Goal: Feedback & Contribution: Contribute content

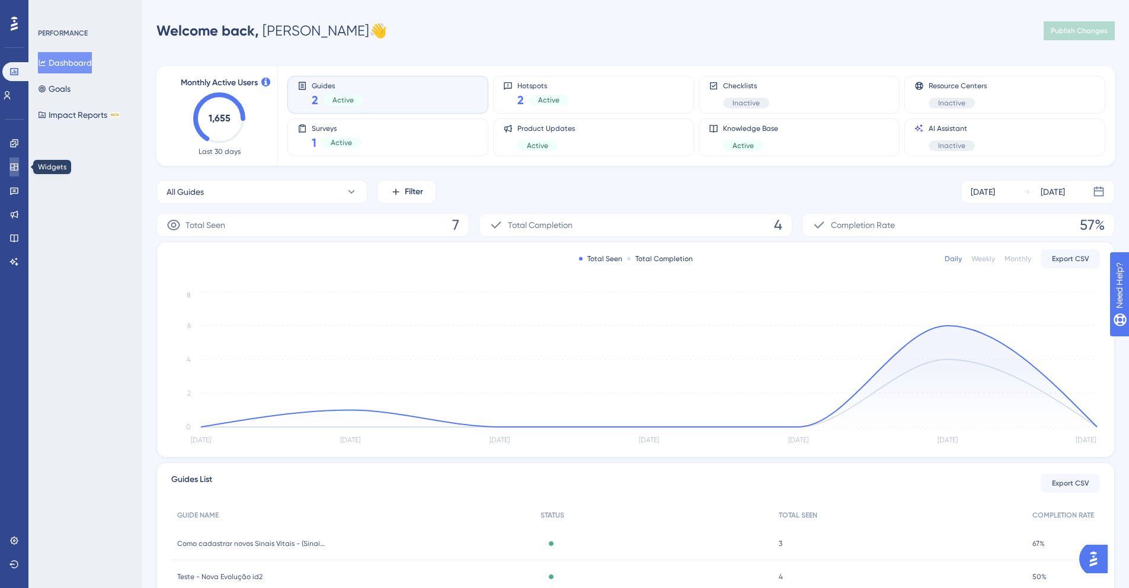
click at [10, 161] on link at bounding box center [13, 167] width 9 height 19
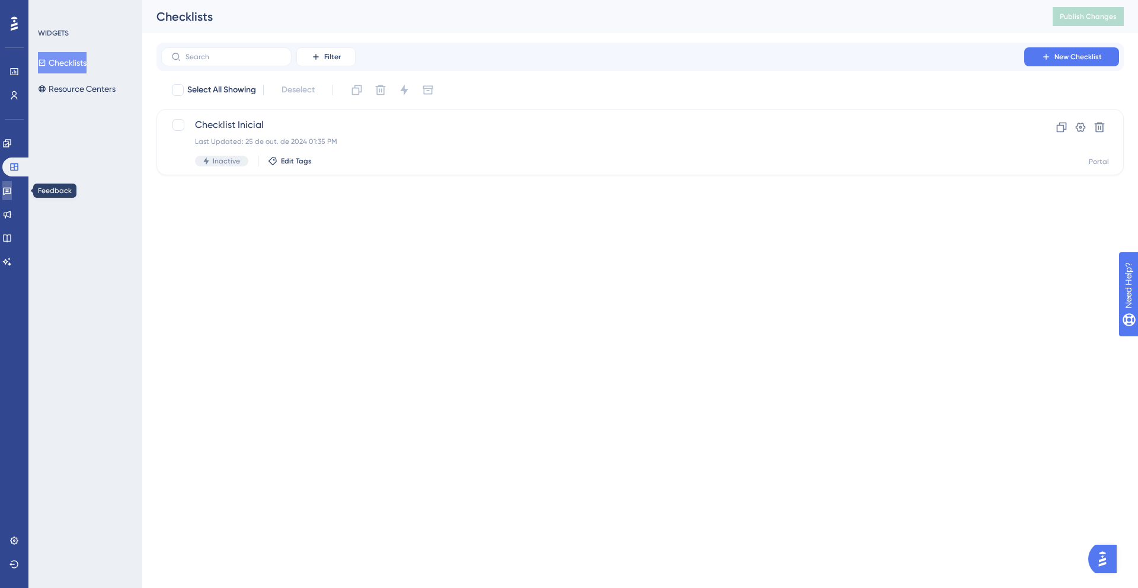
click at [12, 198] on link at bounding box center [6, 190] width 9 height 19
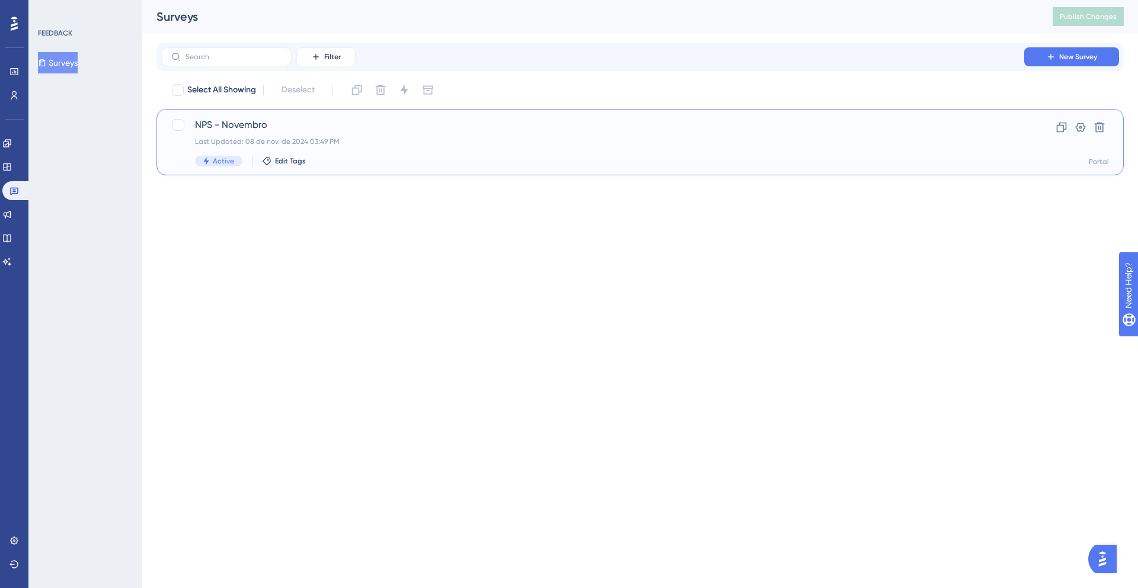
click at [309, 163] on div "Active Edit Tags" at bounding box center [592, 161] width 795 height 11
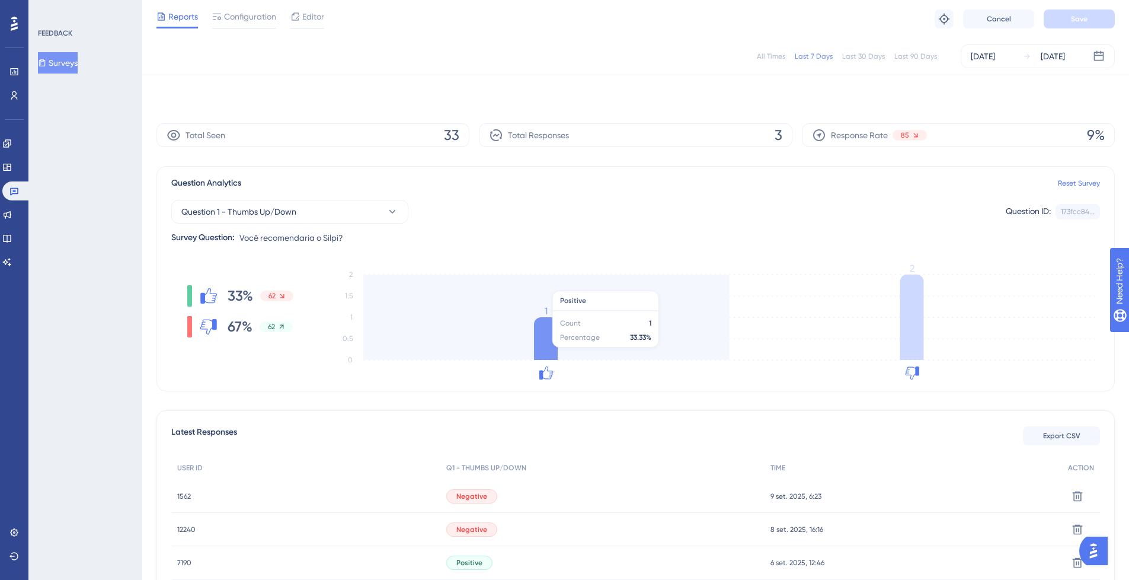
scroll to position [90, 0]
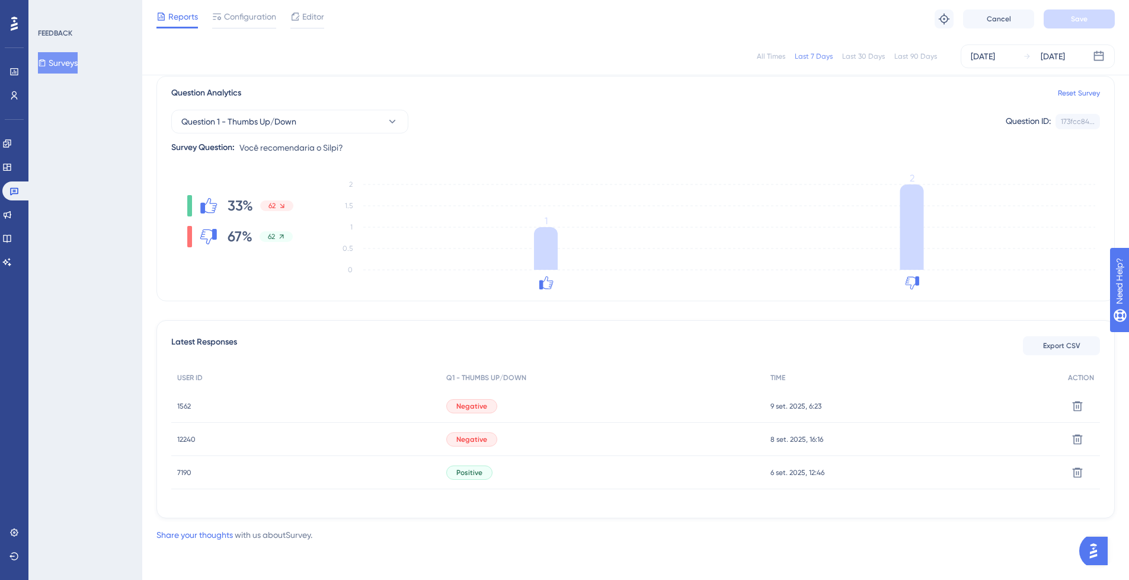
click at [361, 437] on div "12240 12240" at bounding box center [305, 439] width 269 height 33
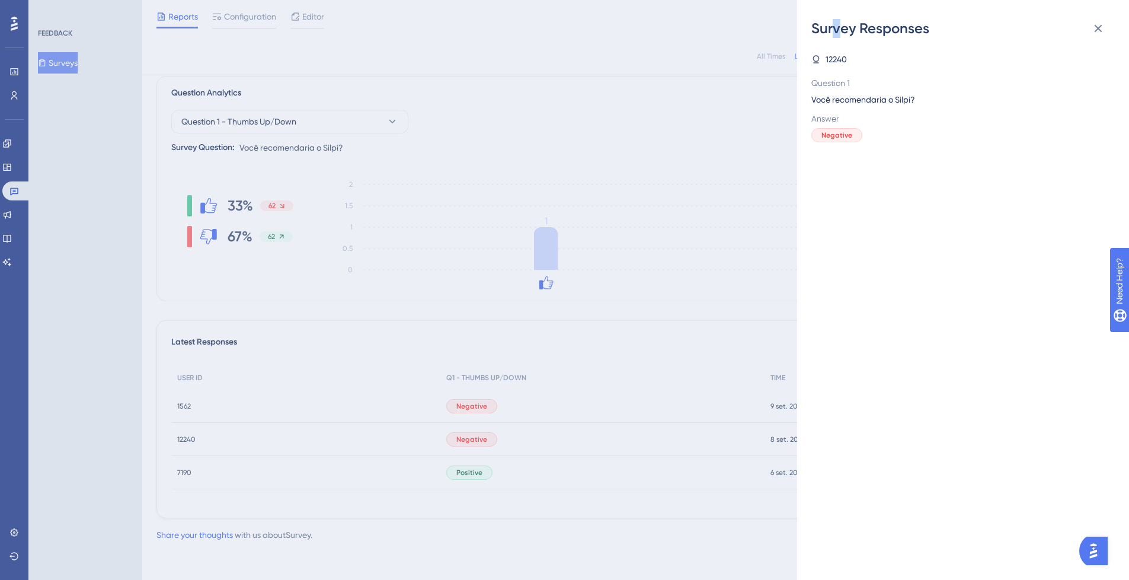
click at [836, 31] on div "Survey Responses" at bounding box center [962, 28] width 303 height 19
drag, startPoint x: 815, startPoint y: 26, endPoint x: 882, endPoint y: 63, distance: 76.7
click at [911, 48] on div "Survey Responses 12240 Question 1 Você recomendaria o Silpi? Answer Negative" at bounding box center [963, 290] width 332 height 580
drag, startPoint x: 348, startPoint y: 356, endPoint x: 335, endPoint y: 360, distance: 13.5
click at [345, 357] on div "Survey Responses 12240 Question 1 Você recomendaria o Silpi? Answer Negative" at bounding box center [564, 290] width 1129 height 580
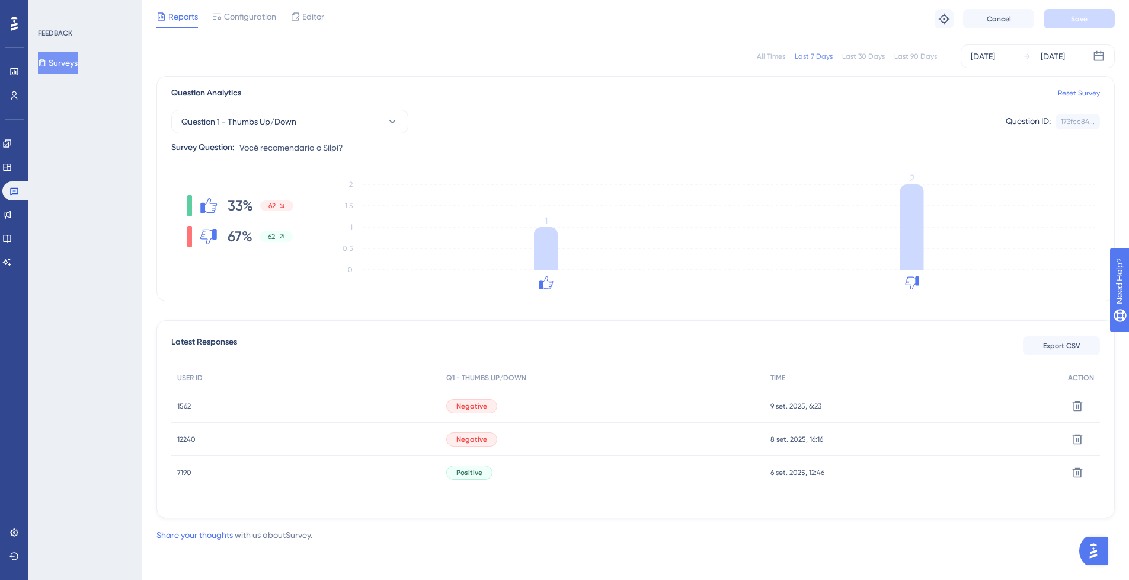
click at [191, 441] on span "12240" at bounding box center [186, 438] width 18 height 9
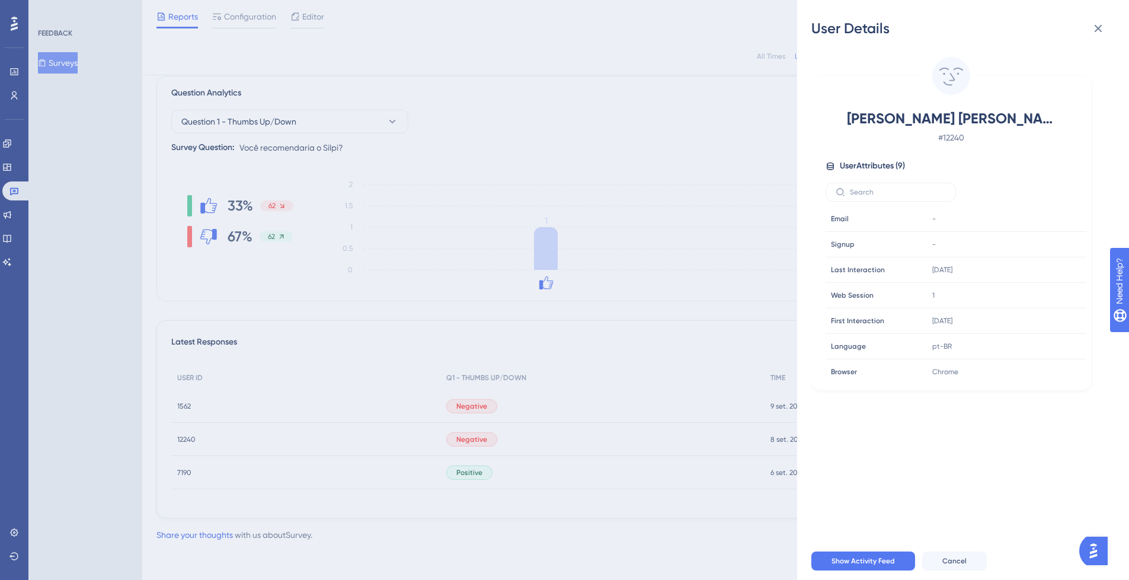
click at [181, 402] on div "User Details [PERSON_NAME] [PERSON_NAME] # 12240 User Attributes ( 9 ) Email Em…" at bounding box center [564, 290] width 1129 height 580
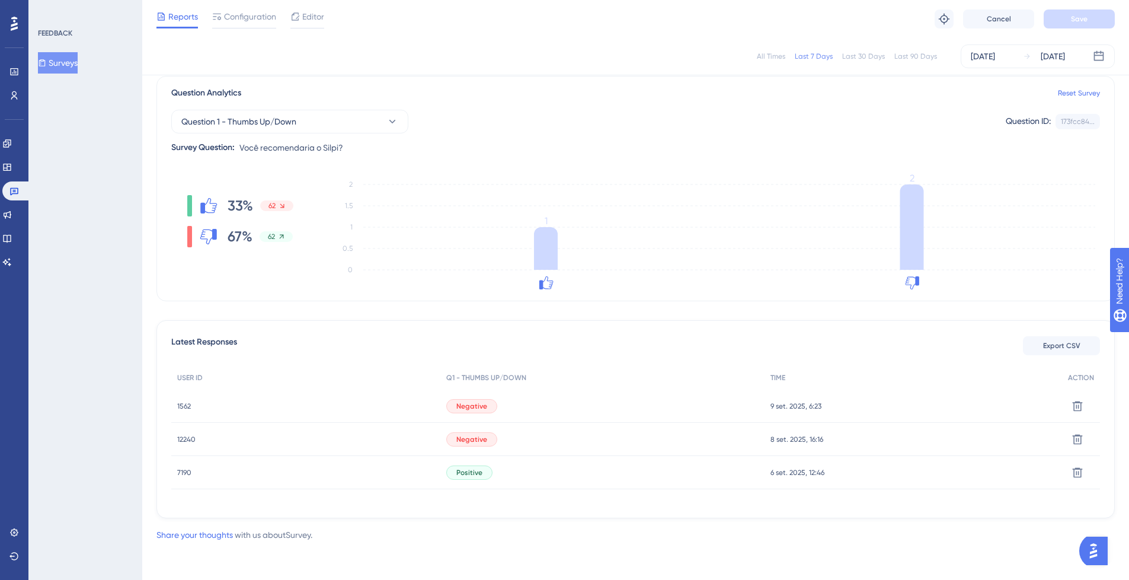
click at [186, 407] on span "1562" at bounding box center [184, 405] width 14 height 9
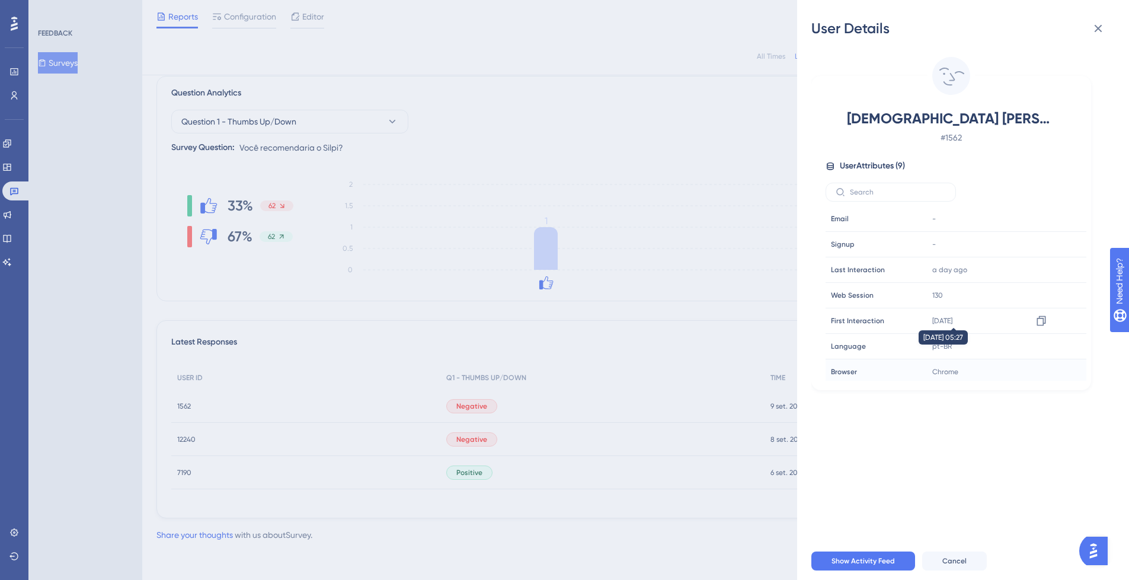
scroll to position [55, 0]
click at [185, 437] on div "User Details THAIS [PERSON_NAME] # 1562 User Attributes ( 9 ) Email Email - Sig…" at bounding box center [564, 290] width 1129 height 580
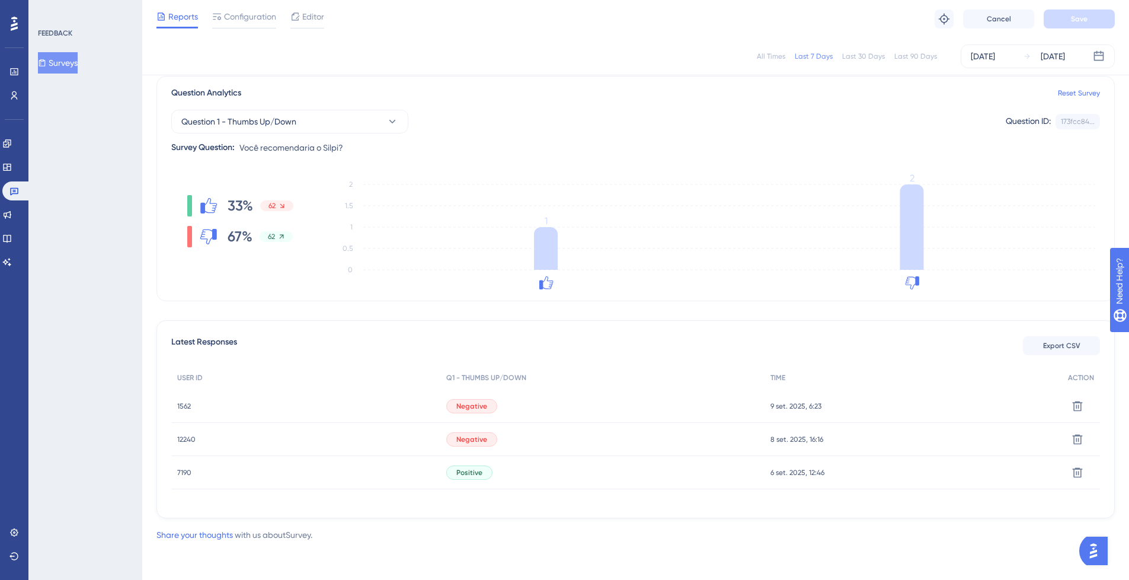
click at [185, 438] on span "12240" at bounding box center [186, 438] width 18 height 9
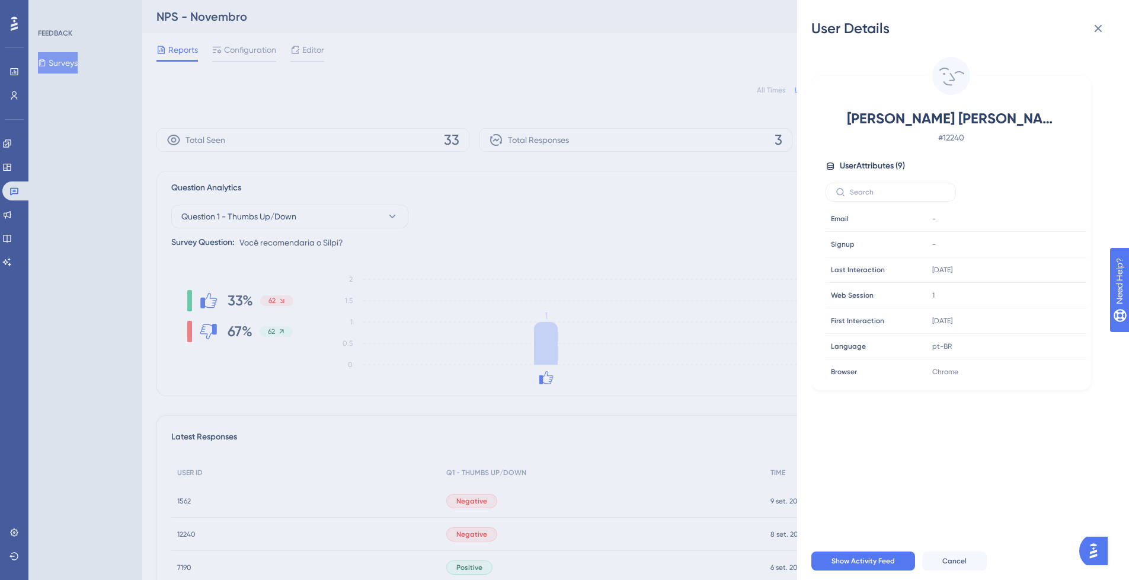
scroll to position [90, 0]
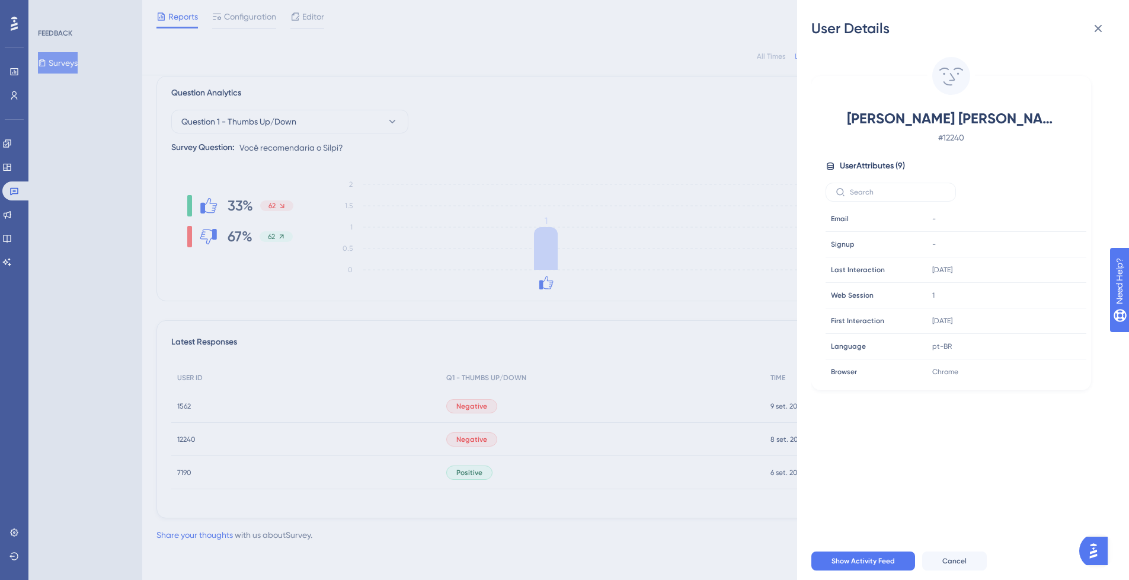
click at [187, 405] on div "User Details [PERSON_NAME] [PERSON_NAME] # 12240 User Attributes ( 9 ) Email Em…" at bounding box center [564, 290] width 1129 height 580
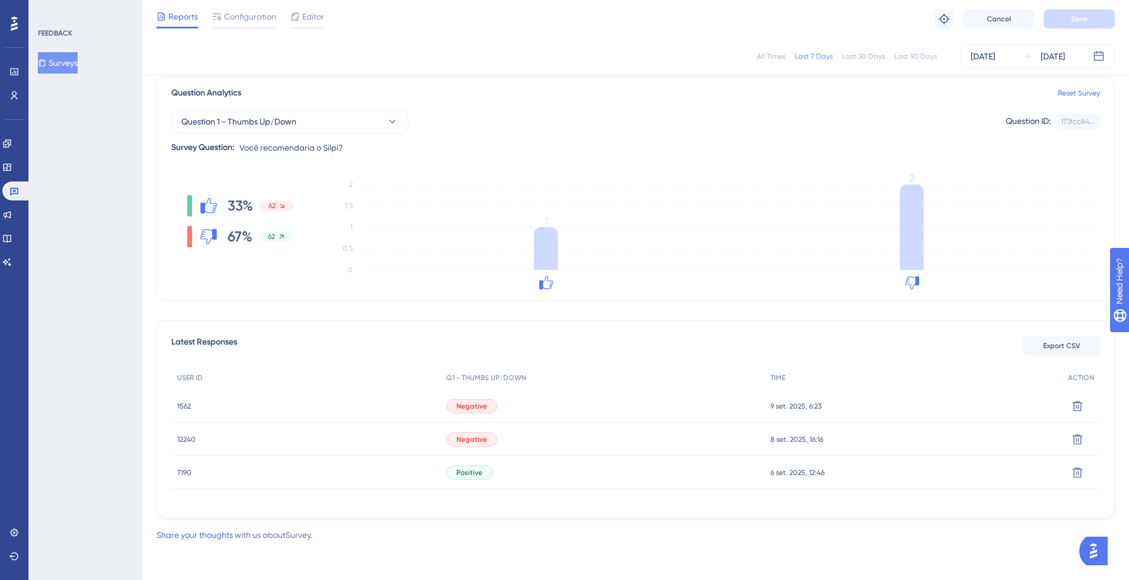
click at [187, 404] on span "1562" at bounding box center [184, 405] width 14 height 9
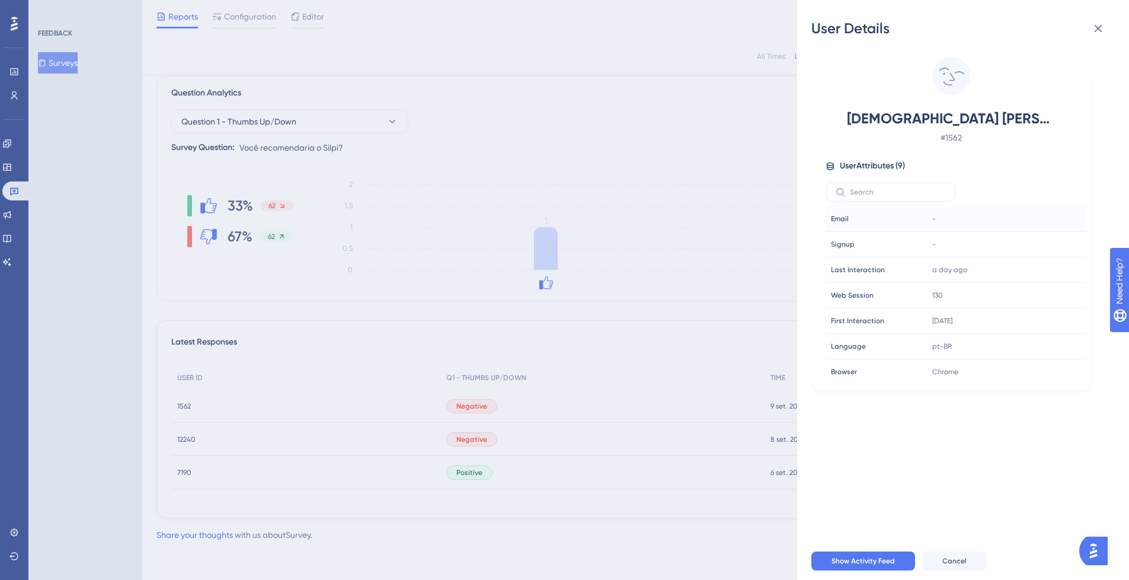
scroll to position [0, 0]
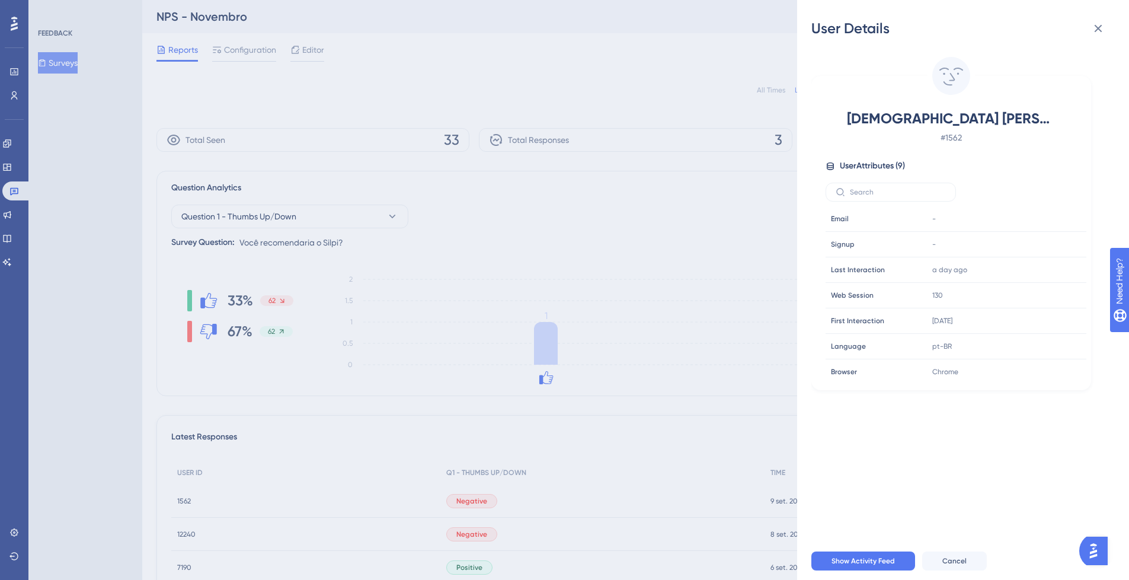
click at [729, 200] on div "User Details THAIS [PERSON_NAME] # 1562 User Attributes ( 9 ) Email Email - Sig…" at bounding box center [564, 290] width 1129 height 580
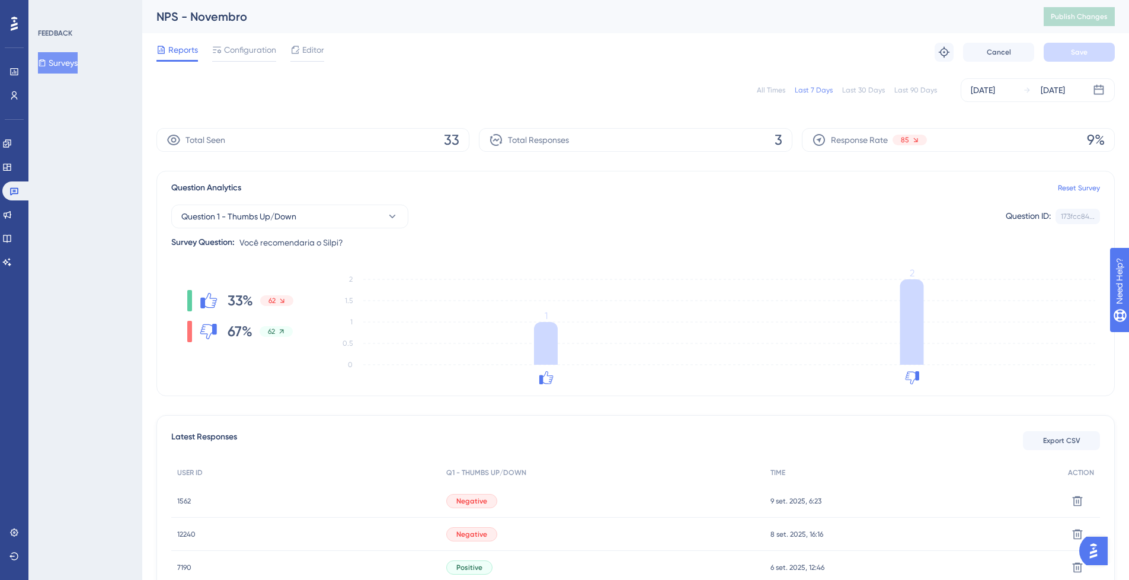
scroll to position [90, 0]
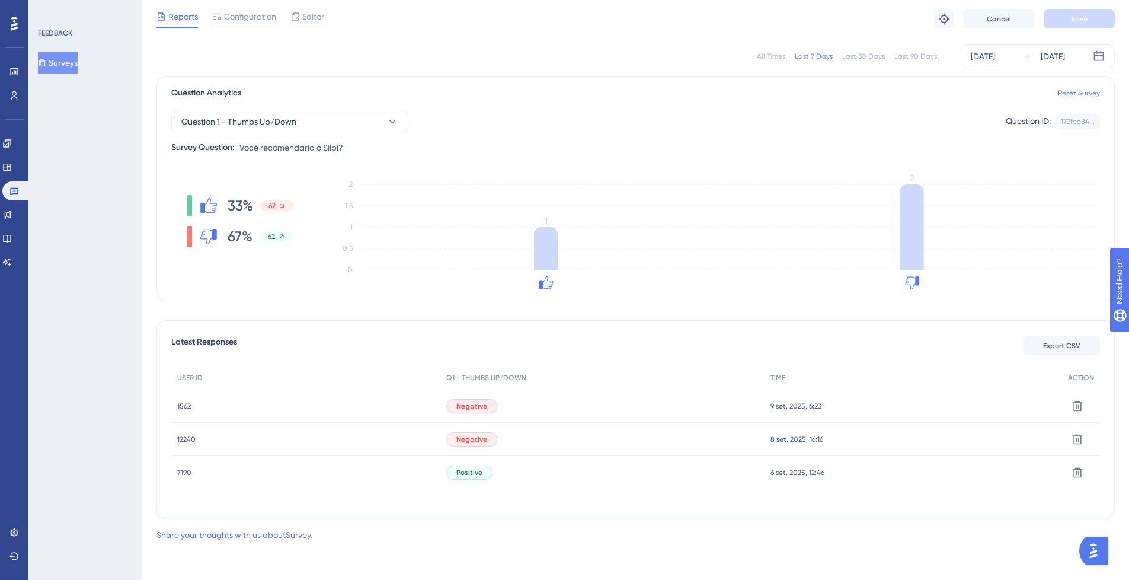
click at [193, 235] on div "67% 62" at bounding box center [240, 236] width 106 height 21
click at [190, 236] on div at bounding box center [189, 236] width 5 height 21
click at [276, 242] on div "67% 62" at bounding box center [240, 236] width 106 height 21
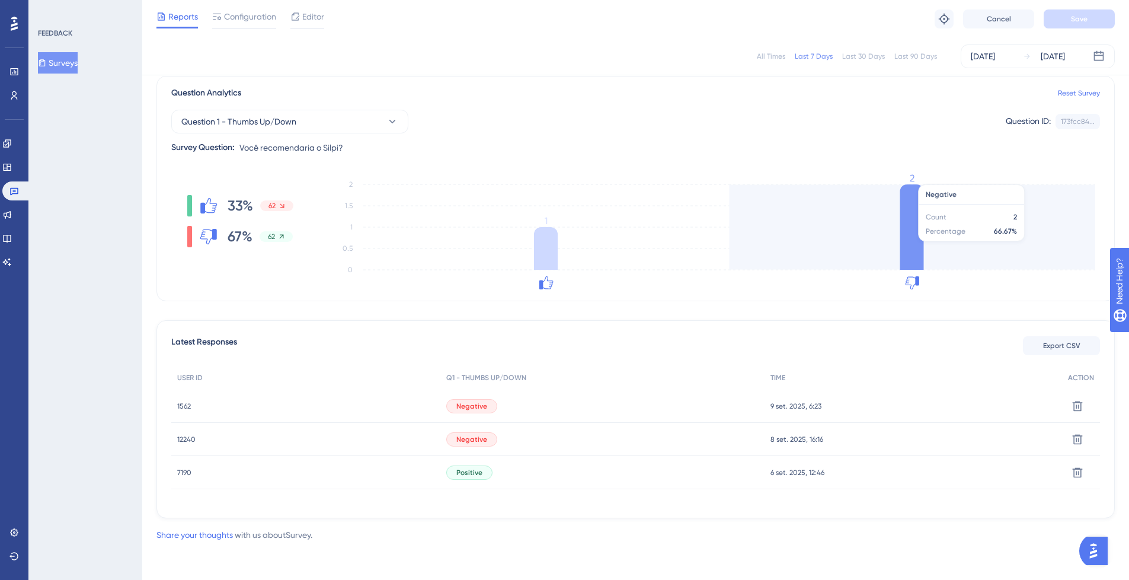
click at [911, 233] on icon at bounding box center [912, 226] width 24 height 85
click at [923, 242] on icon at bounding box center [912, 226] width 24 height 85
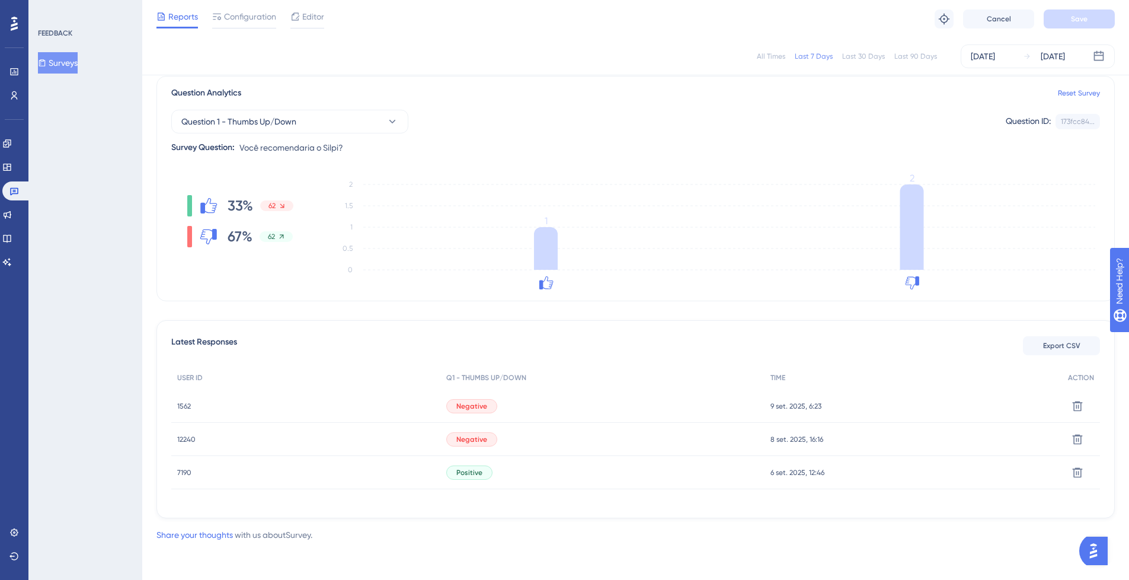
click at [186, 402] on span "1562" at bounding box center [184, 405] width 14 height 9
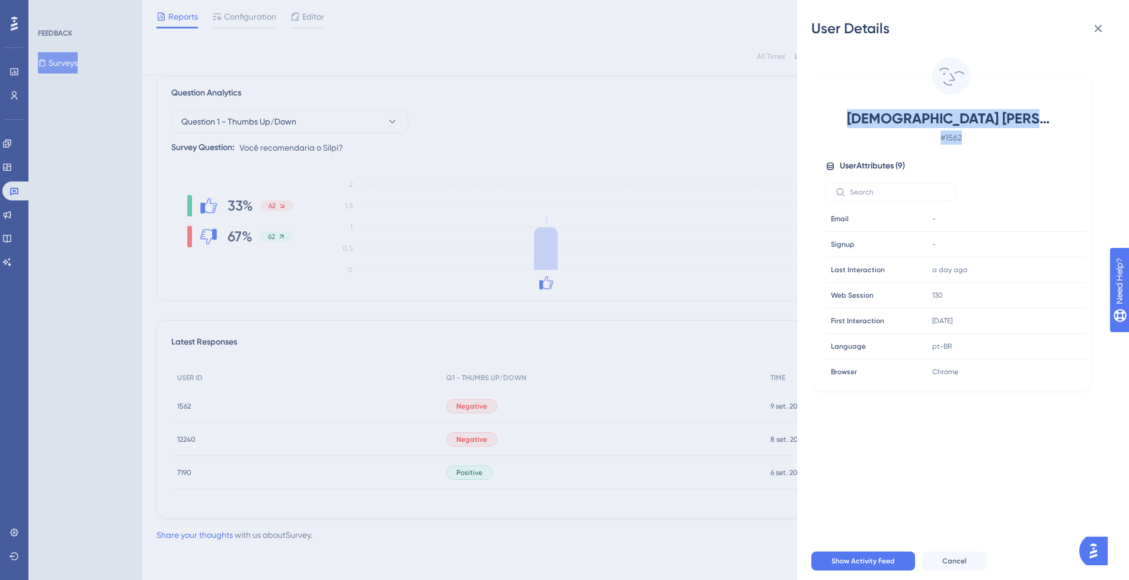
drag, startPoint x: 863, startPoint y: 113, endPoint x: 996, endPoint y: 133, distance: 134.3
click at [994, 133] on div "[DEMOGRAPHIC_DATA] [PERSON_NAME] # 1562" at bounding box center [950, 127] width 251 height 36
copy div "[DEMOGRAPHIC_DATA] [PERSON_NAME] # 1562"
click at [205, 436] on div "User Details THAIS [PERSON_NAME] # 1562 User Attributes ( 9 ) Email Email - Sig…" at bounding box center [564, 290] width 1129 height 580
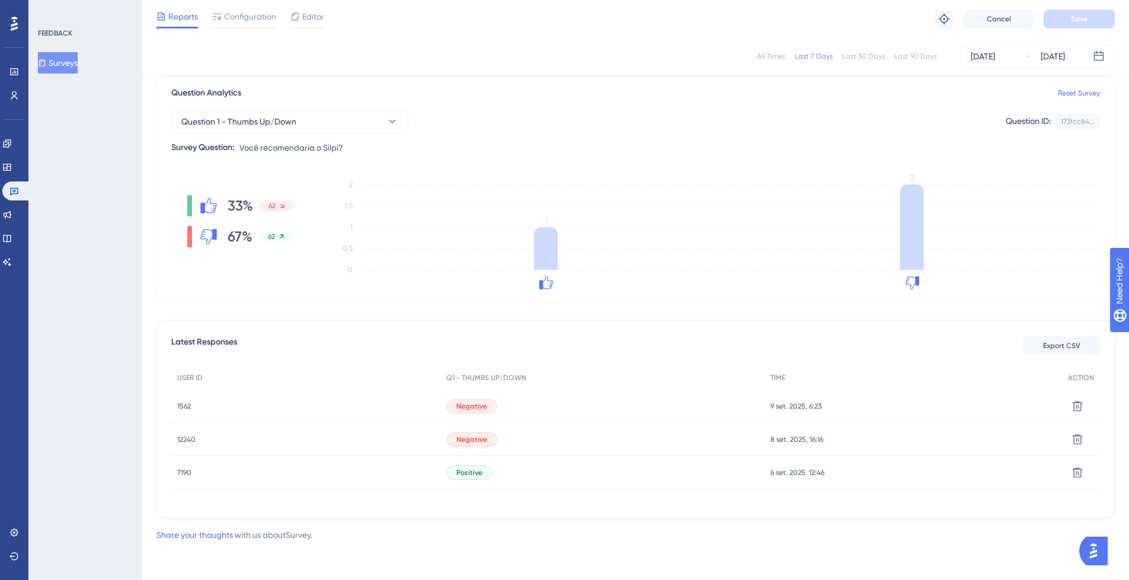
click at [190, 437] on span "12240" at bounding box center [186, 438] width 18 height 9
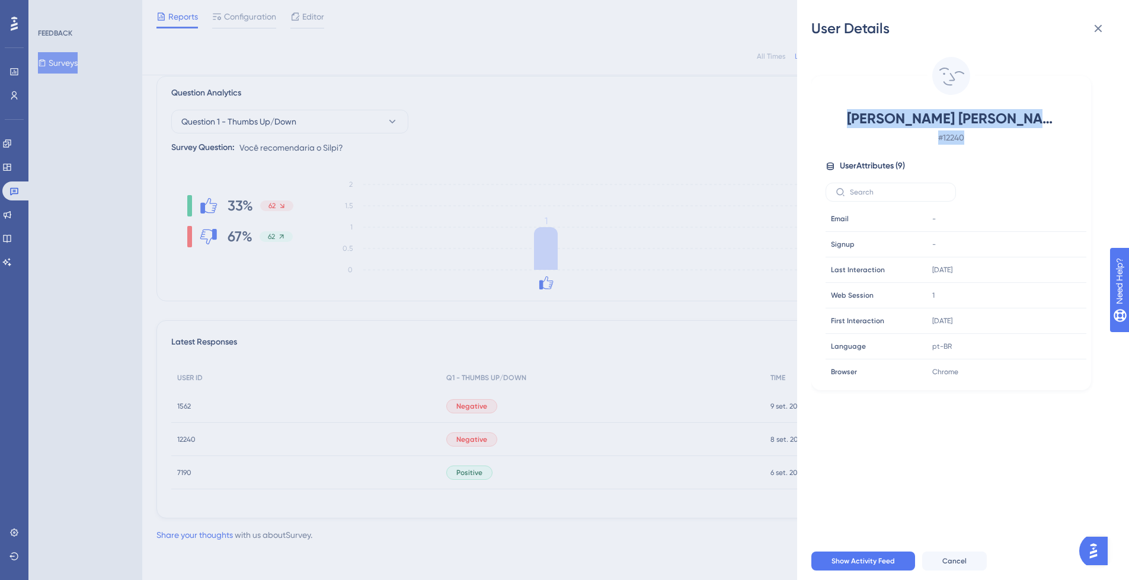
drag, startPoint x: 857, startPoint y: 115, endPoint x: 980, endPoint y: 134, distance: 123.5
click at [979, 133] on div "[PERSON_NAME] [PERSON_NAME] # 12240" at bounding box center [950, 127] width 251 height 36
copy div "[PERSON_NAME] [PERSON_NAME] # 12240"
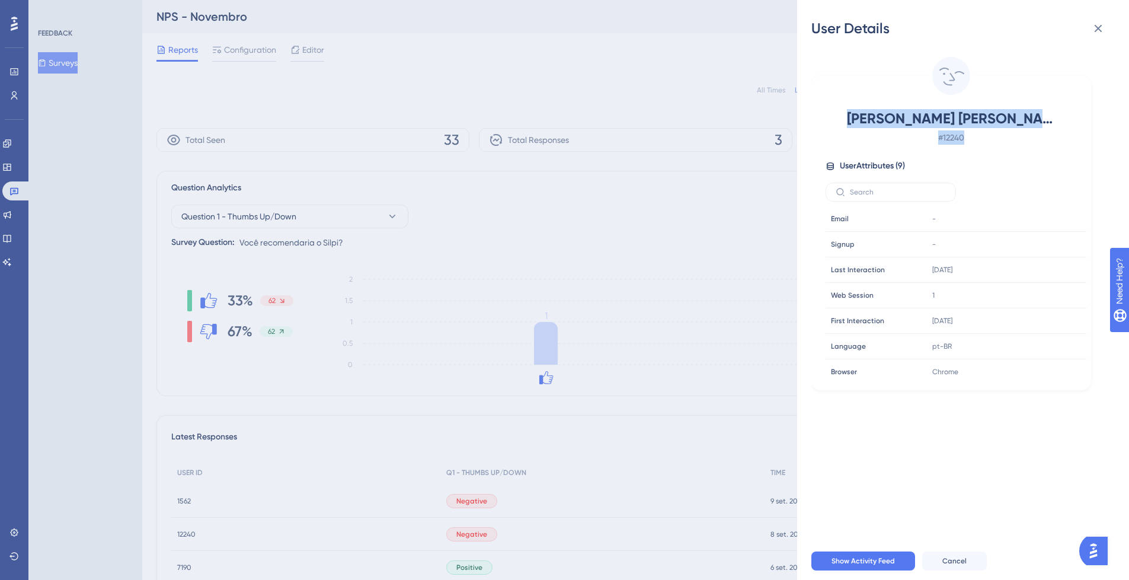
click at [1004, 130] on div "[PERSON_NAME] [PERSON_NAME] # 12240" at bounding box center [950, 127] width 251 height 36
drag, startPoint x: 963, startPoint y: 119, endPoint x: 948, endPoint y: 122, distance: 15.2
click at [963, 120] on span "[PERSON_NAME] [PERSON_NAME]" at bounding box center [951, 118] width 209 height 19
drag, startPoint x: 885, startPoint y: 120, endPoint x: 904, endPoint y: 123, distance: 19.1
click at [885, 121] on span "[PERSON_NAME] [PERSON_NAME]" at bounding box center [951, 118] width 209 height 19
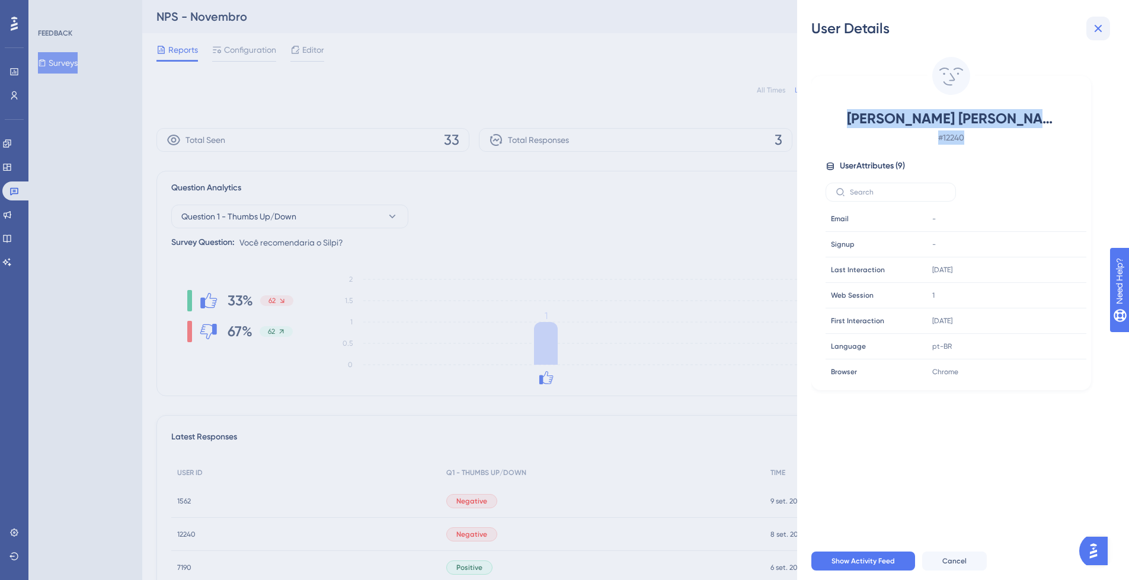
click at [1103, 25] on icon at bounding box center [1098, 28] width 14 height 14
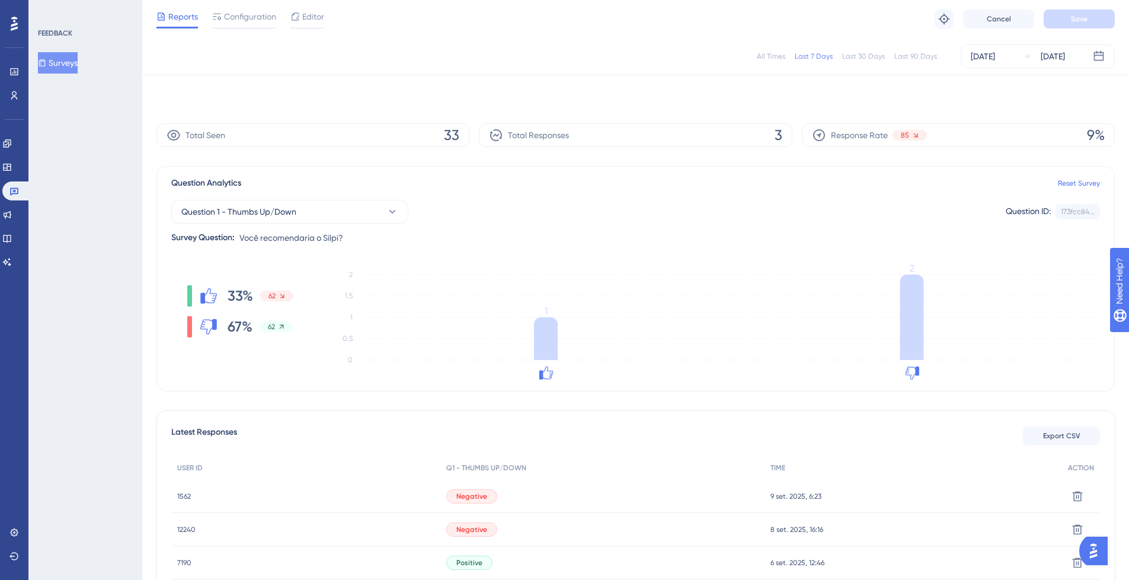
scroll to position [90, 0]
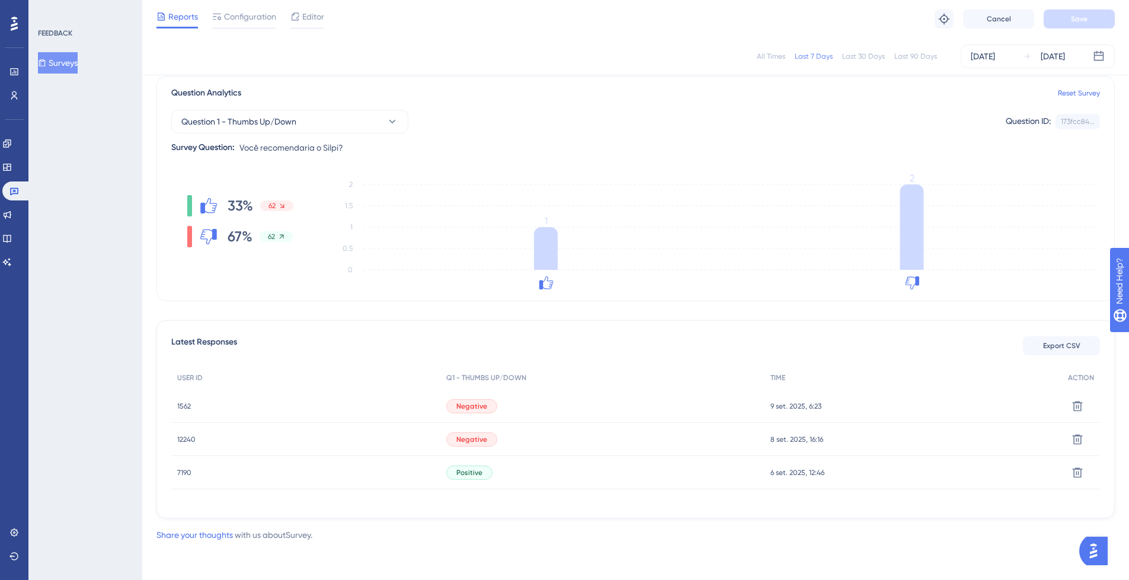
click at [913, 65] on div "All Times Last 7 Days Last 30 Days Last 90 Days [DATE] [DATE]" at bounding box center [635, 56] width 958 height 24
click at [911, 57] on div "Last 90 Days" at bounding box center [915, 56] width 43 height 9
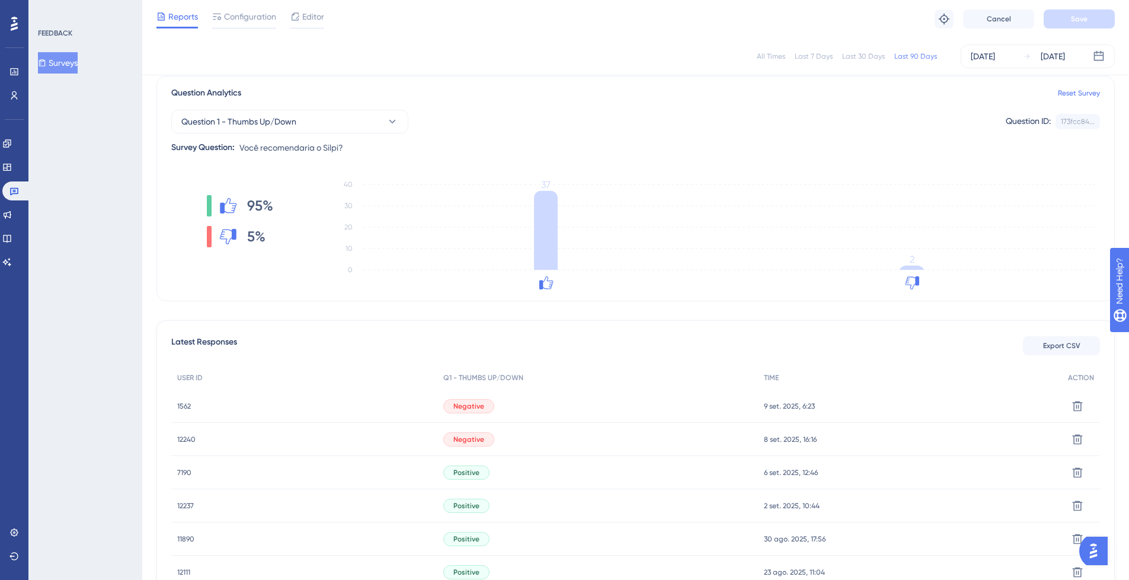
drag, startPoint x: 251, startPoint y: 233, endPoint x: 258, endPoint y: 232, distance: 6.8
click at [251, 233] on span "5%" at bounding box center [256, 236] width 18 height 19
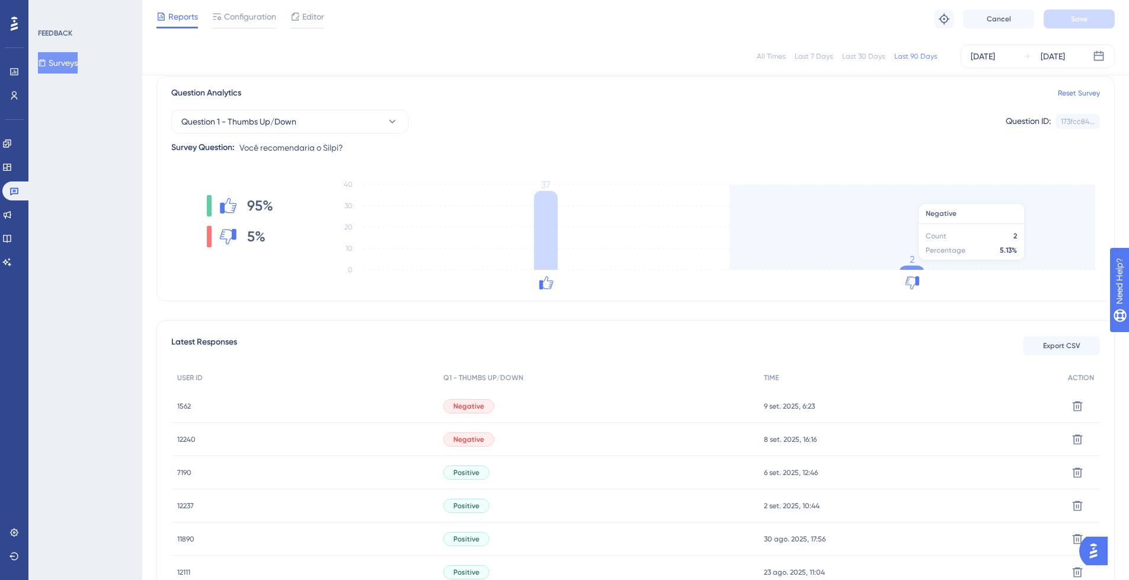
click at [895, 265] on icon "0 10 20 30 40 37 2" at bounding box center [711, 233] width 777 height 119
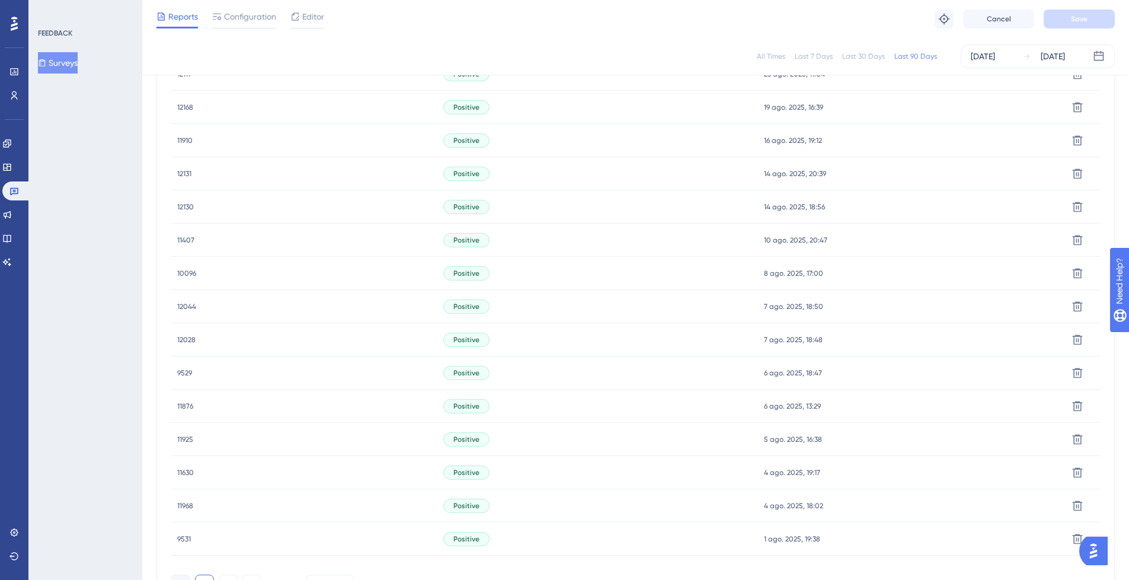
scroll to position [678, 0]
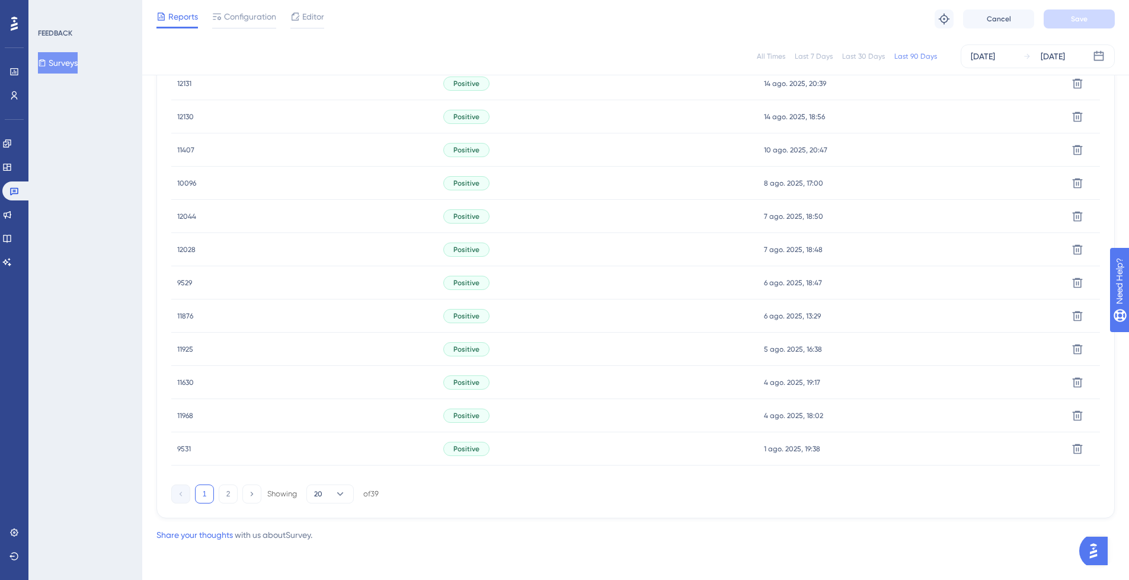
click at [231, 505] on div "Latest Responses Export CSV USER ID Q1 - THUMBS UP/DOWN TIME ACTION 1562 1562 N…" at bounding box center [635, 125] width 958 height 786
click at [228, 500] on button "2" at bounding box center [228, 493] width 19 height 19
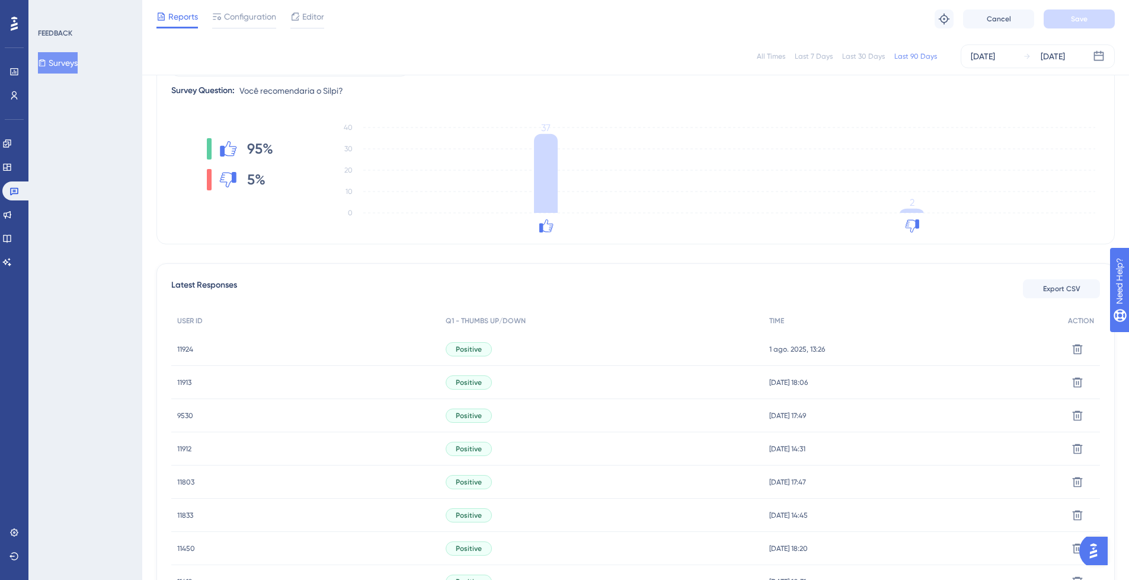
scroll to position [5, 0]
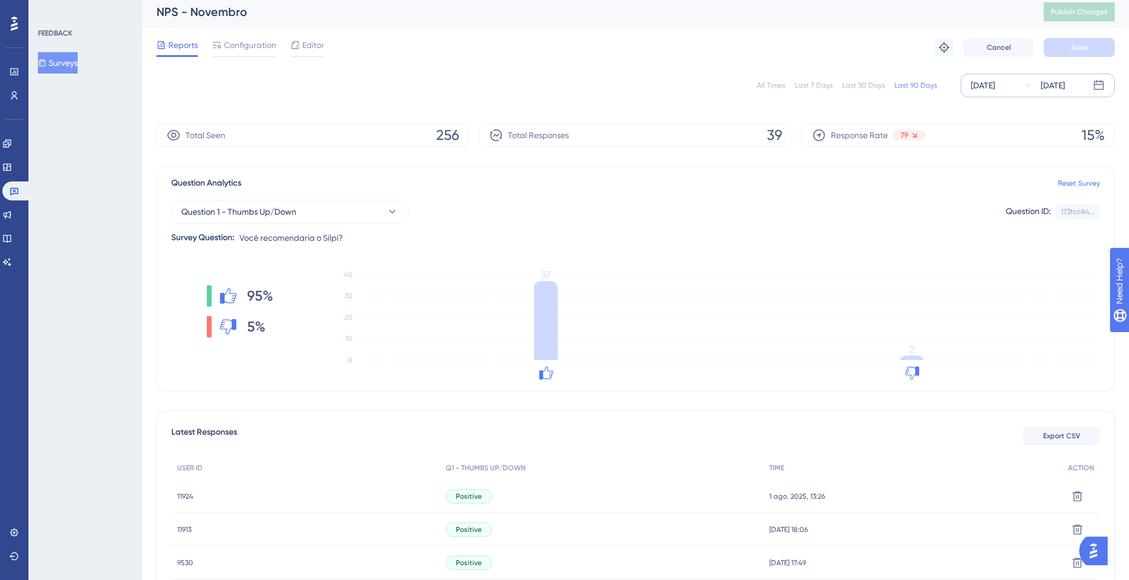
click at [995, 88] on div "[DATE]" at bounding box center [983, 85] width 24 height 14
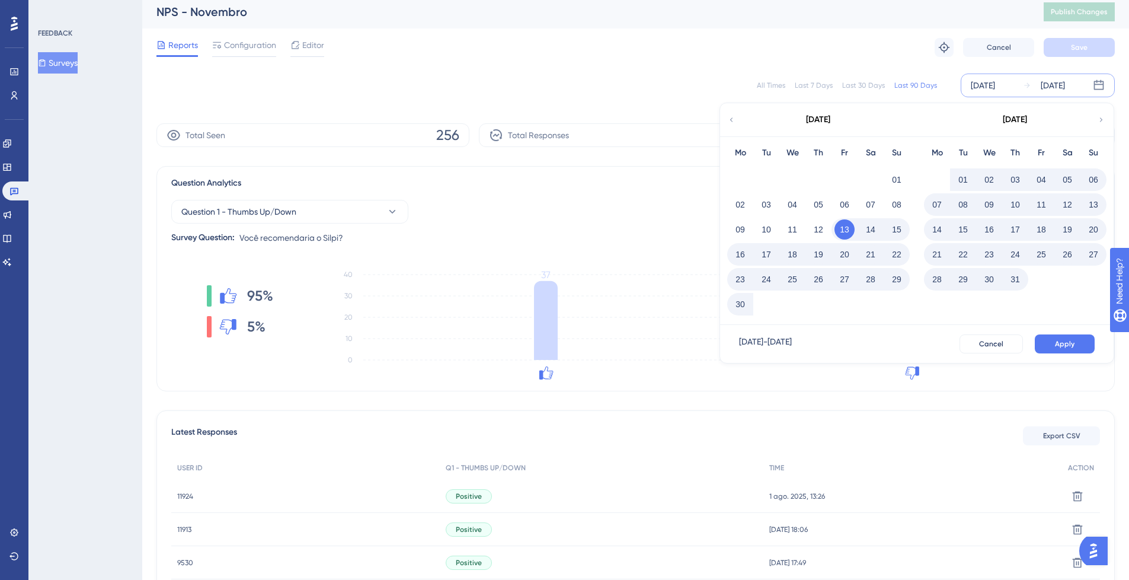
click at [733, 118] on icon at bounding box center [731, 119] width 8 height 11
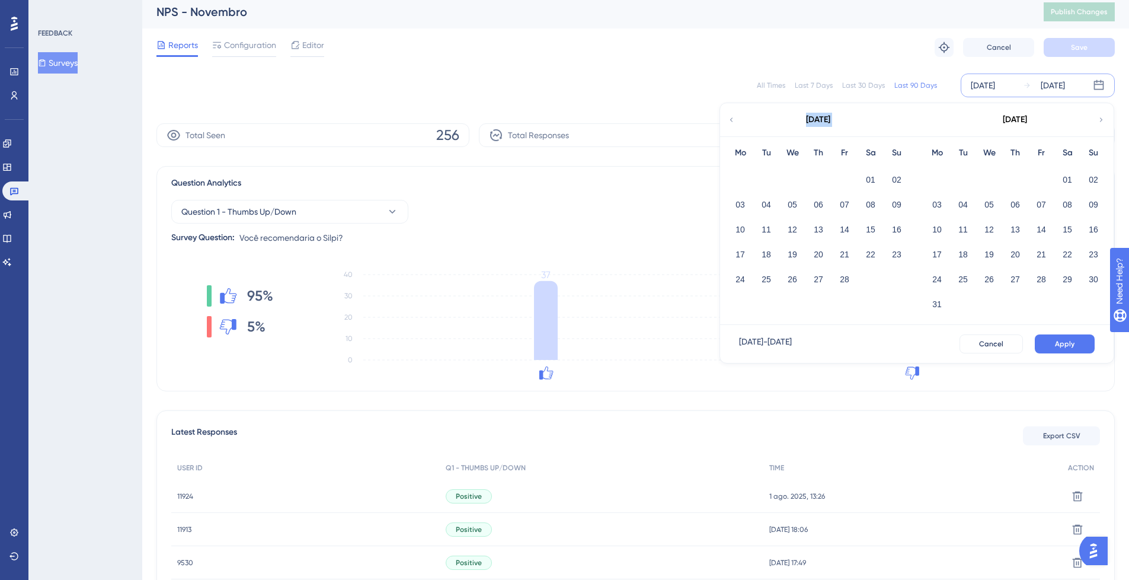
click at [733, 118] on icon at bounding box center [731, 119] width 8 height 11
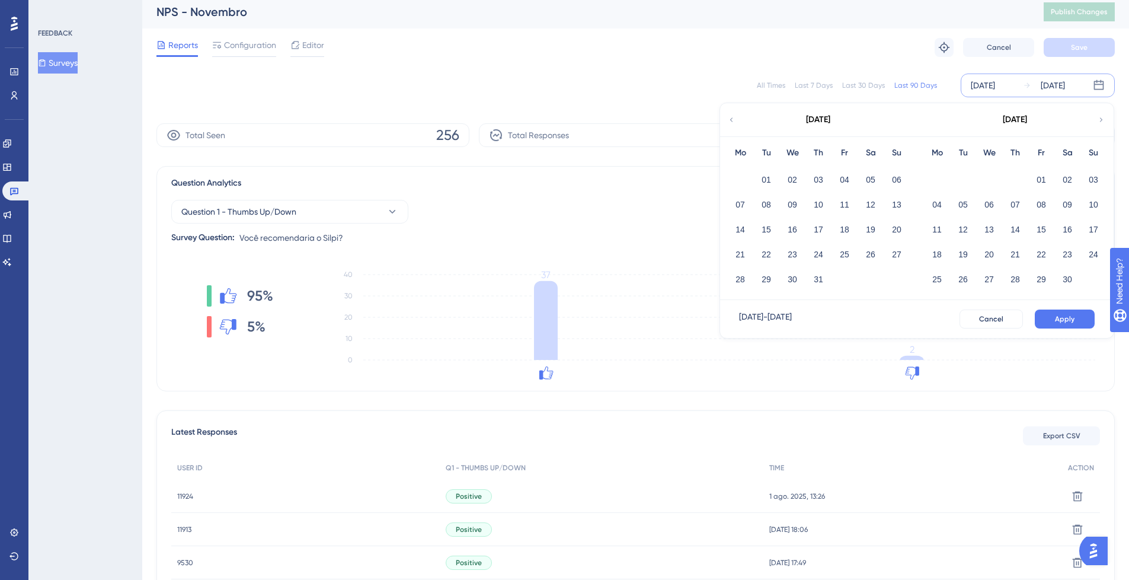
click at [1102, 123] on icon at bounding box center [1101, 119] width 8 height 11
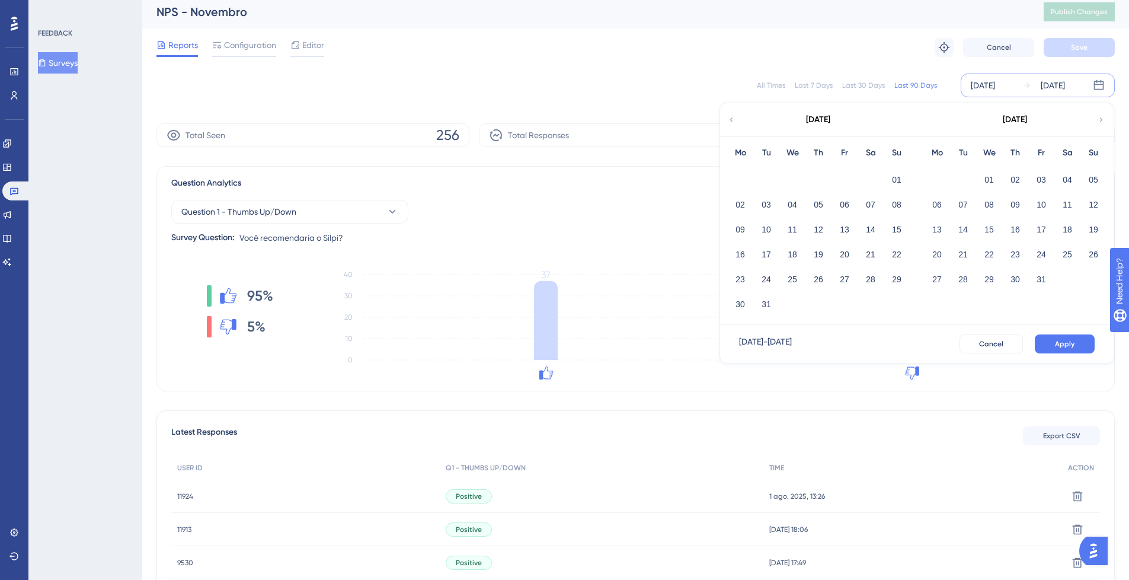
click at [1102, 123] on icon at bounding box center [1101, 119] width 8 height 11
click at [731, 121] on icon at bounding box center [731, 119] width 8 height 11
click at [994, 181] on button "01" at bounding box center [989, 179] width 20 height 20
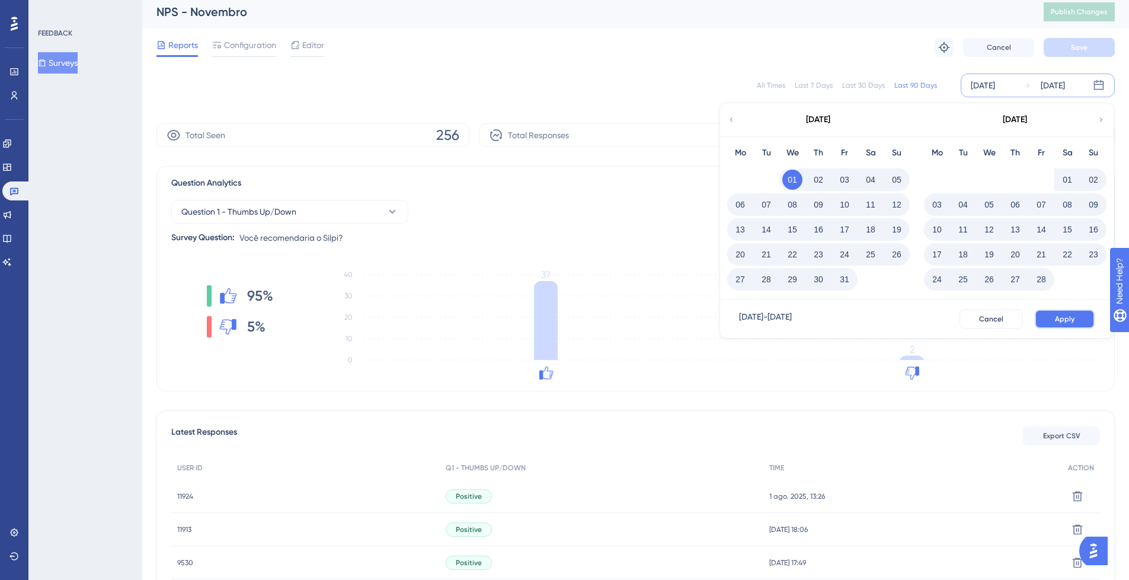
click at [1055, 321] on span "Apply" at bounding box center [1065, 318] width 20 height 9
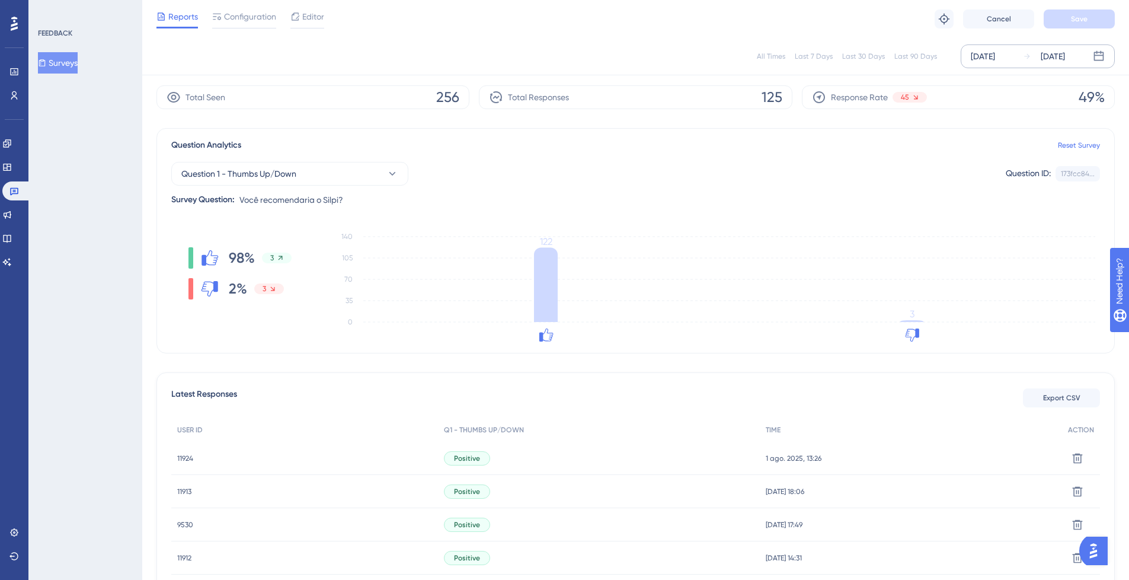
scroll to position [0, 0]
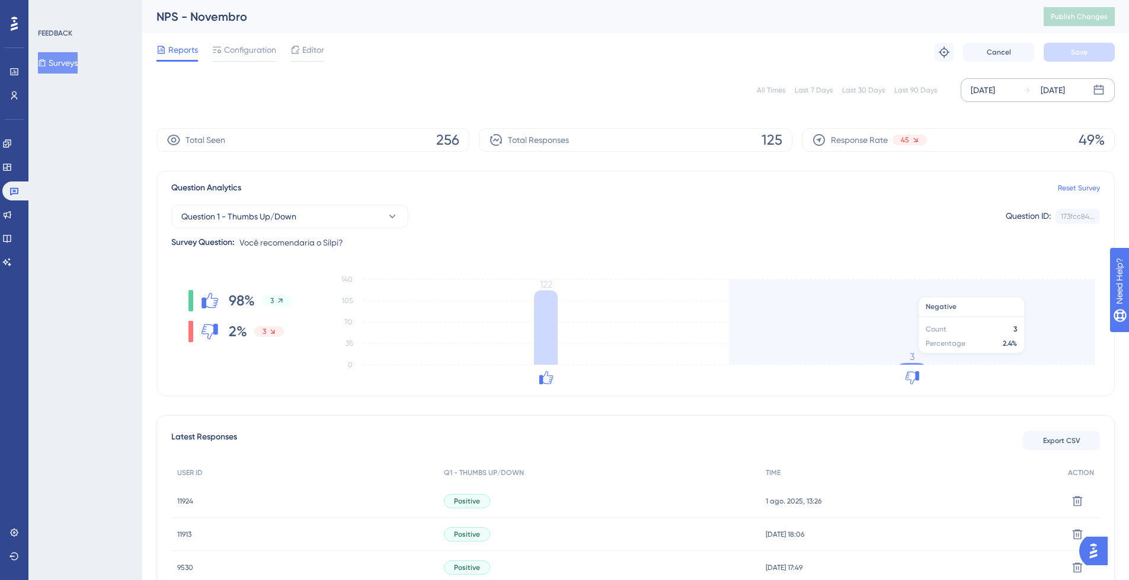
click at [906, 359] on icon "0 35 70 105 140 122 3" at bounding box center [711, 327] width 777 height 119
click at [908, 359] on icon "0 35 70 105 140 122 3" at bounding box center [711, 327] width 777 height 119
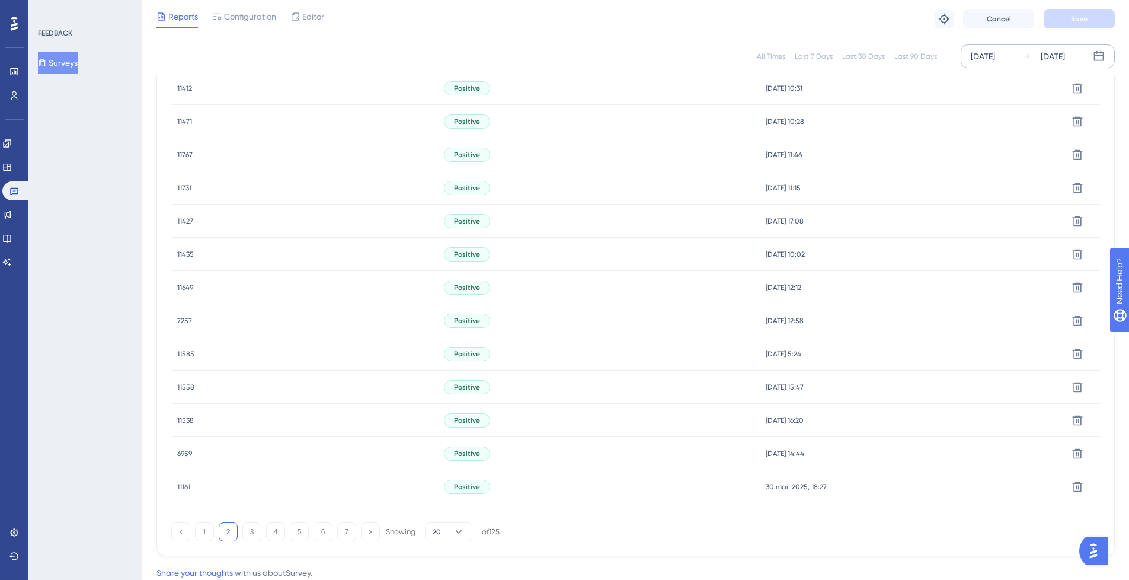
scroll to position [678, 0]
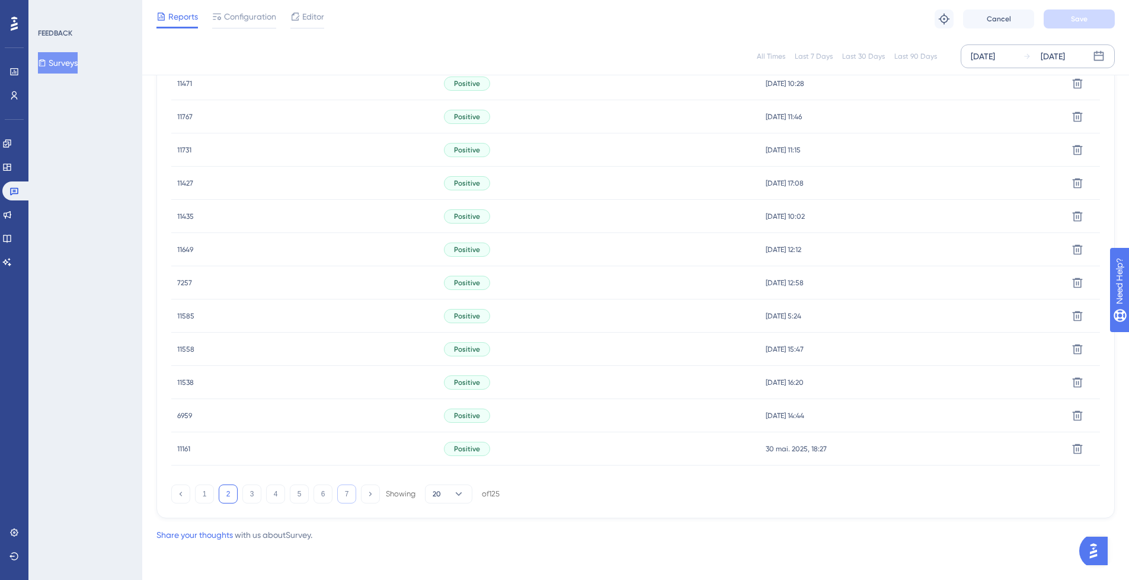
click at [348, 491] on button "7" at bounding box center [346, 493] width 19 height 19
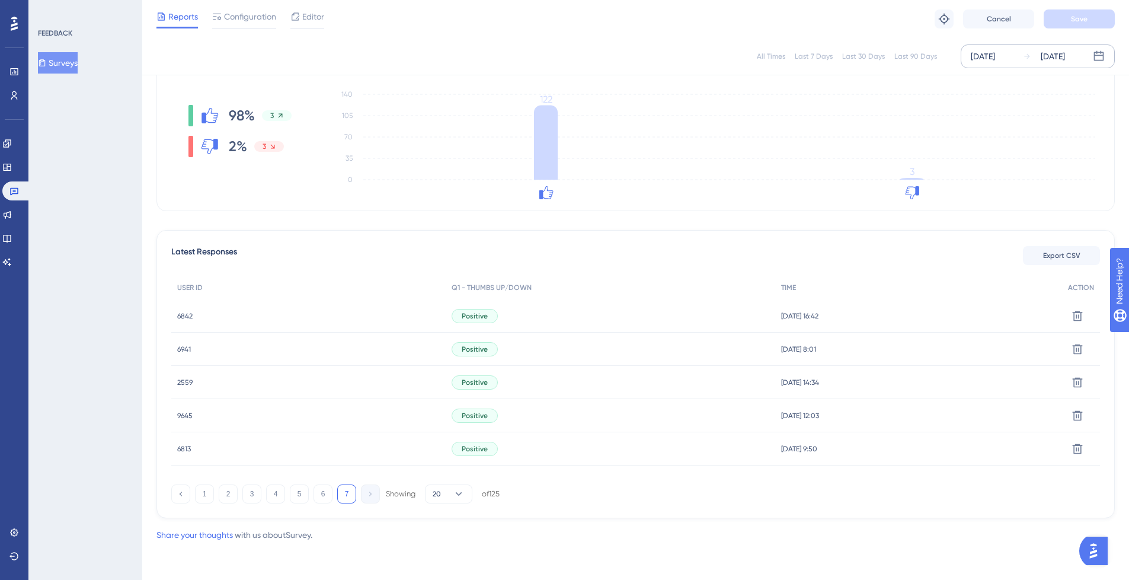
scroll to position [180, 0]
click at [328, 498] on button "6" at bounding box center [322, 493] width 19 height 19
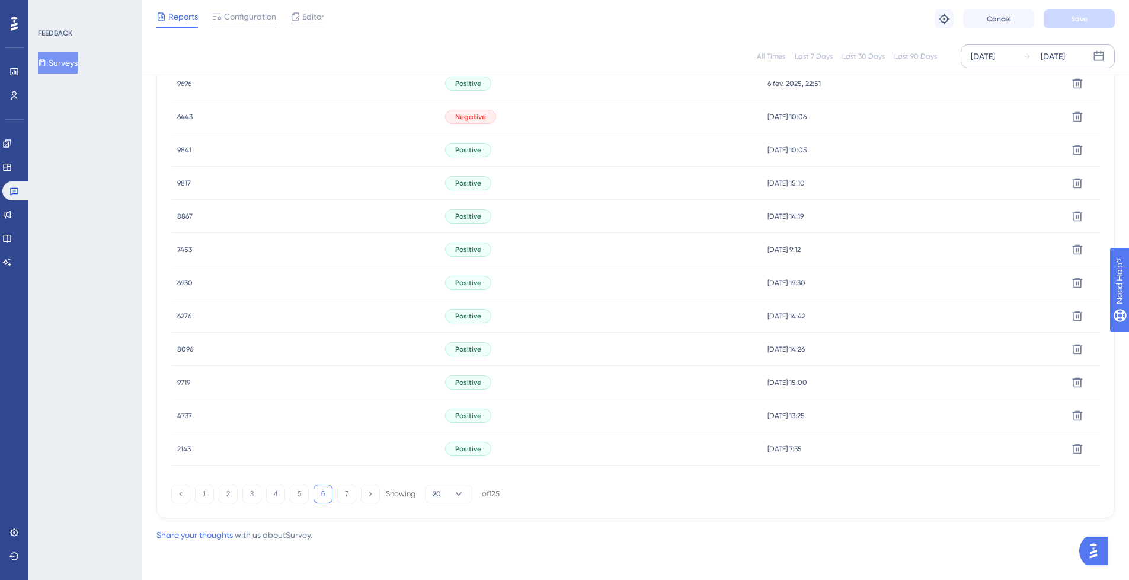
scroll to position [536, 0]
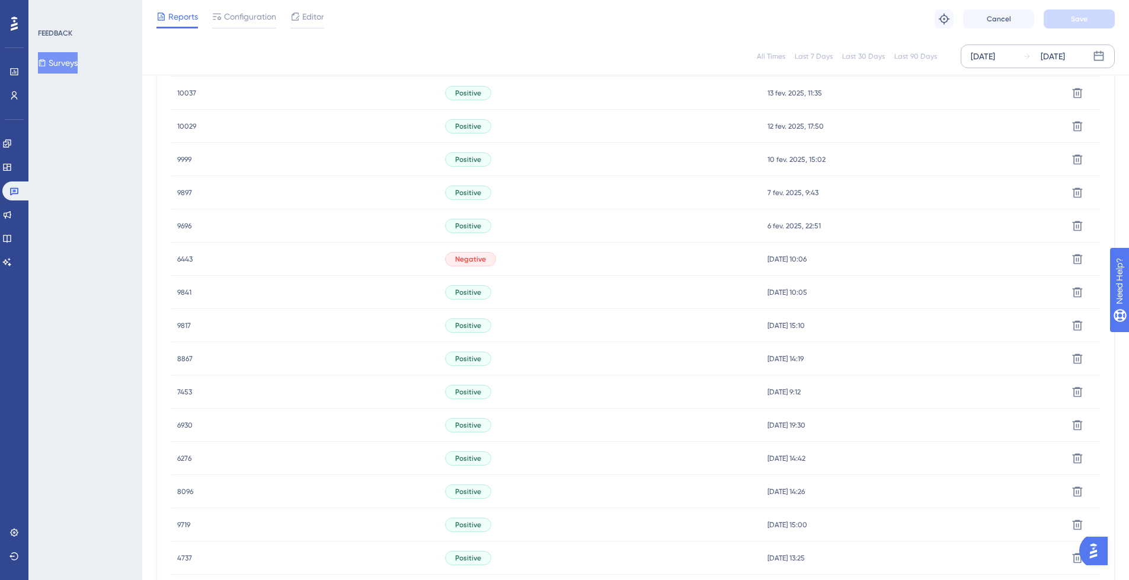
click at [184, 261] on span "6443" at bounding box center [184, 258] width 15 height 9
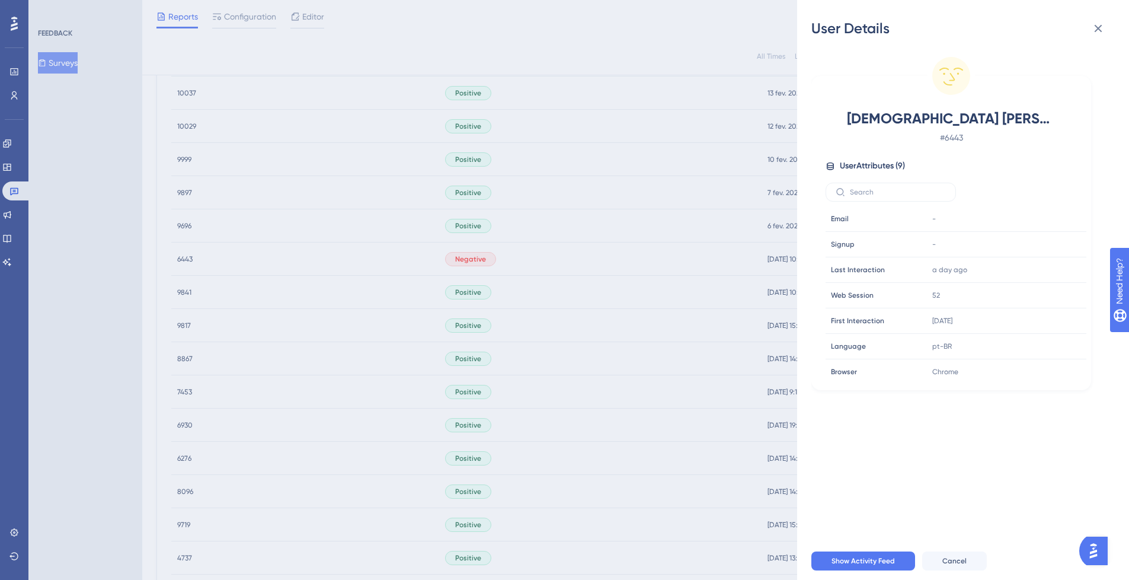
click at [1093, 30] on icon at bounding box center [1098, 28] width 14 height 14
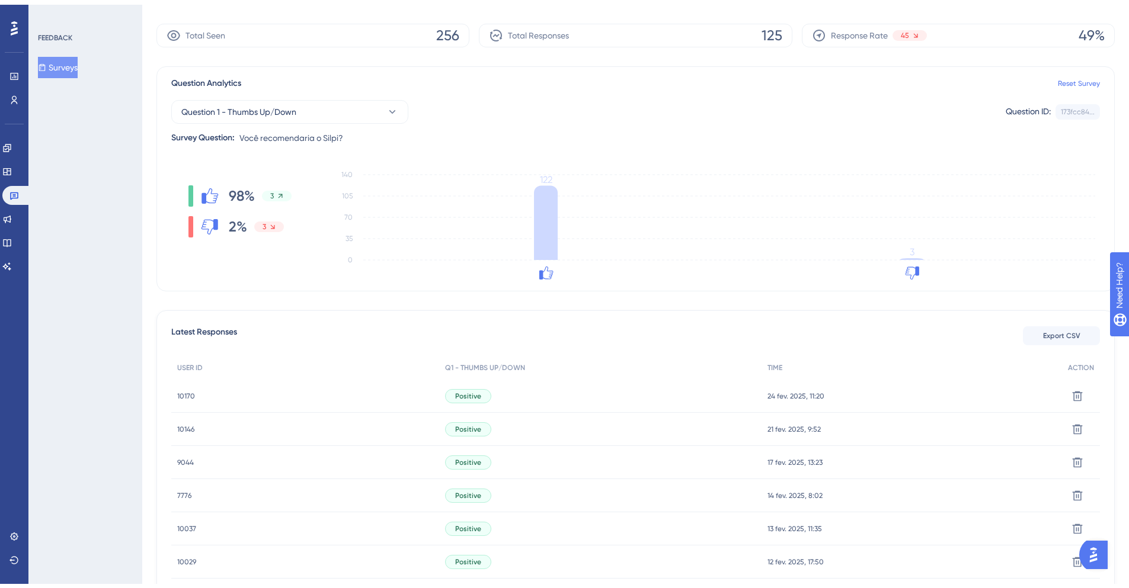
scroll to position [0, 0]
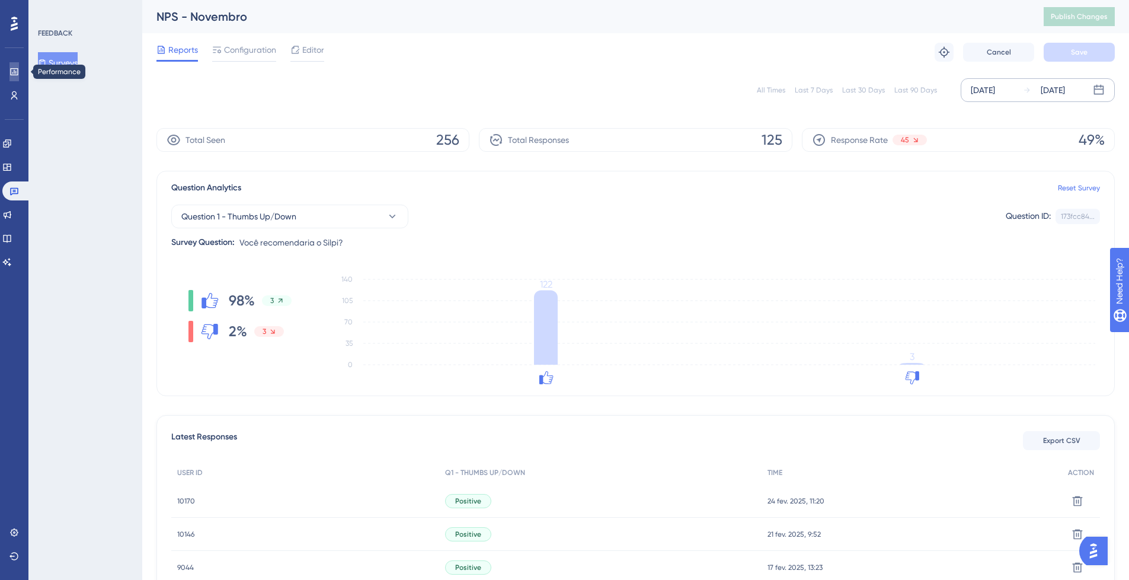
click at [10, 78] on link at bounding box center [13, 71] width 9 height 19
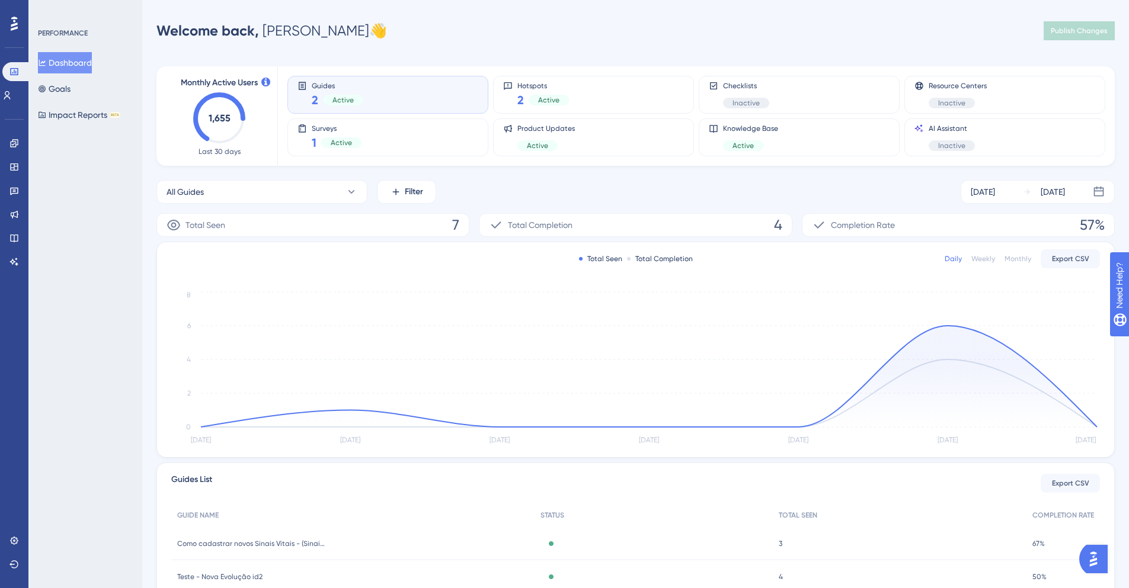
scroll to position [82, 0]
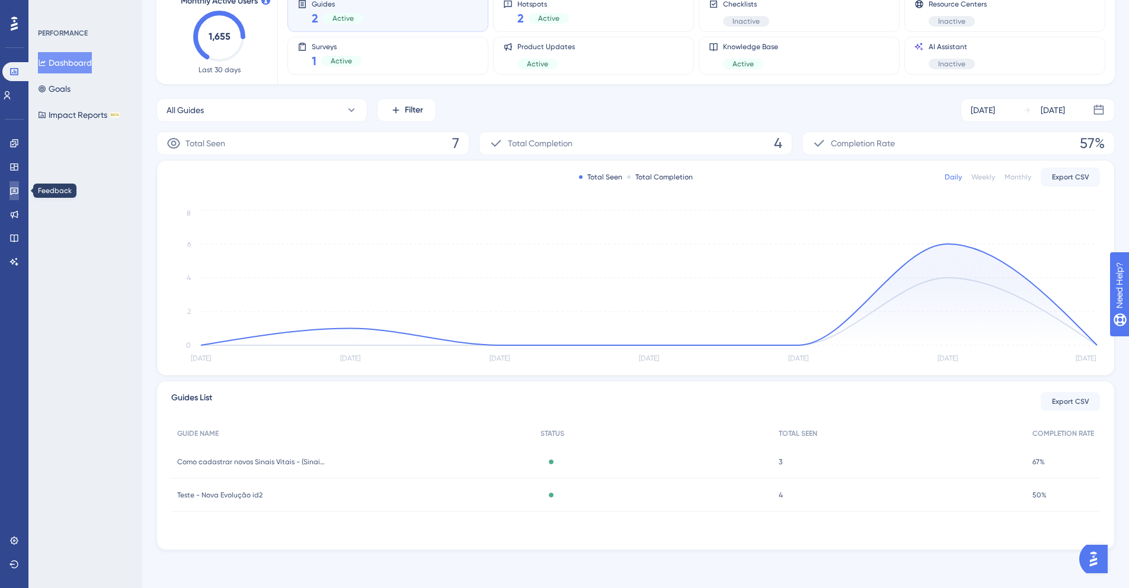
drag, startPoint x: 20, startPoint y: 194, endPoint x: 26, endPoint y: 190, distance: 6.9
click at [19, 194] on link at bounding box center [13, 190] width 9 height 19
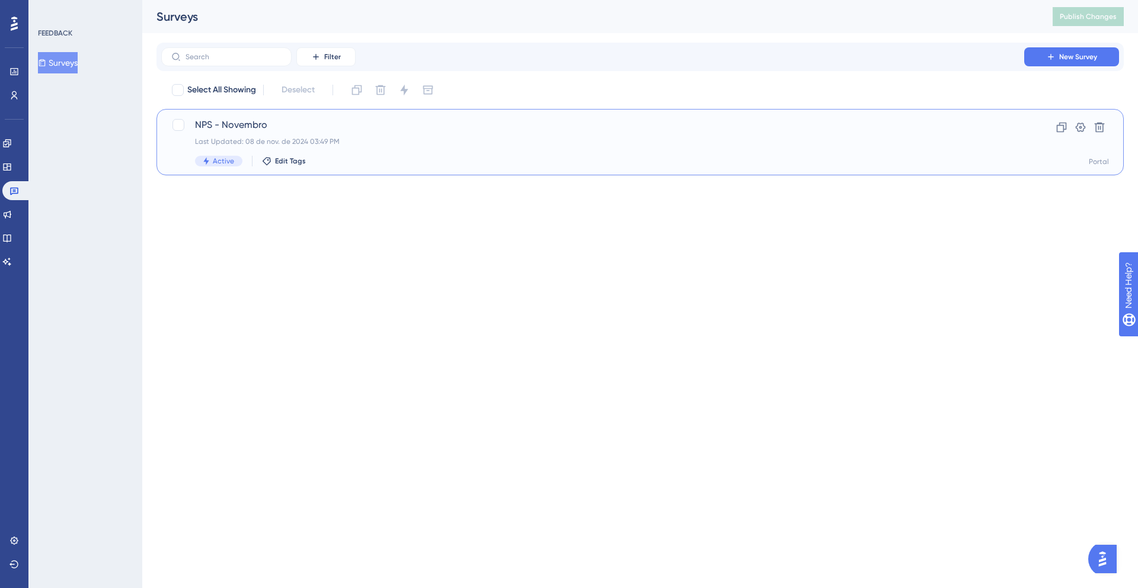
click at [232, 125] on span "NPS - Novembro" at bounding box center [592, 125] width 795 height 14
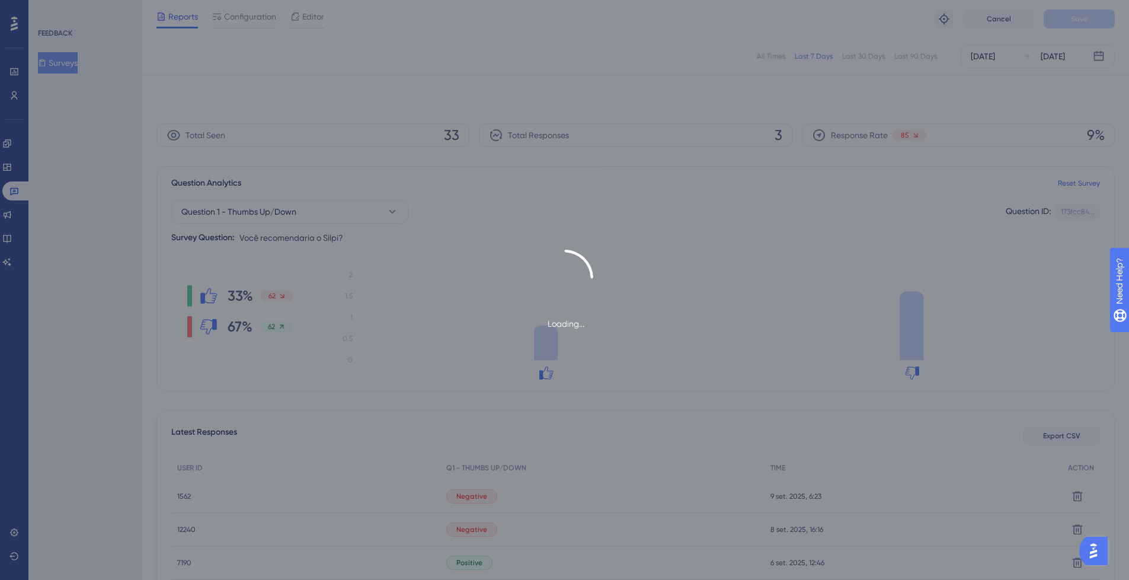
scroll to position [90, 0]
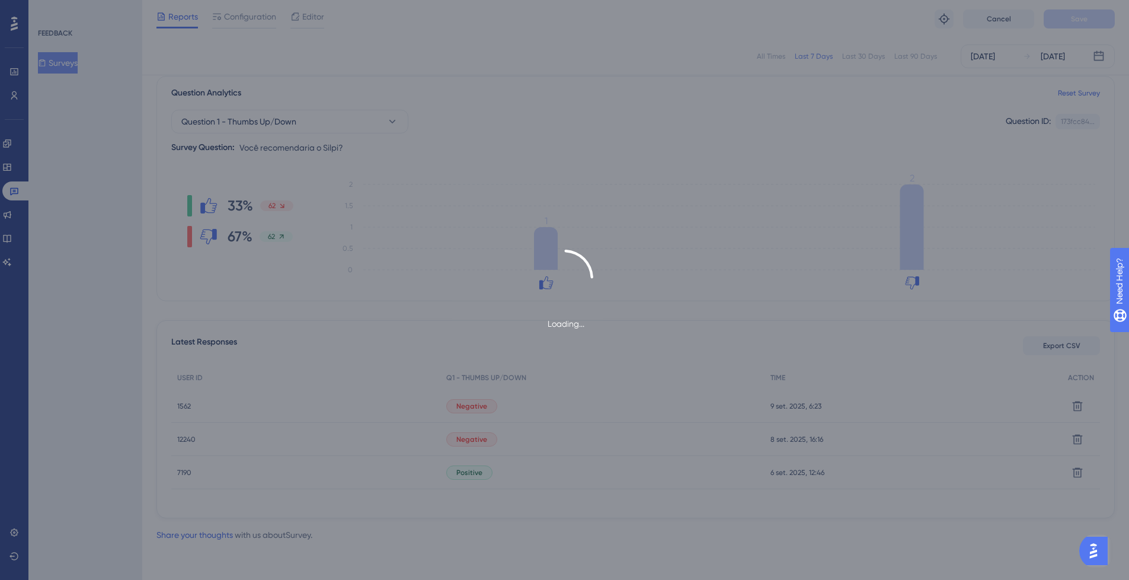
click at [186, 409] on div "Loading..." at bounding box center [564, 290] width 1129 height 580
click at [187, 407] on div "Loading..." at bounding box center [564, 290] width 1129 height 580
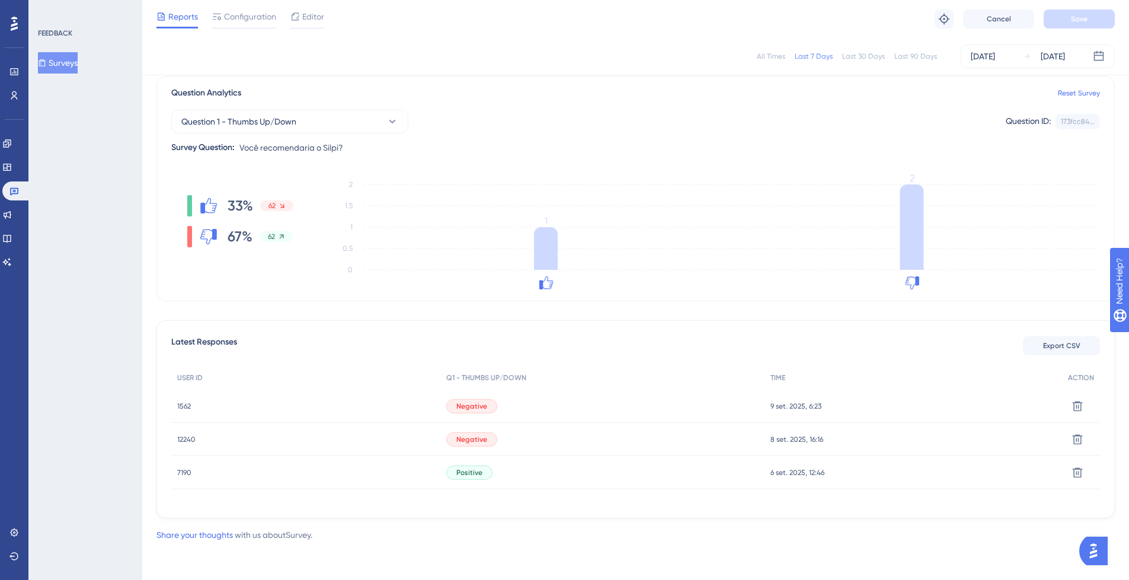
click at [187, 407] on span "1562" at bounding box center [184, 405] width 14 height 9
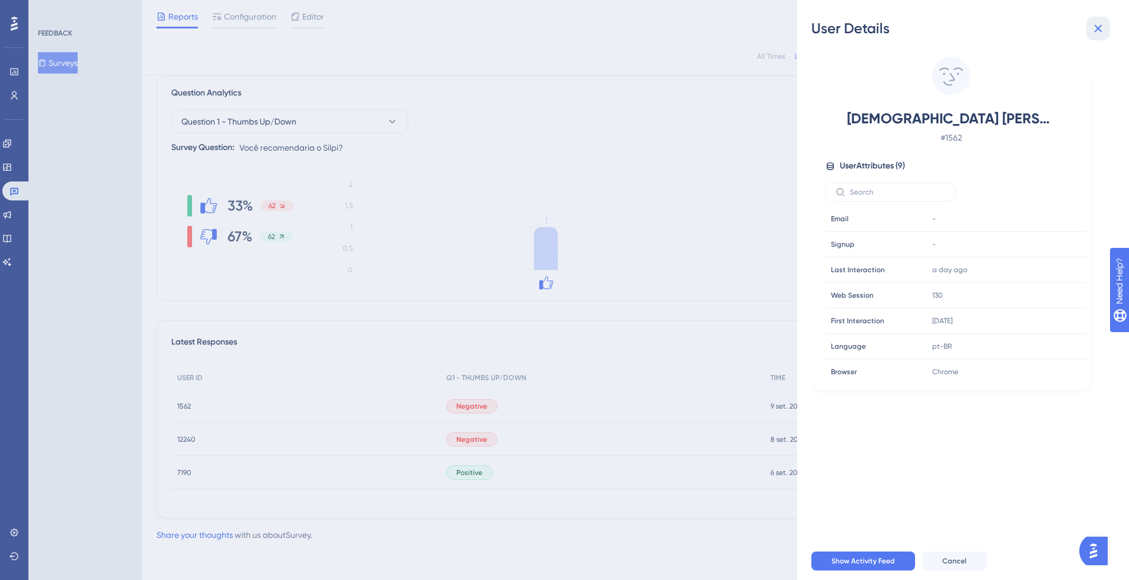
drag, startPoint x: 1093, startPoint y: 26, endPoint x: 1024, endPoint y: 53, distance: 74.3
click at [1094, 28] on icon at bounding box center [1098, 28] width 14 height 14
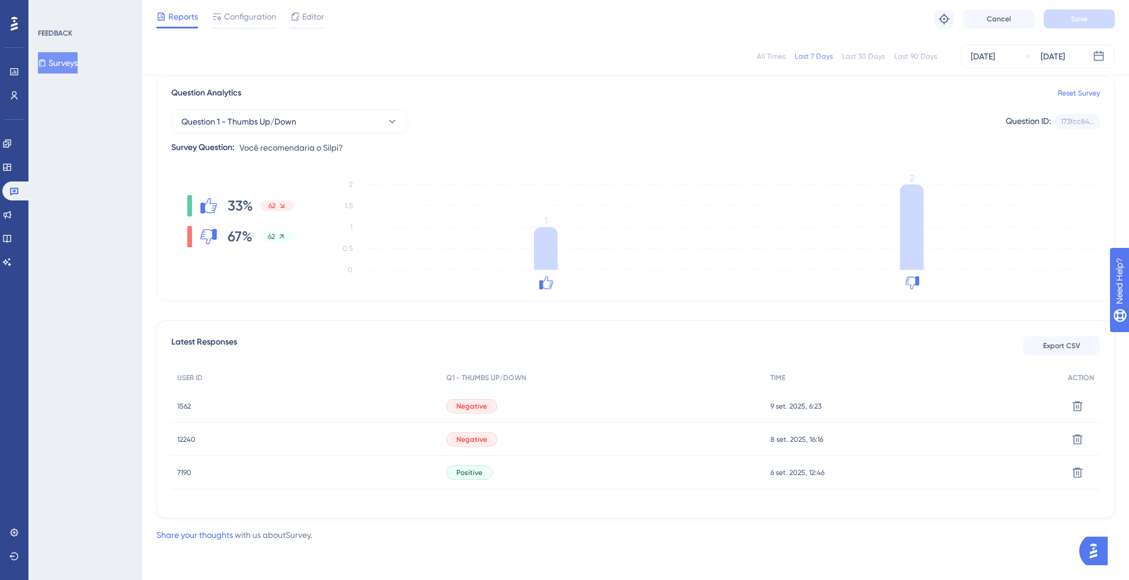
click at [196, 434] on div "12240 12240" at bounding box center [305, 439] width 269 height 33
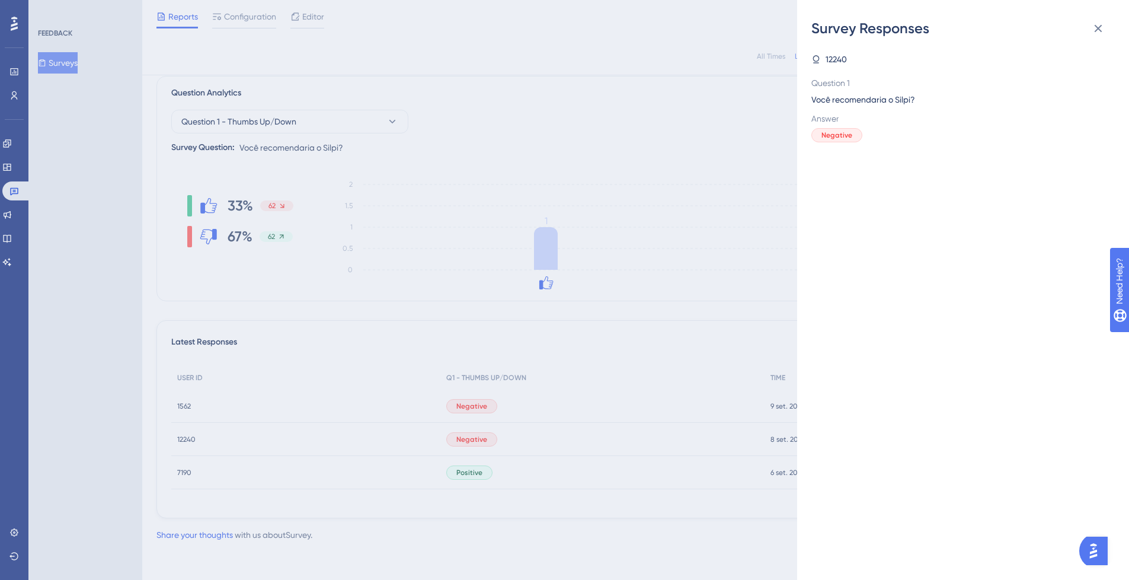
click at [723, 227] on div "Survey Responses 12240 Question 1 Você recomendaria o Silpi? Answer Negative" at bounding box center [564, 290] width 1129 height 580
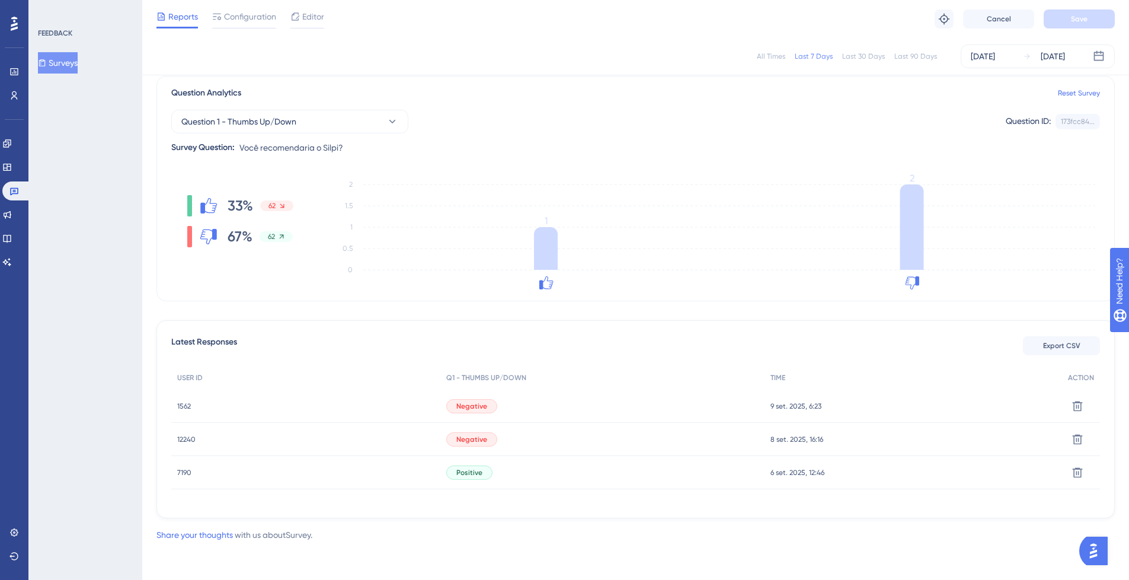
click at [467, 443] on span "Negative" at bounding box center [471, 438] width 31 height 9
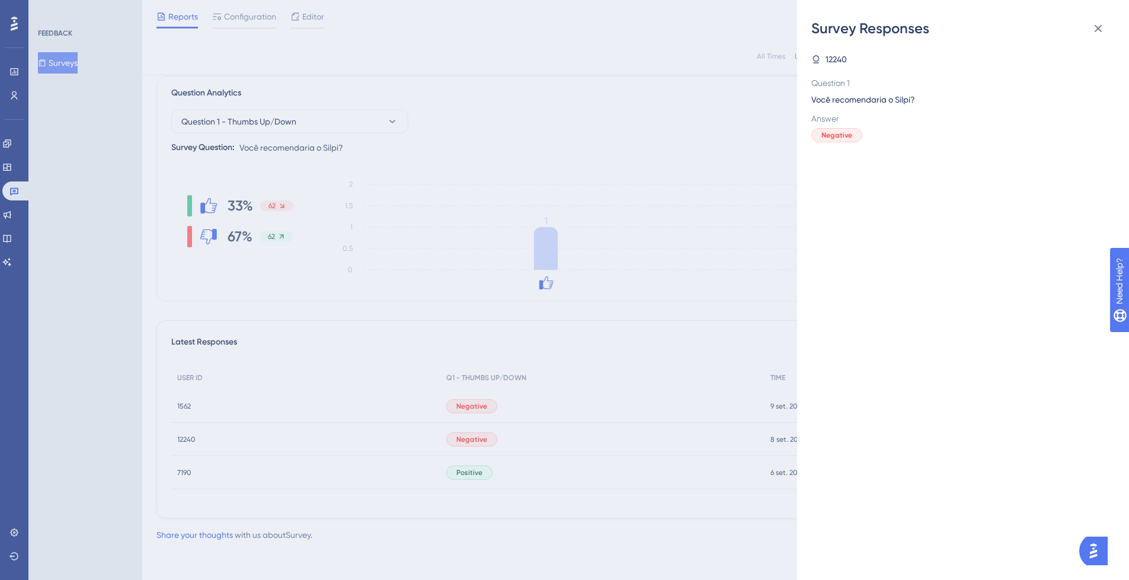
click at [254, 437] on div "Survey Responses 12240 Question 1 Você recomendaria o Silpi? Answer Negative" at bounding box center [564, 290] width 1129 height 580
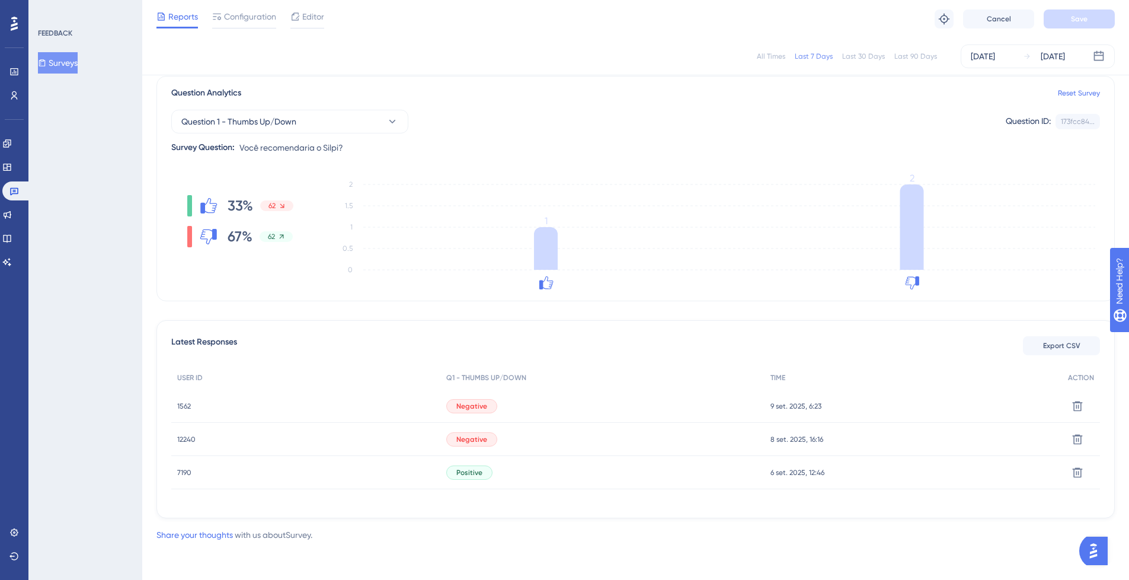
click at [185, 441] on span "12240" at bounding box center [186, 438] width 18 height 9
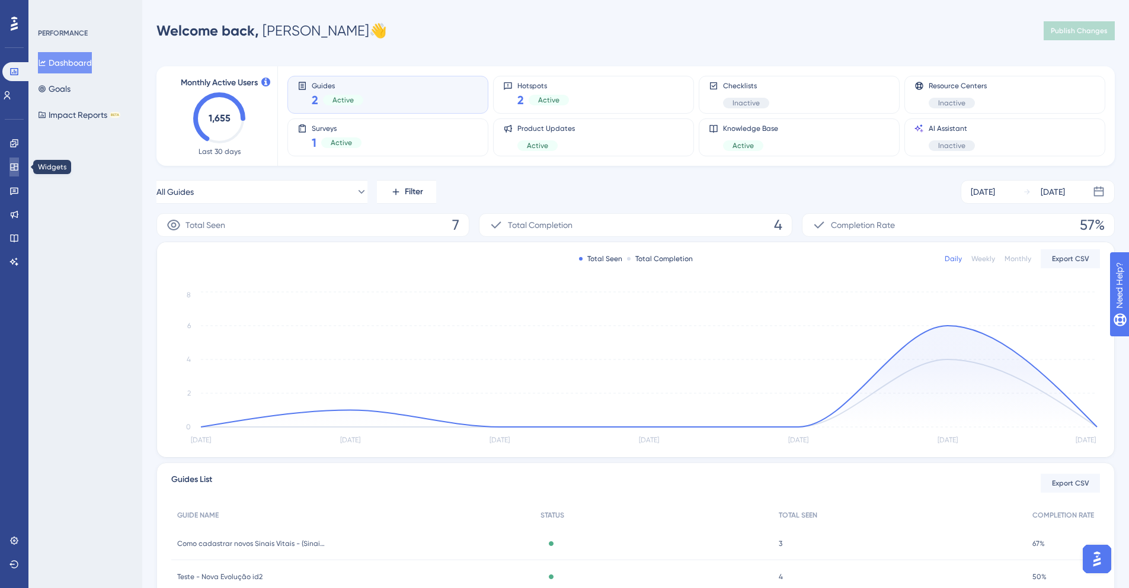
click at [15, 172] on link at bounding box center [13, 167] width 9 height 19
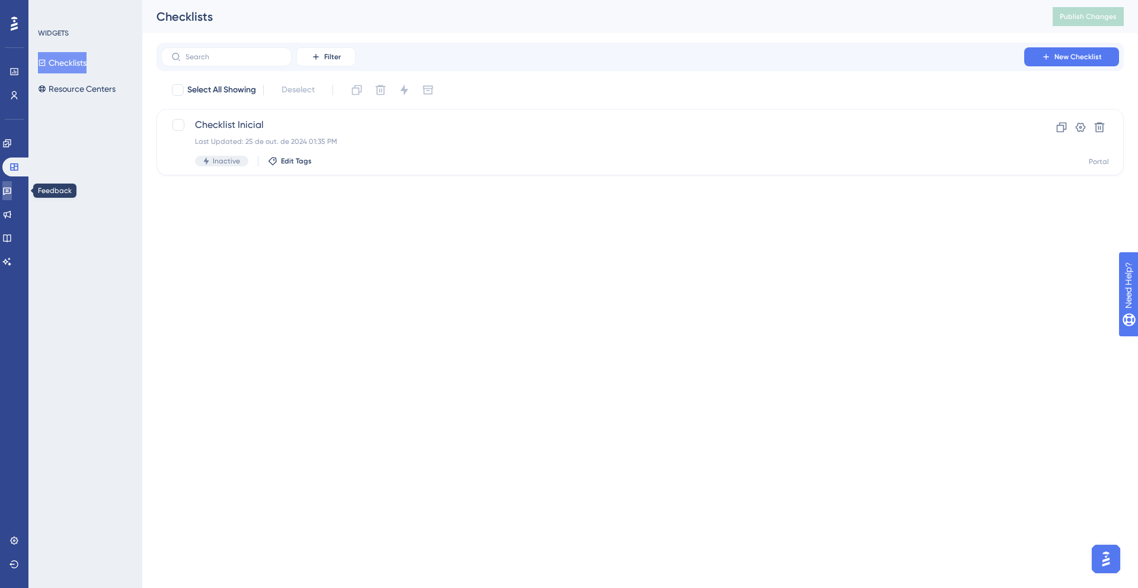
click at [11, 191] on icon at bounding box center [7, 192] width 8 height 8
click at [11, 146] on icon at bounding box center [7, 143] width 8 height 8
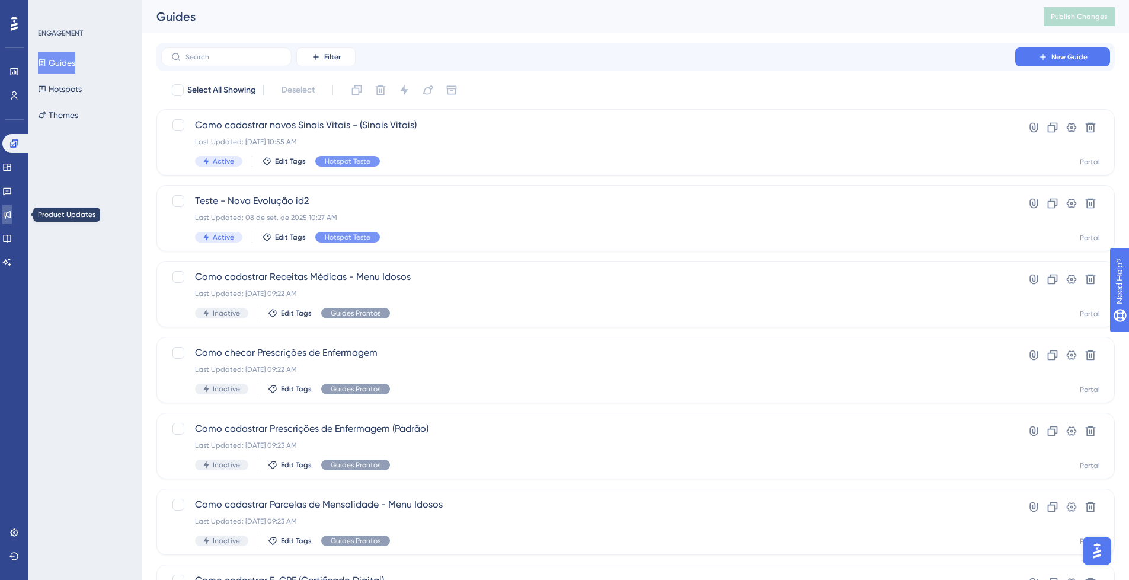
click at [12, 210] on link at bounding box center [6, 214] width 9 height 19
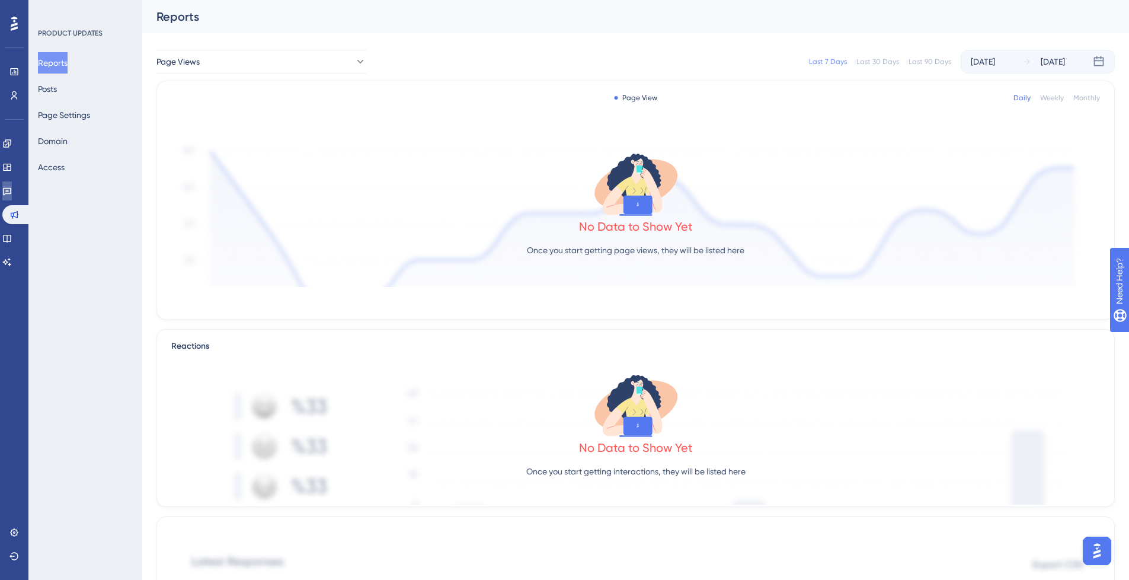
click at [12, 192] on icon at bounding box center [6, 190] width 9 height 9
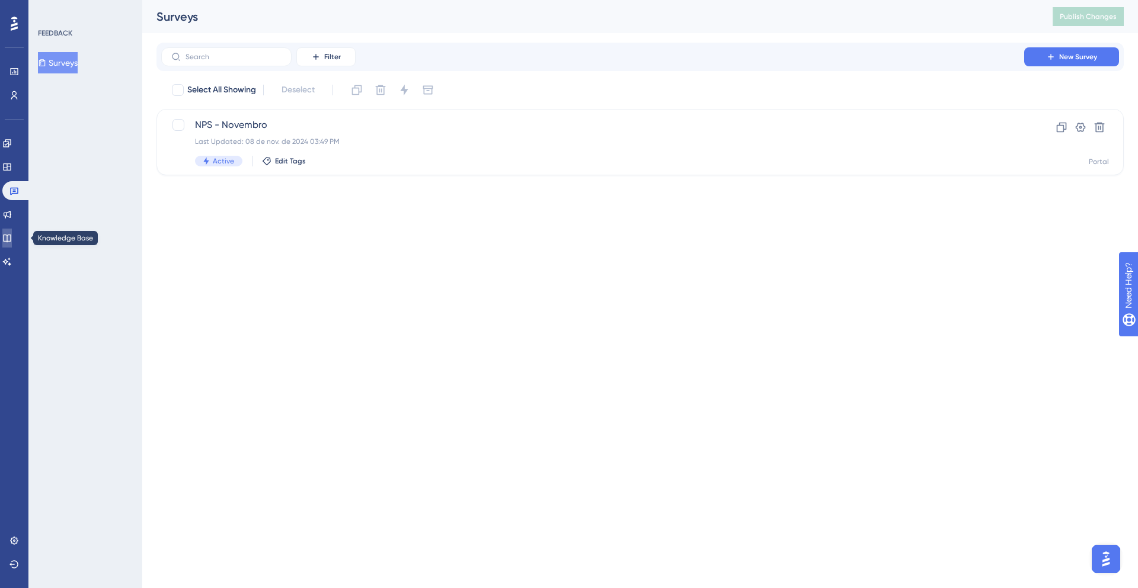
click at [8, 244] on link at bounding box center [6, 238] width 9 height 19
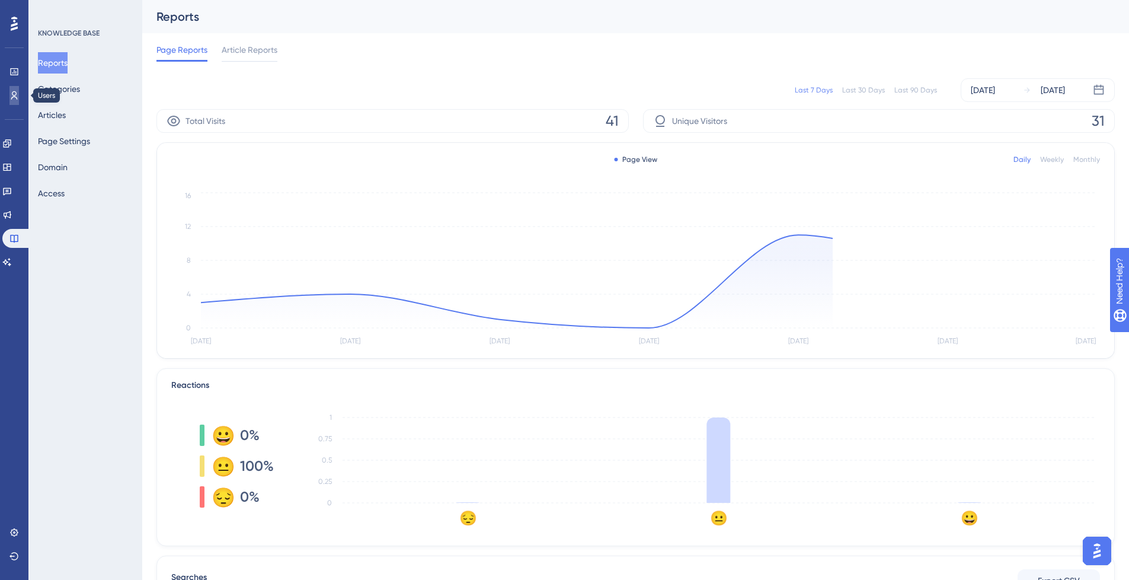
click at [16, 98] on icon at bounding box center [14, 95] width 7 height 8
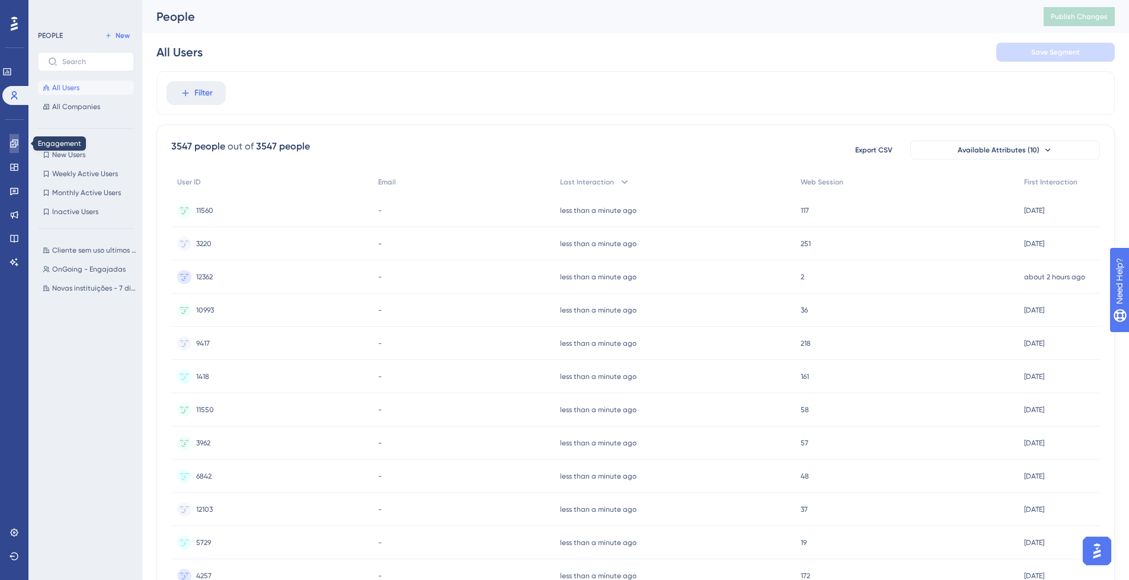
click at [17, 145] on icon at bounding box center [14, 143] width 8 height 8
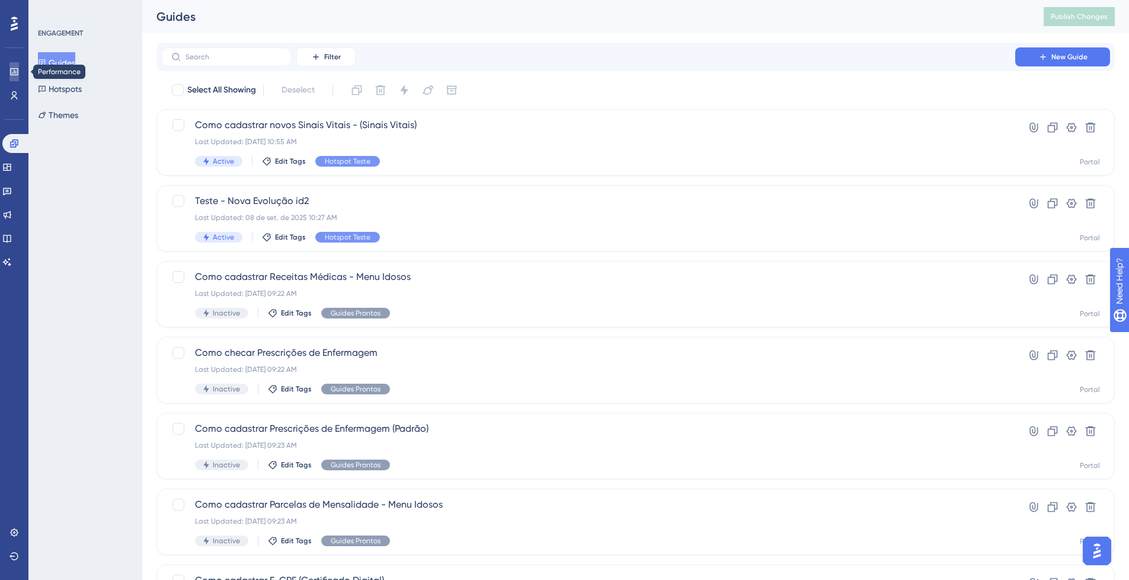
click at [12, 70] on icon at bounding box center [13, 71] width 9 height 9
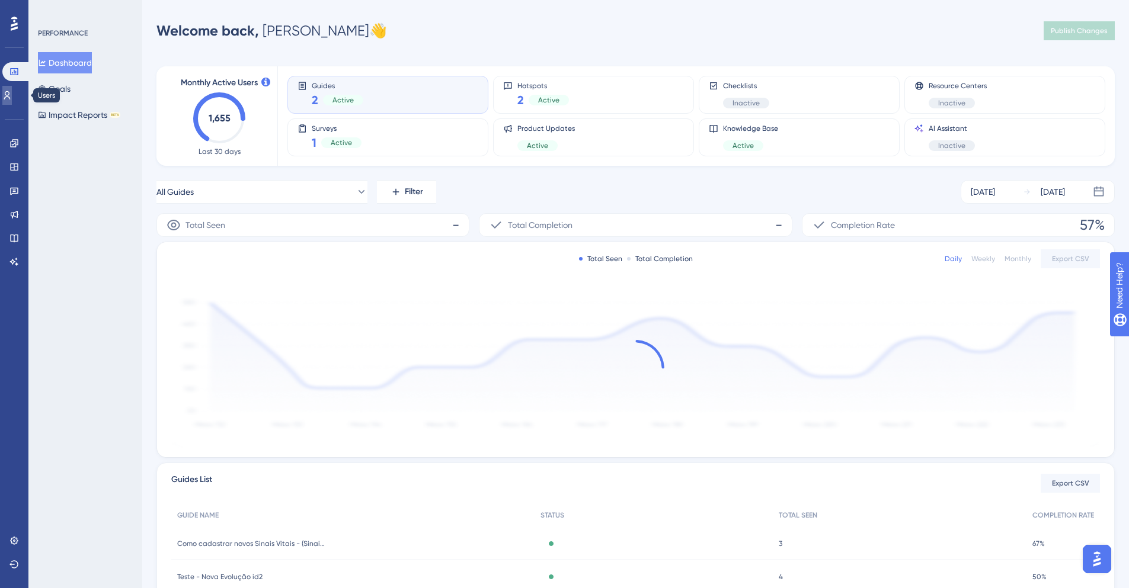
click at [11, 93] on icon at bounding box center [7, 95] width 7 height 8
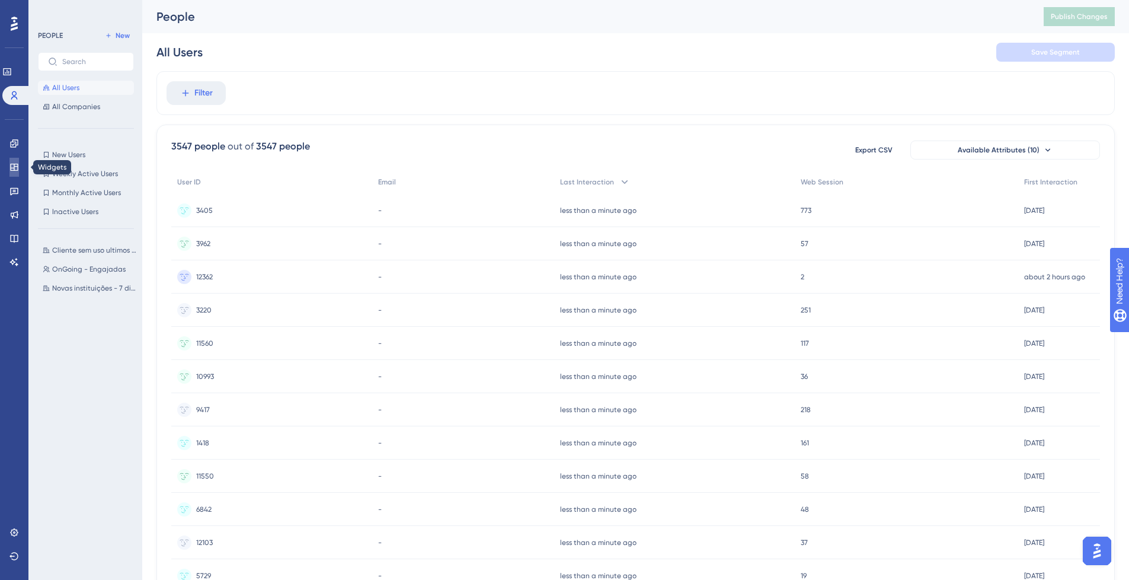
click at [17, 172] on link at bounding box center [13, 167] width 9 height 19
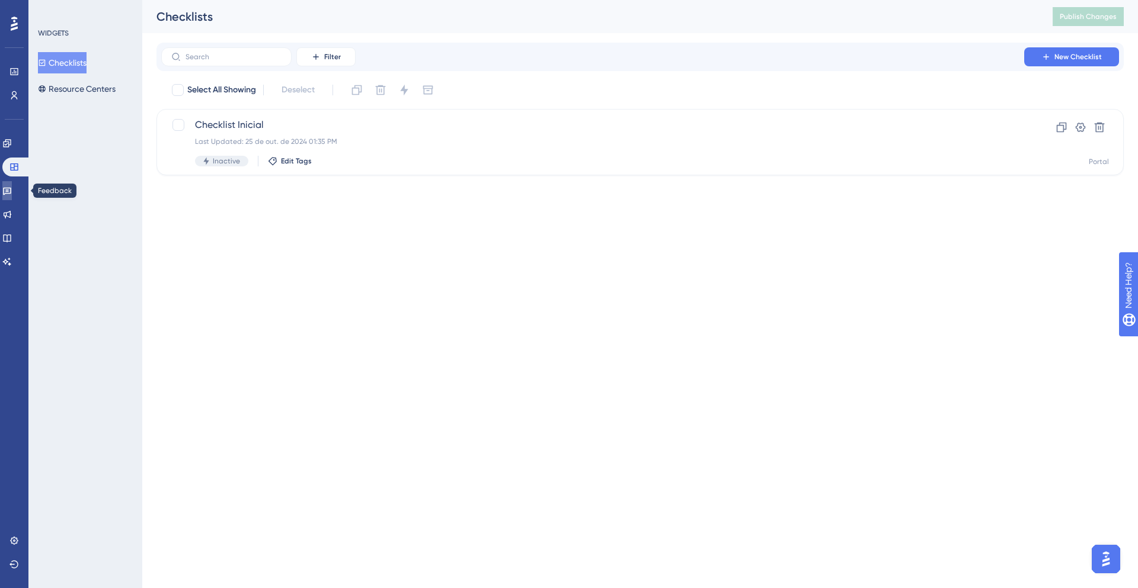
click at [12, 185] on link at bounding box center [6, 190] width 9 height 19
click at [9, 152] on link at bounding box center [6, 143] width 9 height 19
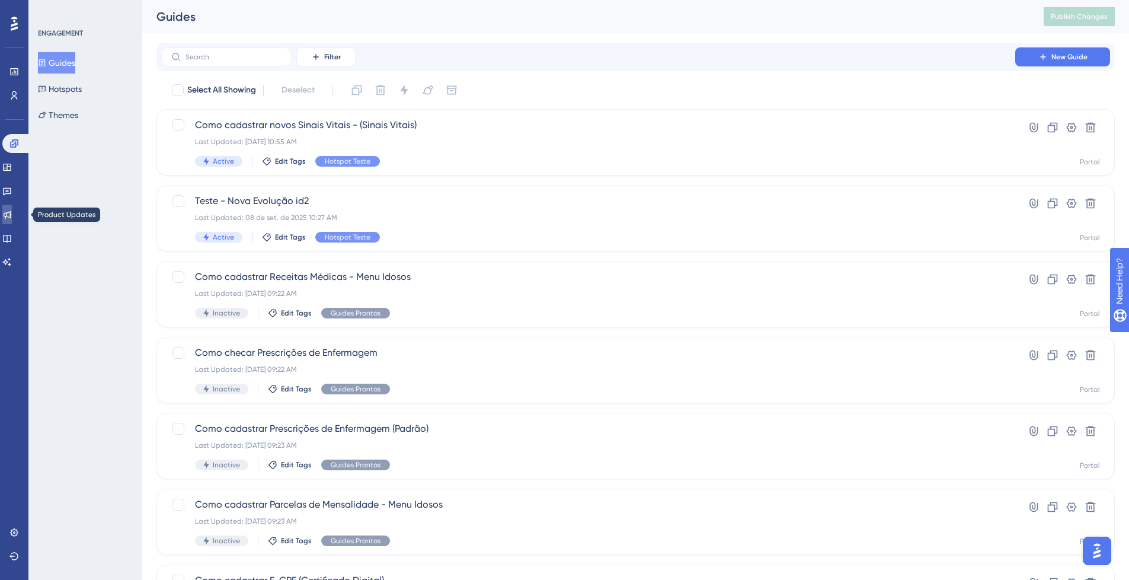
click at [10, 210] on icon at bounding box center [6, 214] width 9 height 9
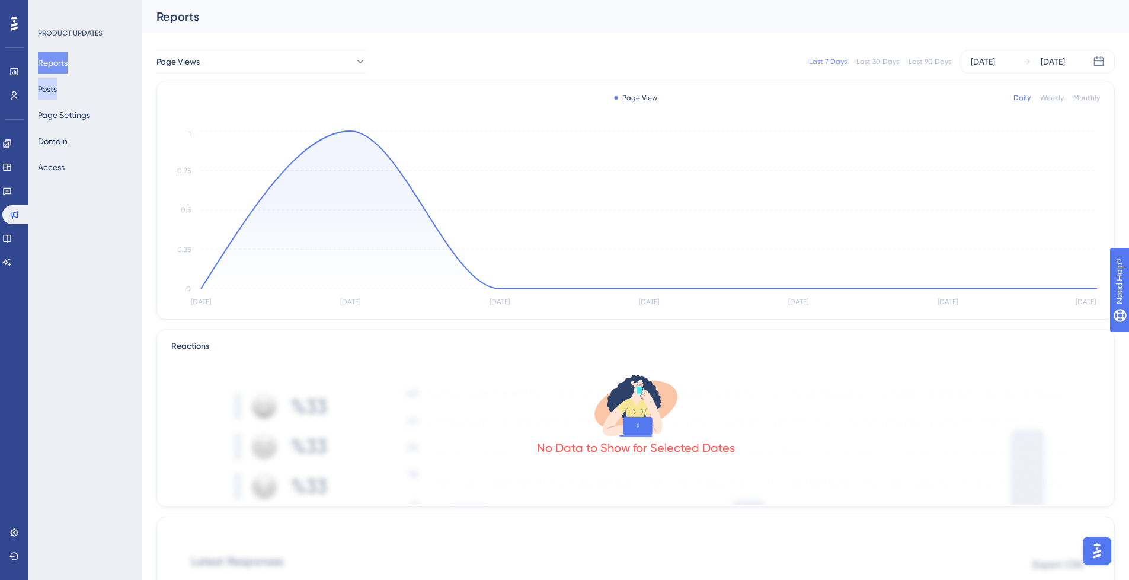
click at [57, 89] on button "Posts" at bounding box center [47, 88] width 19 height 21
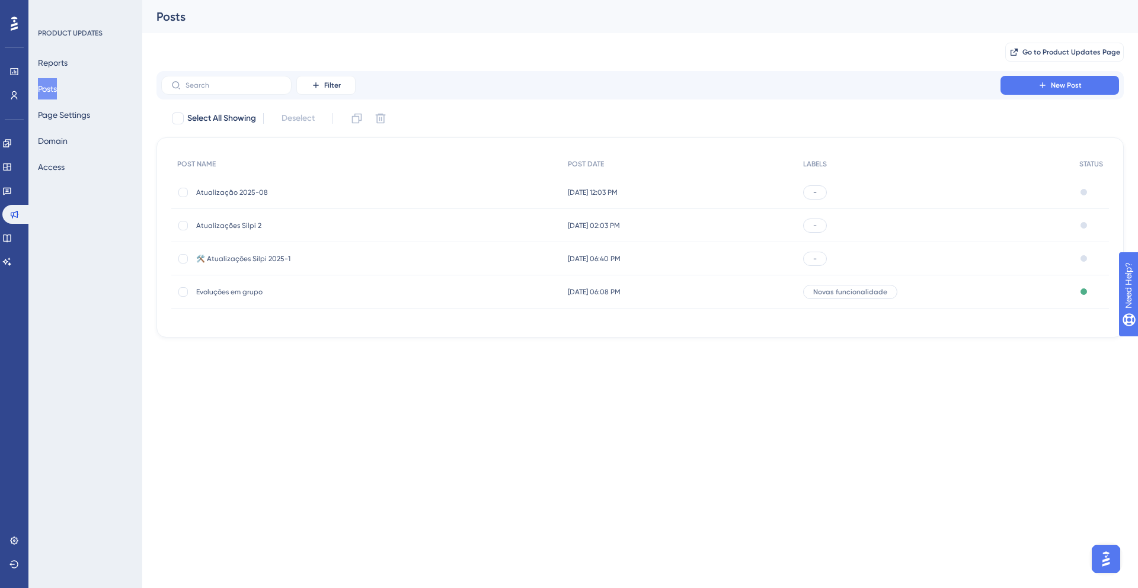
click at [546, 197] on div "Atualização 2025-08 Atualização 2025-08" at bounding box center [366, 192] width 391 height 33
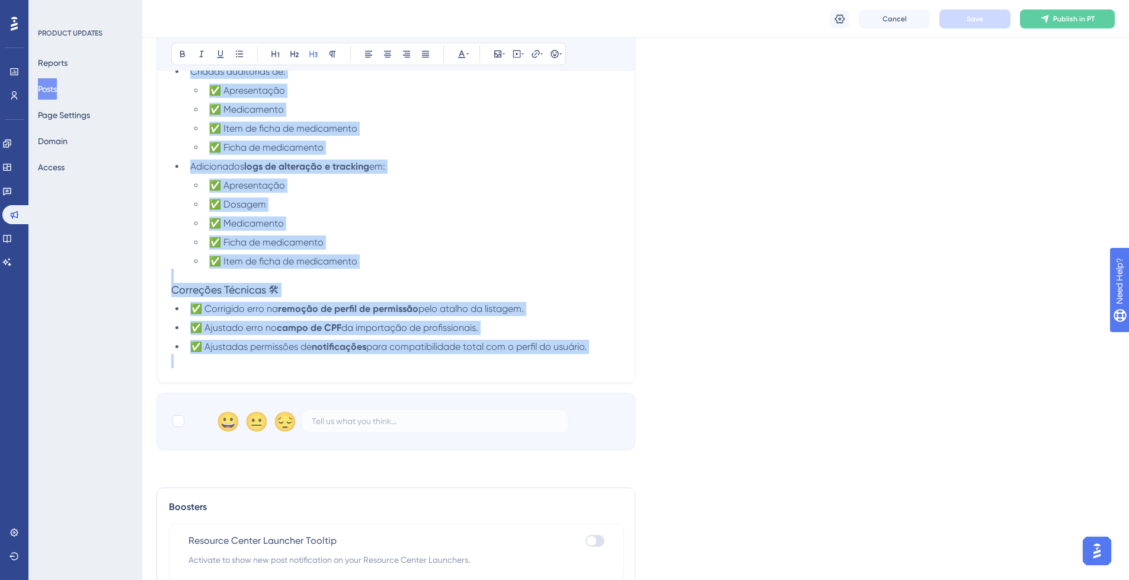
scroll to position [1056, 0]
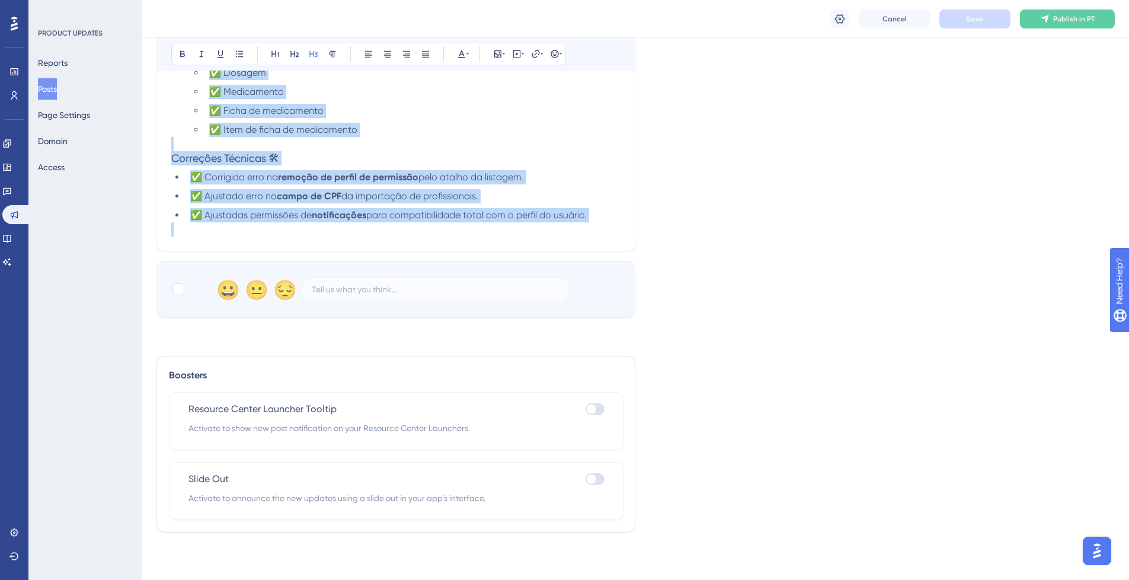
drag, startPoint x: 171, startPoint y: 299, endPoint x: 617, endPoint y: 233, distance: 451.0
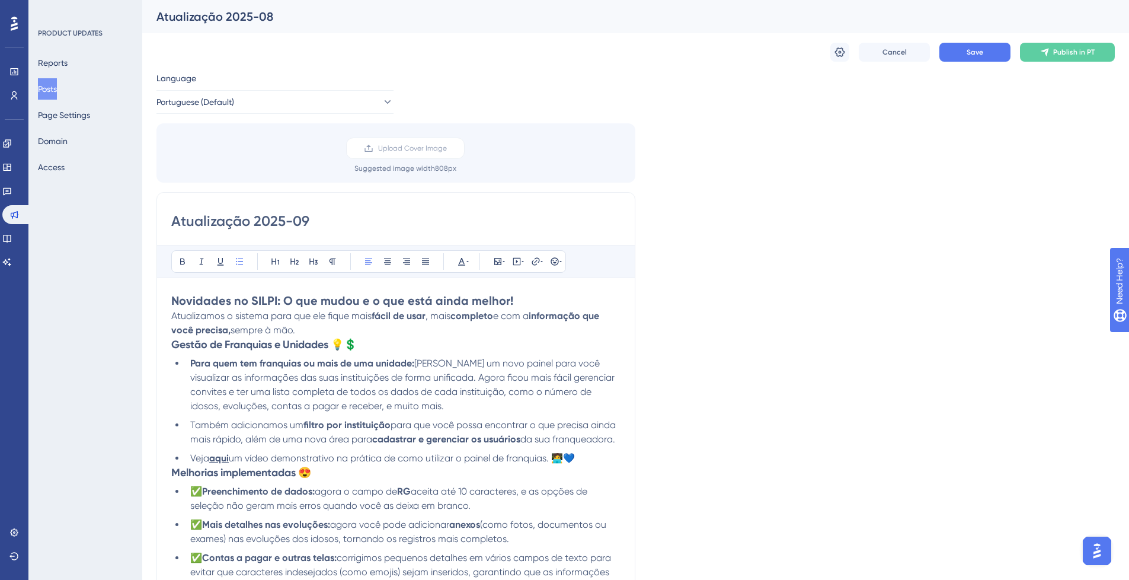
scroll to position [71, 0]
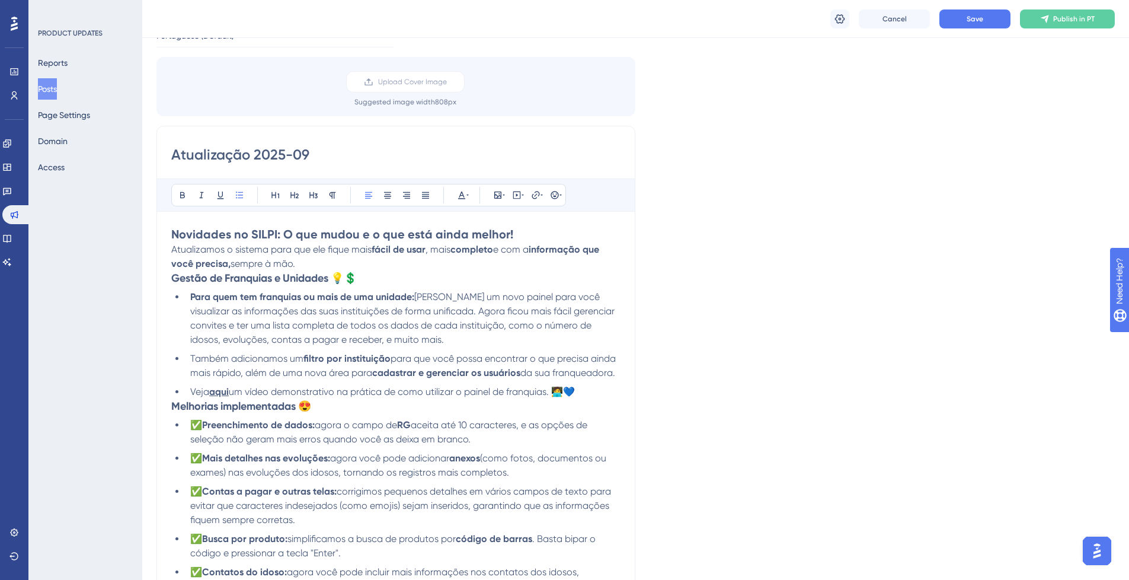
click at [590, 389] on li "Veja aqui um vídeo demonstrativo na prática de como utilizar o painel de franqu…" at bounding box center [402, 392] width 435 height 14
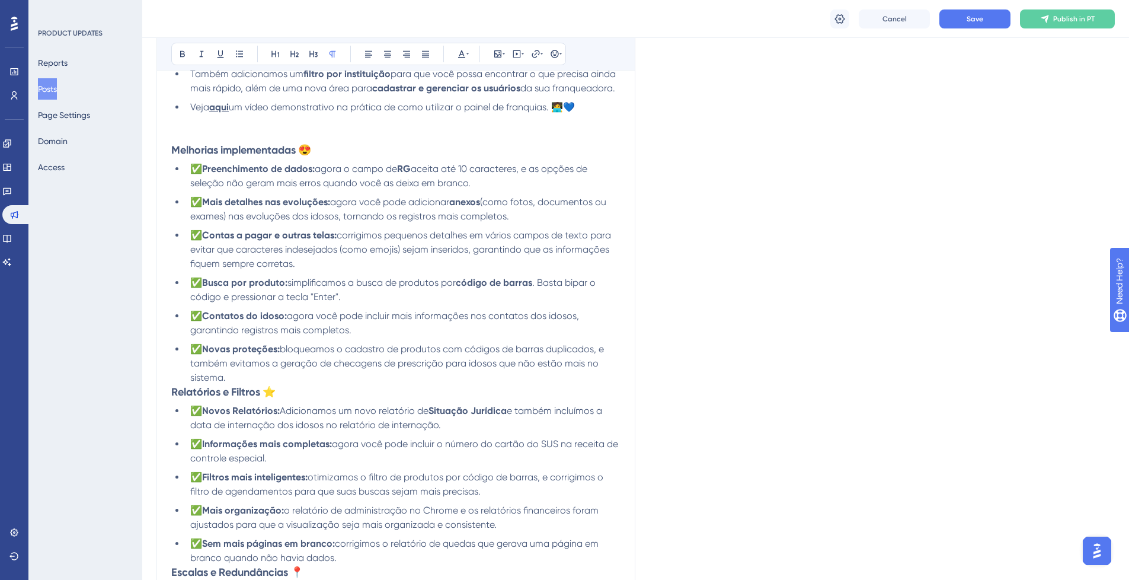
scroll to position [427, 0]
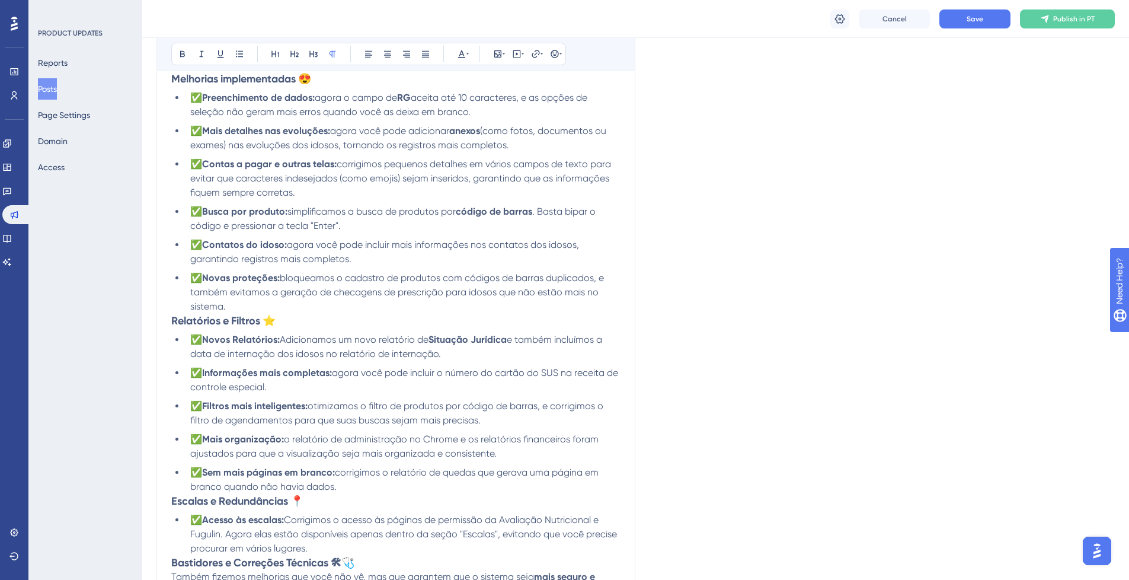
click at [270, 303] on li "✅ Novas proteções: bloqueamos o cadastro de produtos com códigos de barras dupl…" at bounding box center [402, 292] width 435 height 43
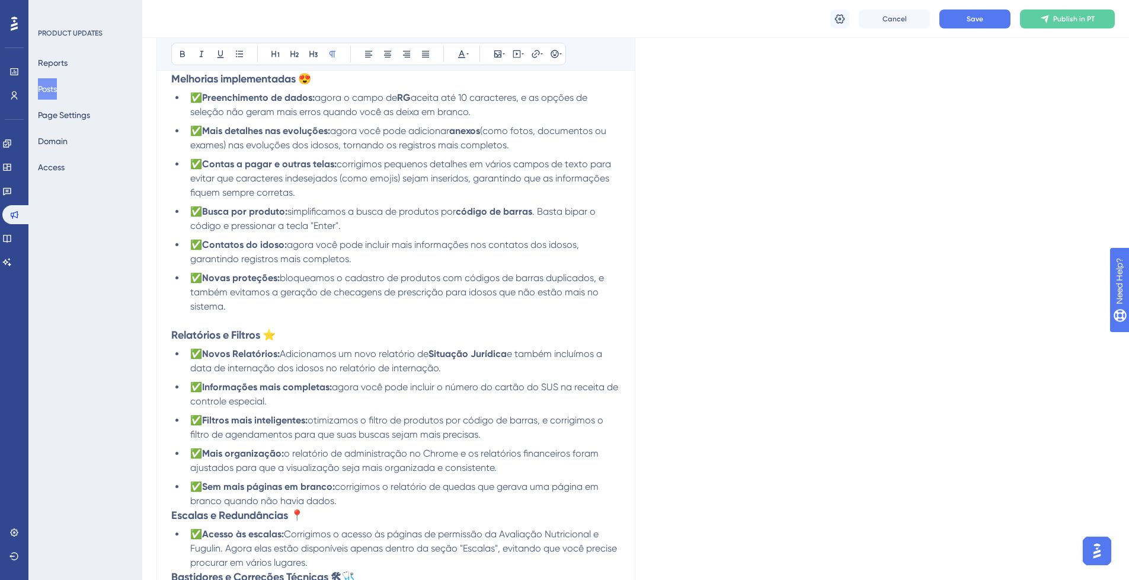
scroll to position [498, 0]
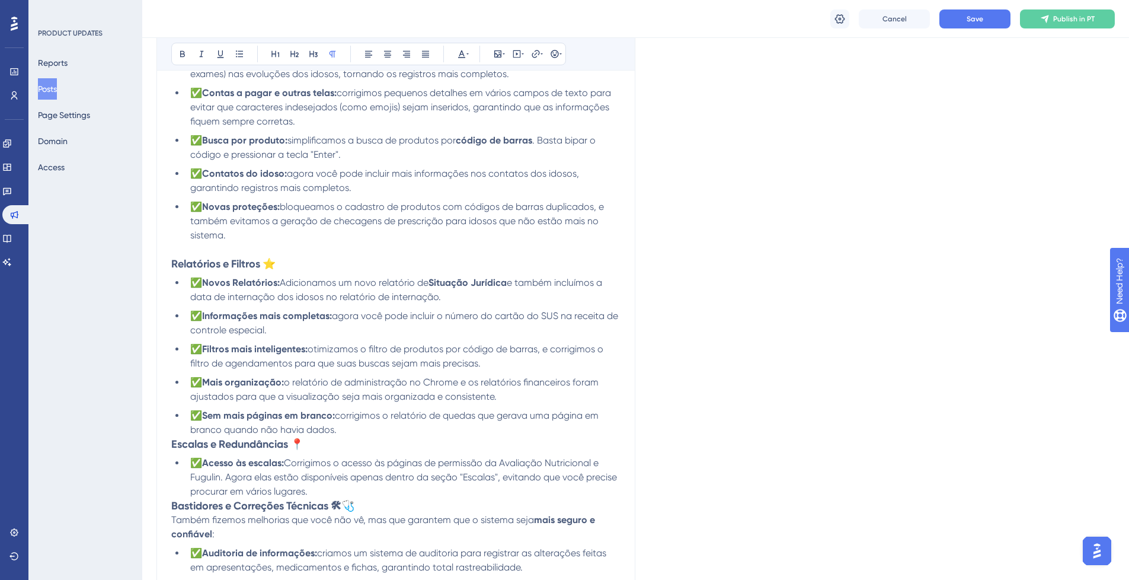
click at [344, 431] on li "✅ Sem mais páginas em branco: corrigimos o relatório de quedas que gerava uma p…" at bounding box center [402, 422] width 435 height 28
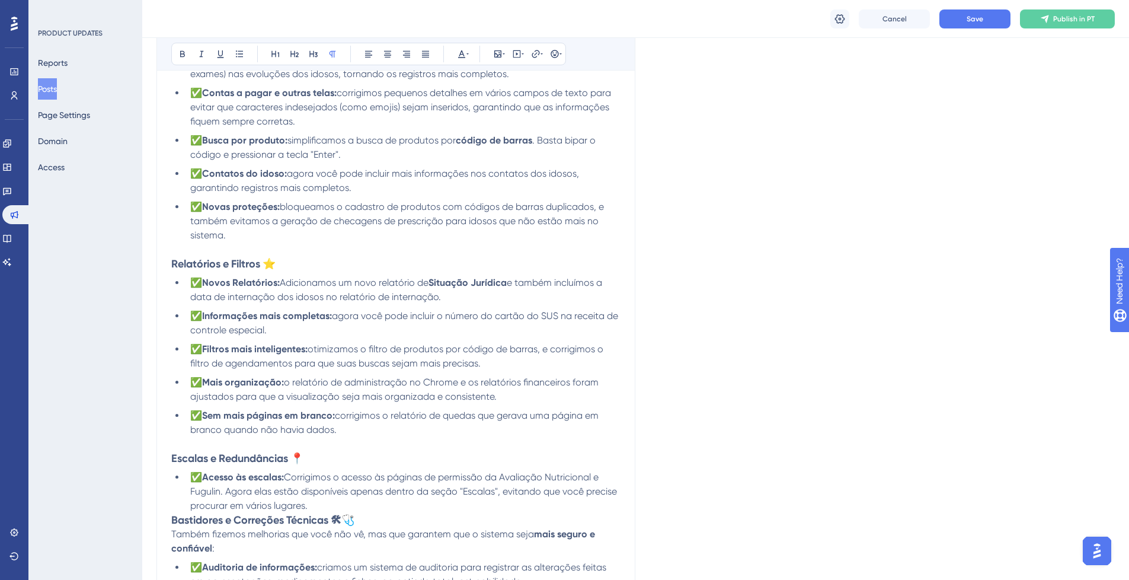
scroll to position [640, 0]
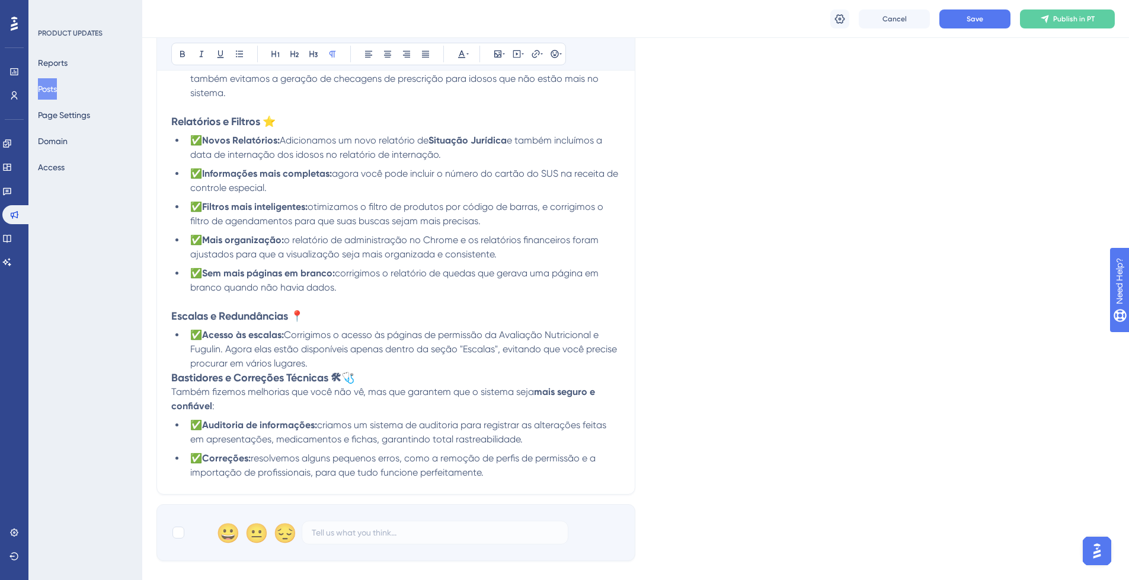
click at [323, 367] on li "✅ Acesso às escalas: Corrigimos o acesso às páginas de permissão da Avaliação N…" at bounding box center [402, 349] width 435 height 43
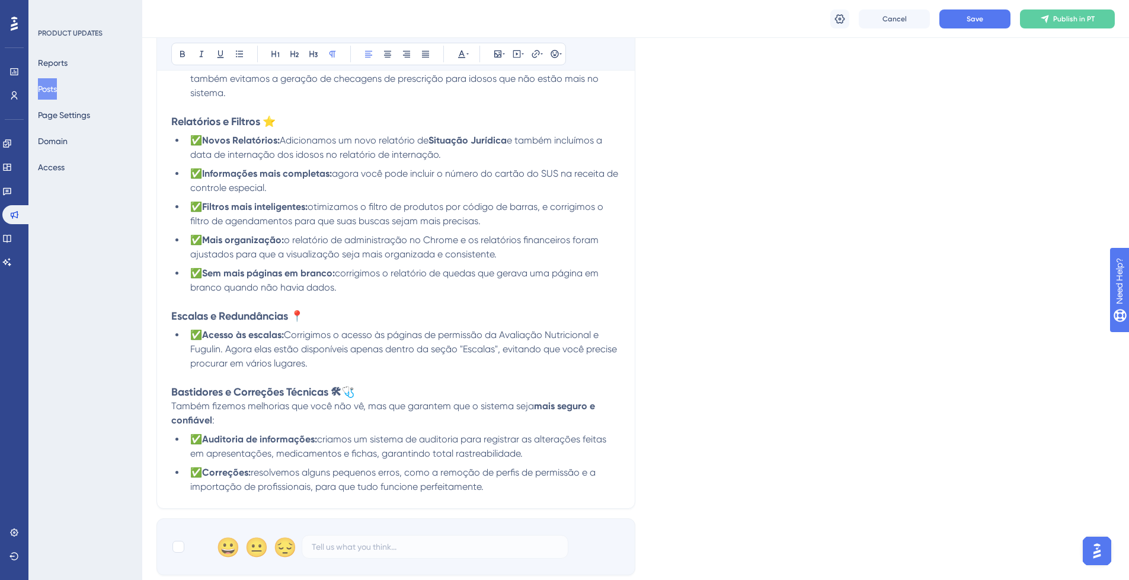
click at [240, 417] on p "Também fizemos melhorias que você não vê, mas que garantem que o sistema seja m…" at bounding box center [395, 413] width 449 height 28
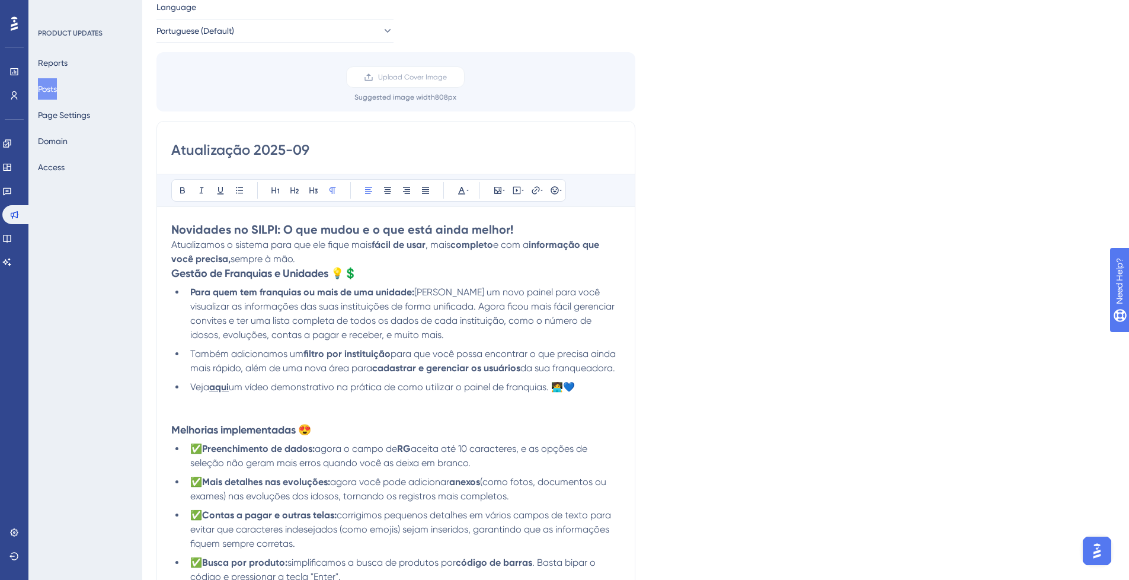
scroll to position [0, 0]
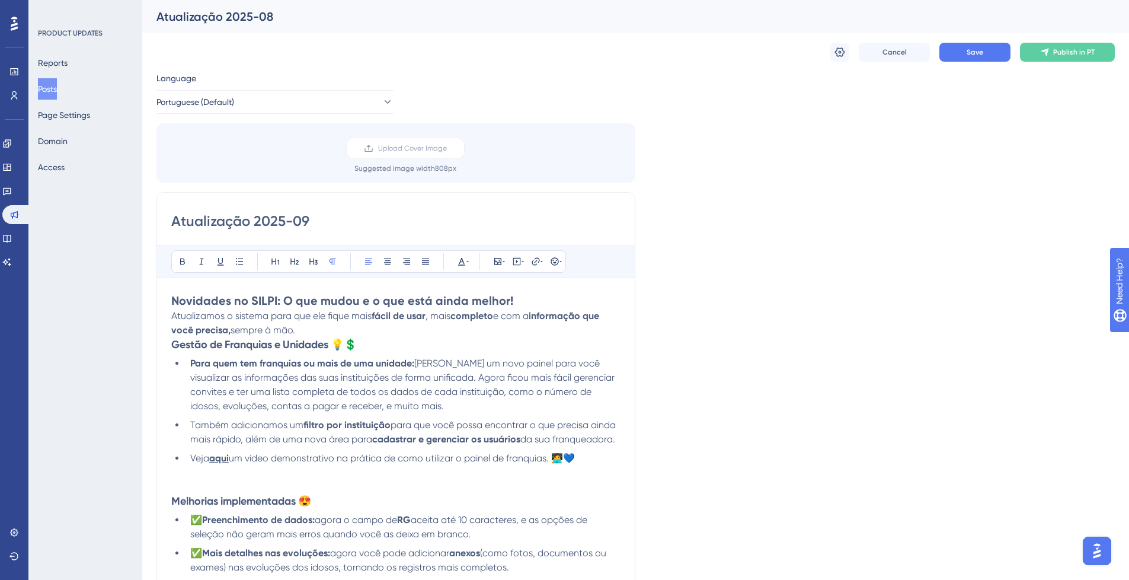
click at [511, 297] on h2 "Novidades no SILPI: O que mudou e o que está ainda melhor!" at bounding box center [395, 300] width 449 height 17
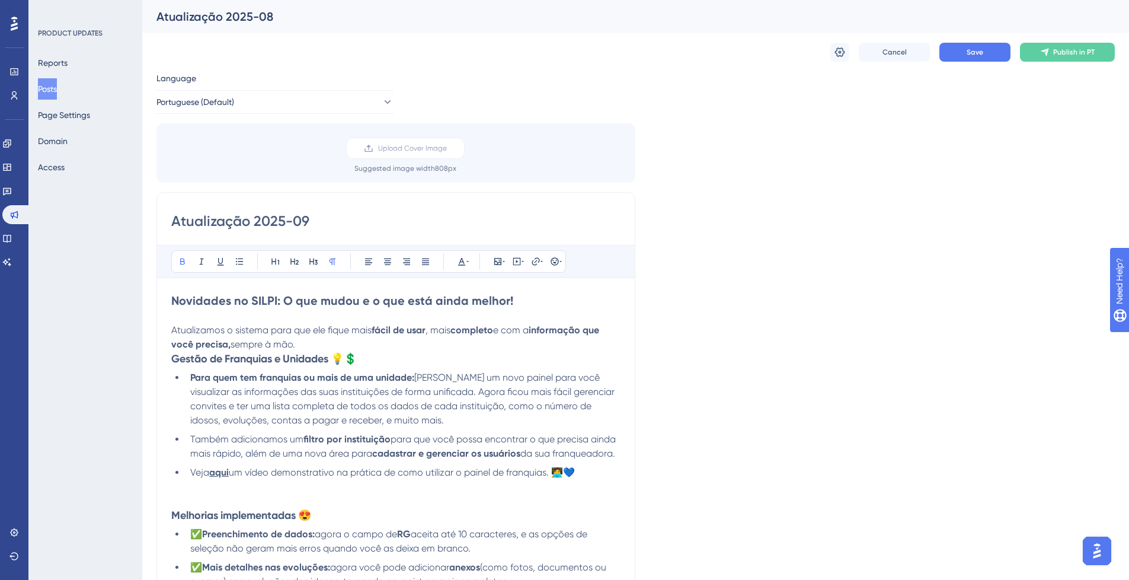
click at [313, 343] on p "Atualizamos o sistema para que ele fique mais fácil de usar , mais completo e c…" at bounding box center [395, 337] width 449 height 28
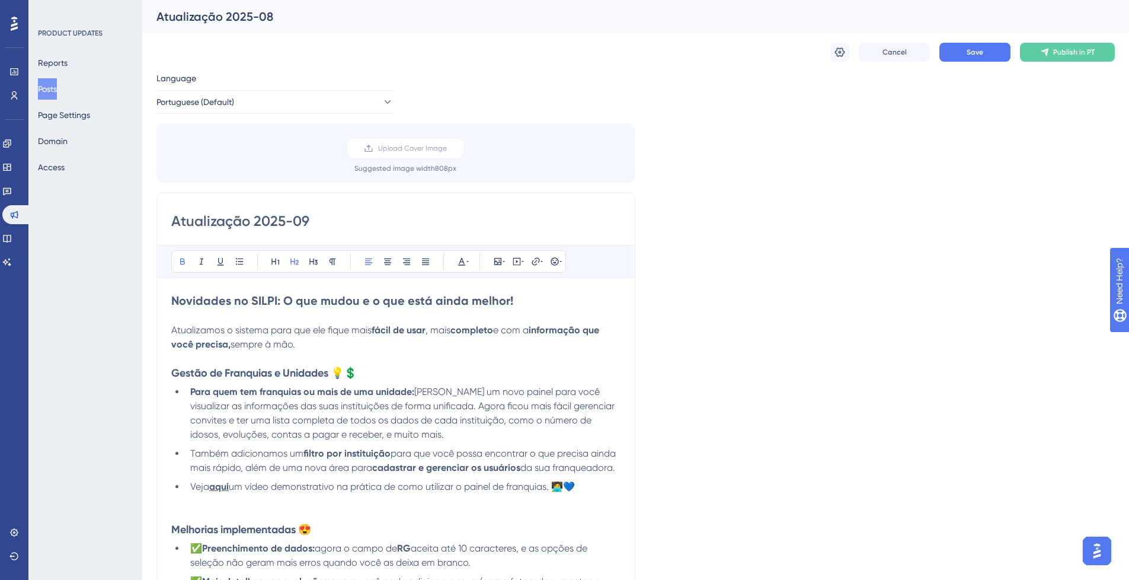
click at [541, 305] on h2 "Novidades no SILPI: O que mudou e o que está ainda melhor!" at bounding box center [395, 300] width 449 height 17
click at [556, 260] on icon at bounding box center [554, 261] width 9 height 9
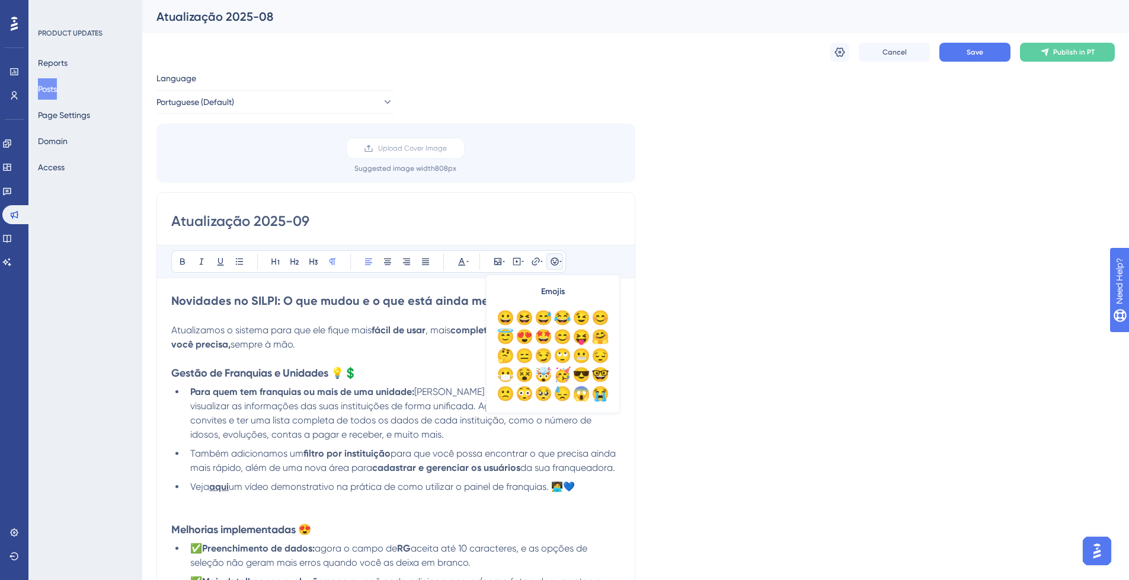
drag, startPoint x: 418, startPoint y: 337, endPoint x: 428, endPoint y: 337, distance: 10.1
click at [418, 338] on p "Atualizamos o sistema para que ele fique mais fácil de usar , mais completo e c…" at bounding box center [395, 337] width 449 height 28
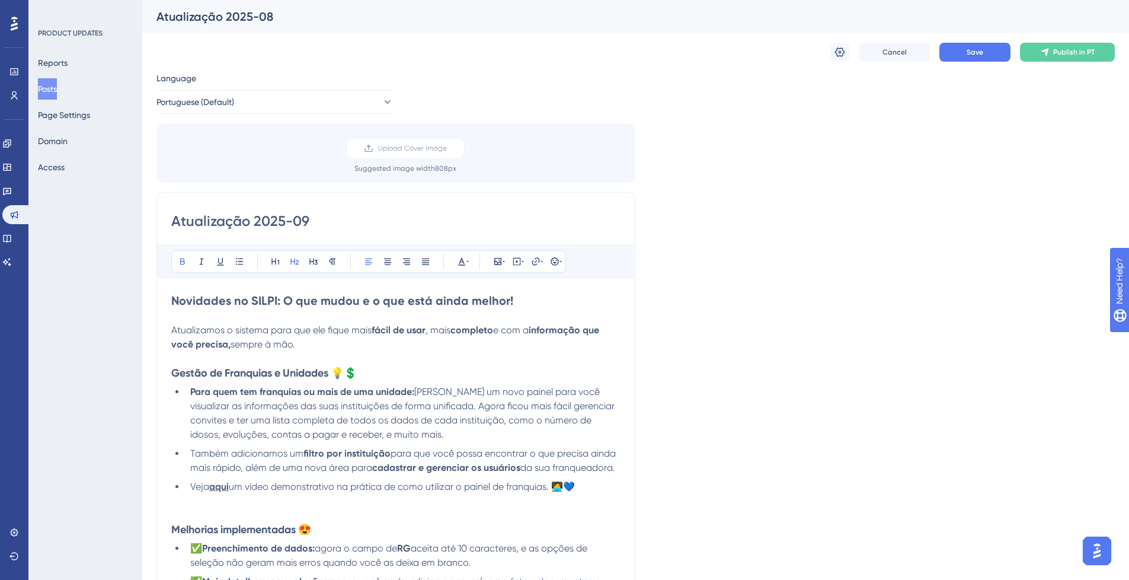
drag, startPoint x: 518, startPoint y: 305, endPoint x: 536, endPoint y: 286, distance: 26.0
click at [518, 305] on h2 "Novidades no SILPI: O que mudou e o que está ainda melhor!" at bounding box center [395, 300] width 449 height 17
click at [551, 263] on icon at bounding box center [554, 261] width 9 height 9
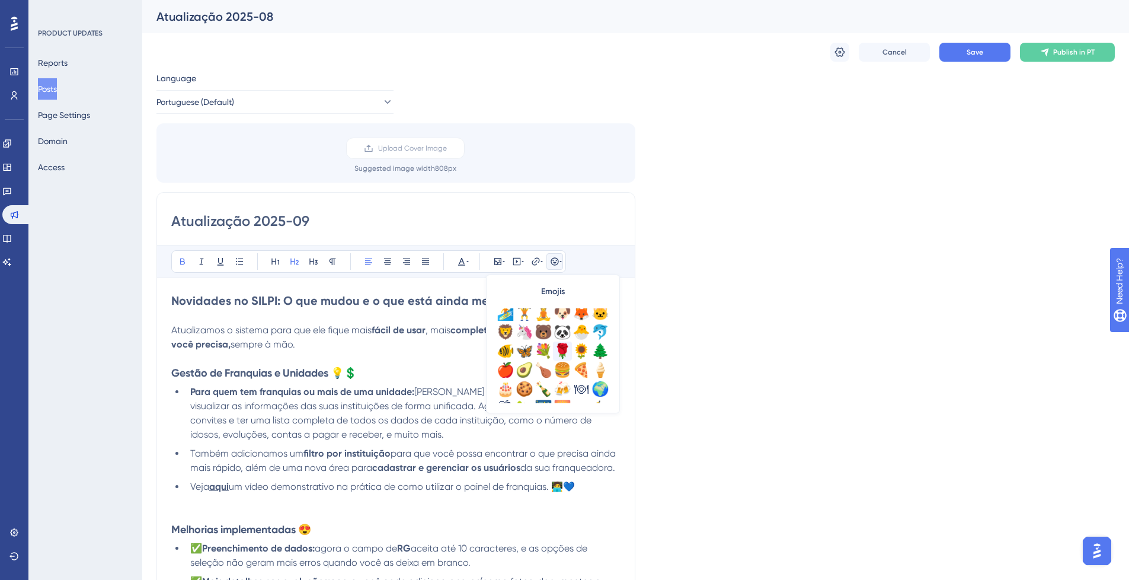
scroll to position [284, 0]
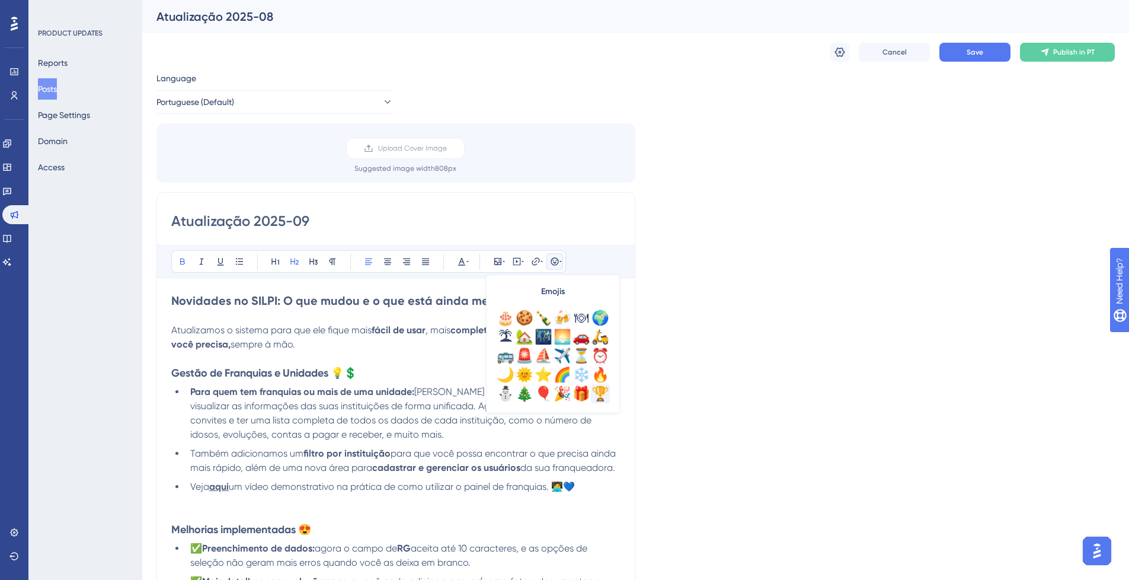
click at [599, 390] on div "🏆" at bounding box center [600, 393] width 19 height 19
click at [404, 330] on strong "fácil de usar" at bounding box center [399, 329] width 54 height 11
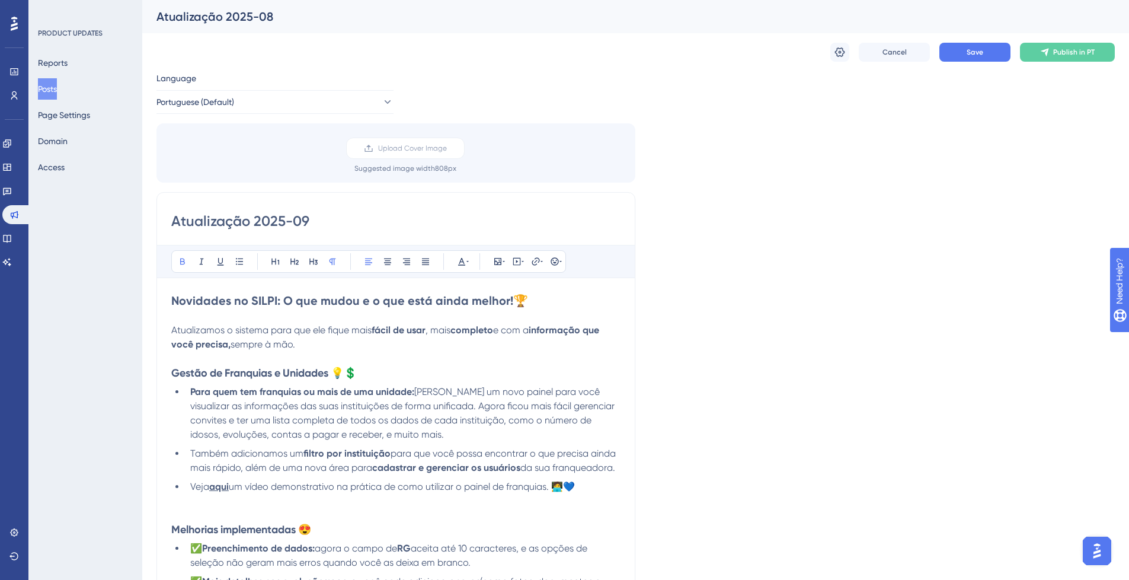
click at [172, 302] on strong "Novidades no SILPI: O que mudou e o que está ainda melhor!" at bounding box center [342, 300] width 342 height 14
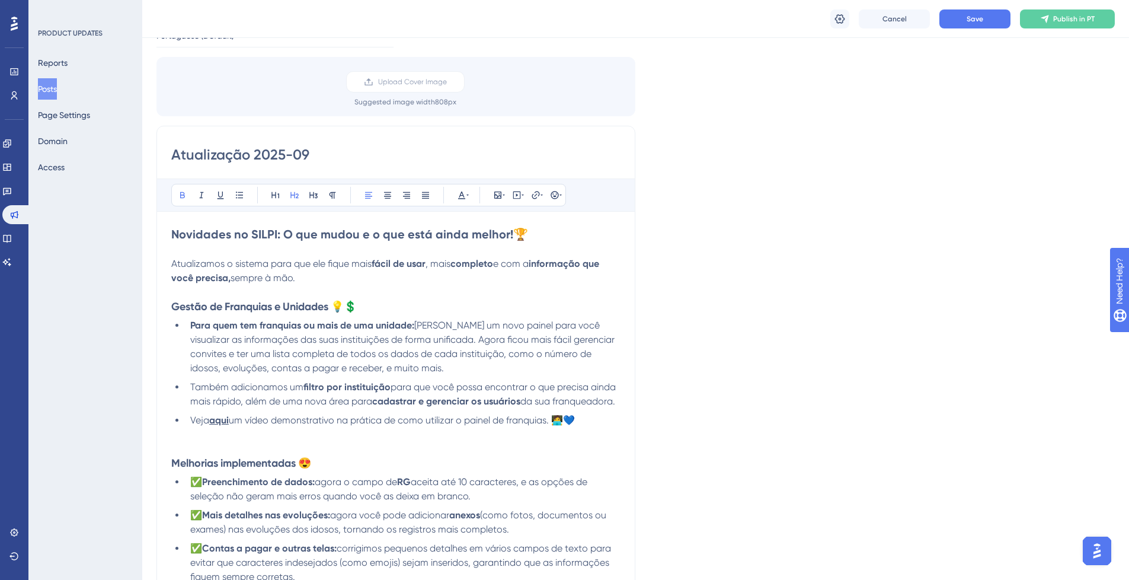
scroll to position [142, 0]
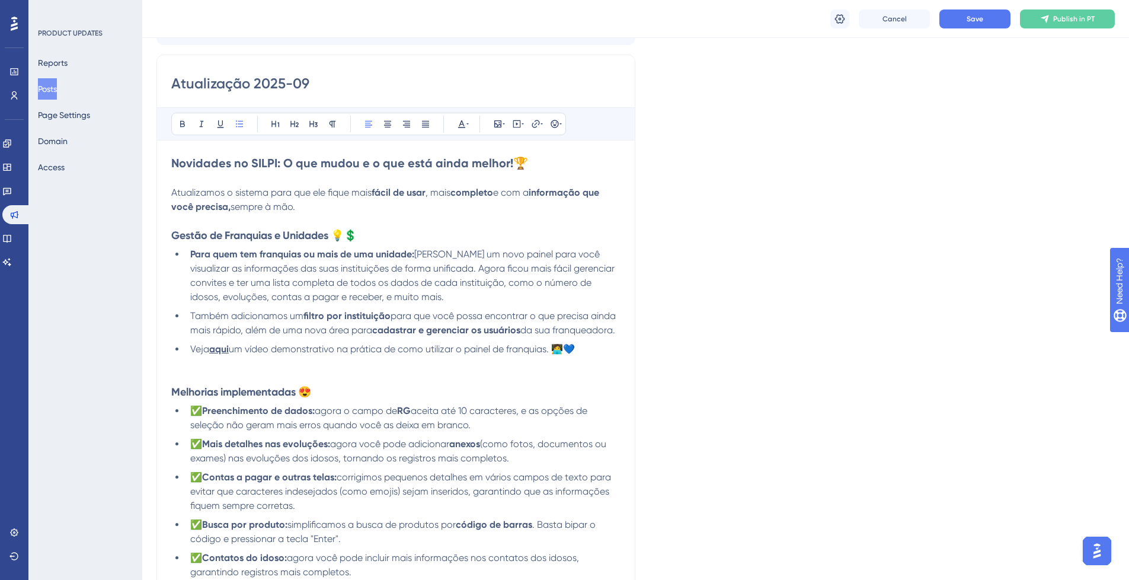
click at [582, 351] on li "Veja aqui um vídeo demonstrativo na prática de como utilizar o painel de franqu…" at bounding box center [402, 349] width 435 height 14
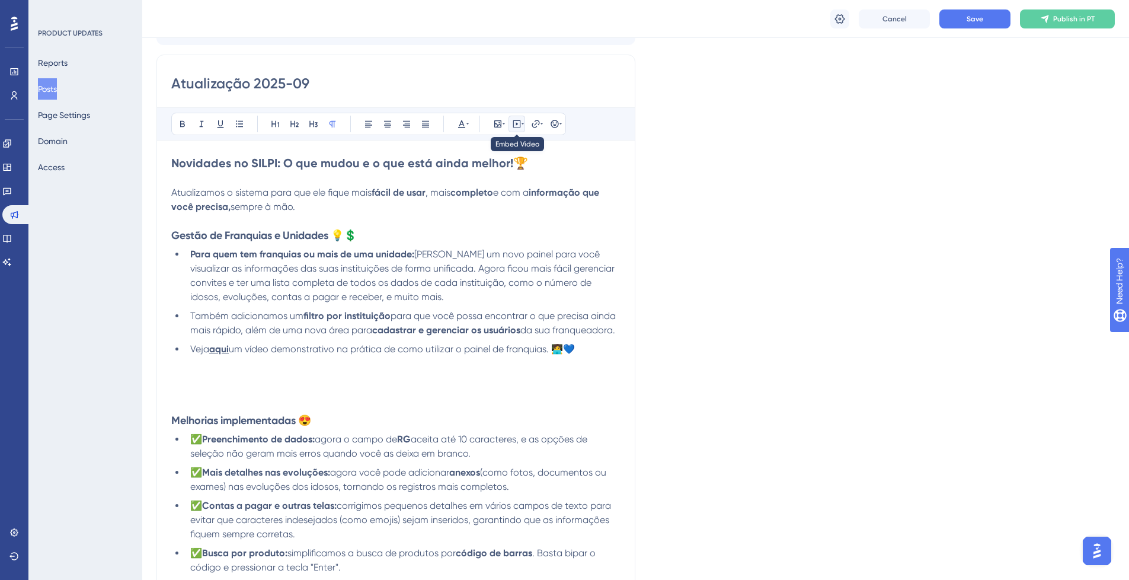
click at [513, 120] on icon at bounding box center [516, 123] width 9 height 9
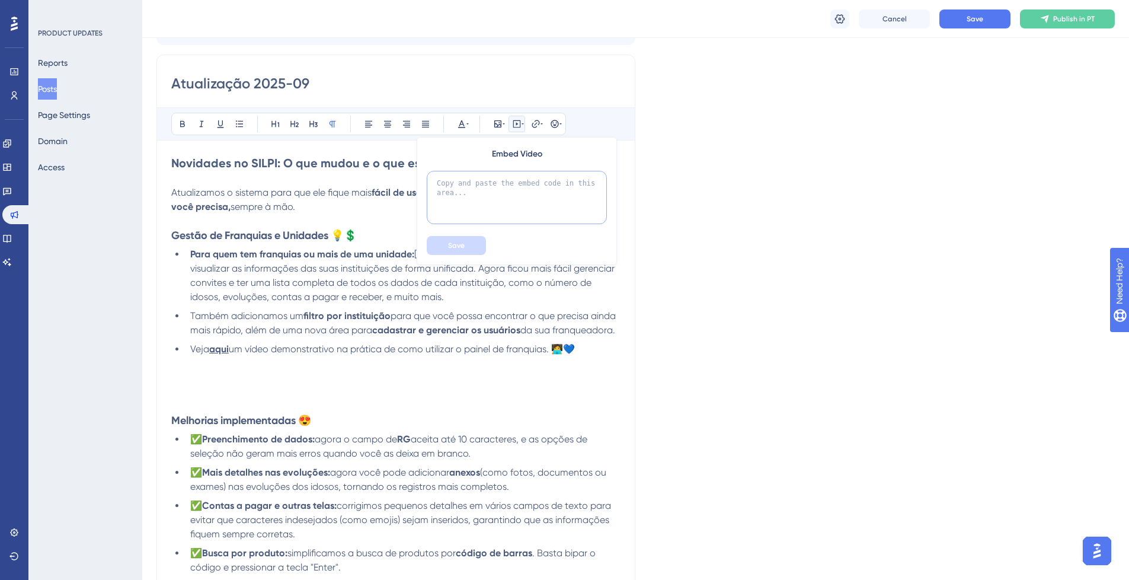
click at [517, 199] on textarea at bounding box center [517, 197] width 180 height 53
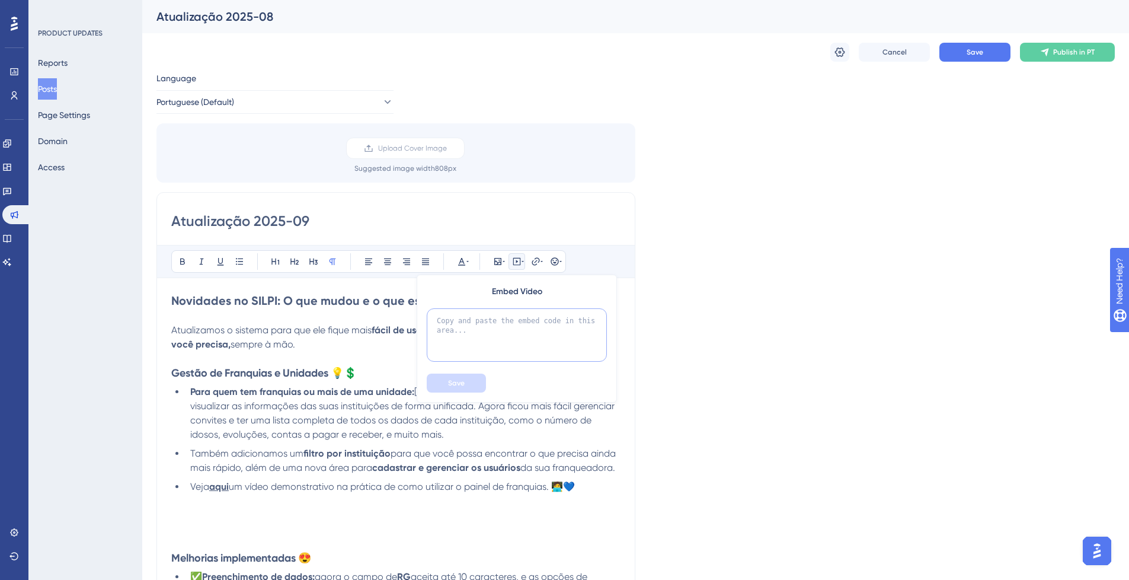
click at [511, 314] on textarea at bounding box center [517, 334] width 180 height 53
paste textarea "https://www.loom.com/share/1be377f549e243ee99947e85c450ec7f?sid=3ef9af80-8ec1-4…"
type textarea "https://www.loom.com/share/1be377f549e243ee99947e85c450ec7f?sid=3ef9af80-8ec1-4…"
click at [476, 379] on button "Save" at bounding box center [456, 382] width 59 height 19
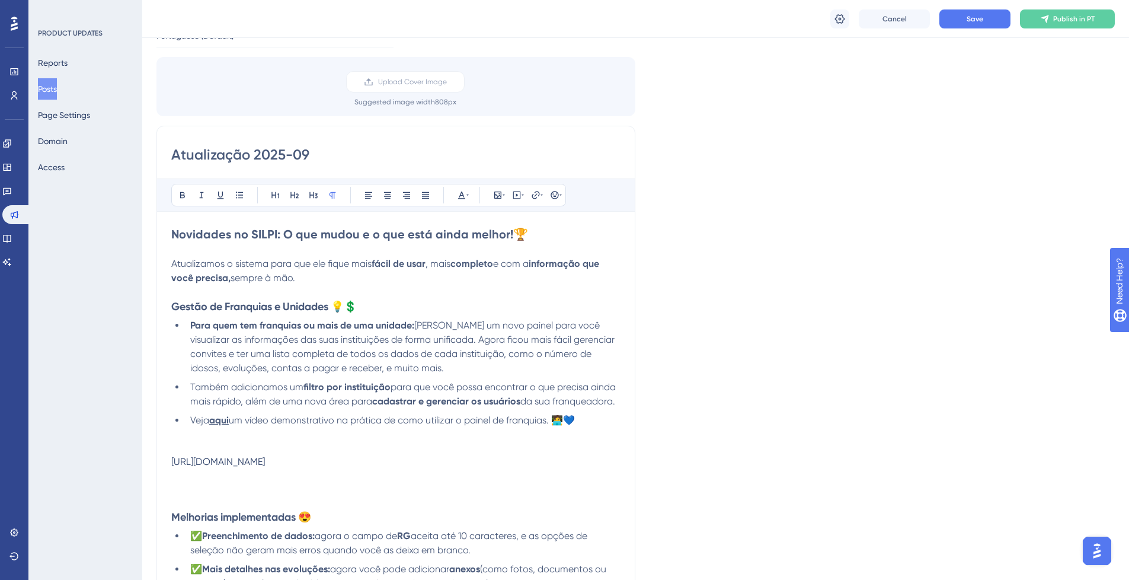
scroll to position [142, 0]
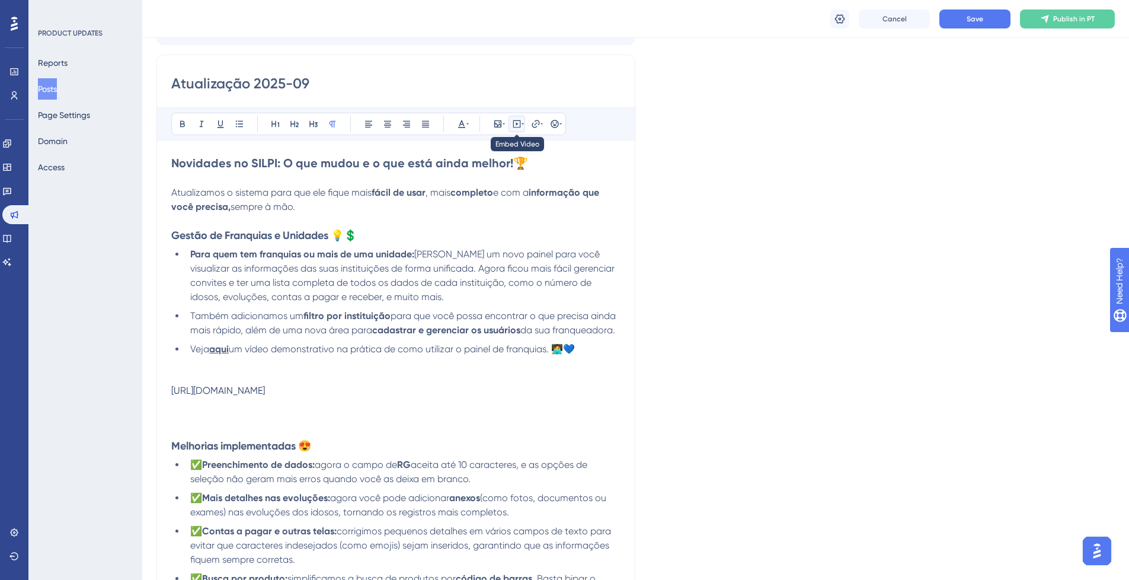
click at [513, 126] on icon at bounding box center [516, 123] width 9 height 9
click at [522, 129] on button at bounding box center [516, 124] width 17 height 17
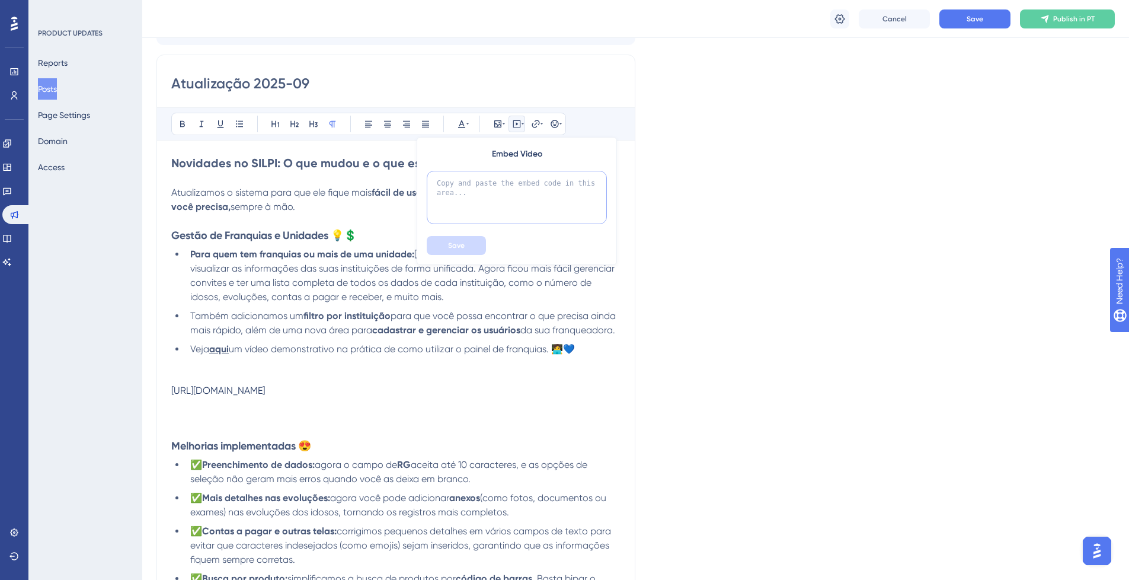
click at [504, 196] on textarea at bounding box center [517, 197] width 180 height 53
click at [197, 410] on p at bounding box center [395, 403] width 449 height 14
click at [238, 396] on div "https://www.loom.com/share/1be377f549e243ee99947e85c450ec7f?sid=3ef9af80-8ec1-4…" at bounding box center [395, 390] width 449 height 11
click at [237, 396] on div "https://www.loom.com/share/1be377f549e243ee99947e85c450ec7f?sid=3ef9af80-8ec1-4…" at bounding box center [395, 390] width 449 height 11
click at [236, 395] on div "https://www.loom.com/share/1be377f549e243ee99947e85c450ec7f?sid=3ef9af80-8ec1-4…" at bounding box center [395, 390] width 449 height 11
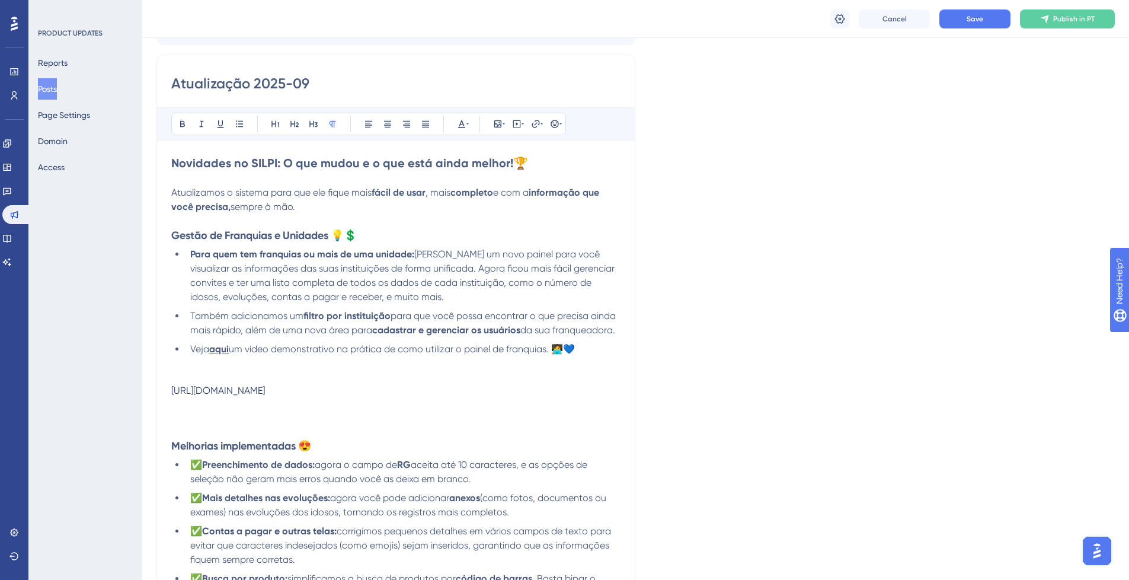
click at [230, 373] on p at bounding box center [395, 377] width 449 height 14
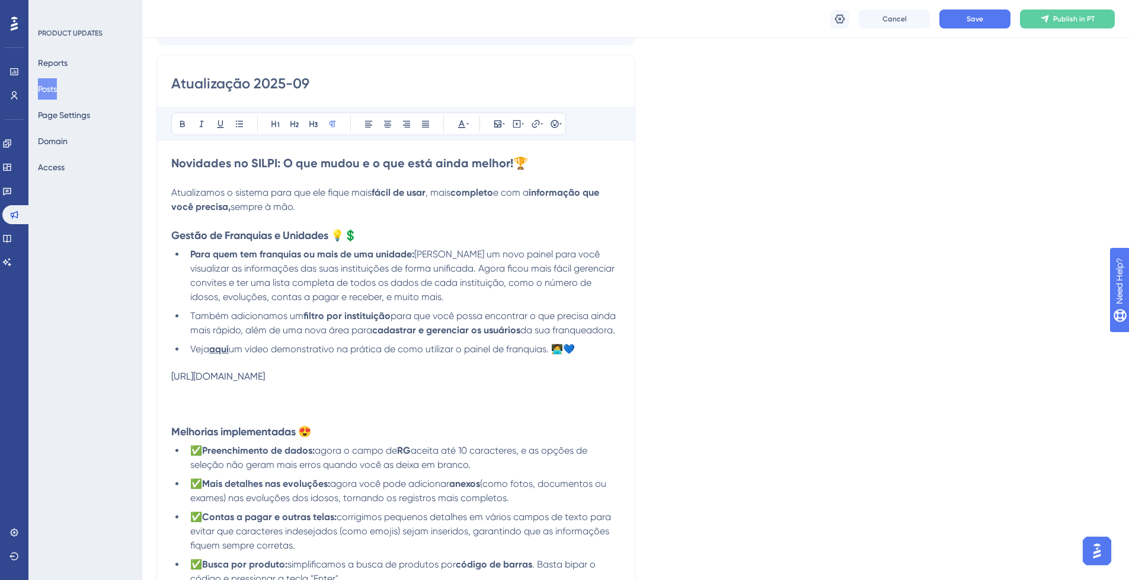
click at [226, 351] on strong "aqui" at bounding box center [219, 348] width 20 height 11
drag, startPoint x: 230, startPoint y: 350, endPoint x: 215, endPoint y: 352, distance: 15.0
click at [215, 352] on strong "aqui" at bounding box center [219, 348] width 20 height 11
drag, startPoint x: 213, startPoint y: 352, endPoint x: 231, endPoint y: 348, distance: 18.1
click at [231, 348] on li "Veja aqui um vídeo demonstrativo na prática de como utilizar o painel de franqu…" at bounding box center [402, 349] width 435 height 14
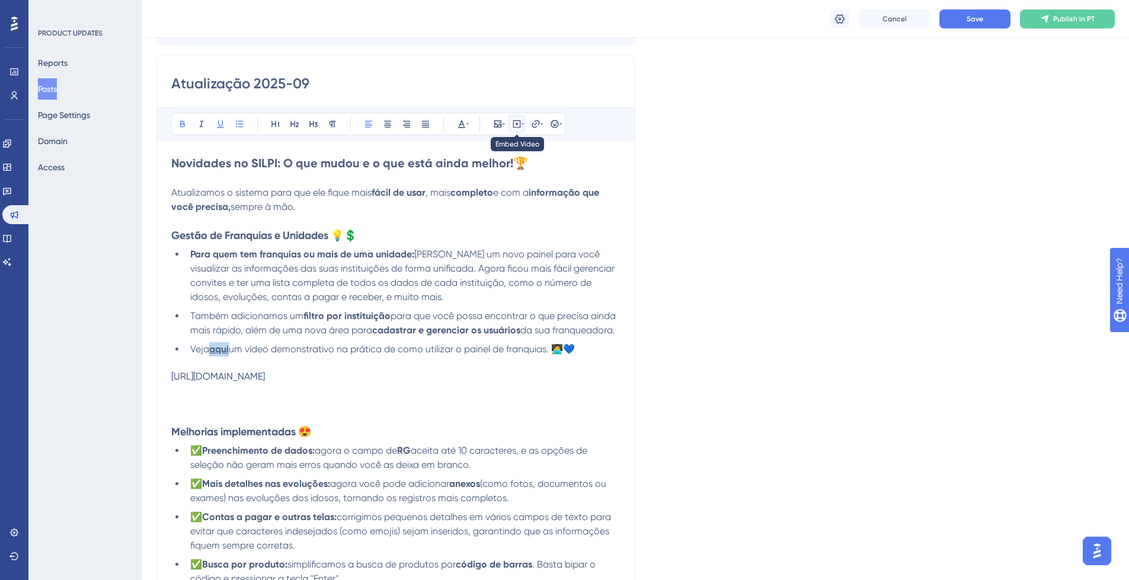
click at [518, 129] on button at bounding box center [516, 124] width 17 height 17
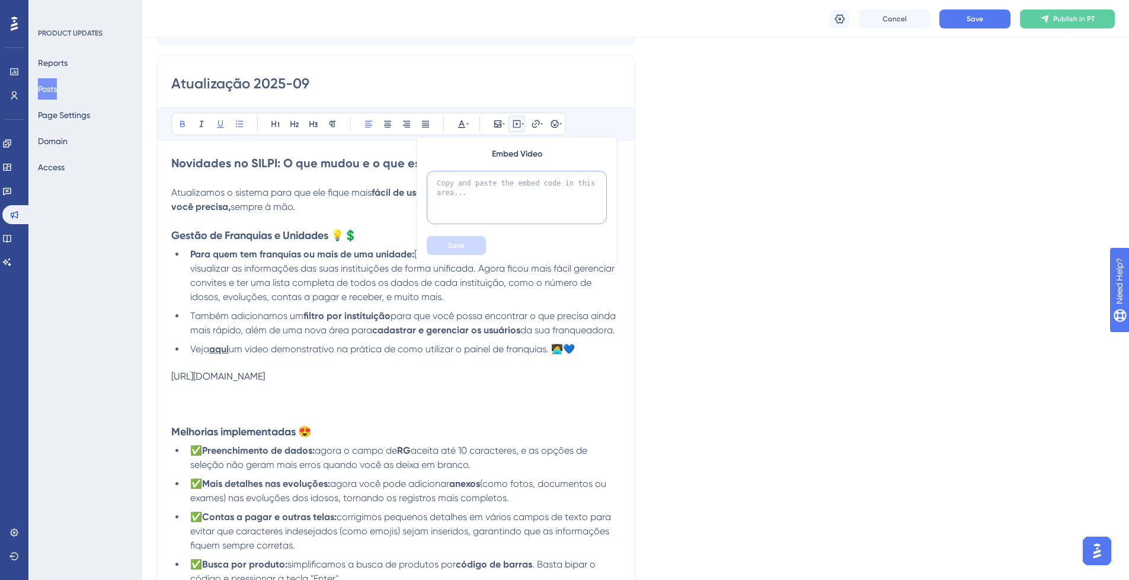
click at [518, 180] on textarea at bounding box center [517, 197] width 180 height 53
paste textarea "https://www.loom.com/share/1be377f549e243ee99947e85c450ec7f?sid=3ef9af80-8ec1-4…"
type textarea "https://www.loom.com/share/1be377f549e243ee99947e85c450ec7f?sid=3ef9af80-8ec1-4…"
click at [484, 251] on button "Save" at bounding box center [456, 245] width 59 height 19
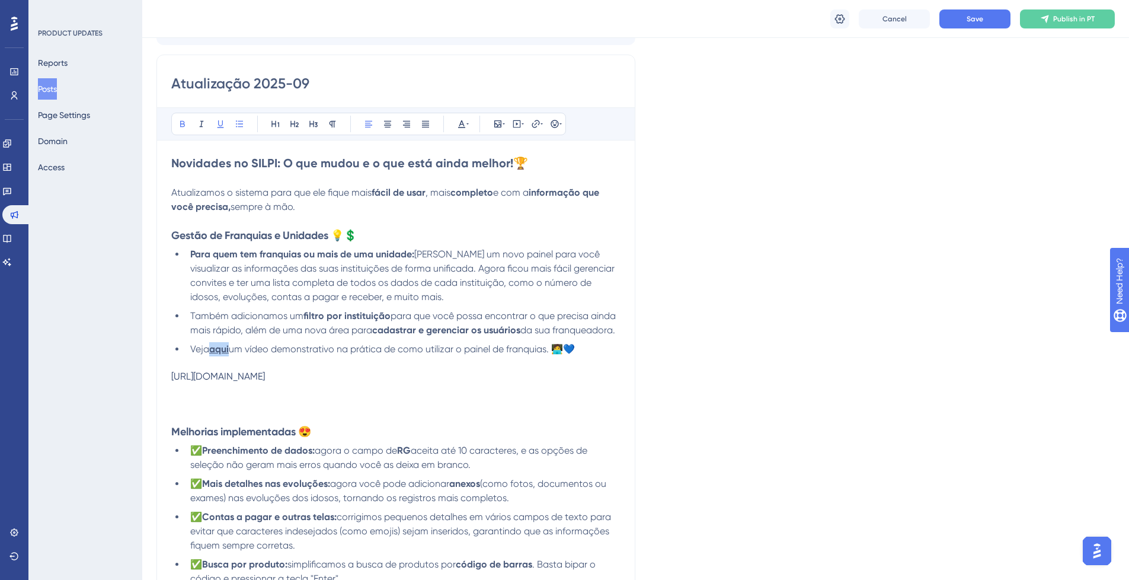
click at [235, 382] on div "https://www.loom.com/share/1be377f549e243ee99947e85c450ec7f?sid=3ef9af80-8ec1-4…" at bounding box center [395, 375] width 449 height 11
click at [233, 382] on div "https://www.loom.com/share/1be377f549e243ee99947e85c450ec7f?sid=3ef9af80-8ec1-4…" at bounding box center [395, 375] width 449 height 11
click at [212, 382] on div "https://www.loom.com/share/1be377f549e243ee99947e85c450ec7f?sid=3ef9af80-8ec1-4…" at bounding box center [395, 375] width 449 height 11
click at [193, 380] on div "https://www.loom.com/share/1be377f549e243ee99947e85c450ec7f?sid=3ef9af80-8ec1-4…" at bounding box center [395, 375] width 449 height 11
click at [188, 382] on div "https://www.loom.com/share/1be377f549e243ee99947e85c450ec7f?sid=3ef9af80-8ec1-4…" at bounding box center [395, 375] width 449 height 11
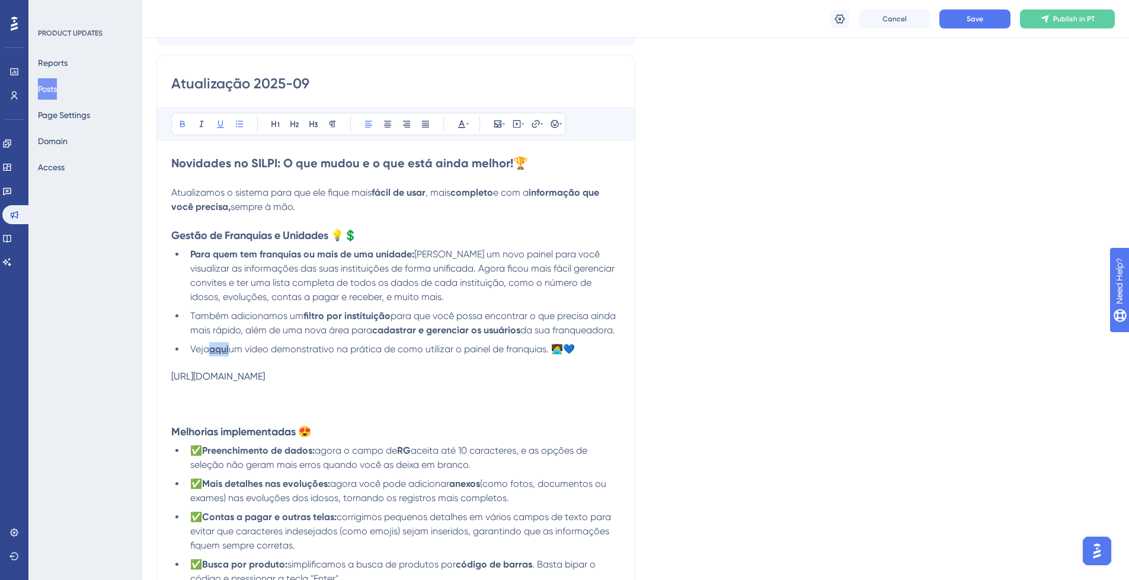
drag, startPoint x: 177, startPoint y: 377, endPoint x: 228, endPoint y: 388, distance: 52.6
click at [228, 382] on div "https://www.loom.com/share/1be377f549e243ee99947e85c450ec7f?sid=3ef9af80-8ec1-4…" at bounding box center [395, 375] width 449 height 11
click at [239, 375] on div "https://www.loom.com/share/1be377f549e243ee99947e85c450ec7f?sid=3ef9af80-8ec1-4…" at bounding box center [395, 375] width 449 height 11
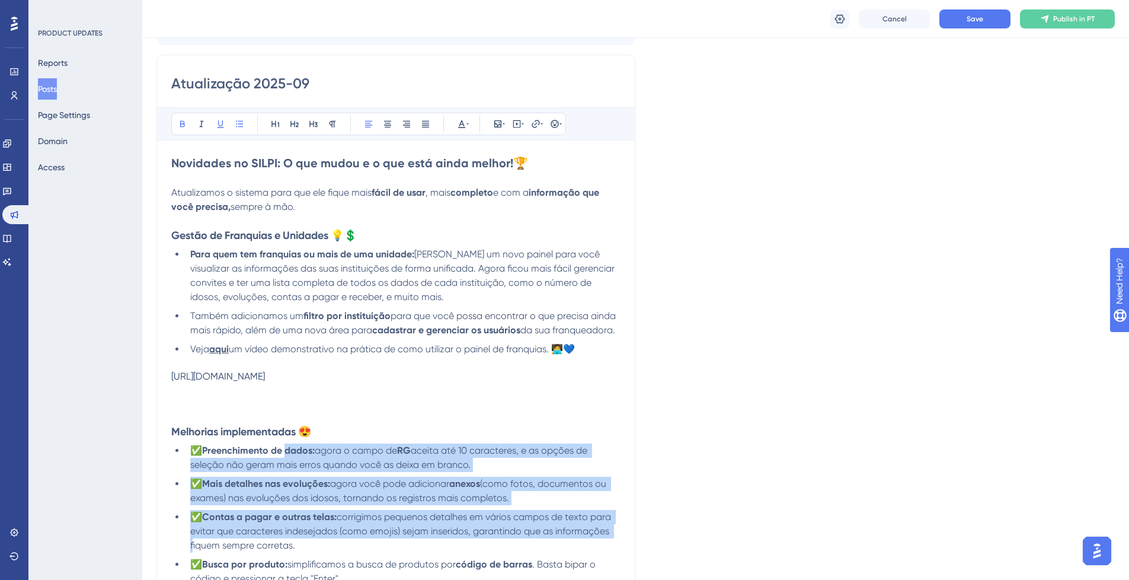
click at [637, 264] on div "Language Portuguese (Default) Upload Cover Image Suggested image width 808 px A…" at bounding box center [635, 537] width 958 height 1207
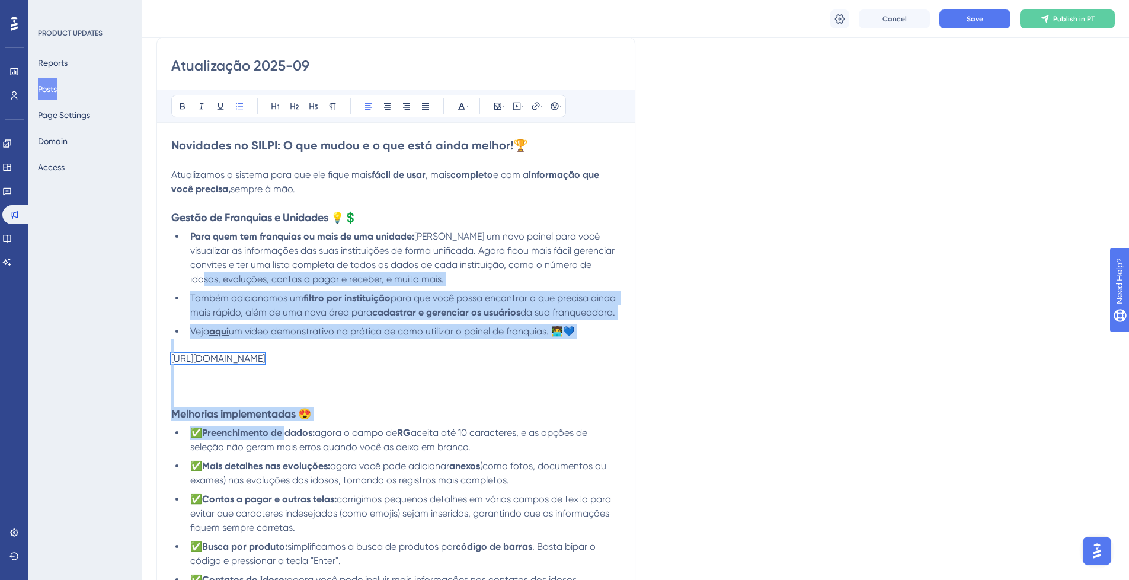
click at [305, 392] on p at bounding box center [395, 385] width 449 height 14
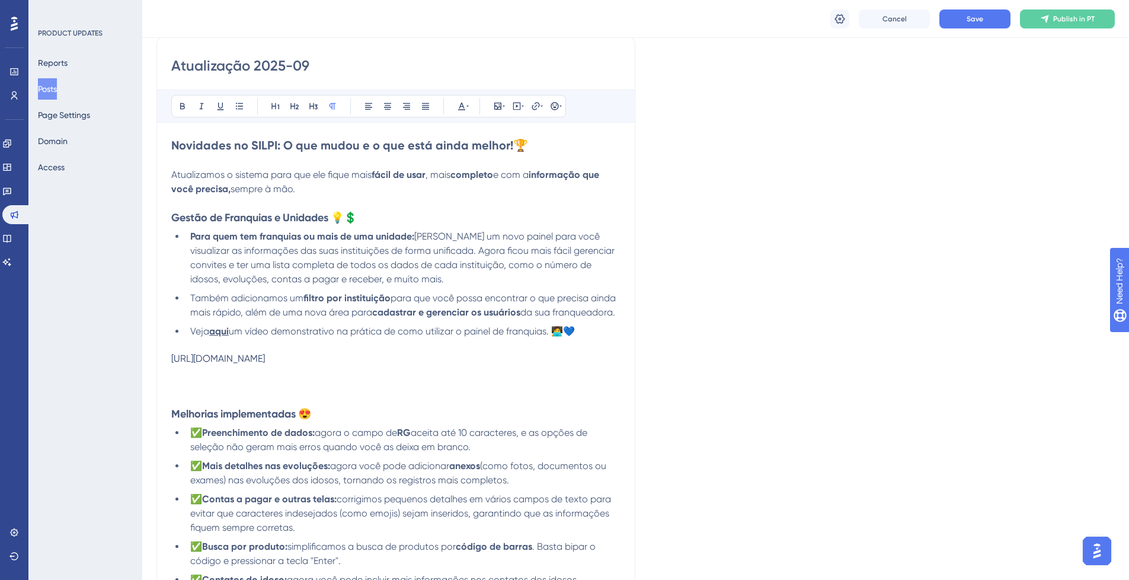
click at [287, 364] on div "https://www.loom.com/share/1be377f549e243ee99947e85c450ec7f?sid=3ef9af80-8ec1-4…" at bounding box center [395, 358] width 449 height 11
click at [284, 359] on div "https://www.loom.com/share/1be377f549e243ee99947e85c450ec7f?sid=3ef9af80-8ec1-4…" at bounding box center [395, 358] width 449 height 11
drag, startPoint x: 207, startPoint y: 379, endPoint x: 202, endPoint y: 371, distance: 9.4
click at [207, 378] on p at bounding box center [395, 371] width 449 height 14
click at [194, 361] on div "https://www.loom.com/share/1be377f549e243ee99947e85c450ec7f?sid=3ef9af80-8ec1-4…" at bounding box center [395, 358] width 449 height 11
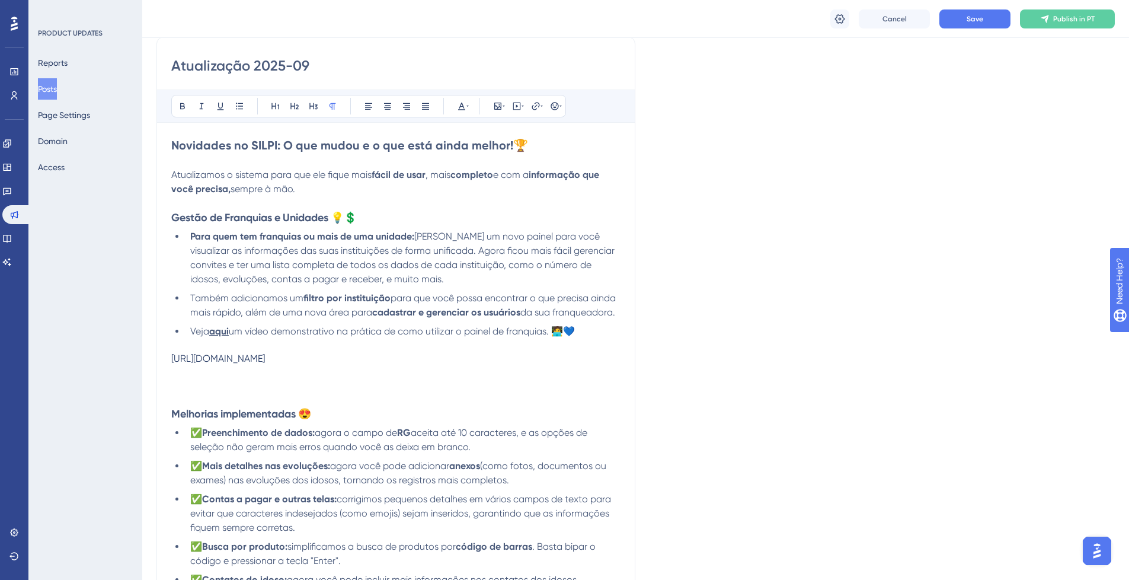
drag, startPoint x: 172, startPoint y: 357, endPoint x: 244, endPoint y: 376, distance: 74.2
click at [244, 377] on div "Novidades no SILPI: O que mudou e o que está ainda melhor! 🏆 Atualizamos o sist…" at bounding box center [395, 589] width 449 height 905
click at [242, 364] on div "https://www.loom.com/share/1be377f549e243ee99947e85c450ec7f?sid=3ef9af80-8ec1-4…" at bounding box center [395, 358] width 449 height 11
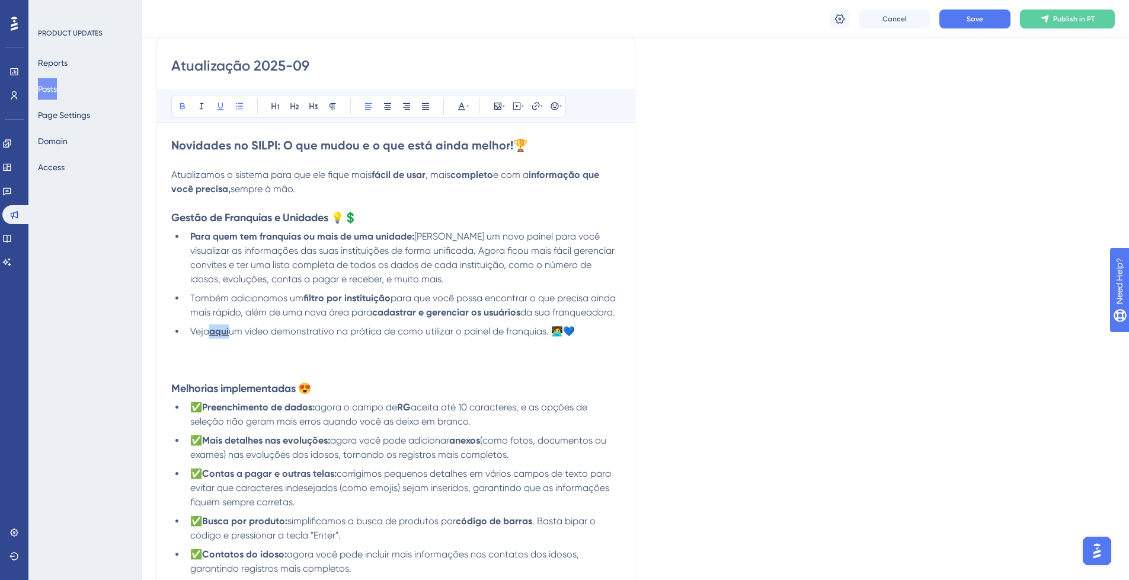
drag, startPoint x: 232, startPoint y: 331, endPoint x: 213, endPoint y: 332, distance: 18.4
click at [213, 332] on li "Veja aqui um vídeo demonstrativo na prática de como utilizar o painel de franqu…" at bounding box center [402, 331] width 435 height 14
click at [561, 333] on li "Veja um vídeo demonstrativo na prática de como utilizar o painel de franquias. …" at bounding box center [402, 331] width 435 height 14
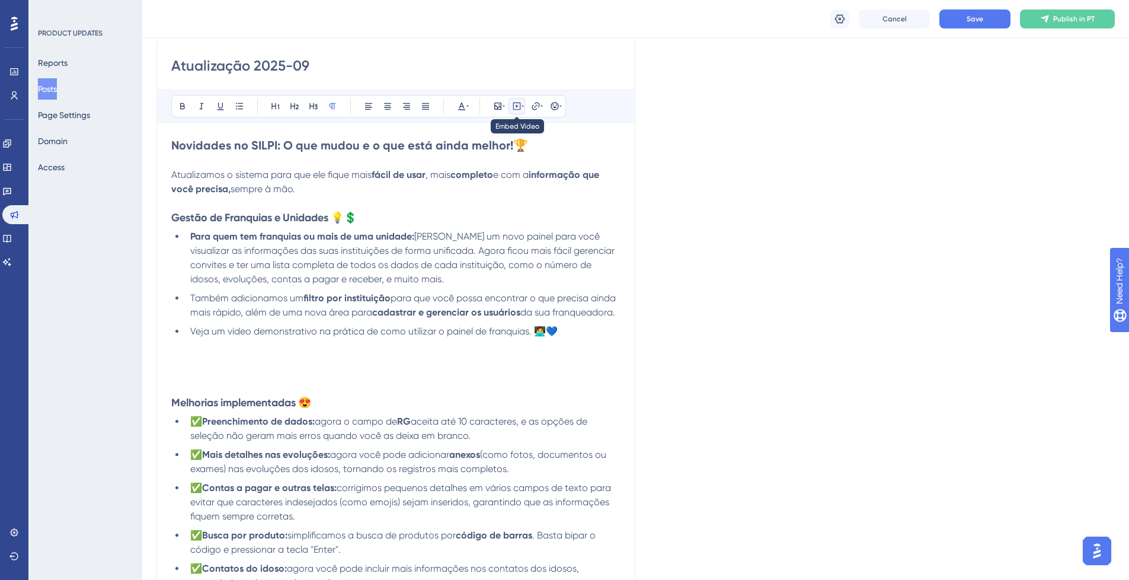
click at [516, 109] on icon at bounding box center [516, 105] width 9 height 9
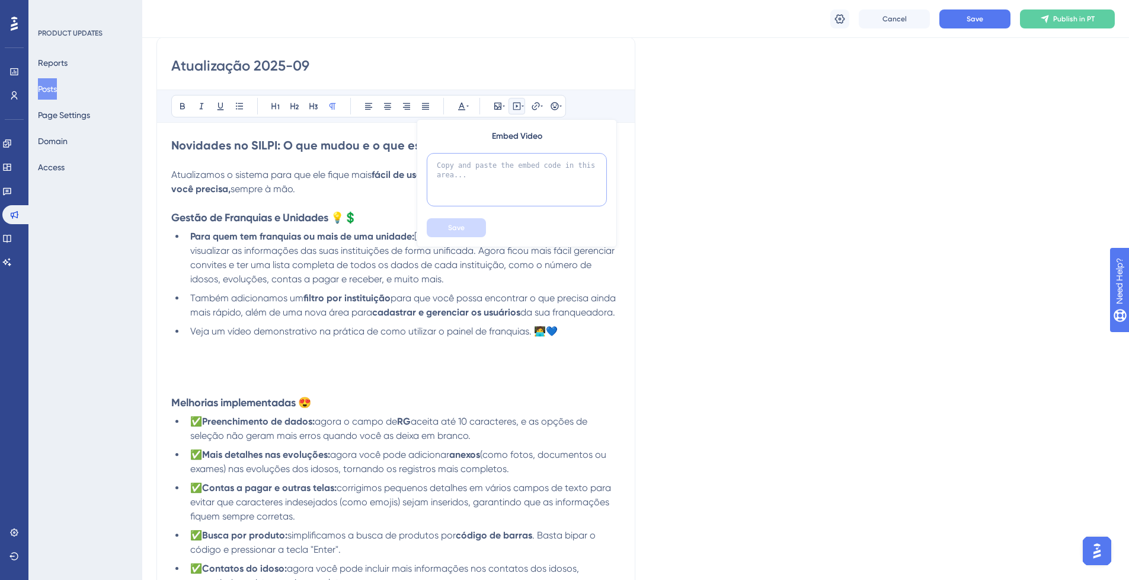
click at [520, 172] on textarea at bounding box center [517, 179] width 180 height 53
paste textarea "https://www.loom.com/share/1be377f549e243ee99947e85c450ec7f?sid=3ef9af80-8ec1-4…"
type textarea "https://www.loom.com/share/1be377f549e243ee99947e85c450ec7f?sid=3ef9af80-8ec1-4…"
click at [478, 222] on button "Save" at bounding box center [456, 227] width 59 height 19
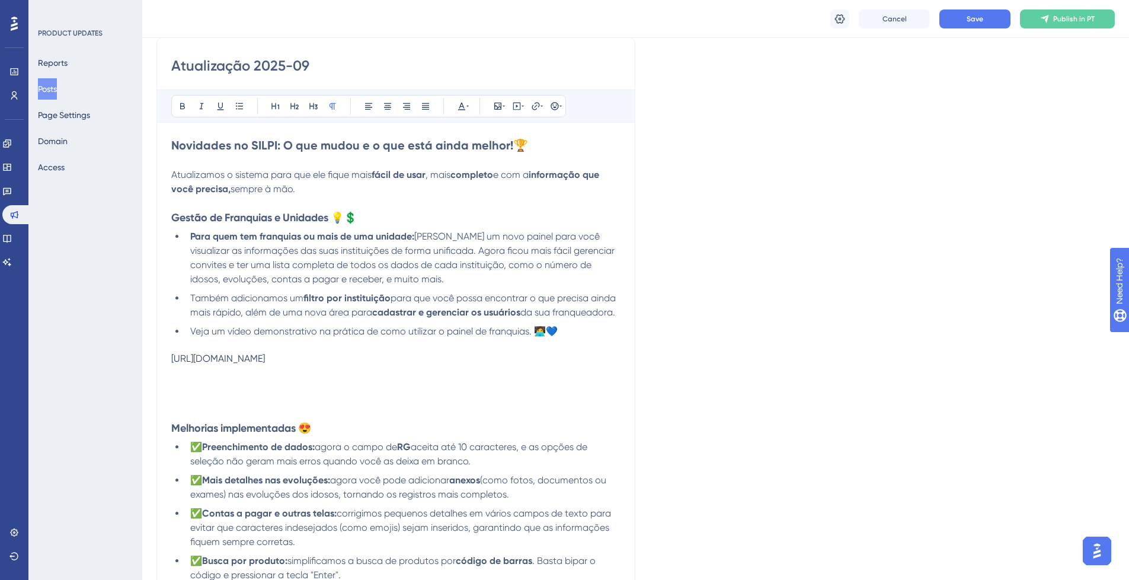
click at [242, 364] on div "https://www.loom.com/share/1be377f549e243ee99947e85c450ec7f?sid=3ef9af80-8ec1-4…" at bounding box center [395, 358] width 449 height 11
click at [232, 357] on div "https://www.loom.com/share/1be377f549e243ee99947e85c450ec7f?sid=3ef9af80-8ec1-4…" at bounding box center [395, 358] width 449 height 11
click at [257, 378] on p at bounding box center [395, 371] width 449 height 14
click at [949, 21] on button "Save" at bounding box center [974, 18] width 71 height 19
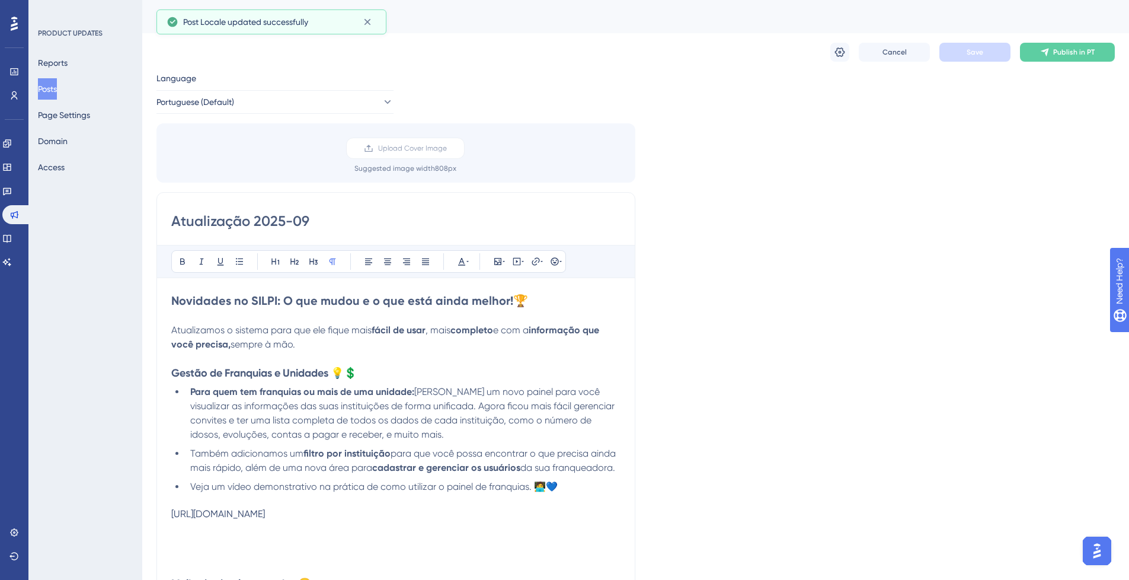
scroll to position [71, 0]
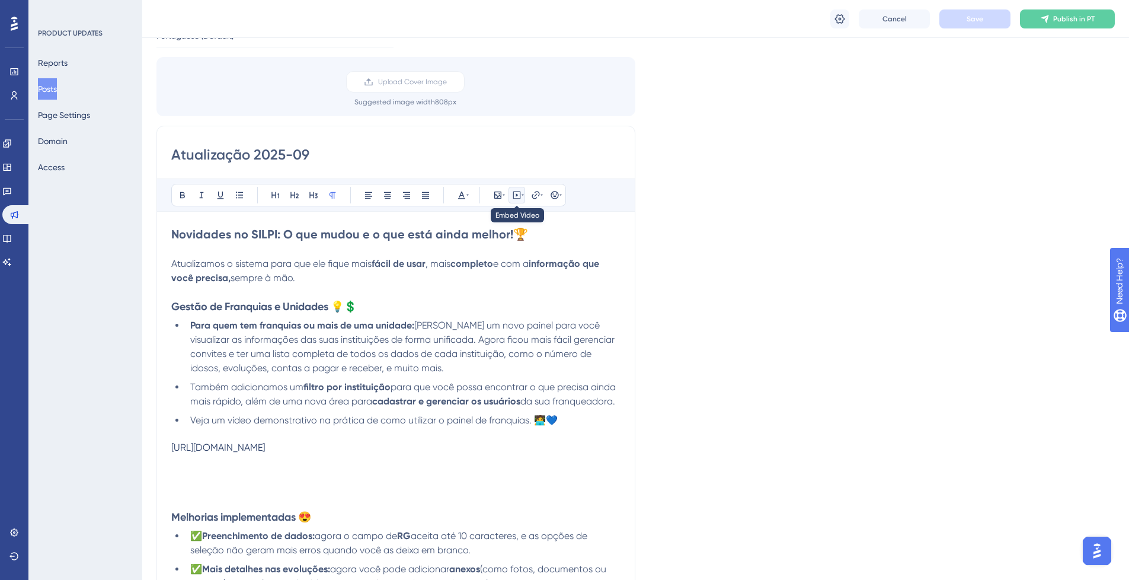
click at [514, 191] on icon at bounding box center [517, 195] width 8 height 8
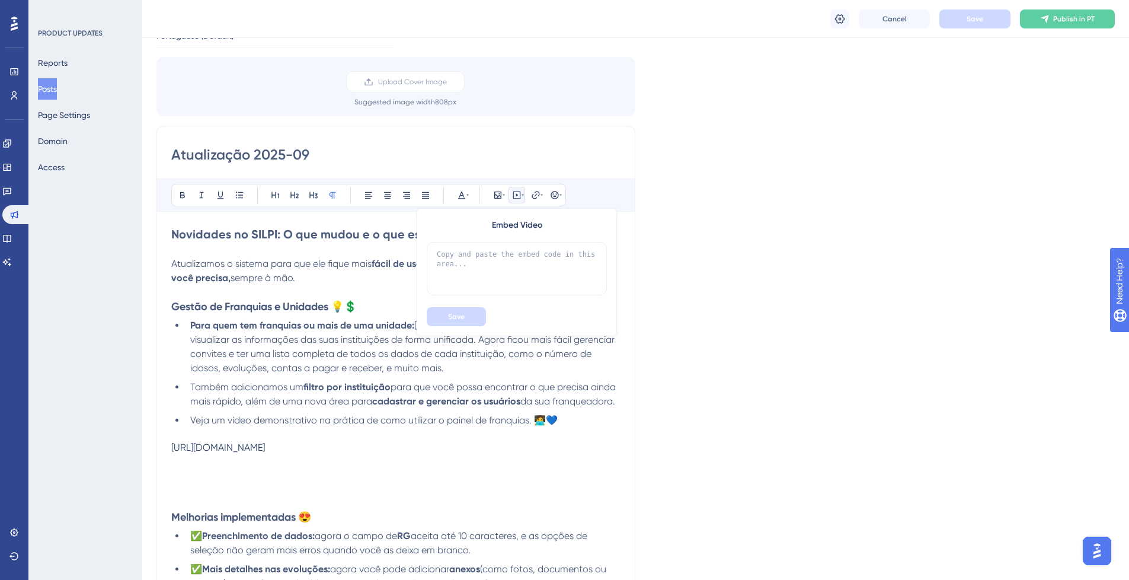
click at [522, 189] on button at bounding box center [516, 195] width 17 height 17
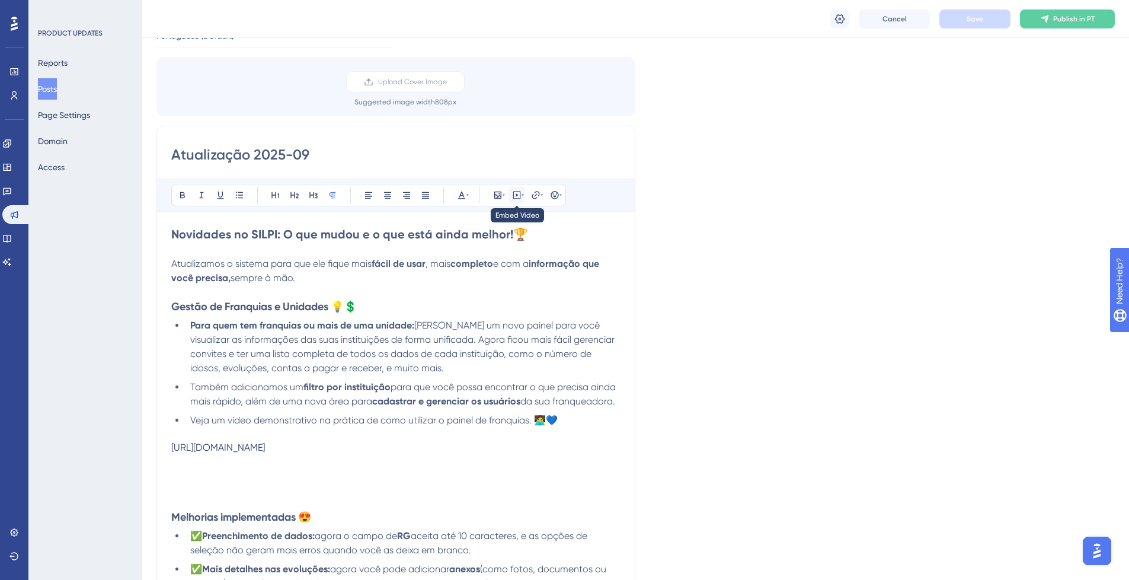
click at [524, 197] on div "Bold Italic Underline Bullet Point Heading 1 Heading 2 Heading 3 Normal Align L…" at bounding box center [368, 195] width 395 height 23
click at [520, 193] on icon at bounding box center [517, 195] width 8 height 8
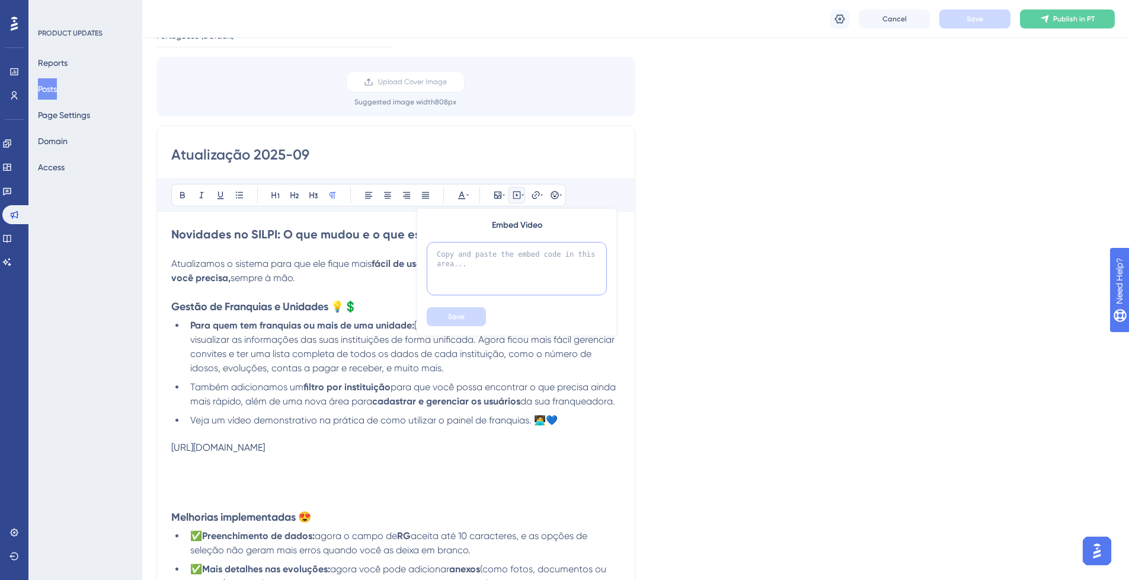
click at [522, 242] on textarea at bounding box center [517, 268] width 180 height 53
click at [259, 453] on div "https://www.loom.com/share/1be377f549e243ee99947e85c450ec7f?sid=3ef9af80-8ec1-4…" at bounding box center [395, 446] width 449 height 11
click at [236, 450] on div "https://www.loom.com/share/1be377f549e243ee99947e85c450ec7f?sid=3ef9af80-8ec1-4…" at bounding box center [395, 446] width 449 height 11
click at [245, 453] on div "https://www.loom.com/share/1be377f549e243ee99947e85c450ec7f?sid=3ef9af80-8ec1-4…" at bounding box center [395, 446] width 449 height 11
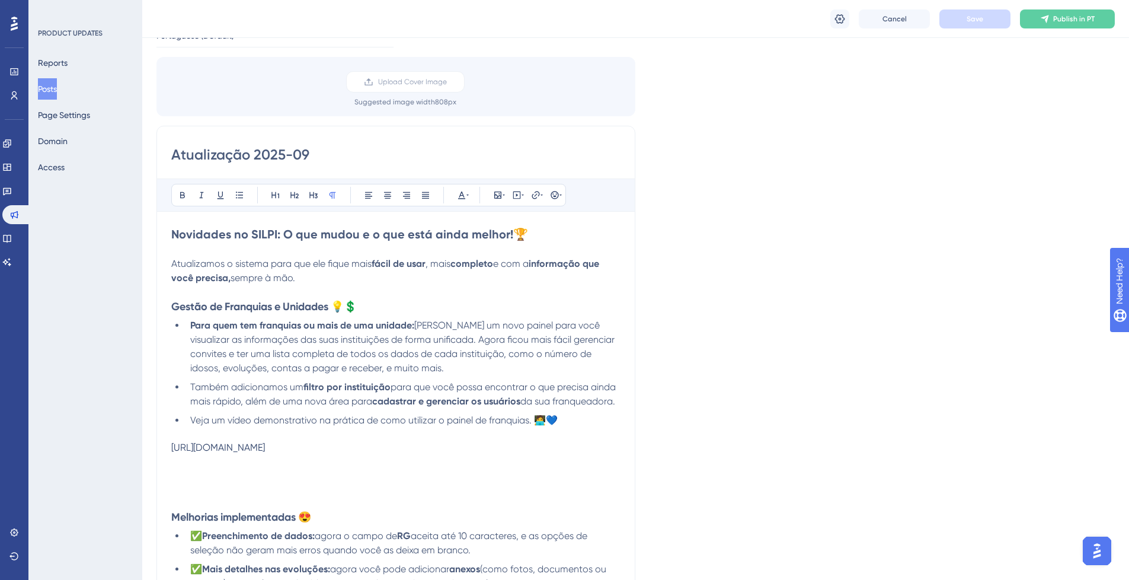
click at [244, 453] on div "https://www.loom.com/share/1be377f549e243ee99947e85c450ec7f?sid=3ef9af80-8ec1-4…" at bounding box center [395, 446] width 449 height 11
click at [214, 453] on div "https://www.loom.com/share/1be377f549e243ee99947e85c450ec7f?sid=3ef9af80-8ec1-4…" at bounding box center [395, 446] width 449 height 11
click at [208, 405] on span "para que você possa encontrar o que precisa ainda mais rápido, além de uma nova…" at bounding box center [404, 393] width 428 height 25
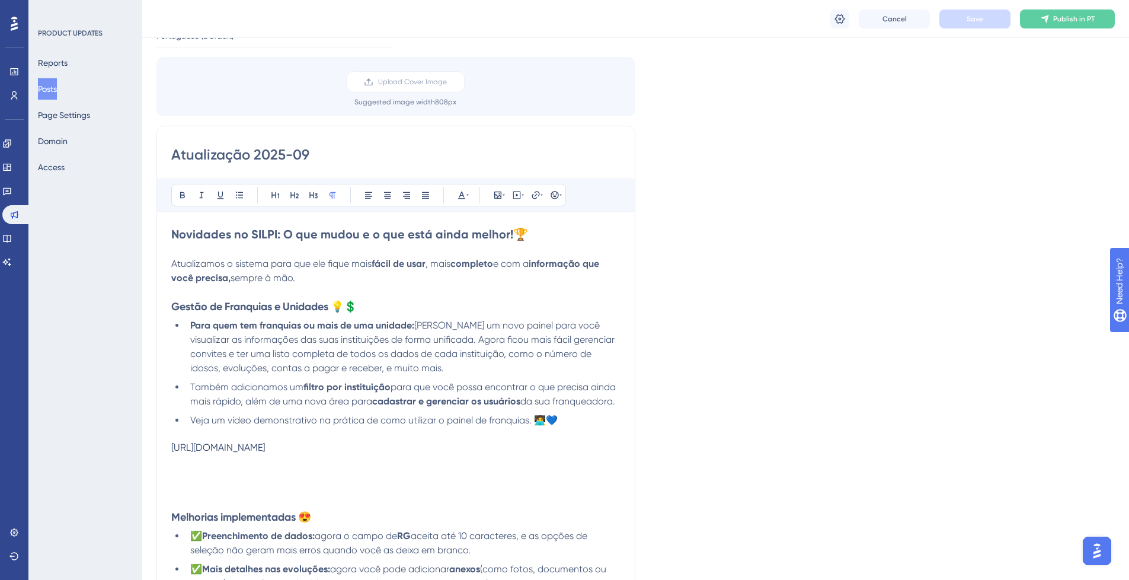
click at [225, 481] on p at bounding box center [395, 474] width 449 height 14
drag, startPoint x: 172, startPoint y: 488, endPoint x: 220, endPoint y: 485, distance: 48.1
click at [220, 481] on p "teste" at bounding box center [395, 474] width 449 height 14
click at [509, 188] on button at bounding box center [516, 195] width 17 height 17
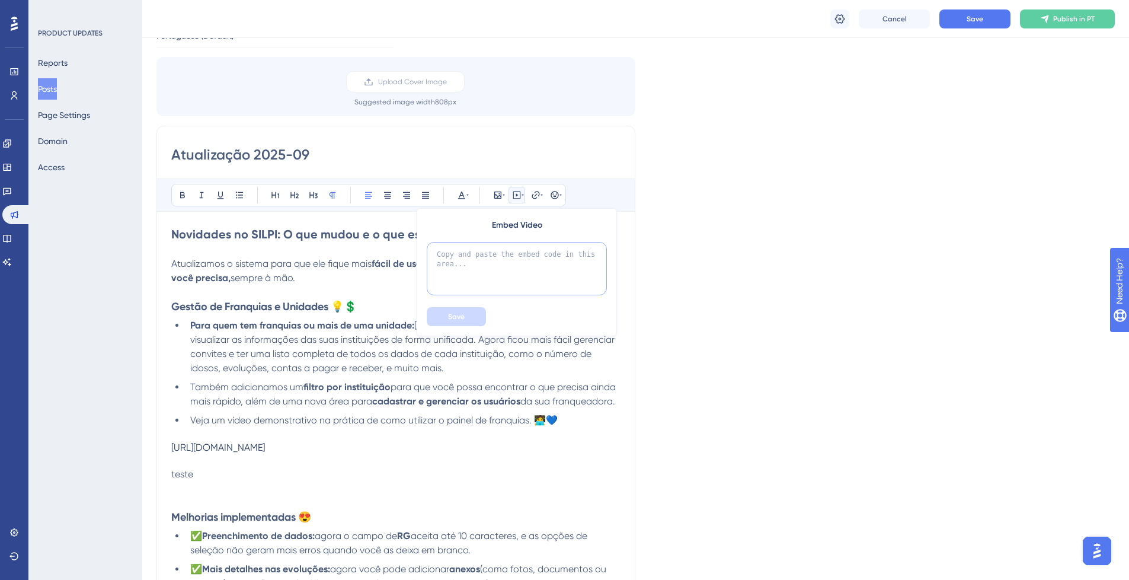
click at [519, 247] on textarea at bounding box center [517, 268] width 180 height 53
paste textarea "https://www.loom.com/share/1be377f549e243ee99947e85c450ec7f?sid=3ef9af80-8ec1-4…"
type textarea "https://www.loom.com/share/1be377f549e243ee99947e85c450ec7f?sid=3ef9af80-8ec1-4…"
click at [462, 313] on span "Save" at bounding box center [456, 316] width 17 height 9
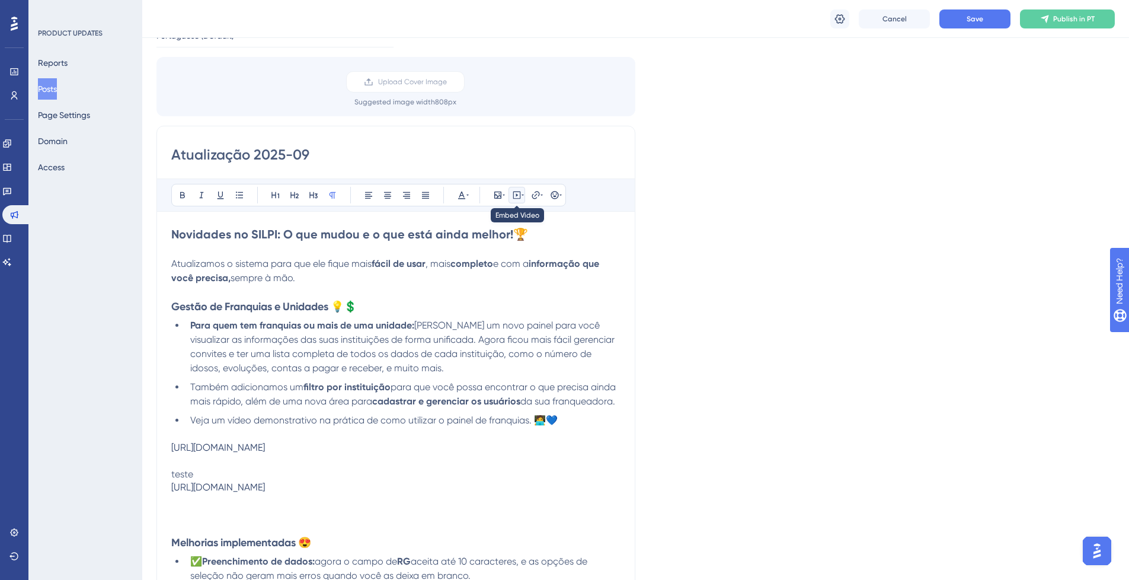
click at [522, 197] on icon at bounding box center [522, 194] width 2 height 9
click at [517, 195] on icon at bounding box center [517, 194] width 2 height 3
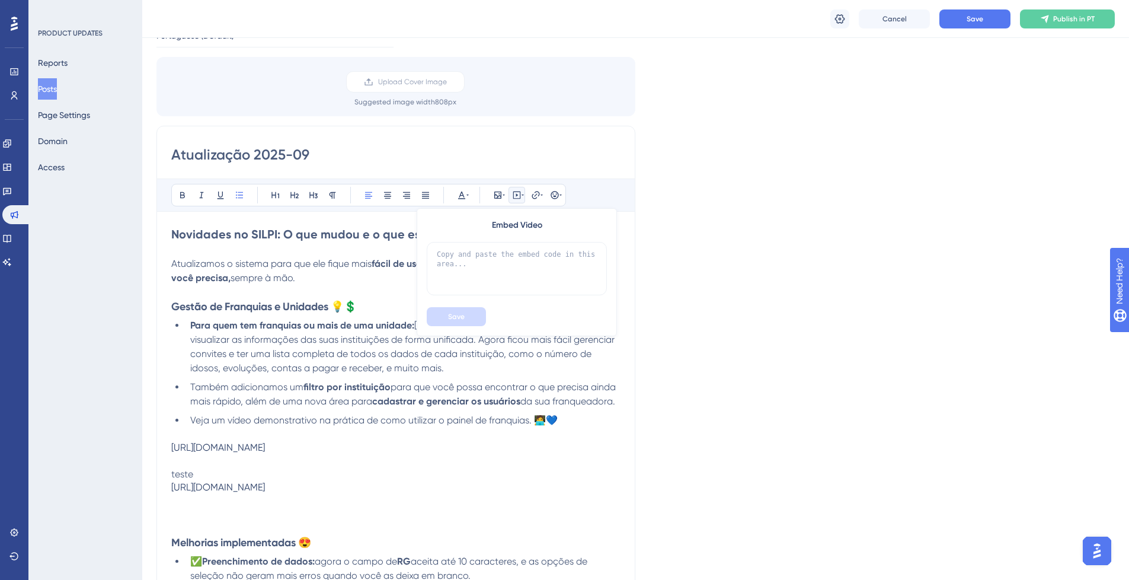
click at [219, 401] on span "para que você possa encontrar o que precisa ainda mais rápido, além de uma nova…" at bounding box center [404, 393] width 428 height 25
click at [194, 492] on div "https://www.loom.com/share/1be377f549e243ee99947e85c450ec7f?sid=3ef9af80-8ec1-4…" at bounding box center [395, 486] width 449 height 11
click at [191, 492] on div "https://www.loom.com/share/1be377f549e243ee99947e85c450ec7f?sid=3ef9af80-8ec1-4…" at bounding box center [395, 486] width 449 height 11
click at [189, 481] on p "teste" at bounding box center [395, 474] width 449 height 14
drag, startPoint x: 200, startPoint y: 501, endPoint x: 204, endPoint y: 481, distance: 20.7
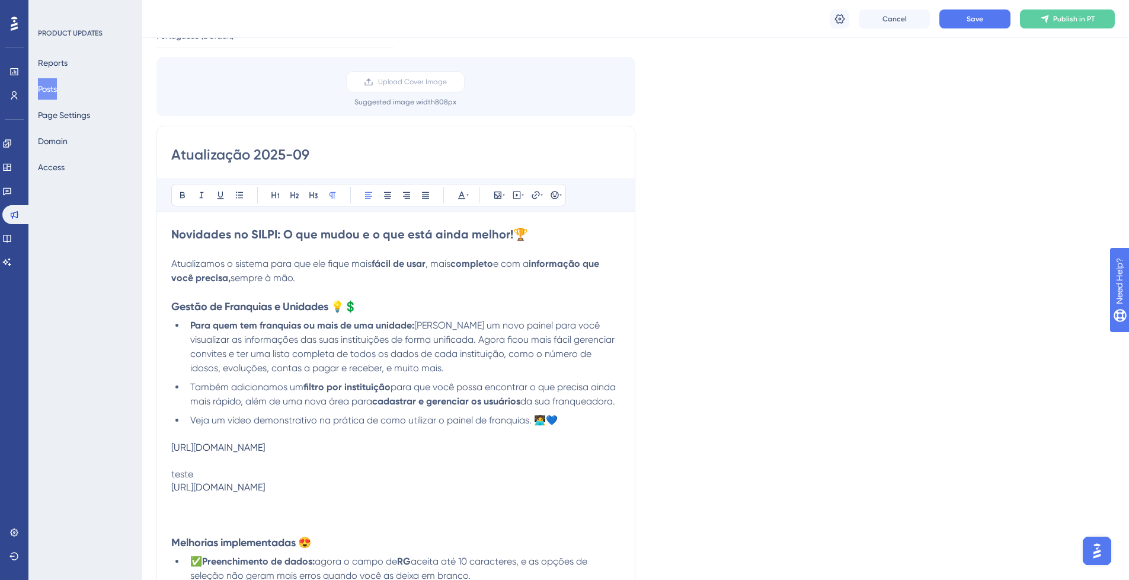
click at [200, 492] on div "https://www.loom.com/share/1be377f549e243ee99947e85c450ec7f?sid=3ef9af80-8ec1-4…" at bounding box center [395, 486] width 449 height 11
click at [200, 453] on div "https://www.loom.com/share/1be377f549e243ee99947e85c450ec7f?sid=3ef9af80-8ec1-4…" at bounding box center [395, 446] width 449 height 11
drag, startPoint x: 237, startPoint y: 509, endPoint x: 174, endPoint y: 497, distance: 64.5
click at [174, 492] on div "https://www.loom.com/share/1be377f549e243ee99947e85c450ec7f?sid=3ef9af80-8ec1-4…" at bounding box center [395, 486] width 449 height 11
drag, startPoint x: 170, startPoint y: 489, endPoint x: 204, endPoint y: 491, distance: 34.4
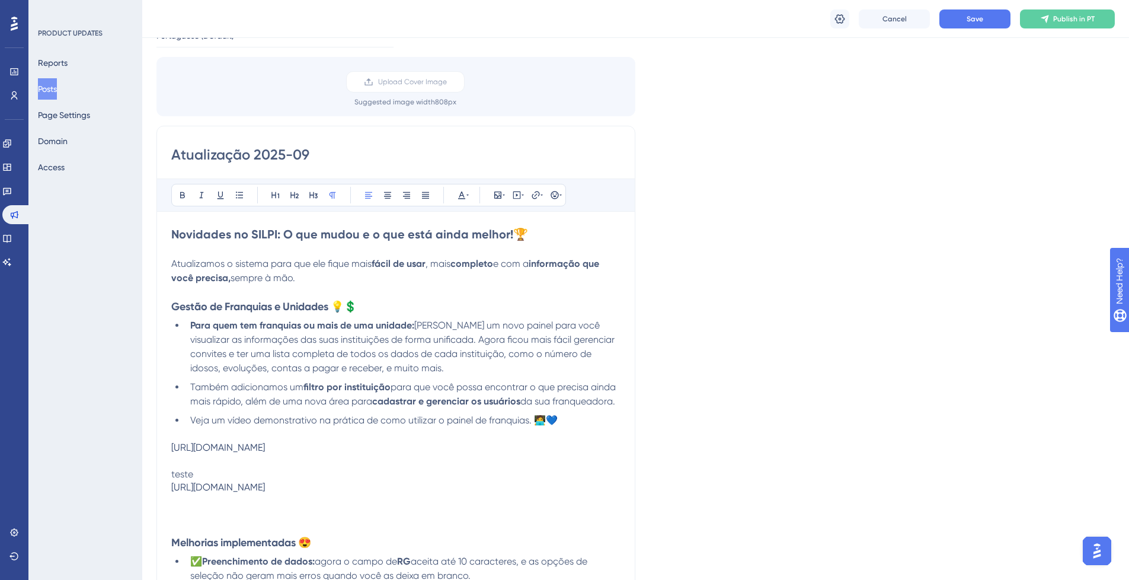
drag, startPoint x: 173, startPoint y: 484, endPoint x: 241, endPoint y: 507, distance: 71.4
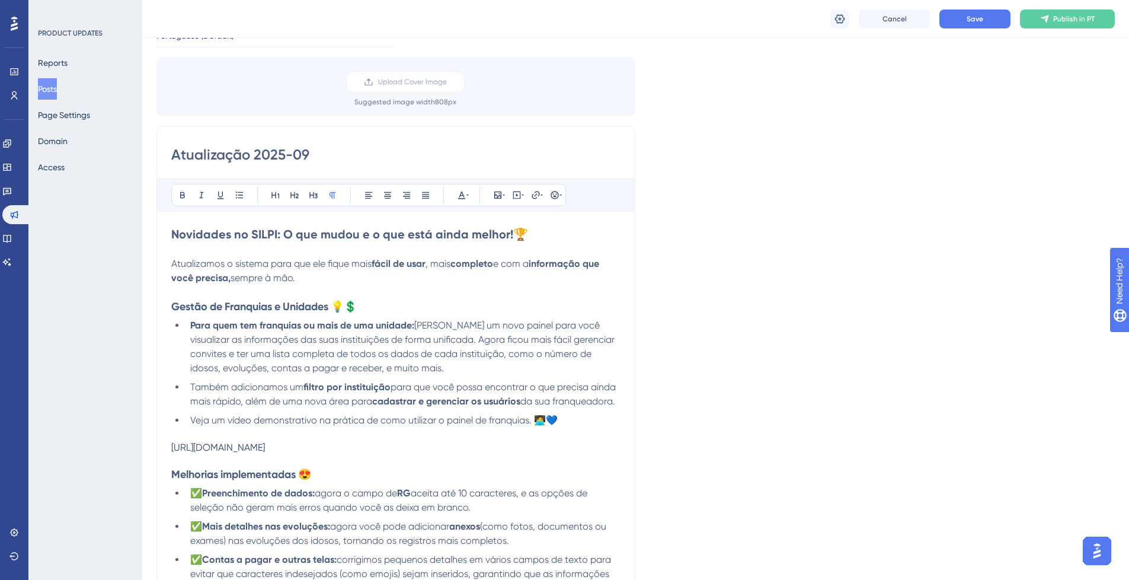
click at [222, 453] on div "https://www.loom.com/share/1be377f549e243ee99947e85c450ec7f?sid=3ef9af80-8ec1-4…" at bounding box center [395, 446] width 449 height 11
click at [217, 444] on div "https://www.loom.com/share/1be377f549e243ee99947e85c450ec7f?sid=3ef9af80-8ec1-4…" at bounding box center [395, 446] width 449 height 11
click at [237, 453] on div "https://www.loom.com/share/1be377f549e243ee99947e85c450ec7f?sid=3ef9af80-8ec1-4…" at bounding box center [395, 446] width 449 height 11
click at [534, 196] on icon at bounding box center [535, 194] width 9 height 9
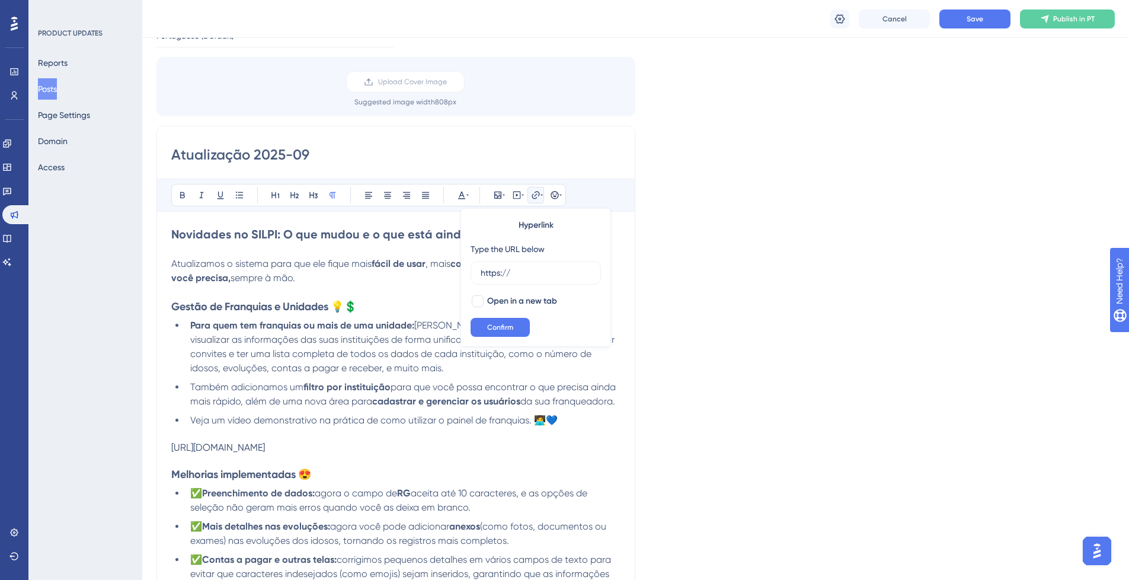
click at [215, 421] on span "Veja um vídeo demonstrativo na prática de como utilizar o painel de franquias. …" at bounding box center [373, 419] width 367 height 11
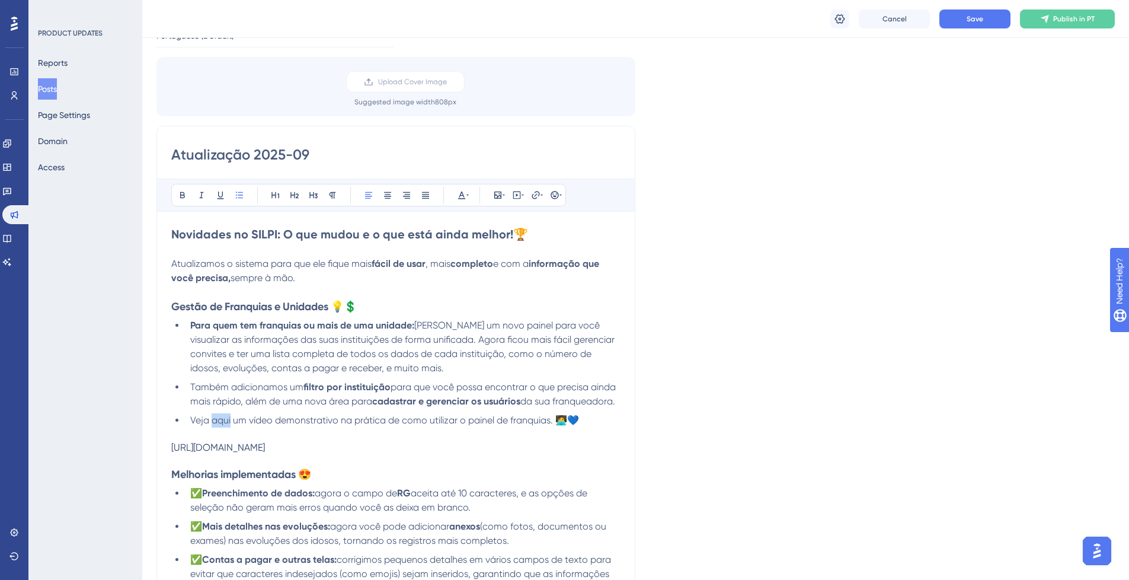
drag, startPoint x: 212, startPoint y: 421, endPoint x: 232, endPoint y: 422, distance: 19.6
click at [231, 421] on span "Veja aqui um vídeo demonstrativo na prática de como utilizar o painel de franqu…" at bounding box center [384, 419] width 389 height 11
click at [175, 191] on button at bounding box center [182, 195] width 17 height 17
click at [185, 194] on icon at bounding box center [182, 194] width 9 height 9
click at [185, 195] on icon at bounding box center [182, 194] width 9 height 9
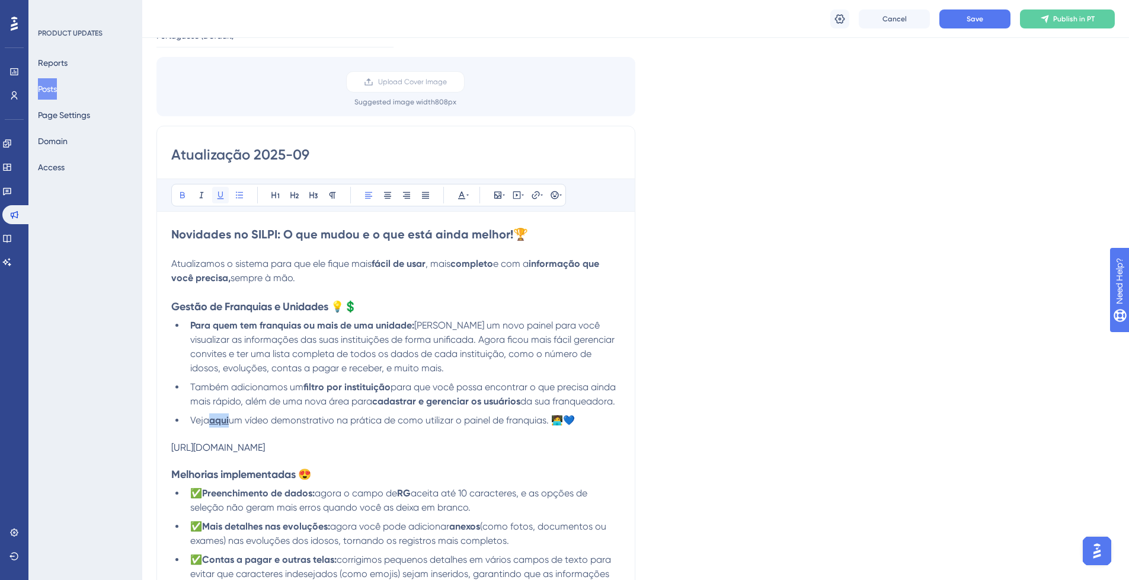
click at [216, 201] on button at bounding box center [220, 195] width 17 height 17
click at [520, 198] on icon at bounding box center [517, 195] width 8 height 8
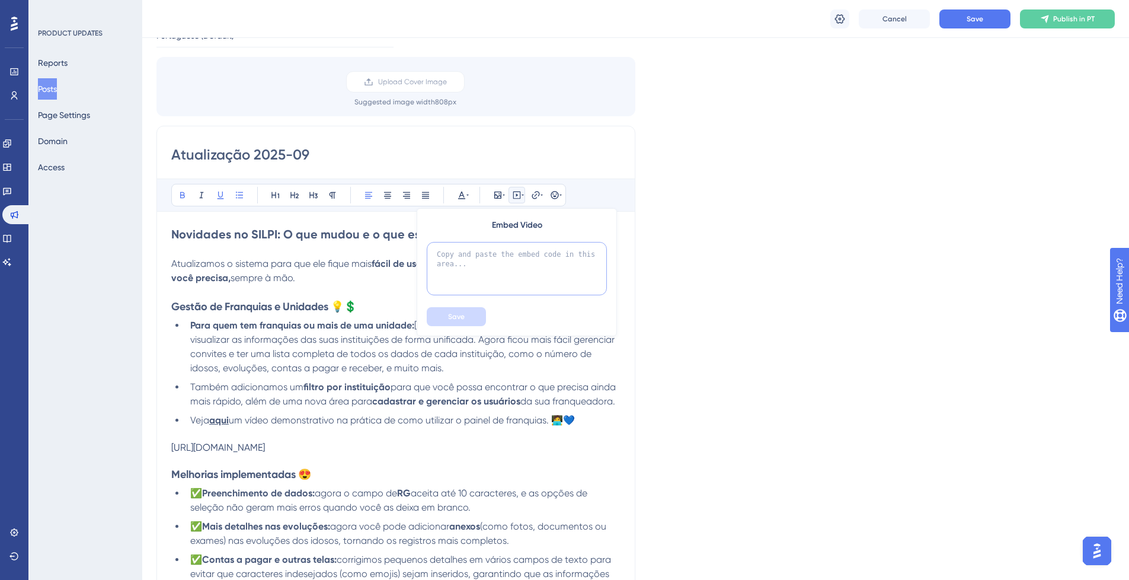
click at [516, 249] on textarea at bounding box center [517, 268] width 180 height 53
paste textarea "https://www.loom.com/share/1be377f549e243ee99947e85c450ec7f?sid=3ef9af80-8ec1-4…"
type textarea "https://www.loom.com/share/1be377f549e243ee99947e85c450ec7f?sid=3ef9af80-8ec1-4…"
click at [482, 321] on button "Save" at bounding box center [456, 316] width 59 height 19
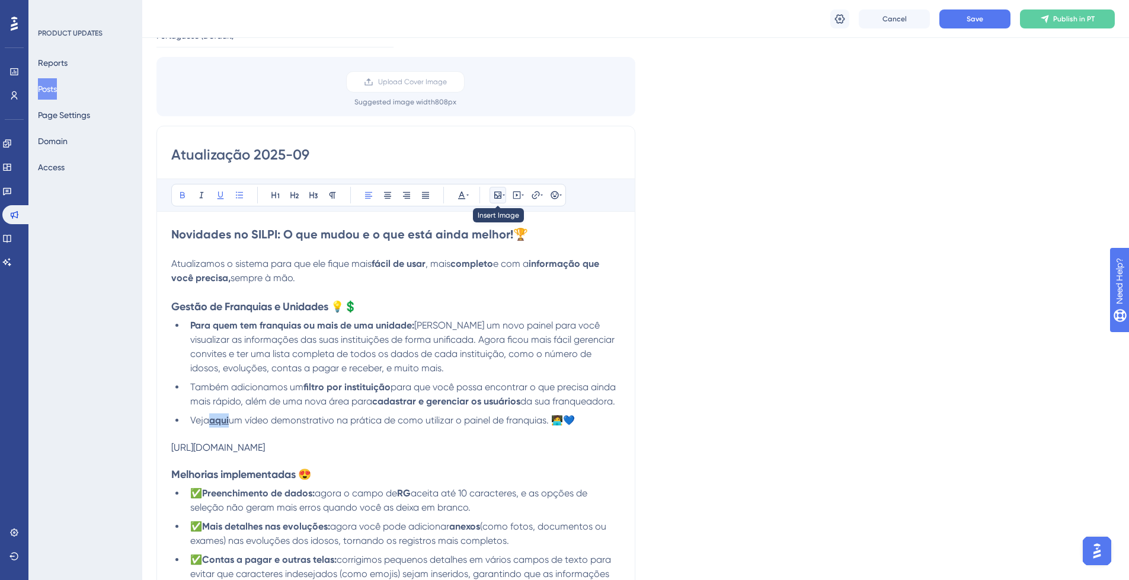
click at [497, 199] on icon at bounding box center [497, 194] width 7 height 7
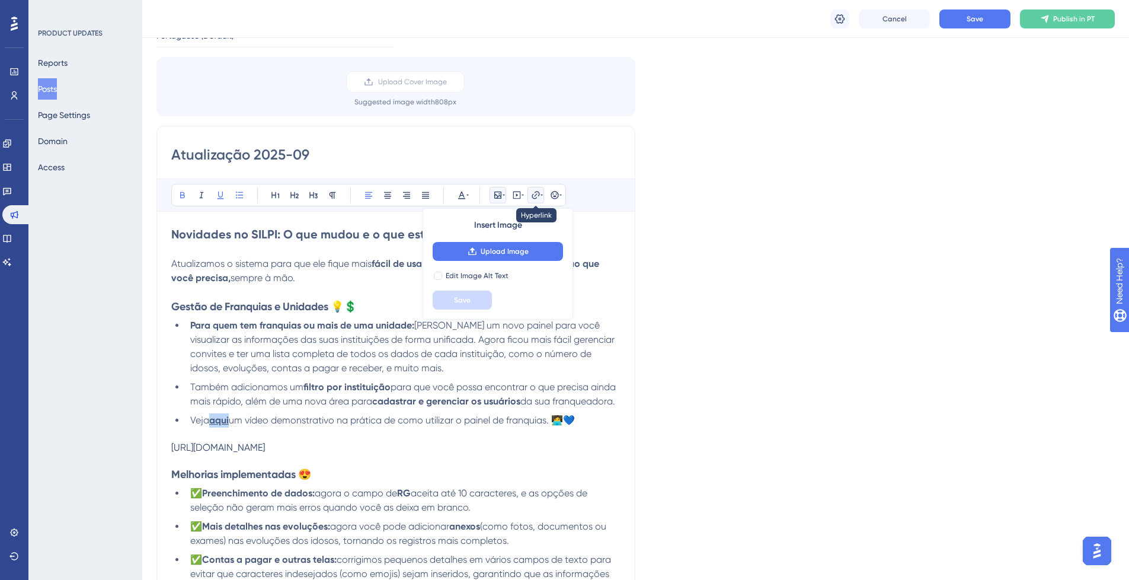
click at [539, 194] on icon at bounding box center [535, 194] width 9 height 9
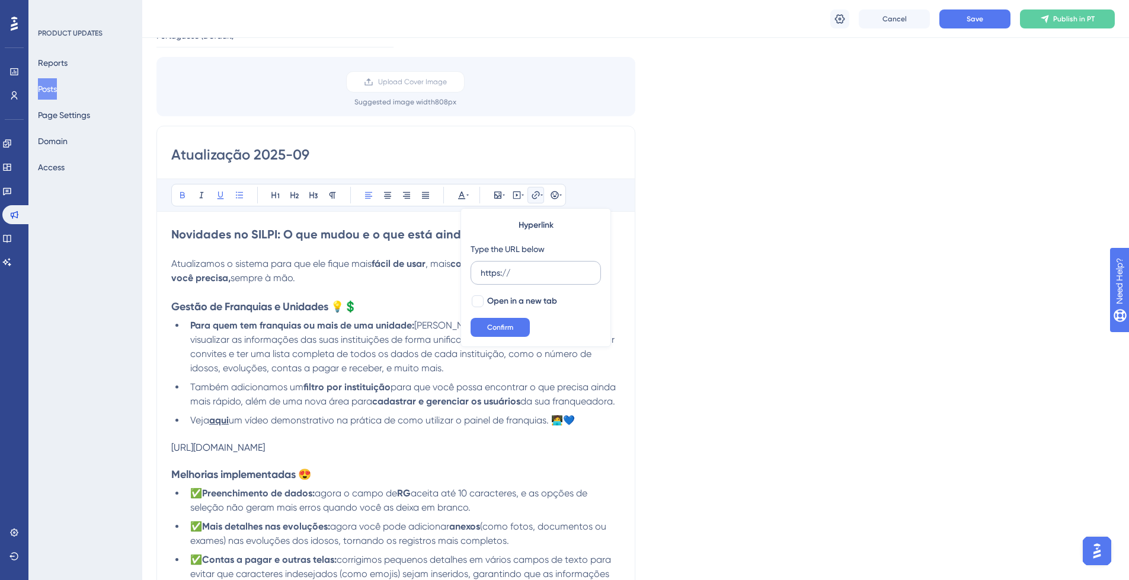
drag, startPoint x: 509, startPoint y: 271, endPoint x: 480, endPoint y: 270, distance: 29.1
click at [480, 270] on label "https://" at bounding box center [536, 273] width 130 height 24
click at [481, 270] on input "https://" at bounding box center [536, 272] width 110 height 13
drag, startPoint x: 485, startPoint y: 271, endPoint x: 478, endPoint y: 274, distance: 7.7
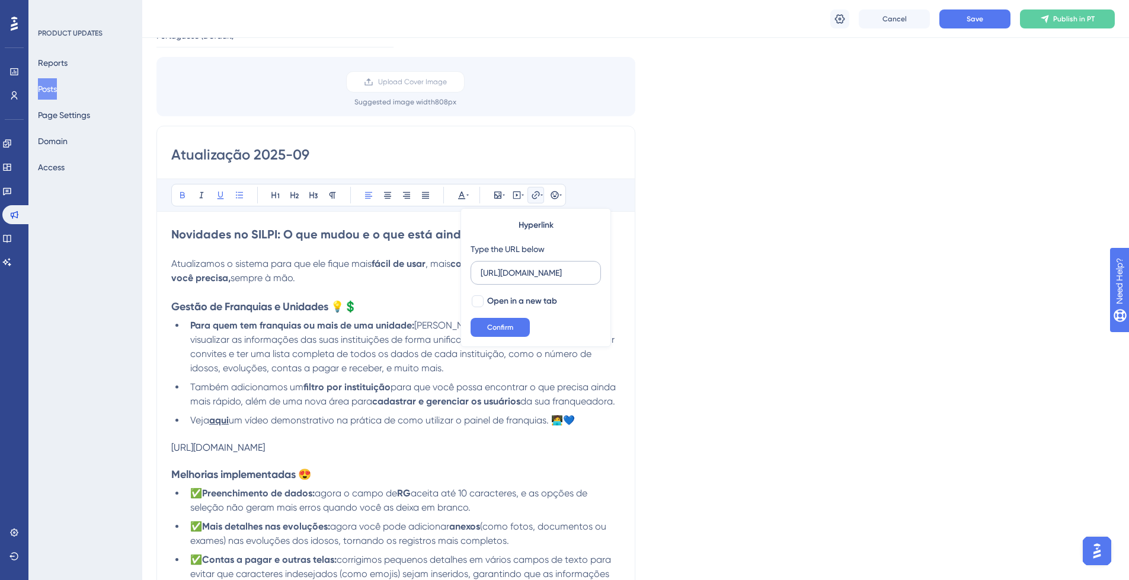
click at [478, 274] on label "https://www.loom.com/share/1be377f549e243ee99947e85c450ec7f?sid=3ef9af80-8ec1-4…" at bounding box center [536, 273] width 130 height 24
click at [481, 274] on input "https://www.loom.com/share/1be377f549e243ee99947e85c450ec7f?sid=3ef9af80-8ec1-4…" at bounding box center [536, 272] width 110 height 13
click at [495, 276] on input "https://www.loom.com/share/1be377f549e243ee99947e85c450ec7f?sid=3ef9af80-8ec1-4…" at bounding box center [536, 272] width 110 height 13
type input "https://www.loom.com/share/1be377f549e243ee99947e85c450ec7f?sid=3ef9af80-8ec1-4…"
click at [506, 324] on span "Confirm" at bounding box center [500, 326] width 26 height 9
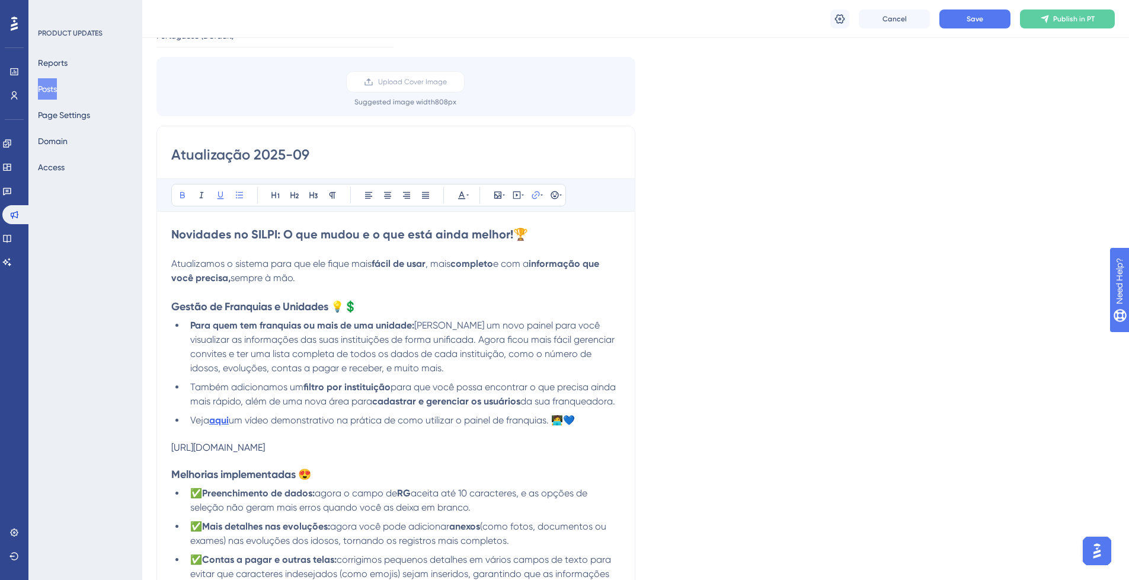
click at [284, 452] on div "https://www.loom.com/share/1be377f549e243ee99947e85c450ec7f?sid=3ef9af80-8ec1-4…" at bounding box center [395, 446] width 449 height 11
click at [271, 453] on div "https://www.loom.com/share/1be377f549e243ee99947e85c450ec7f?sid=3ef9af80-8ec1-4…" at bounding box center [395, 446] width 449 height 11
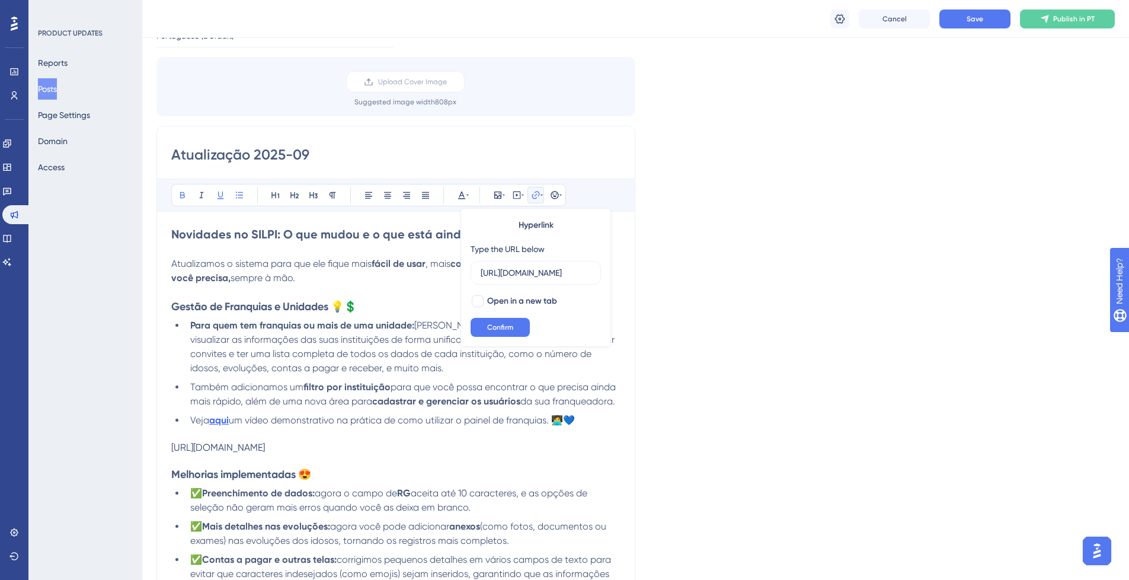
click at [248, 453] on div "https://www.loom.com/share/1be377f549e243ee99947e85c450ec7f?sid=3ef9af80-8ec1-4…" at bounding box center [395, 446] width 449 height 11
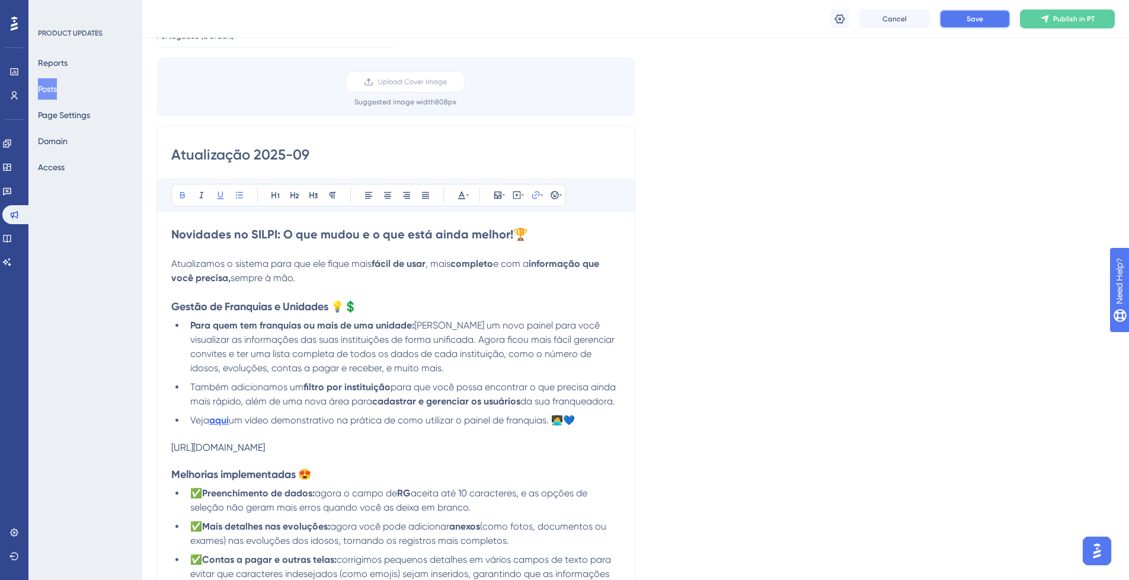
click at [976, 9] on button "Save" at bounding box center [974, 18] width 71 height 19
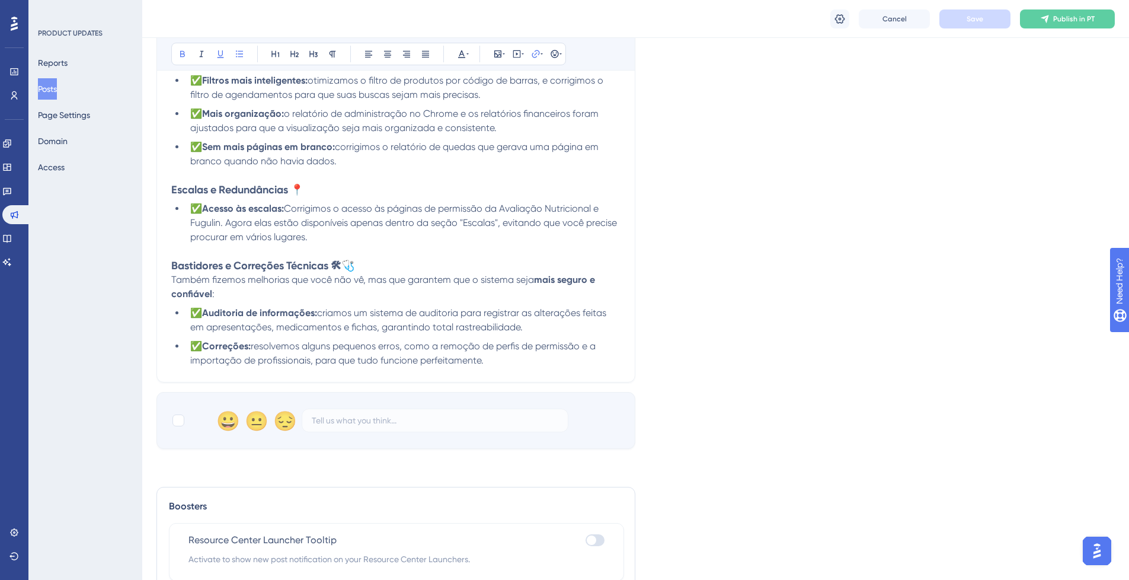
scroll to position [948, 0]
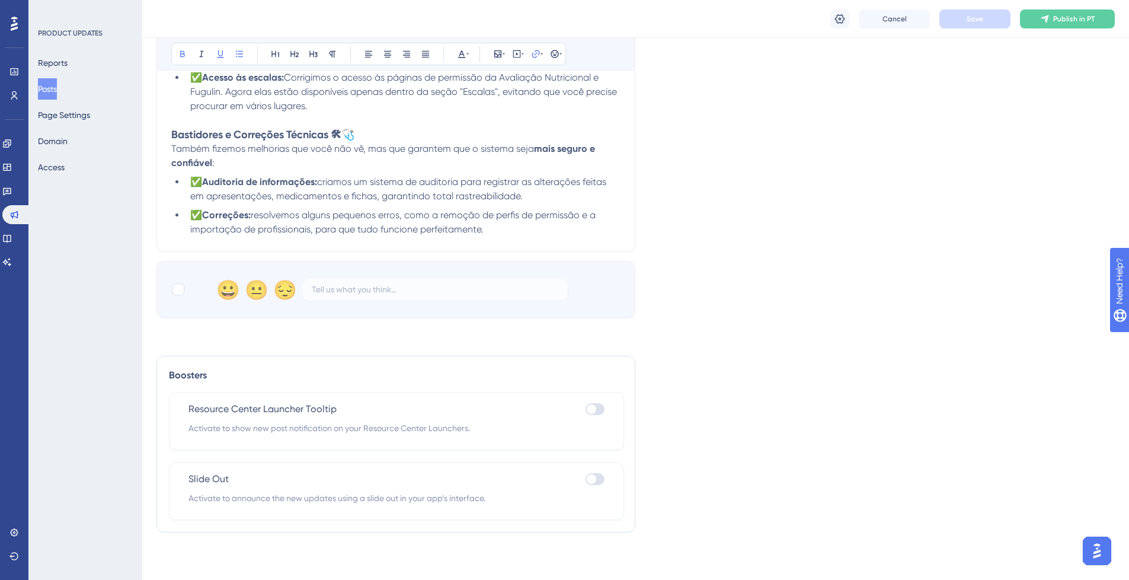
click at [603, 476] on div at bounding box center [594, 479] width 19 height 12
click at [585, 479] on input "checkbox" at bounding box center [585, 479] width 1 height 1
click at [596, 476] on div at bounding box center [591, 478] width 9 height 9
click at [585, 479] on input "checkbox" at bounding box center [585, 479] width 1 height 1
click at [601, 476] on div at bounding box center [594, 479] width 19 height 12
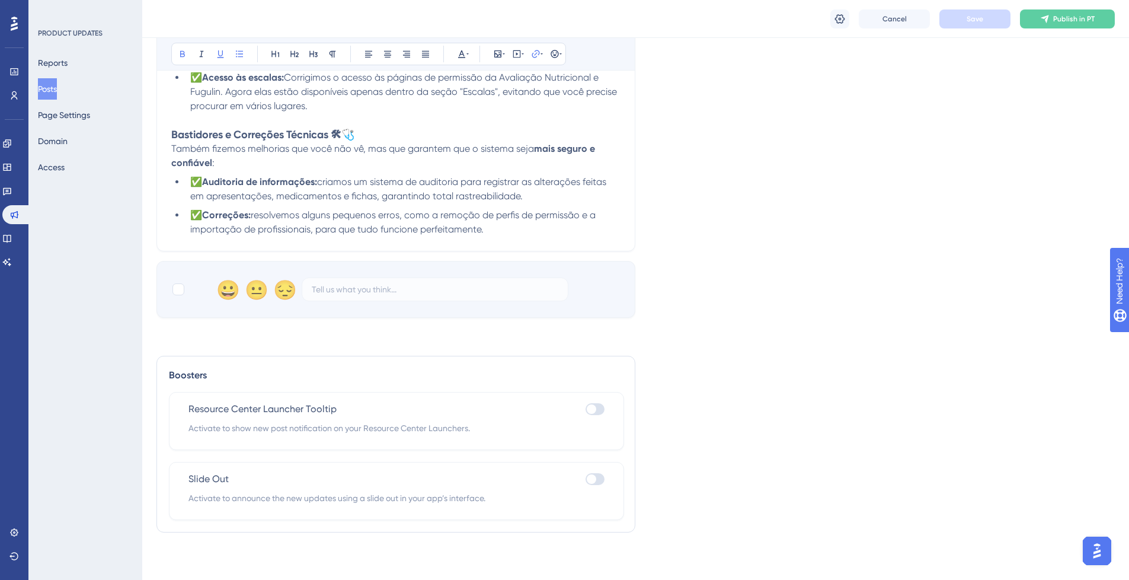
click at [585, 479] on input "checkbox" at bounding box center [585, 479] width 1 height 1
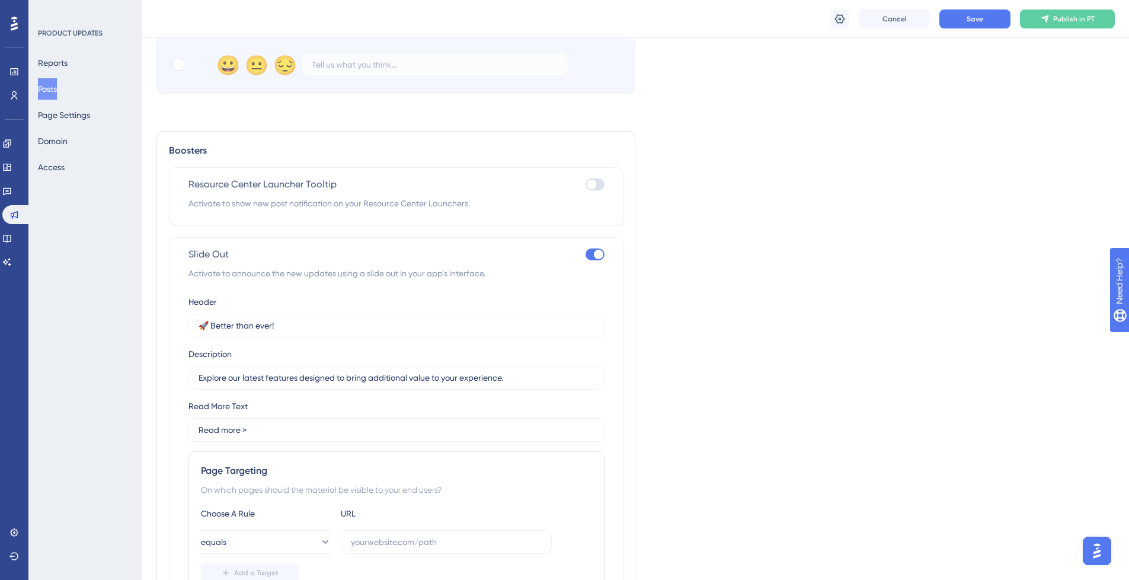
scroll to position [1304, 0]
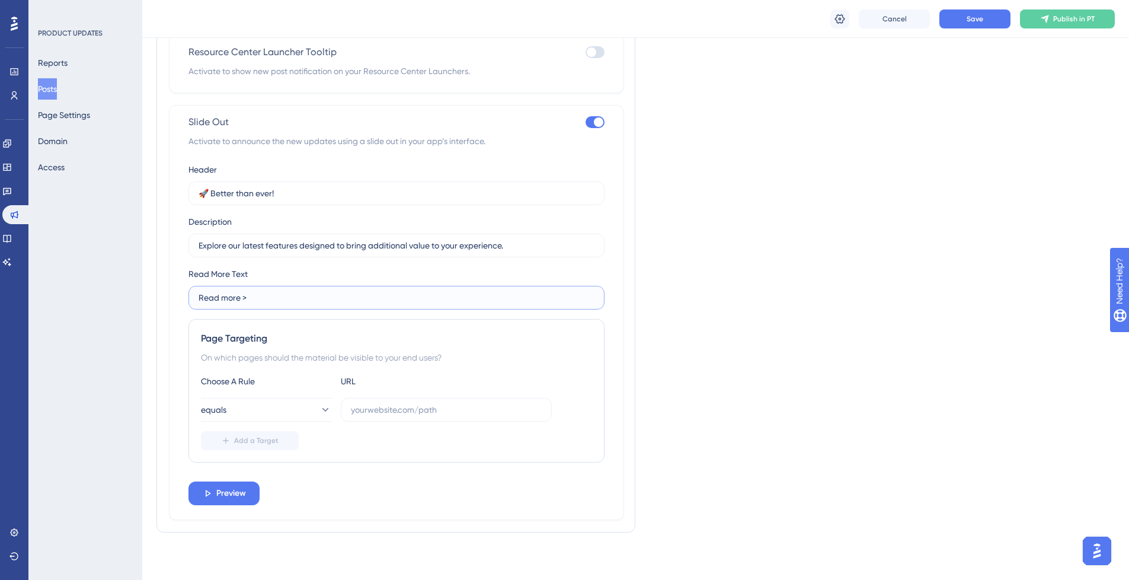
click at [292, 299] on input "Read more >" at bounding box center [397, 297] width 396 height 13
click at [268, 419] on button "equals" at bounding box center [266, 410] width 130 height 24
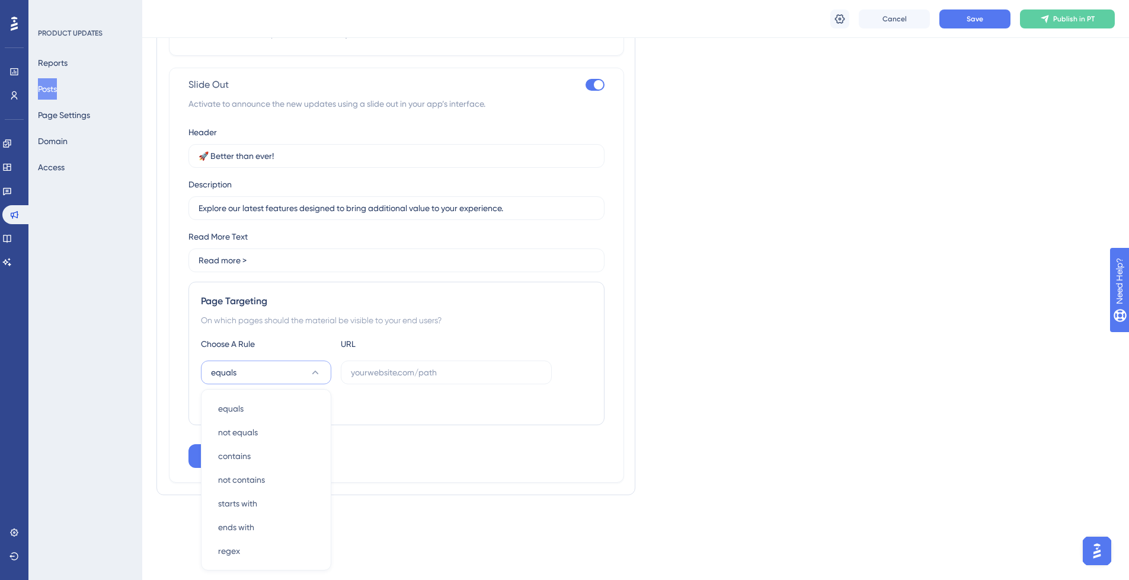
click at [373, 420] on div "Page Targeting On which pages should the material be visible to your end users?…" at bounding box center [396, 352] width 416 height 143
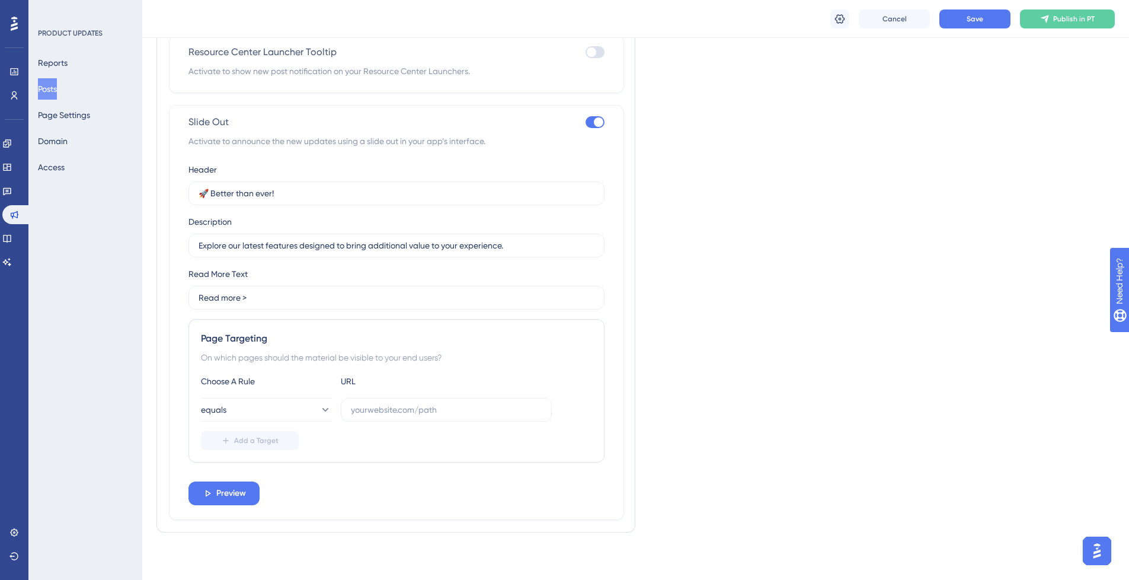
scroll to position [1163, 0]
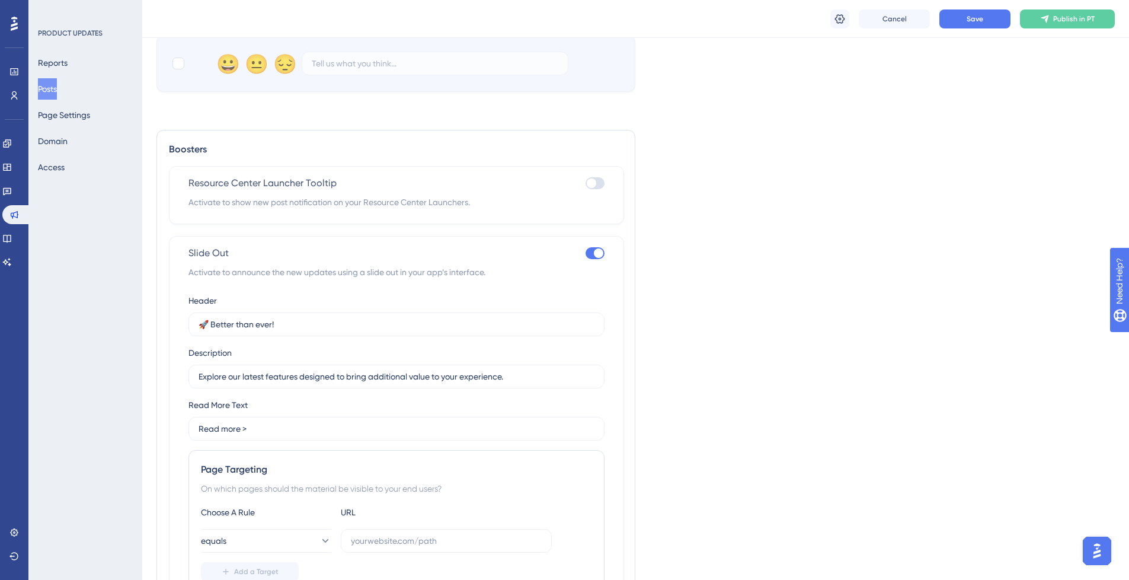
drag, startPoint x: 585, startPoint y: 267, endPoint x: 600, endPoint y: 239, distance: 31.3
click at [586, 259] on div at bounding box center [594, 253] width 19 height 12
click at [585, 254] on input "checkbox" at bounding box center [585, 253] width 1 height 1
checkbox input "false"
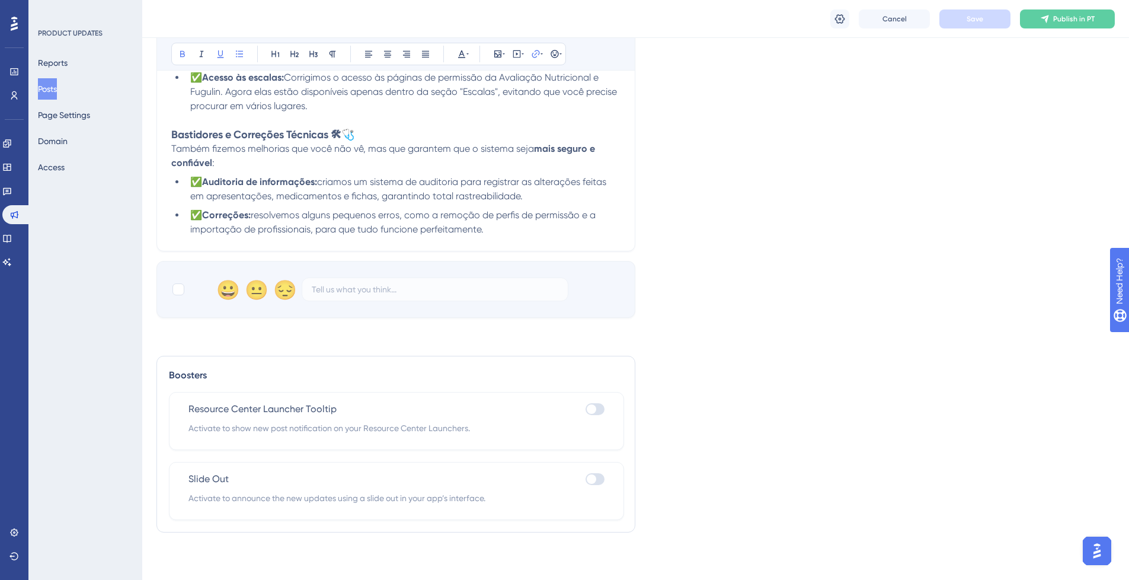
scroll to position [948, 0]
click at [597, 404] on div at bounding box center [594, 409] width 19 height 12
click at [585, 409] on input "checkbox" at bounding box center [585, 409] width 1 height 1
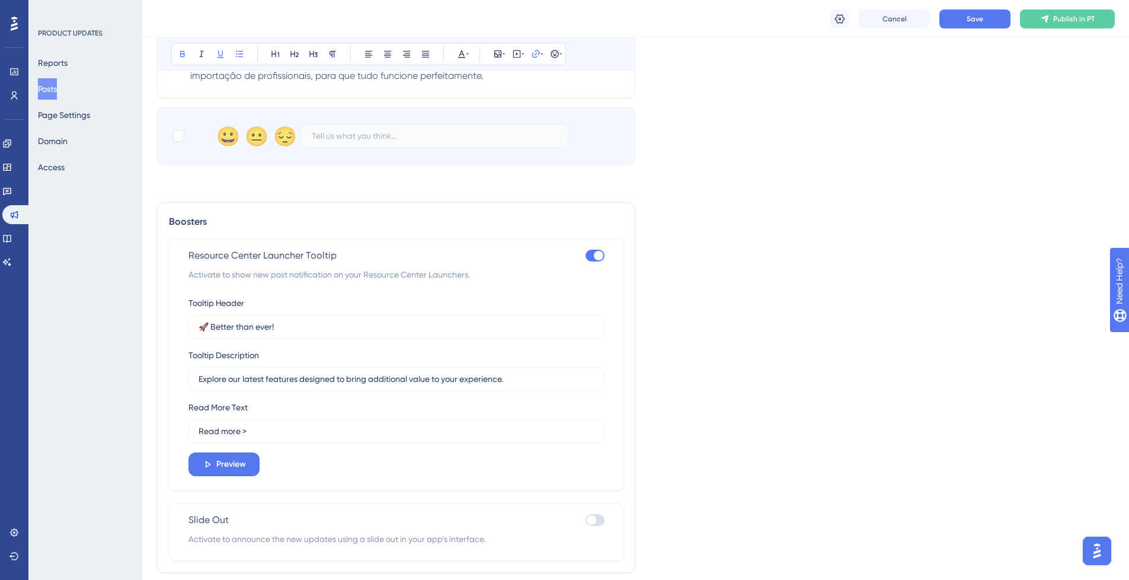
scroll to position [1142, 0]
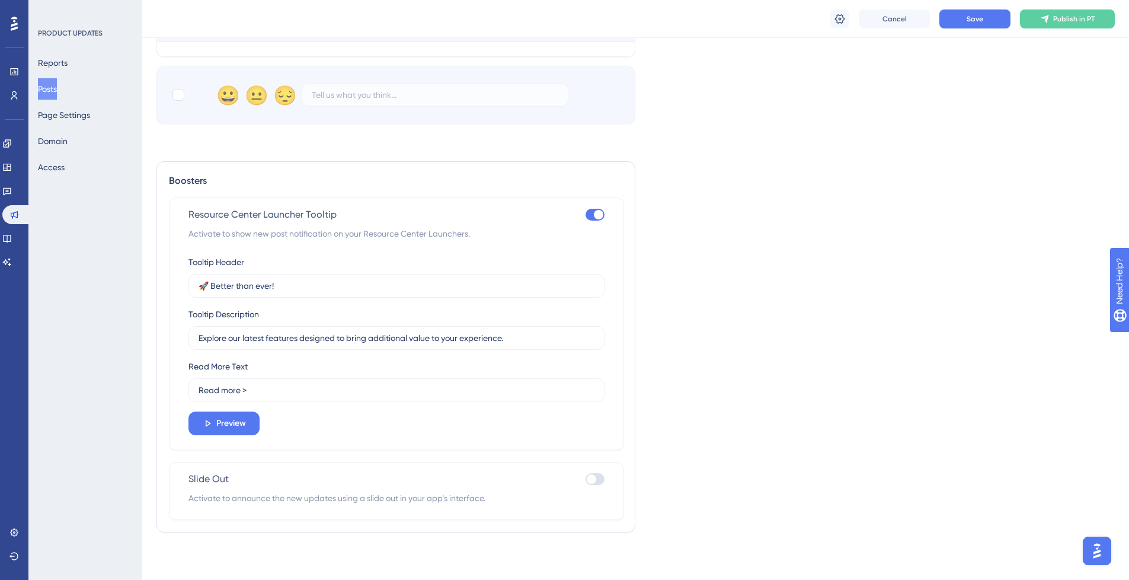
click at [594, 211] on div at bounding box center [598, 214] width 9 height 9
click at [585, 215] on input "checkbox" at bounding box center [585, 215] width 1 height 1
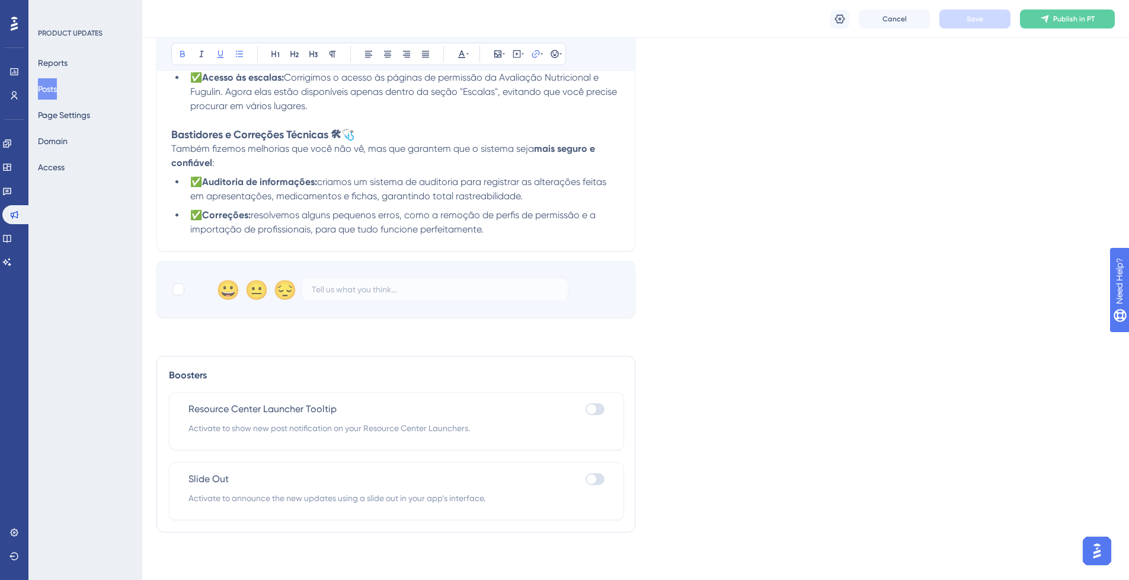
click at [605, 408] on div "Resource Center Launcher Tooltip Activate to show new post notification on your…" at bounding box center [396, 421] width 455 height 58
click at [603, 409] on div "Resource Center Launcher Tooltip Activate to show new post notification on your…" at bounding box center [396, 421] width 455 height 58
click at [600, 409] on div at bounding box center [594, 409] width 19 height 12
click at [585, 409] on input "checkbox" at bounding box center [585, 409] width 1 height 1
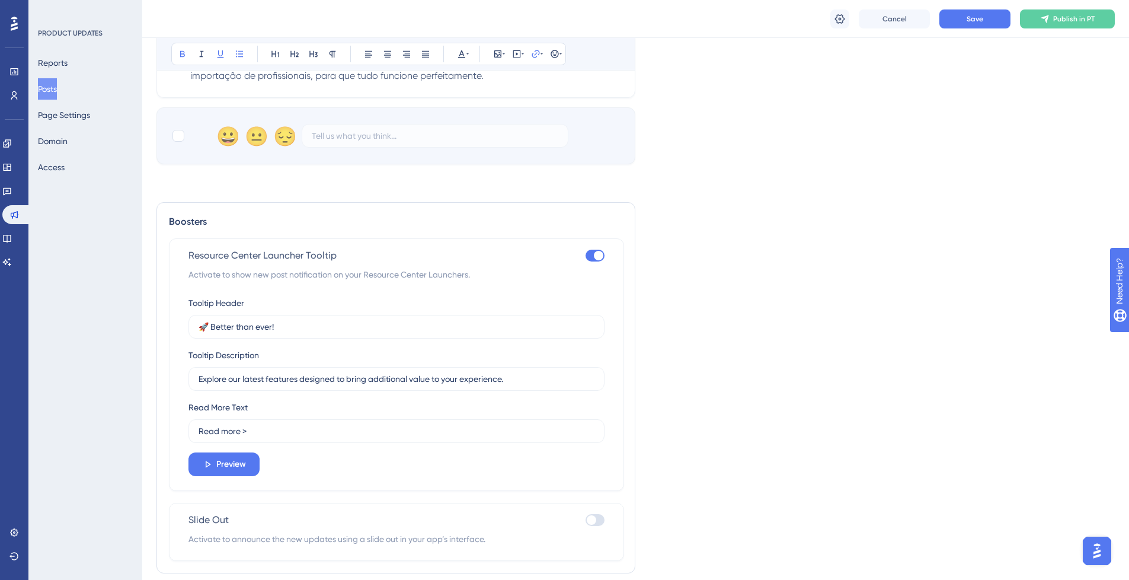
scroll to position [1142, 0]
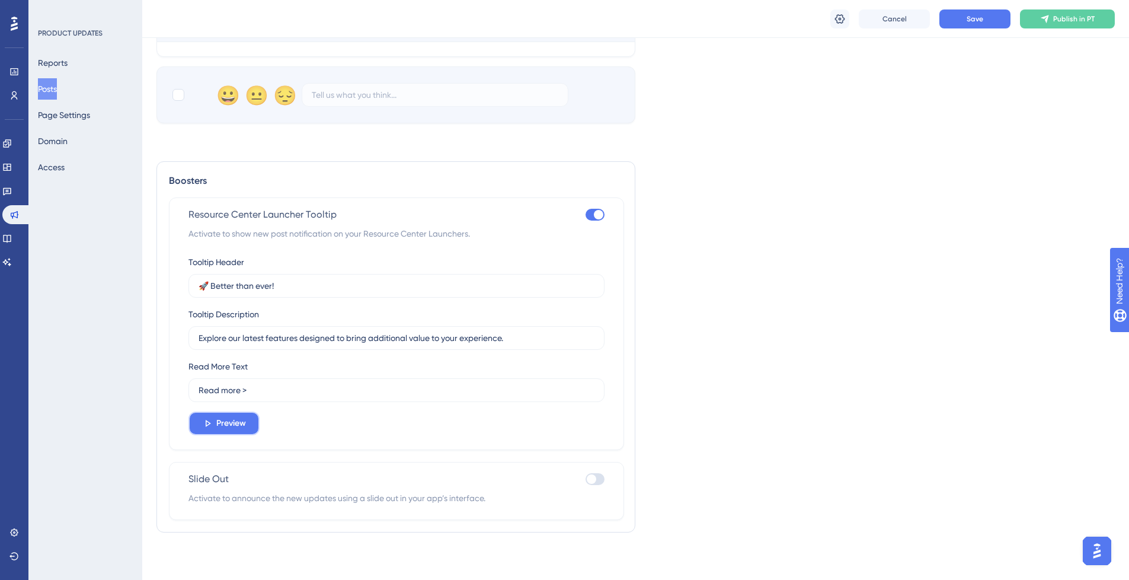
click at [228, 421] on span "Preview" at bounding box center [231, 423] width 30 height 14
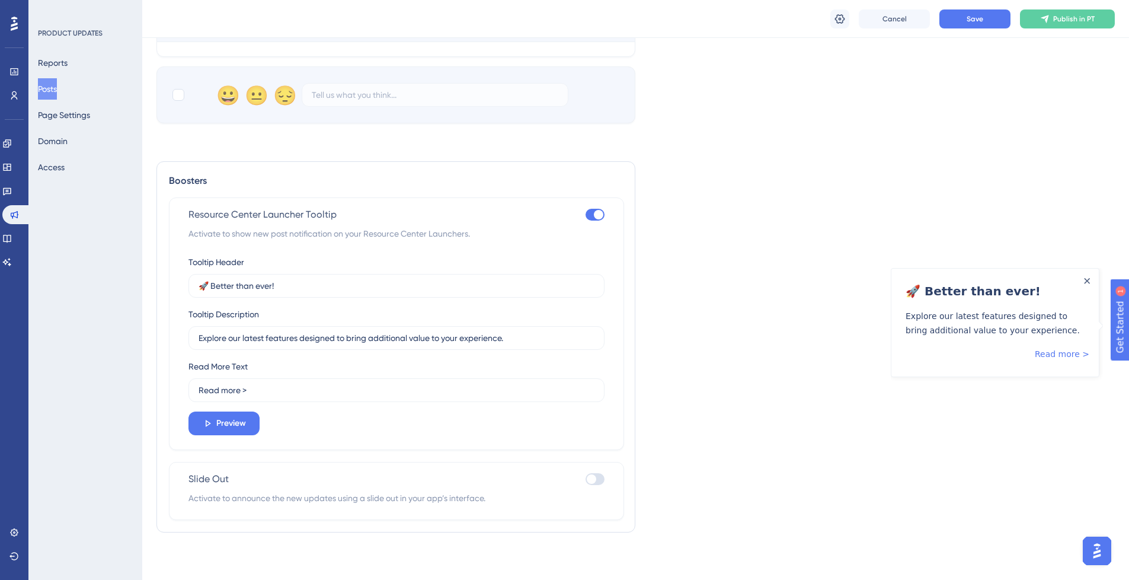
drag, startPoint x: 593, startPoint y: 214, endPoint x: 591, endPoint y: 241, distance: 27.3
click at [593, 214] on div at bounding box center [594, 215] width 19 height 12
click at [585, 215] on input "checkbox" at bounding box center [585, 215] width 1 height 1
checkbox input "false"
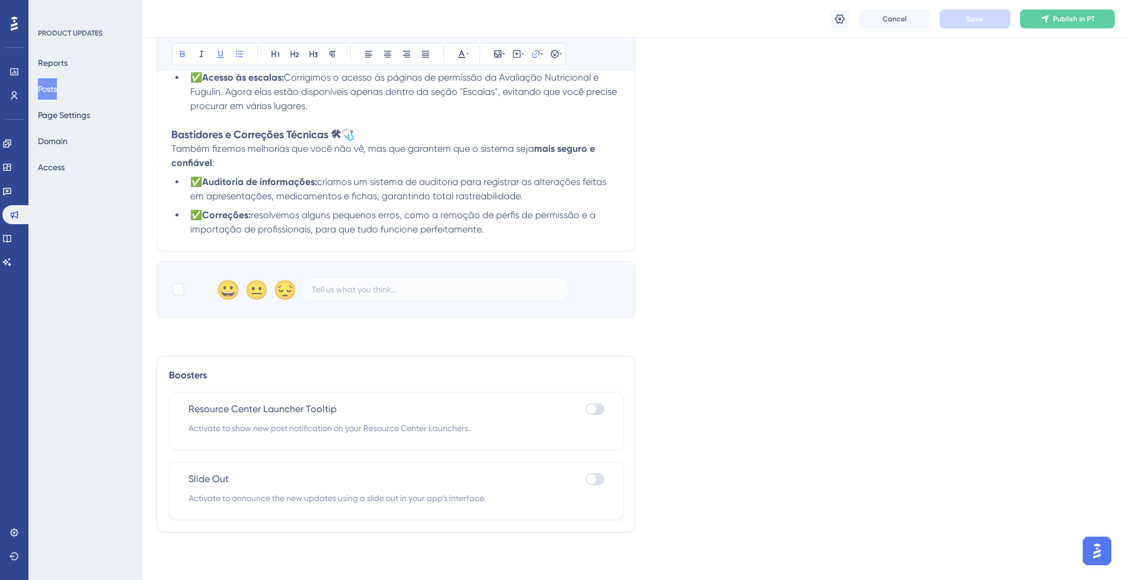
click at [596, 479] on div at bounding box center [594, 479] width 19 height 12
click at [585, 479] on input "checkbox" at bounding box center [585, 479] width 1 height 1
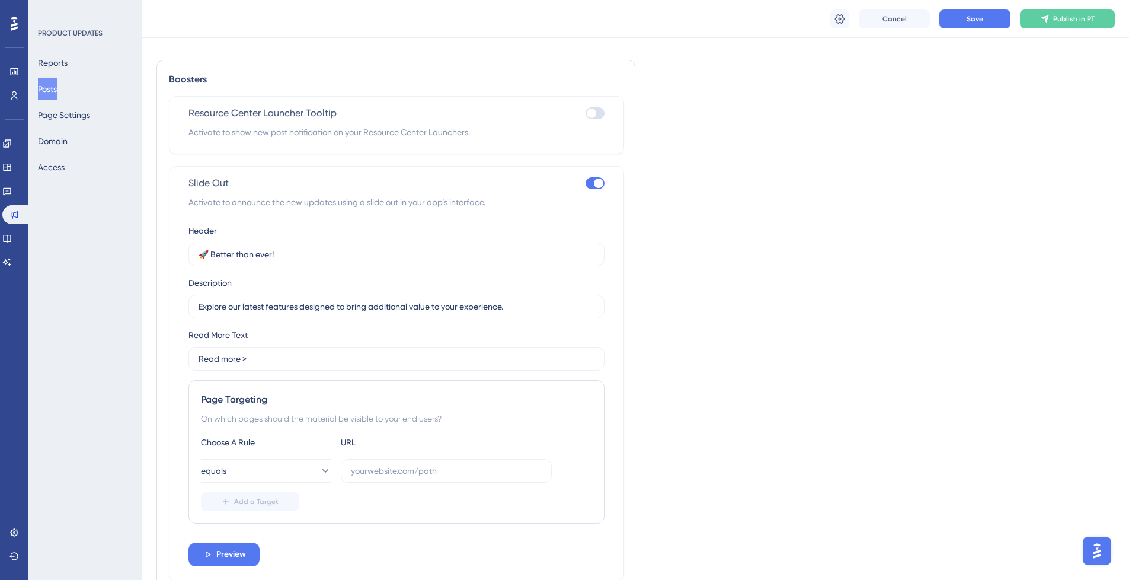
scroll to position [1304, 0]
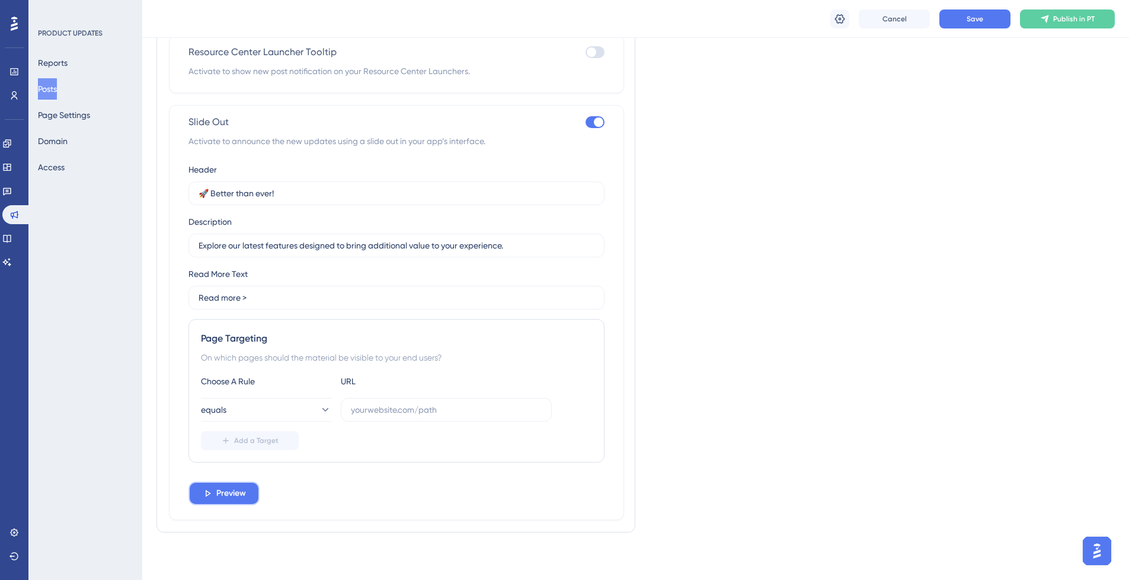
click at [222, 498] on span "Preview" at bounding box center [231, 493] width 30 height 14
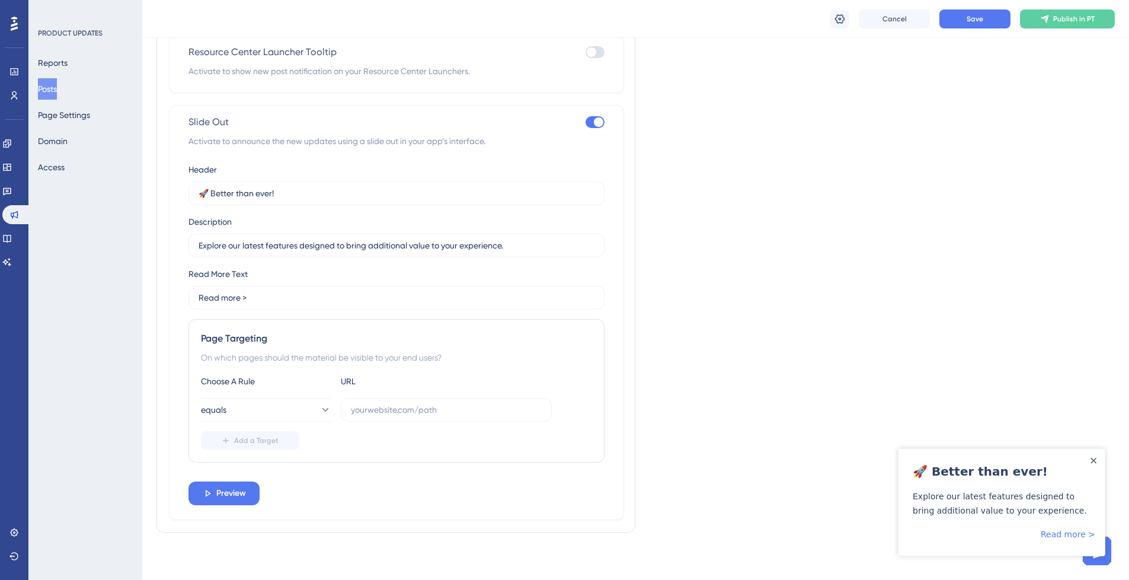
click at [596, 117] on label at bounding box center [594, 122] width 19 height 14
click at [585, 122] on input "checkbox" at bounding box center [585, 122] width 1 height 1
checkbox input "false"
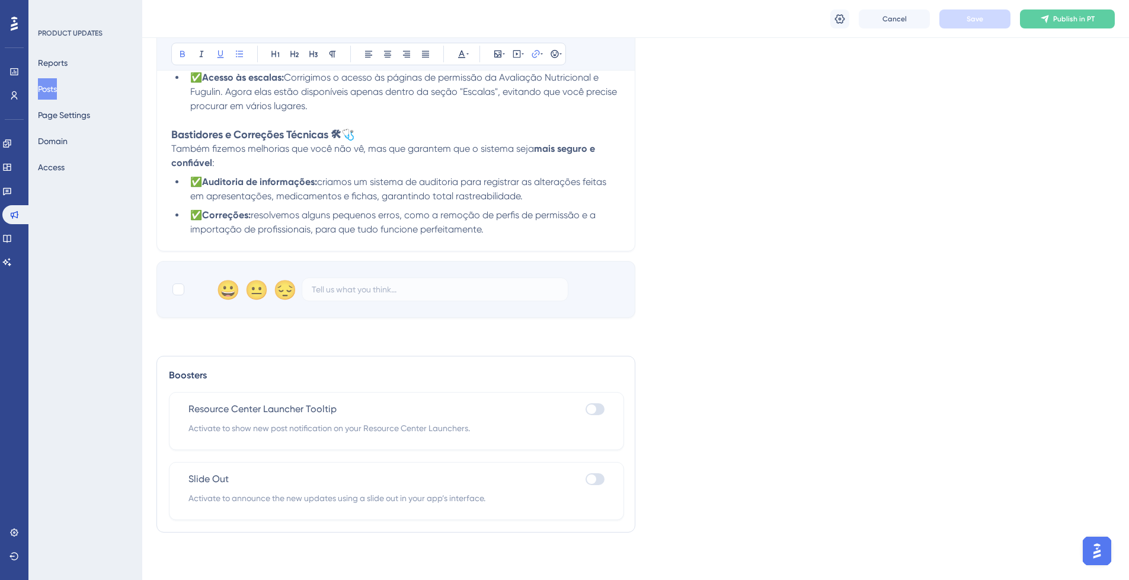
click at [594, 410] on div at bounding box center [591, 408] width 9 height 9
click at [585, 409] on input "checkbox" at bounding box center [585, 409] width 1 height 1
checkbox input "true"
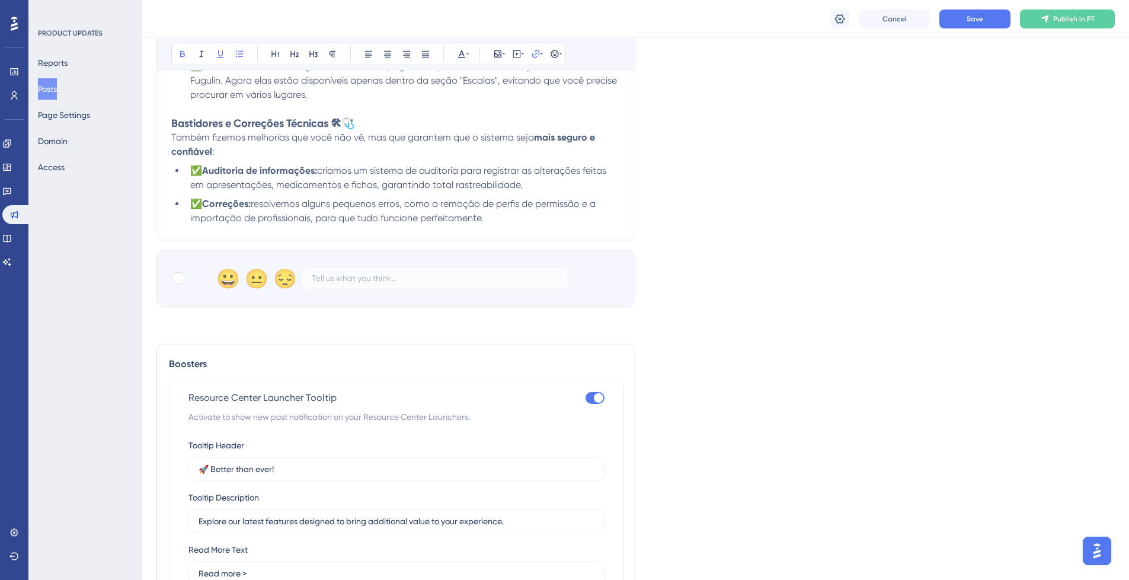
scroll to position [1142, 0]
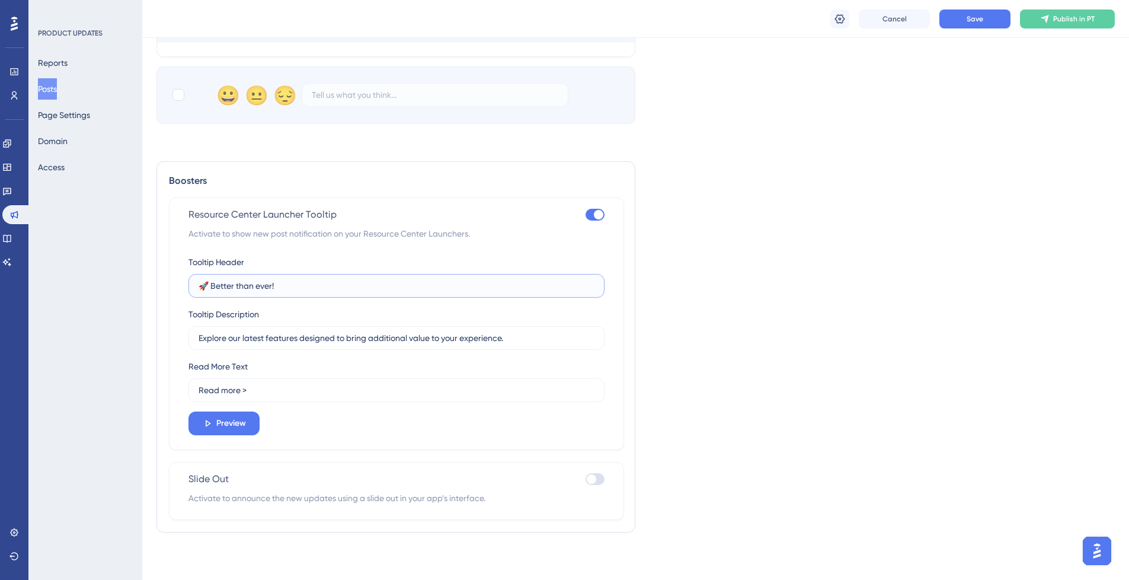
drag, startPoint x: 273, startPoint y: 286, endPoint x: 213, endPoint y: 286, distance: 59.9
click at [213, 285] on input "🚀 Better than ever!" at bounding box center [397, 285] width 396 height 13
type input "🚀 Melhor do que nunca!"
drag, startPoint x: 539, startPoint y: 338, endPoint x: 530, endPoint y: 338, distance: 8.3
click at [534, 339] on input "Explore our latest features designed to bring additional value to your experien…" at bounding box center [397, 337] width 396 height 13
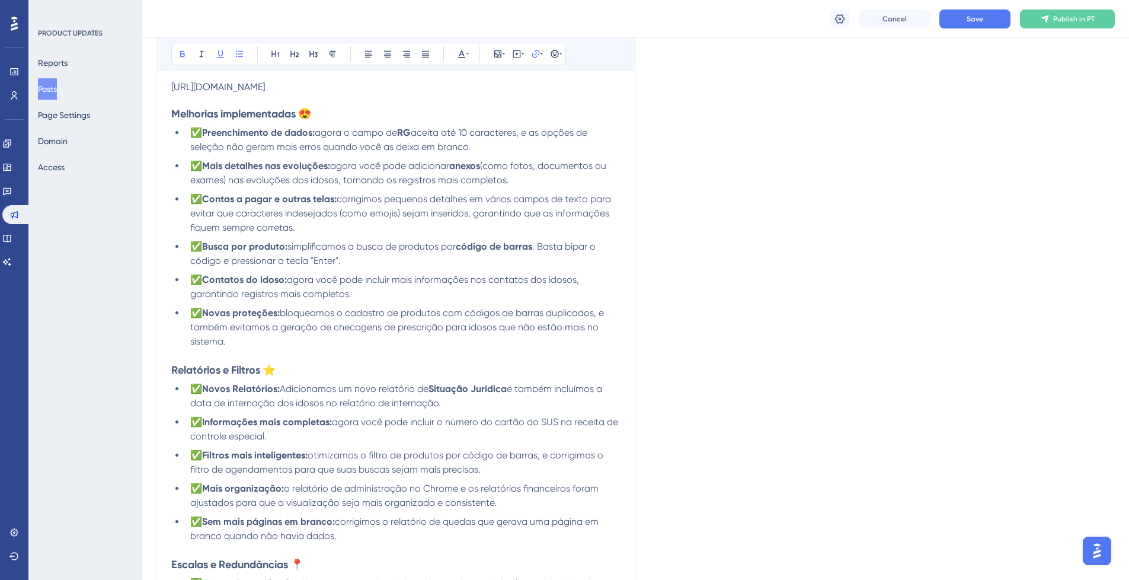
scroll to position [76, 0]
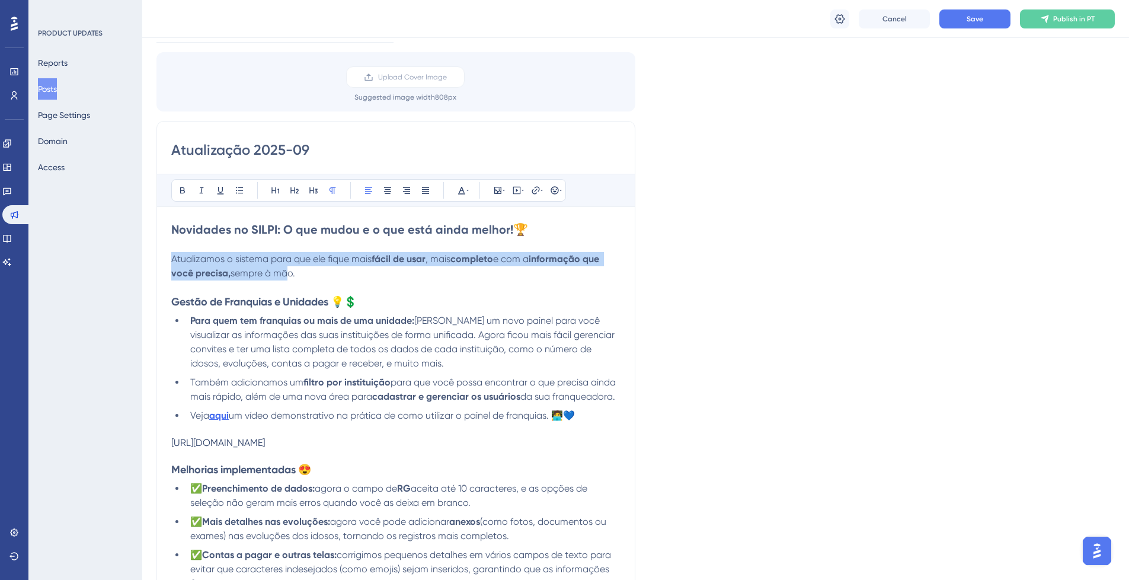
drag, startPoint x: 174, startPoint y: 257, endPoint x: 281, endPoint y: 273, distance: 108.4
click at [282, 274] on p "Atualizamos o sistema para que ele fique mais fácil de usar , mais completo e c…" at bounding box center [395, 266] width 449 height 28
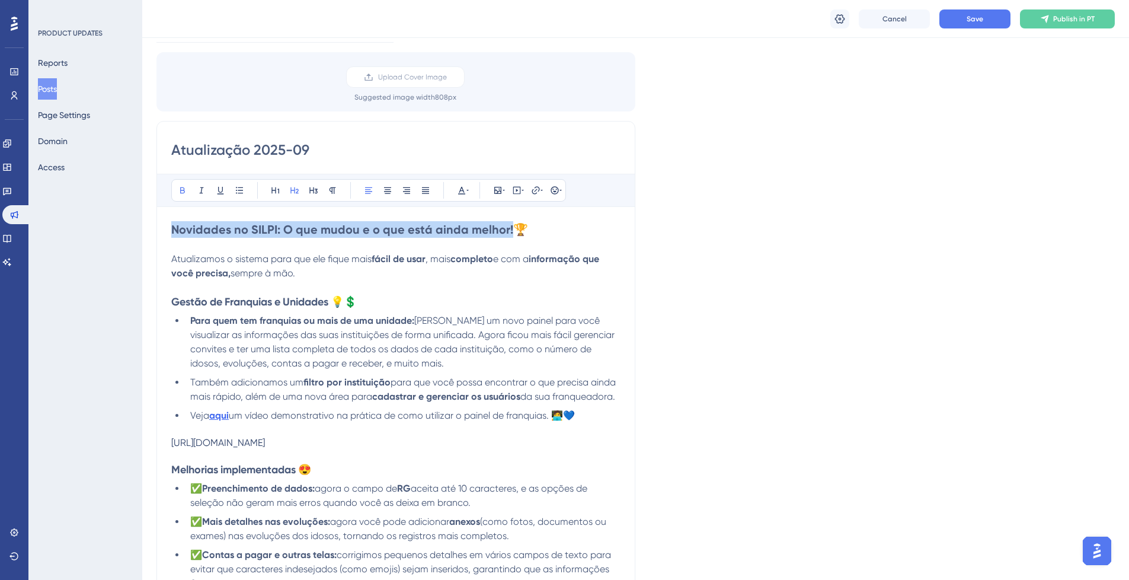
drag, startPoint x: 173, startPoint y: 230, endPoint x: 505, endPoint y: 235, distance: 332.5
click at [505, 235] on strong "Novidades no SILPI: O que mudou e o que está ainda melhor!" at bounding box center [342, 229] width 342 height 14
copy strong "Novidades no SILPI: O que mudou e o que está ainda melhor!"
drag, startPoint x: 519, startPoint y: 226, endPoint x: 156, endPoint y: 219, distance: 363.3
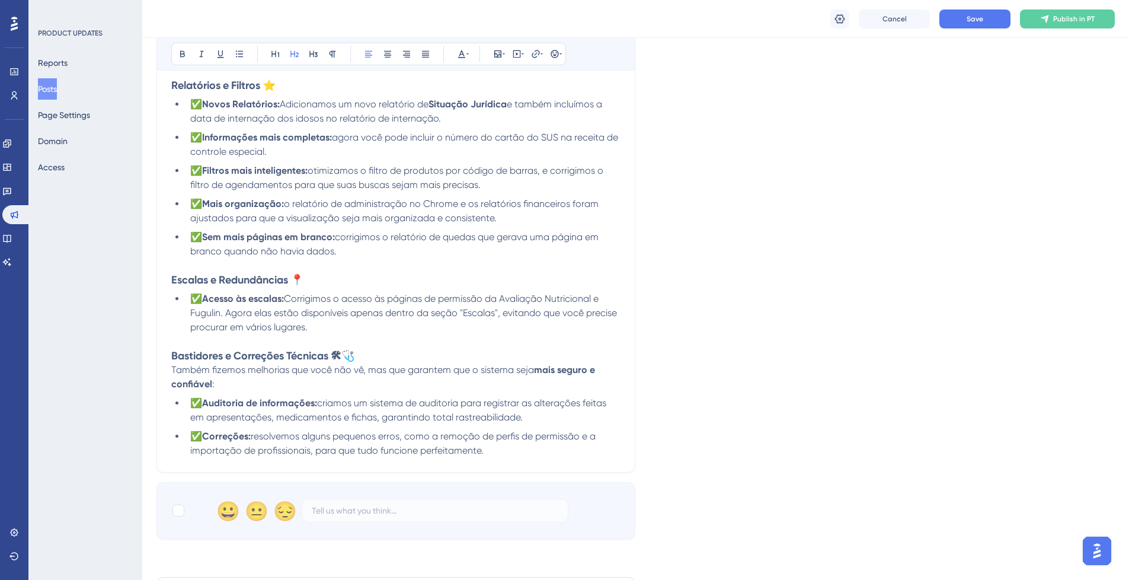
scroll to position [1071, 0]
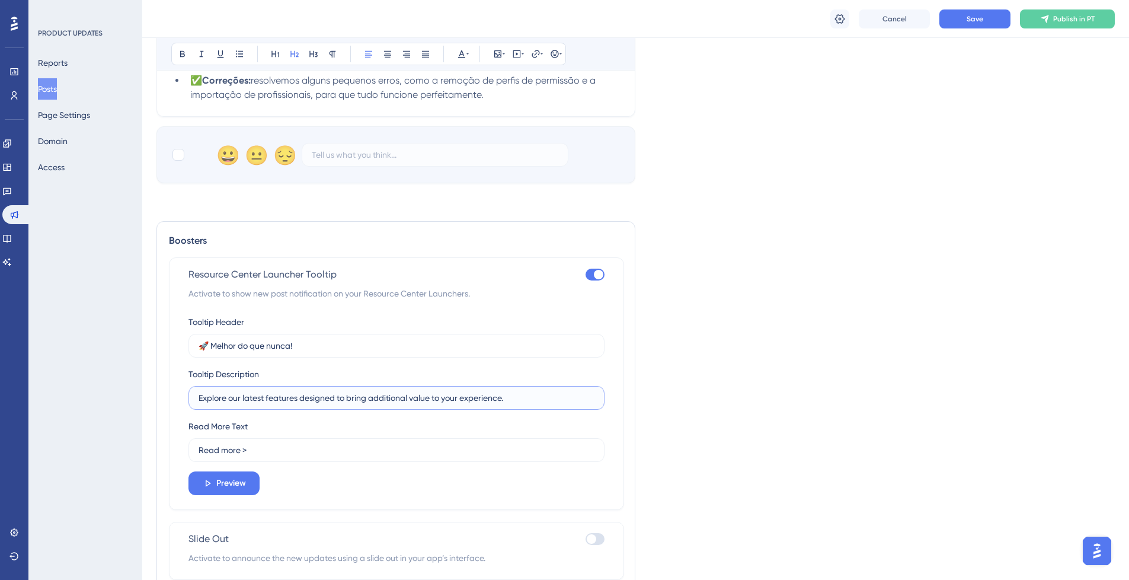
click at [201, 404] on input "Explore our latest features designed to bring additional value to your experien…" at bounding box center [397, 397] width 396 height 13
paste input "Novidades no SILPI: O que mudou e o que está ainda melhor! 🏆"
type input "Novidades no SILPI: O que mudou e o que está ainda melhor! 🏆"
click at [265, 462] on label "Read more >" at bounding box center [396, 450] width 416 height 24
click at [265, 456] on input "Read more >" at bounding box center [397, 449] width 396 height 13
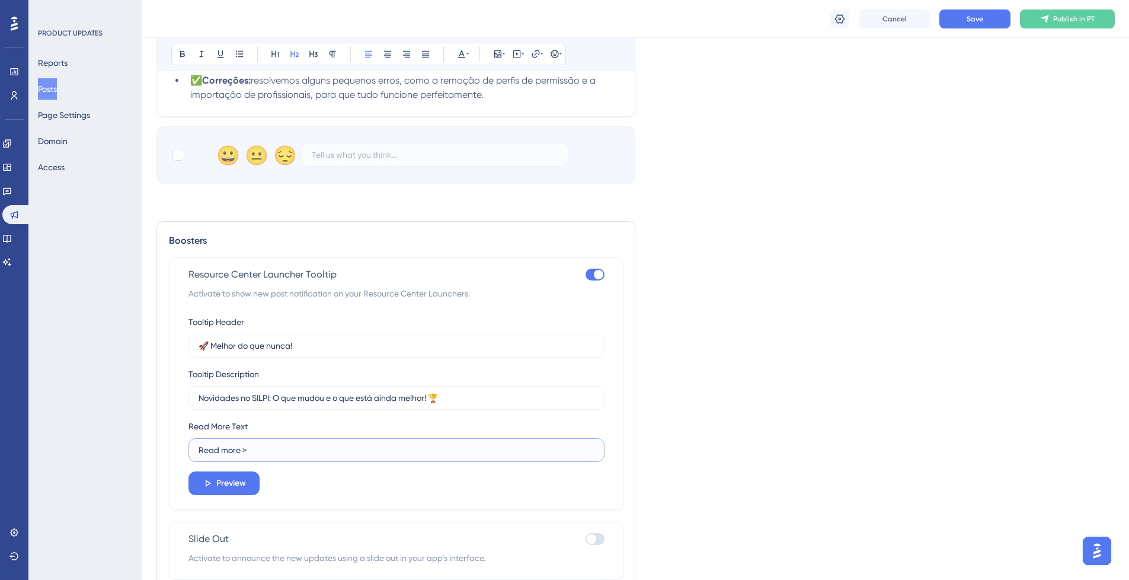
drag, startPoint x: 248, startPoint y: 457, endPoint x: 196, endPoint y: 460, distance: 52.3
click at [191, 461] on label "Read more >" at bounding box center [396, 450] width 416 height 24
type input "Leia mais"
click at [232, 490] on span "Preview" at bounding box center [231, 483] width 30 height 14
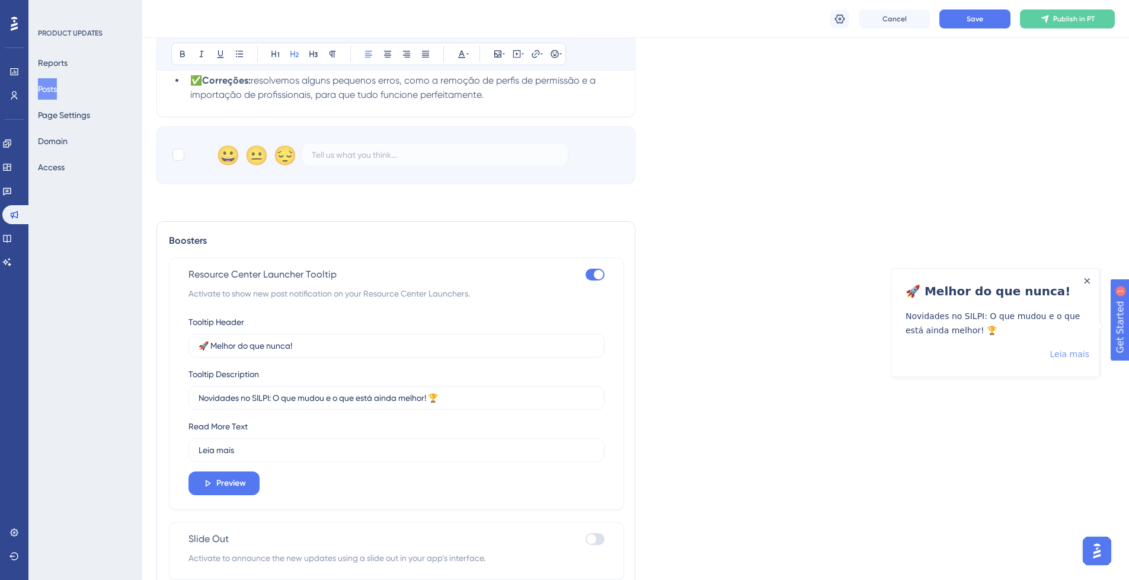
click at [1060, 351] on link "Leia mais" at bounding box center [1070, 353] width 40 height 14
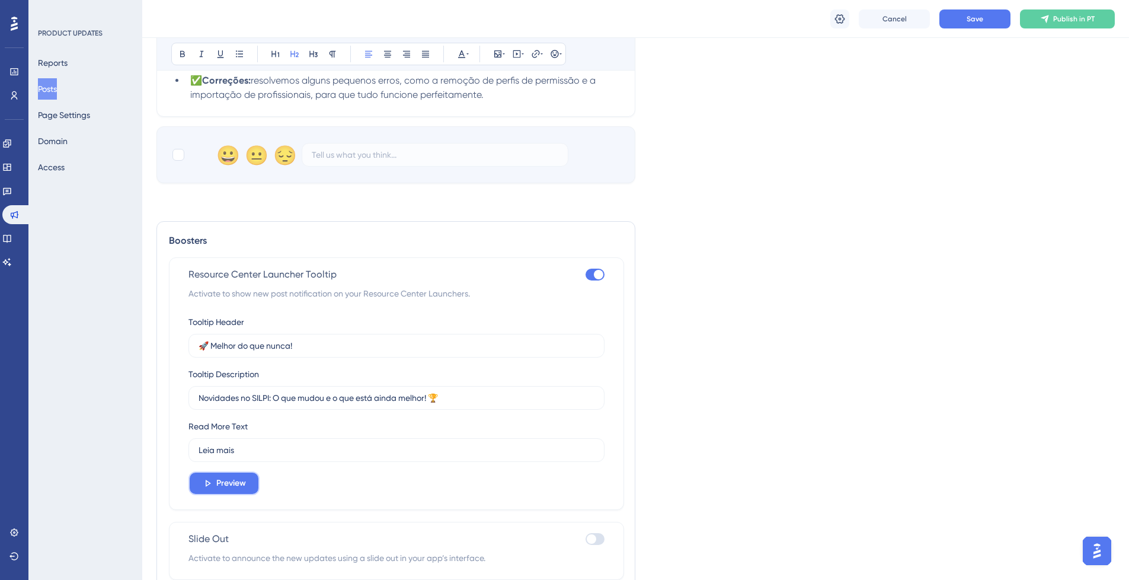
click at [238, 490] on span "Preview" at bounding box center [231, 483] width 30 height 14
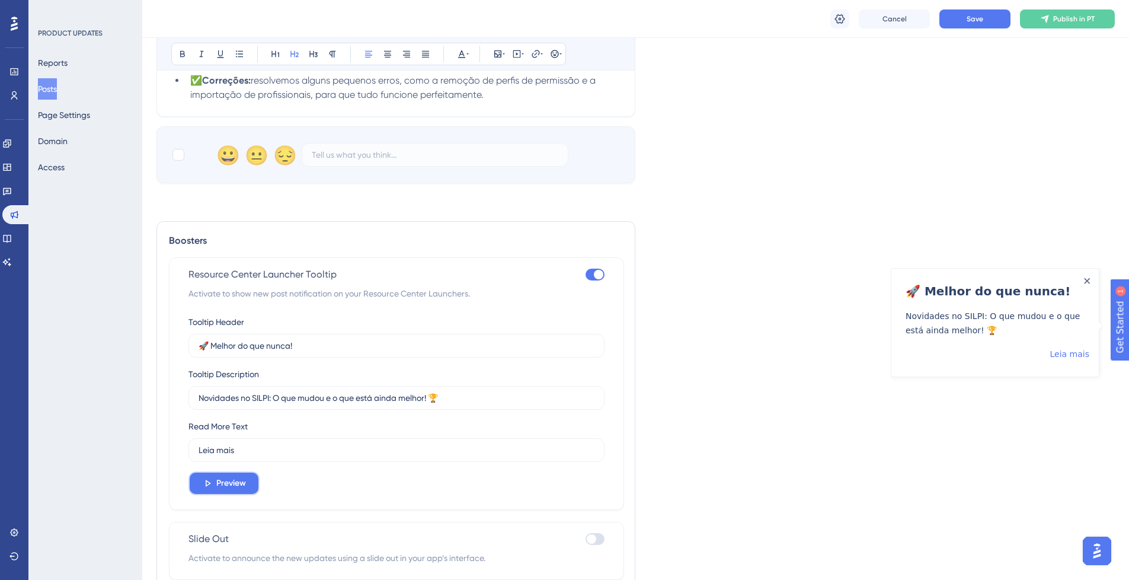
click at [238, 490] on span "Preview" at bounding box center [231, 483] width 30 height 14
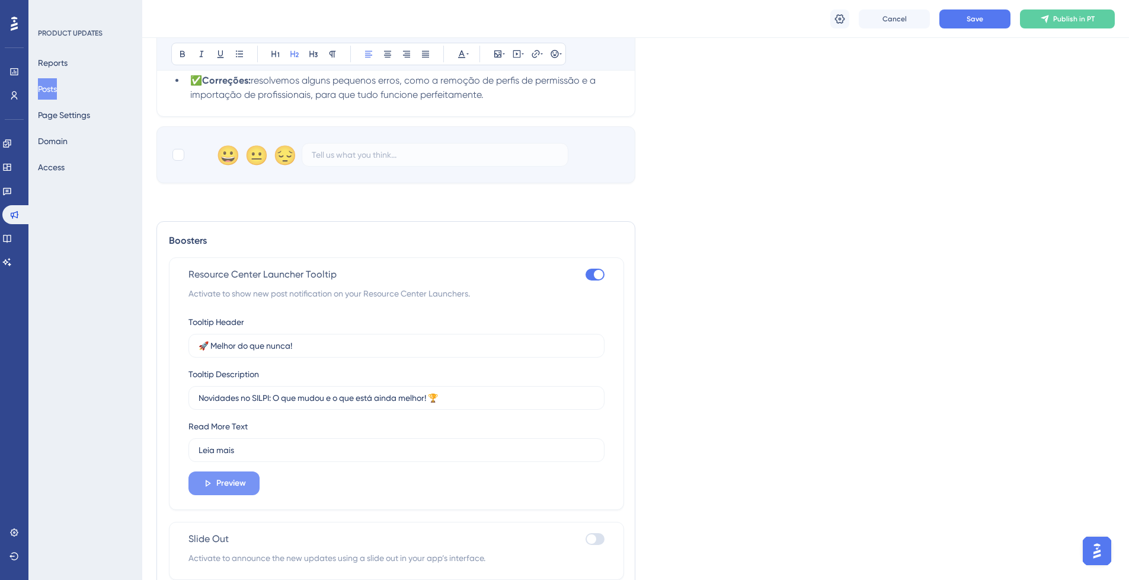
click at [238, 490] on span "Preview" at bounding box center [231, 483] width 30 height 14
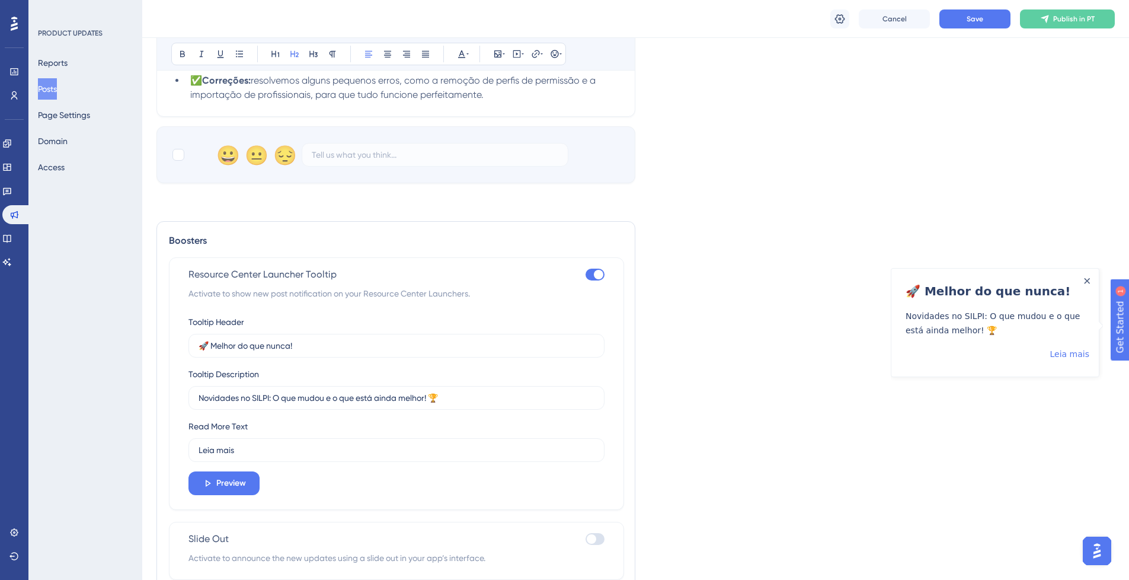
scroll to position [1142, 0]
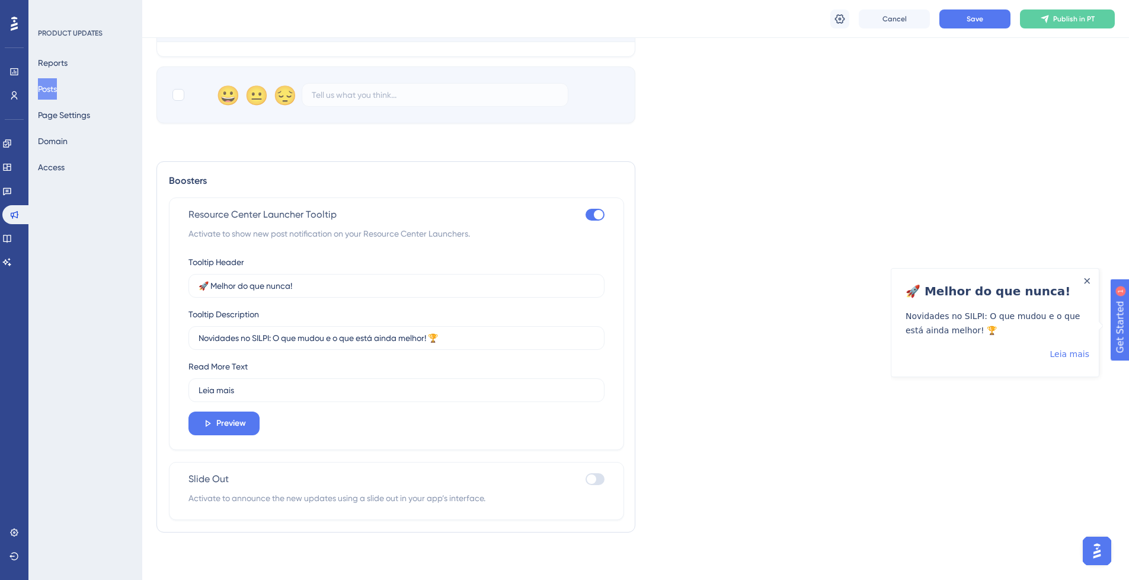
click at [601, 484] on div at bounding box center [594, 479] width 19 height 12
click at [585, 479] on input "checkbox" at bounding box center [585, 479] width 1 height 1
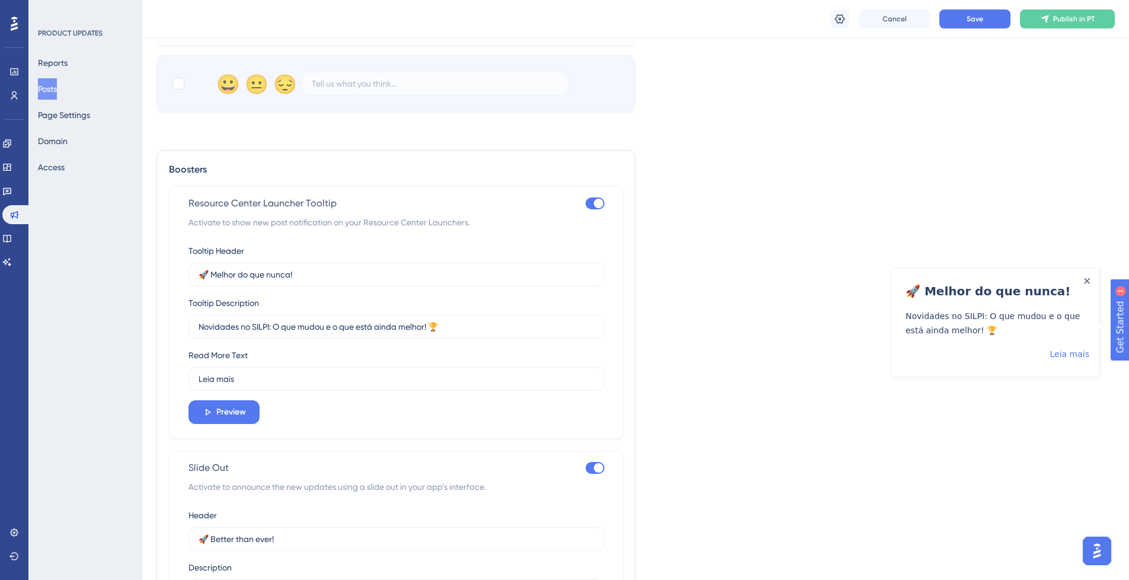
scroll to position [1498, 0]
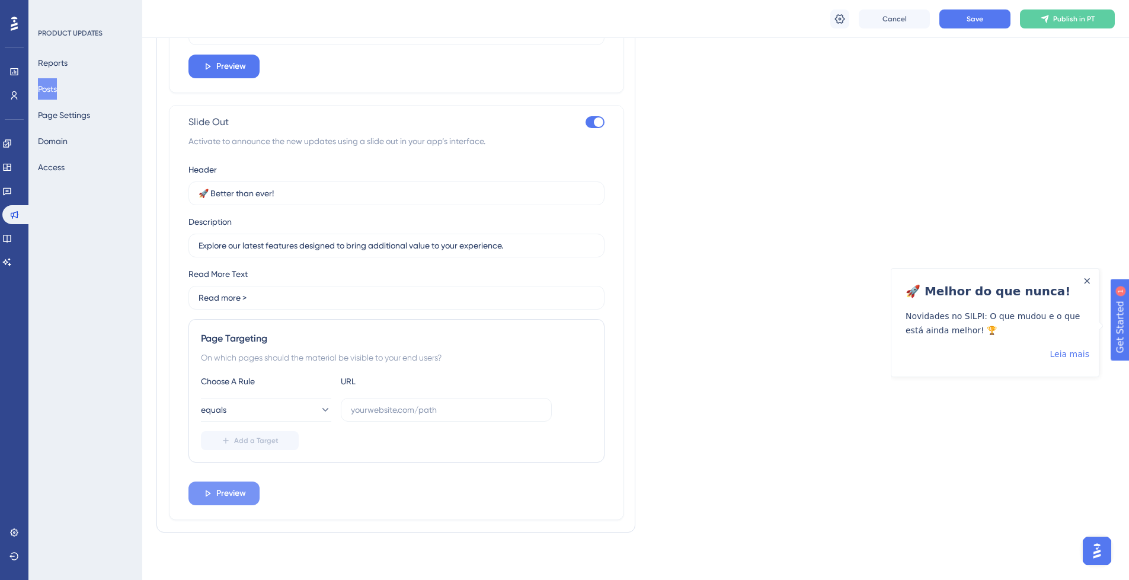
click at [236, 495] on span "Preview" at bounding box center [231, 493] width 30 height 14
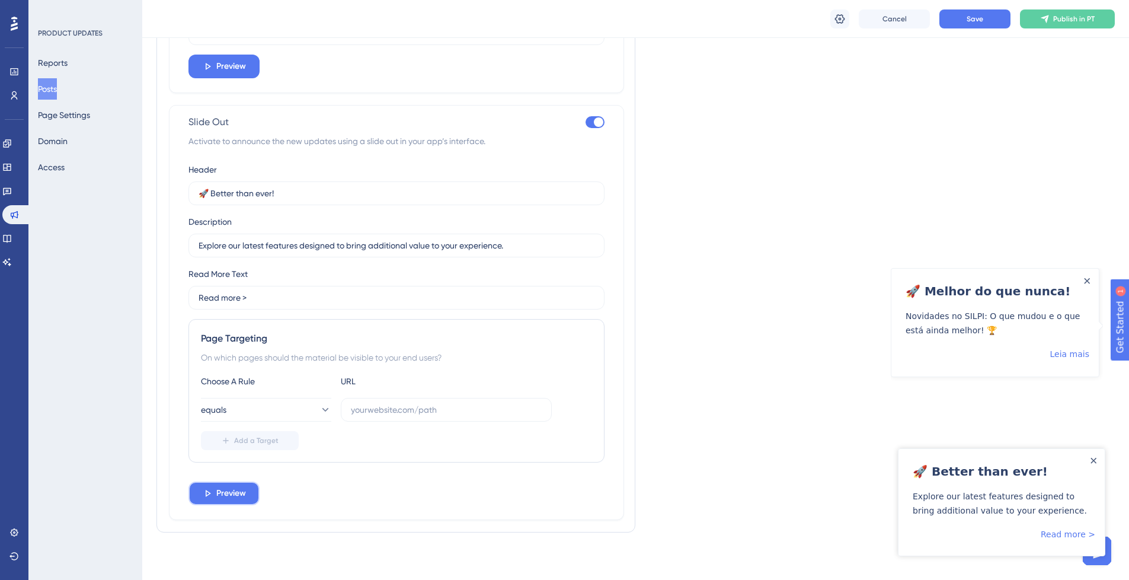
click at [235, 491] on span "Preview" at bounding box center [231, 493] width 30 height 14
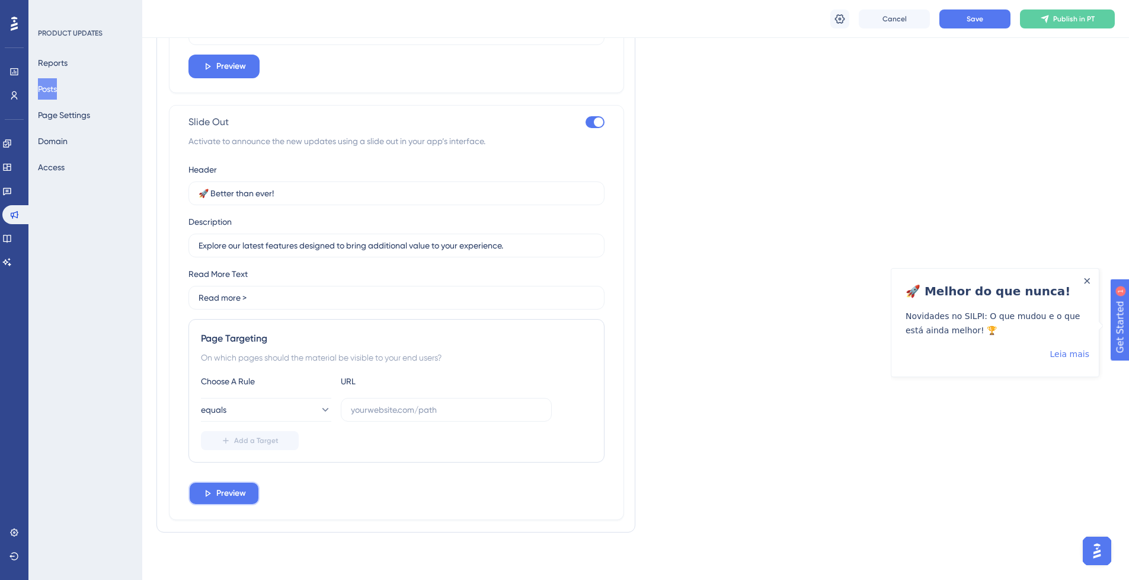
click at [235, 491] on span "Preview" at bounding box center [231, 493] width 30 height 14
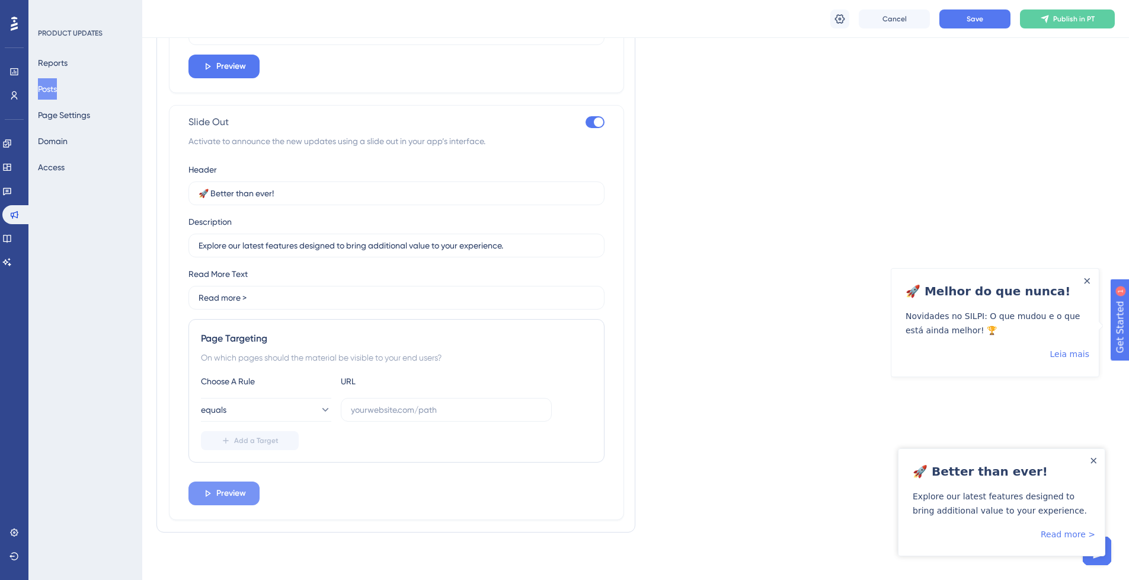
click at [235, 490] on span "Preview" at bounding box center [231, 493] width 30 height 14
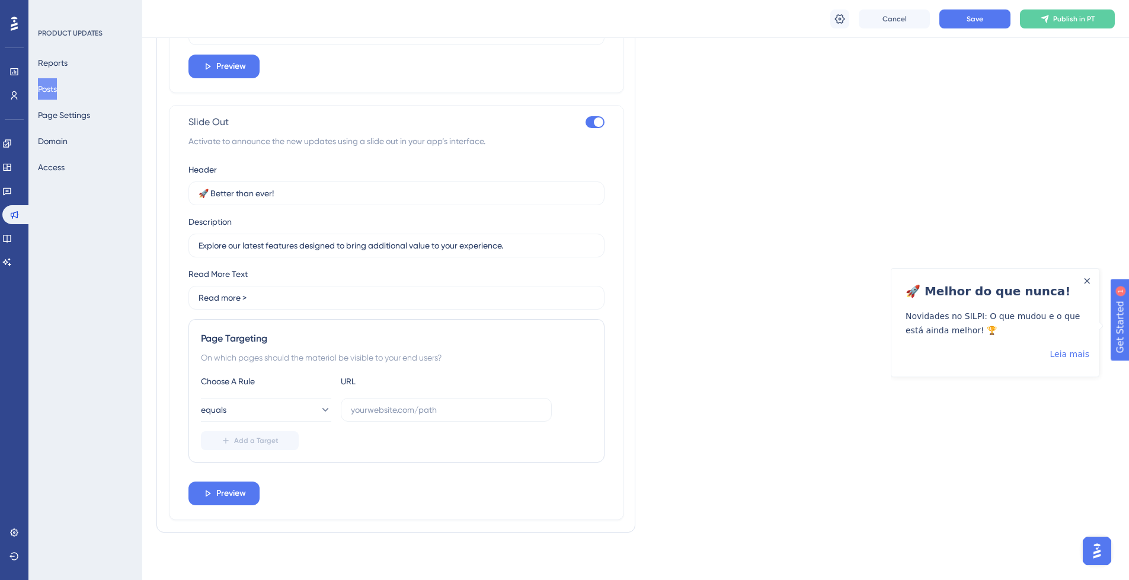
scroll to position [1285, 0]
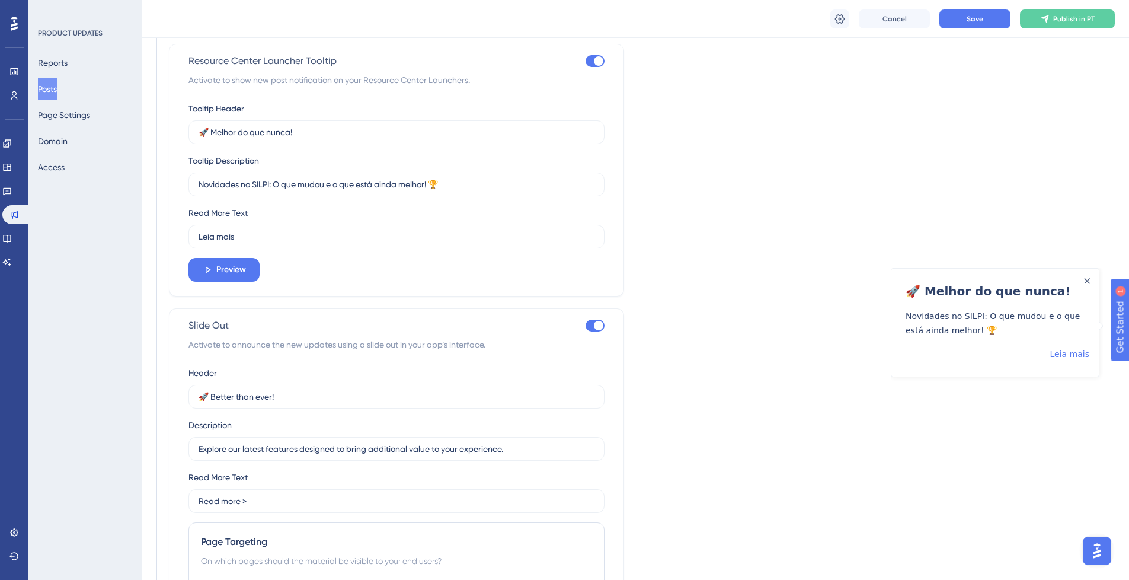
drag, startPoint x: 595, startPoint y: 338, endPoint x: 523, endPoint y: 362, distance: 75.5
click at [595, 330] on div at bounding box center [598, 325] width 9 height 9
click at [585, 326] on input "checkbox" at bounding box center [585, 325] width 1 height 1
checkbox input "false"
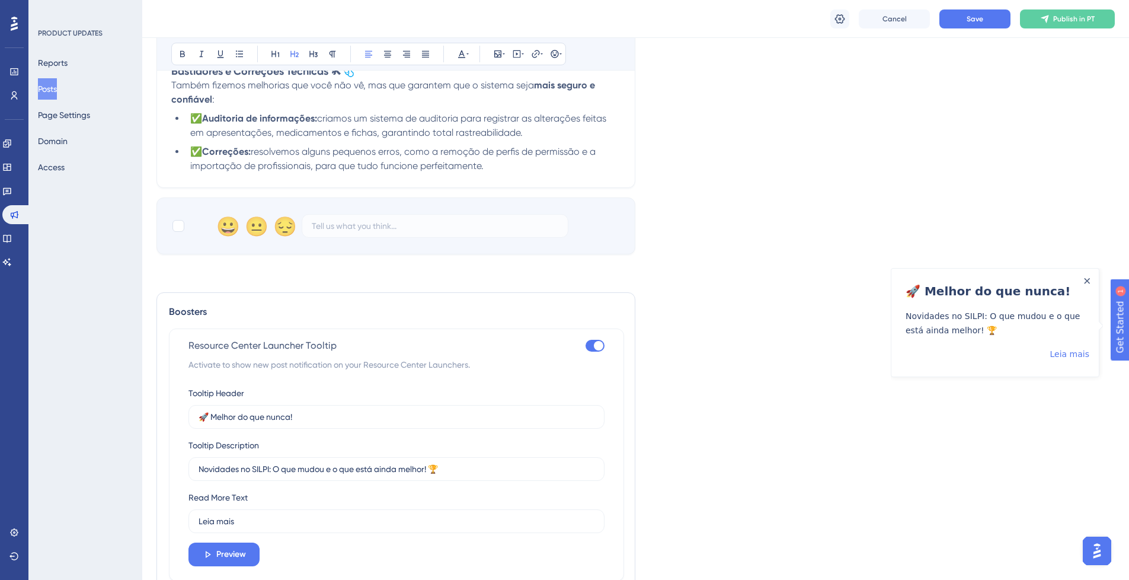
scroll to position [1142, 0]
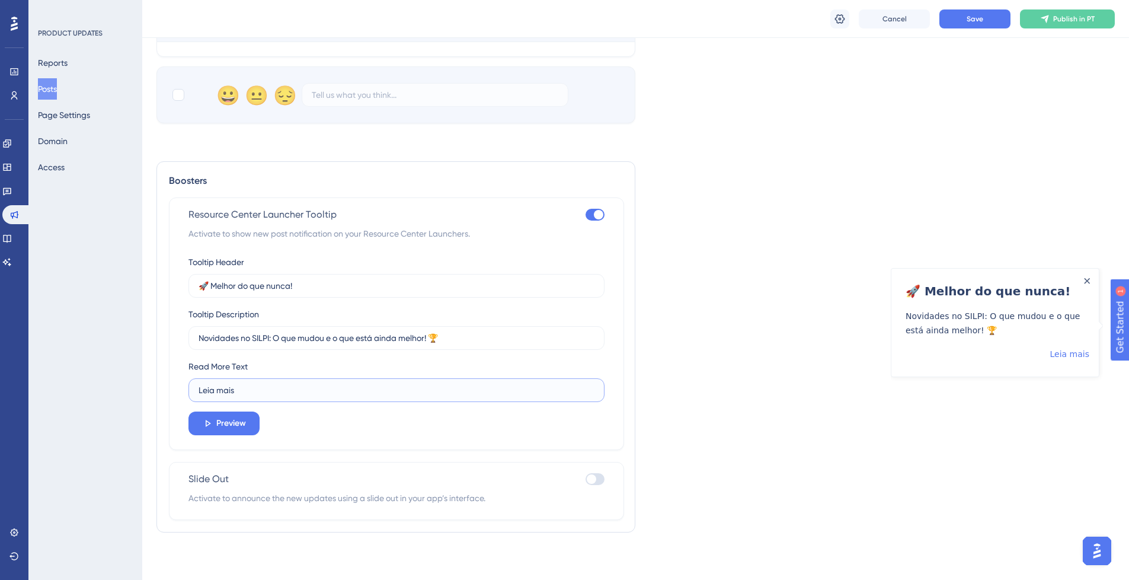
drag, startPoint x: 239, startPoint y: 389, endPoint x: 199, endPoint y: 385, distance: 40.5
click at [199, 388] on input "Leia mais" at bounding box center [397, 389] width 396 height 13
type input "Confira"
click at [1084, 356] on link "Confira" at bounding box center [1075, 353] width 30 height 14
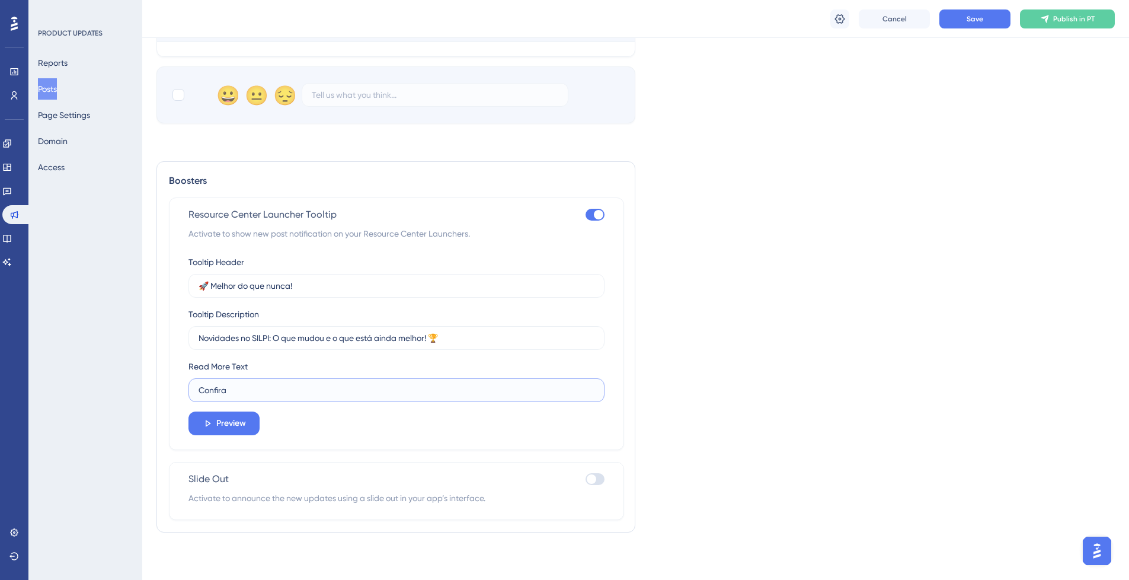
drag, startPoint x: 220, startPoint y: 388, endPoint x: 226, endPoint y: 392, distance: 7.2
click at [220, 388] on input "Confira" at bounding box center [397, 389] width 396 height 13
click at [233, 394] on input "Confira" at bounding box center [397, 389] width 396 height 13
drag, startPoint x: 233, startPoint y: 395, endPoint x: 169, endPoint y: 374, distance: 66.7
click at [169, 373] on div "Resource Center Launcher Tooltip Activate to show new post notification on your…" at bounding box center [396, 323] width 455 height 252
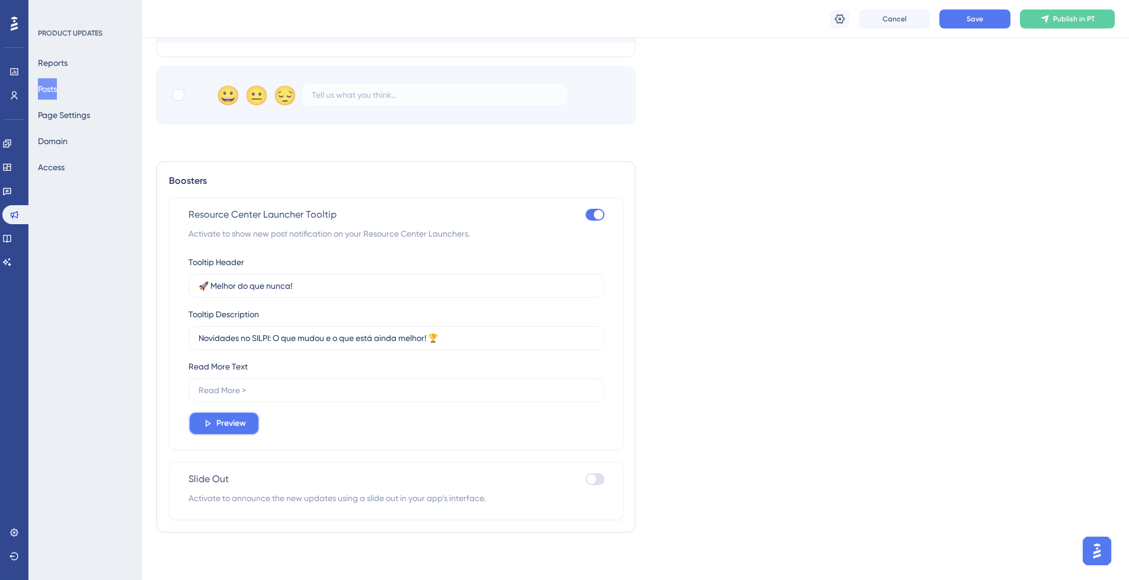
click at [218, 423] on span "Preview" at bounding box center [231, 423] width 30 height 14
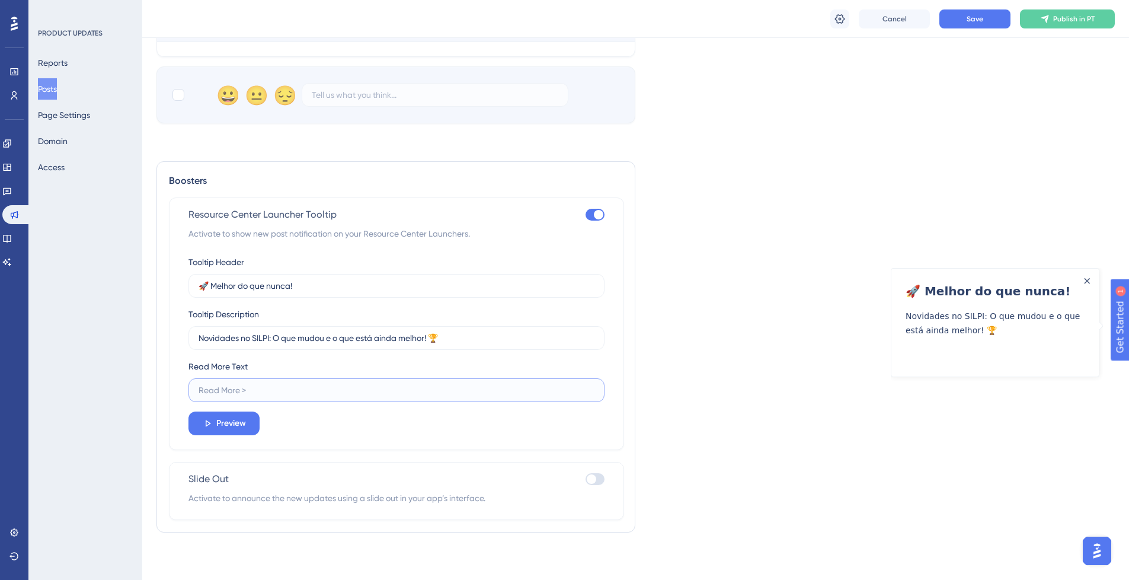
click at [247, 394] on input "text" at bounding box center [397, 389] width 396 height 13
type input "Confira aqui"
click at [600, 479] on div at bounding box center [594, 479] width 19 height 12
click at [585, 479] on input "checkbox" at bounding box center [585, 479] width 1 height 1
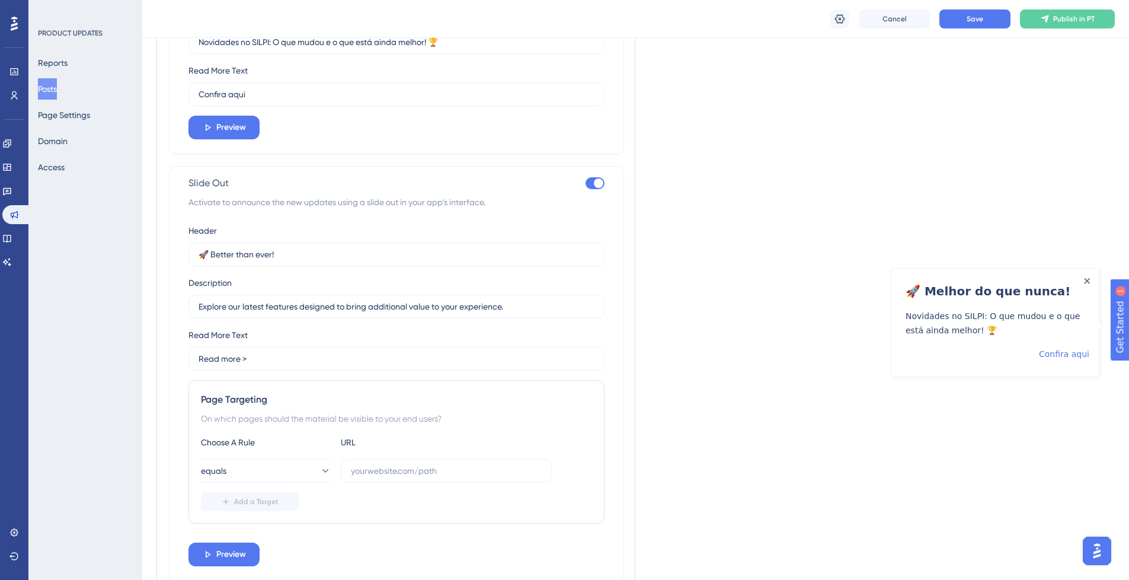
scroll to position [1356, 0]
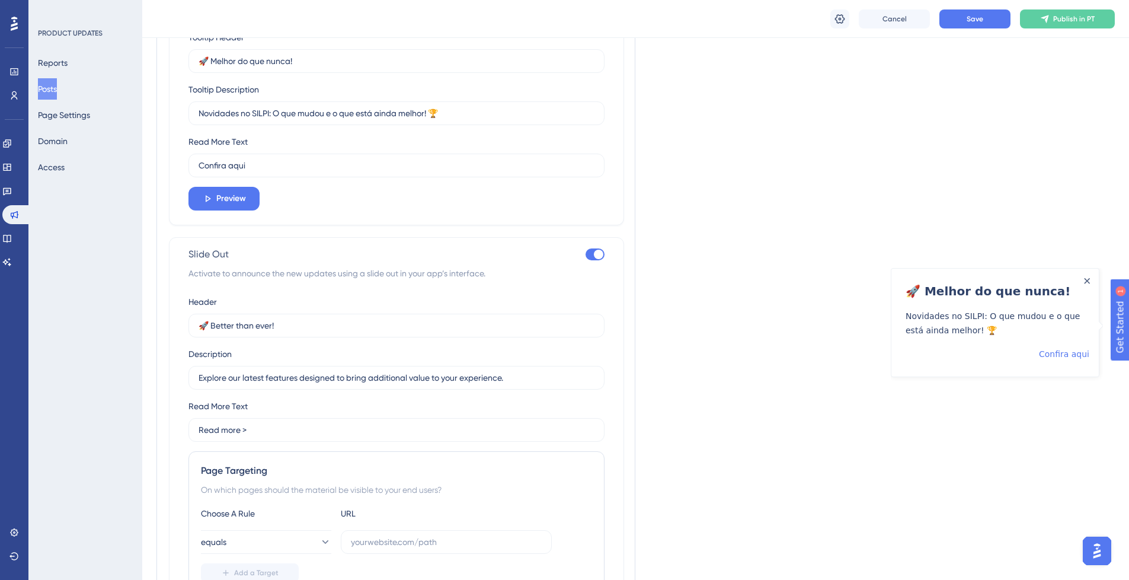
click at [593, 260] on div at bounding box center [594, 254] width 19 height 12
click at [585, 255] on input "checkbox" at bounding box center [585, 254] width 1 height 1
checkbox input "false"
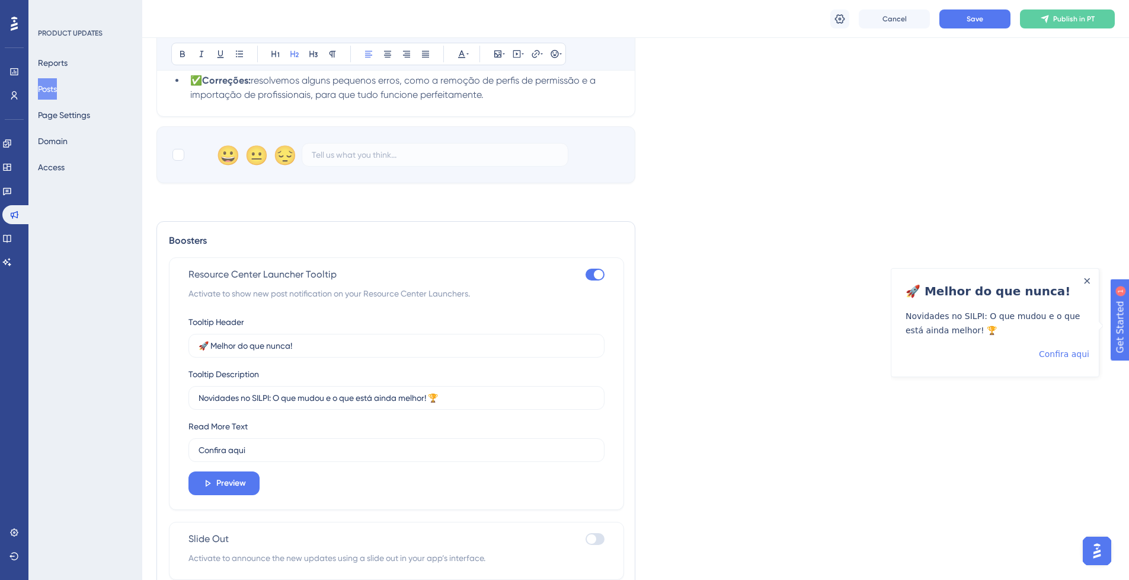
scroll to position [1142, 0]
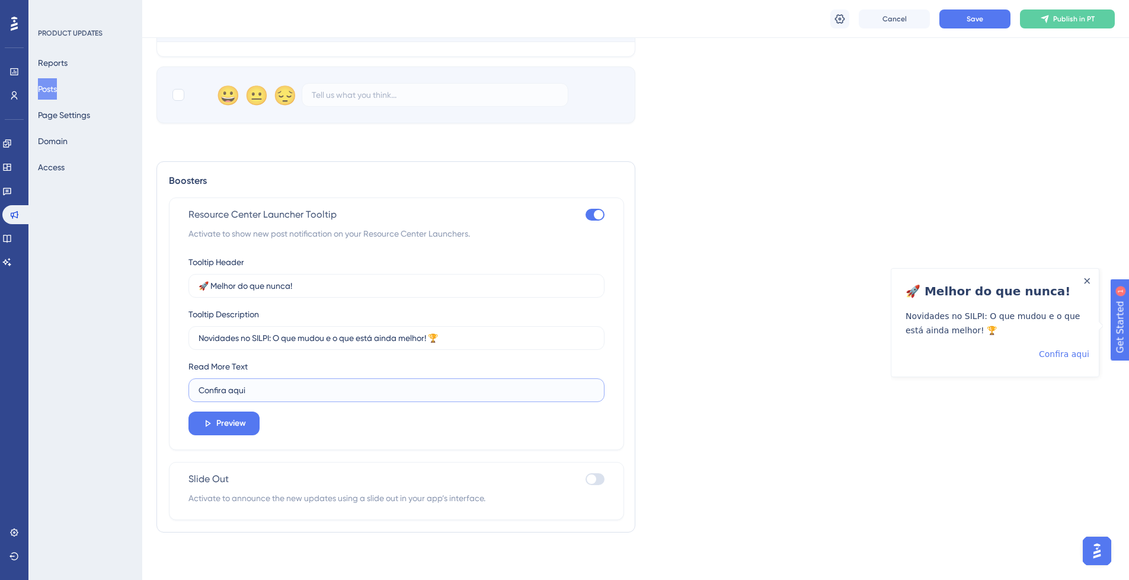
click at [306, 387] on input "Confira aqui" at bounding box center [397, 389] width 396 height 13
type input "Confira aqui"
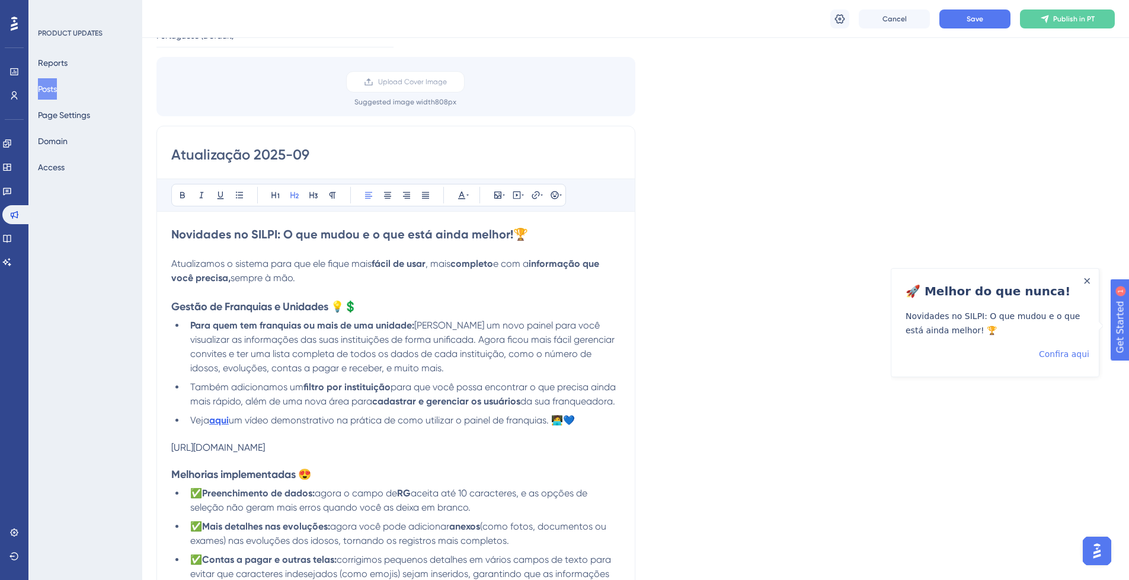
scroll to position [142, 0]
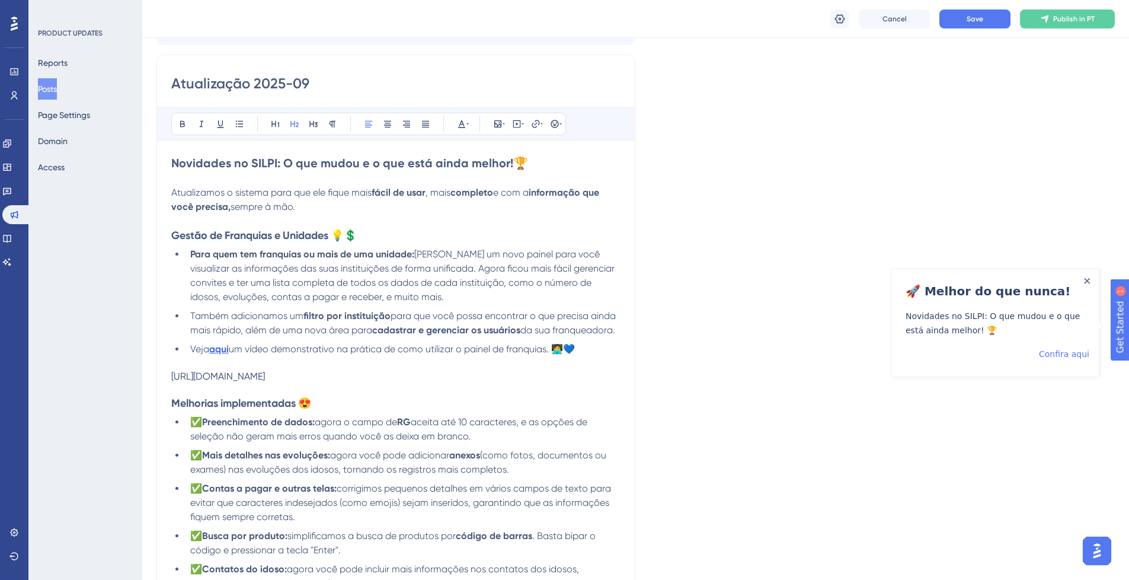
click at [584, 351] on li "Veja aqui um vídeo demonstrativo na prática de como utilizar o painel de franqu…" at bounding box center [402, 349] width 435 height 14
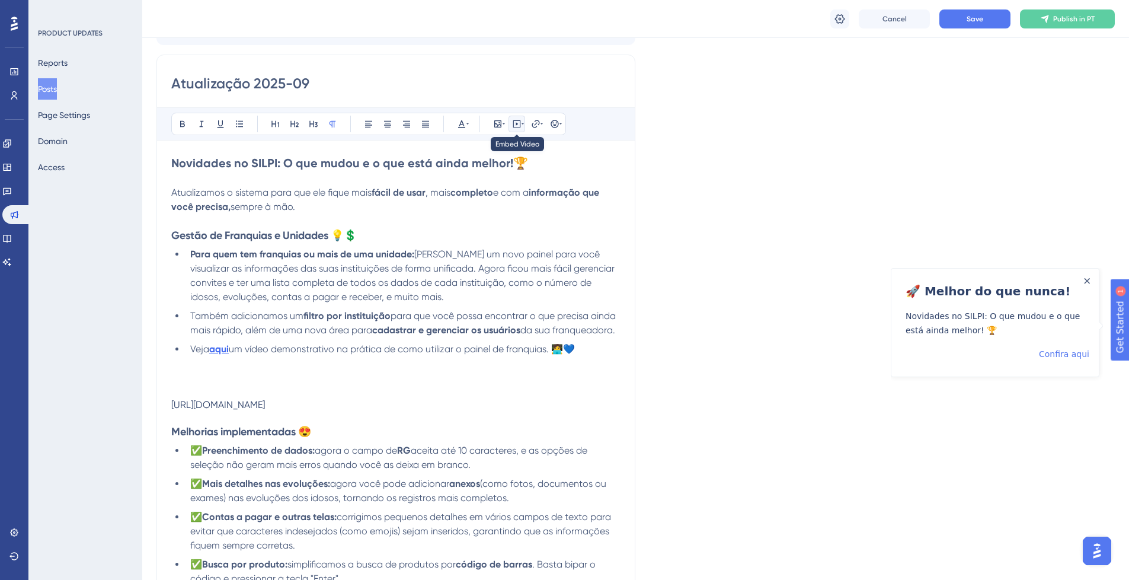
click at [516, 127] on icon at bounding box center [516, 123] width 9 height 9
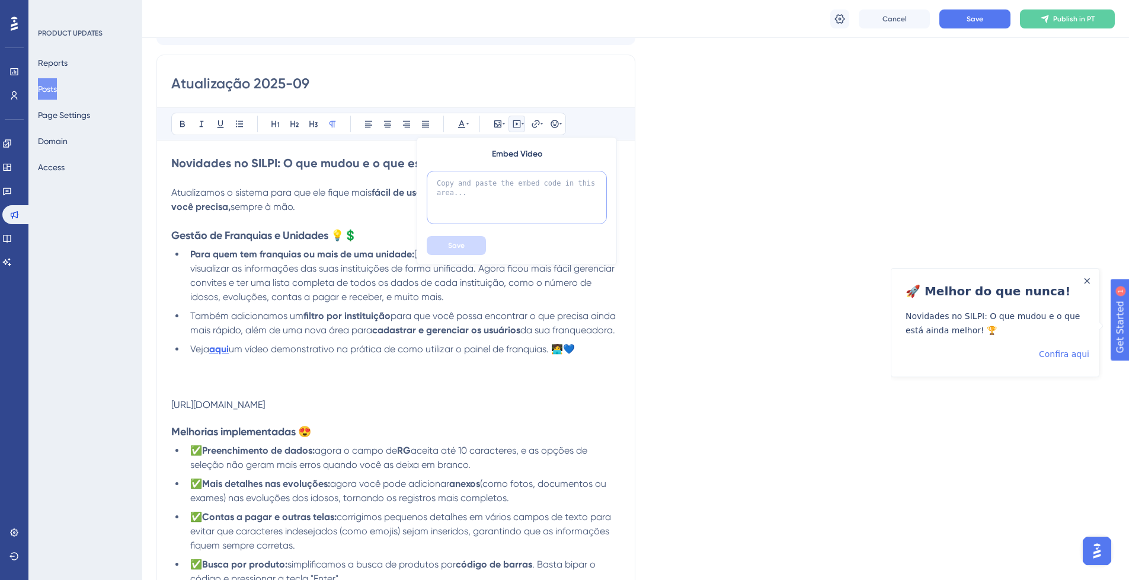
click at [541, 172] on textarea at bounding box center [517, 197] width 180 height 53
paste textarea "Novidades no SILPI: O que mudou e o que está ainda melhor! 🏆"
type textarea "Novidades no SILPI: O que mudou e o que está ainda melhor! 🏆"
drag, startPoint x: 544, startPoint y: 197, endPoint x: 427, endPoint y: 180, distance: 118.0
click at [427, 180] on textarea "Novidades no SILPI: O que mudou e o que está ainda melhor! 🏆" at bounding box center [517, 197] width 180 height 53
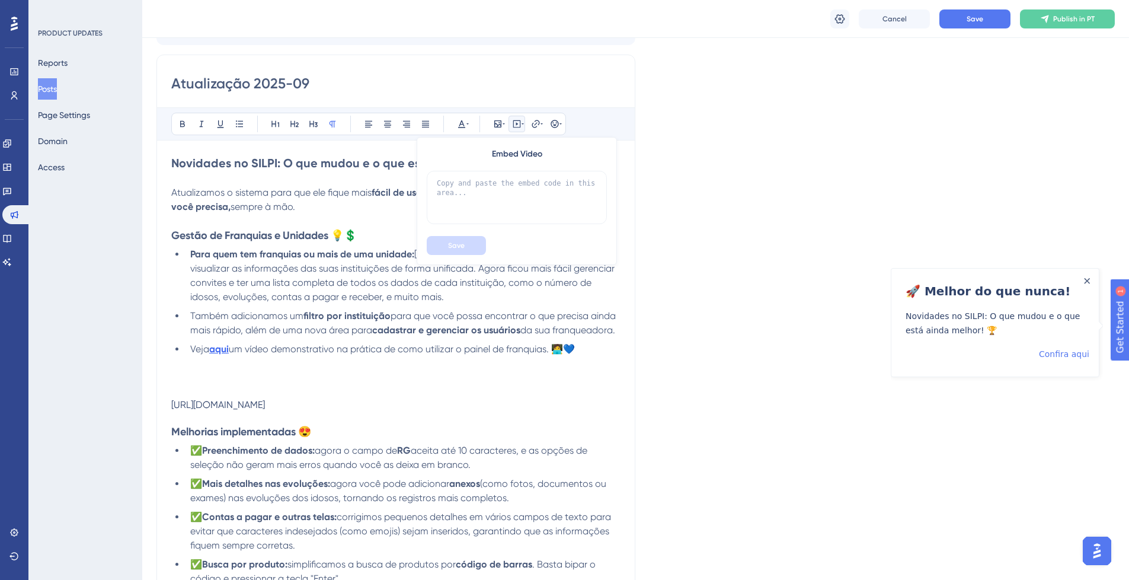
click at [337, 398] on p at bounding box center [395, 392] width 449 height 14
drag, startPoint x: 232, startPoint y: 414, endPoint x: 183, endPoint y: 410, distance: 49.9
click at [183, 410] on div "https://www.loom.com/share/1be377f549e243ee99947e85c450ec7f?sid=3ef9af80-8ec1-4…" at bounding box center [395, 404] width 449 height 11
click at [178, 408] on div "https://www.loom.com/share/1be377f549e243ee99947e85c450ec7f?sid=3ef9af80-8ec1-4…" at bounding box center [395, 404] width 449 height 11
drag, startPoint x: 170, startPoint y: 402, endPoint x: 220, endPoint y: 405, distance: 49.8
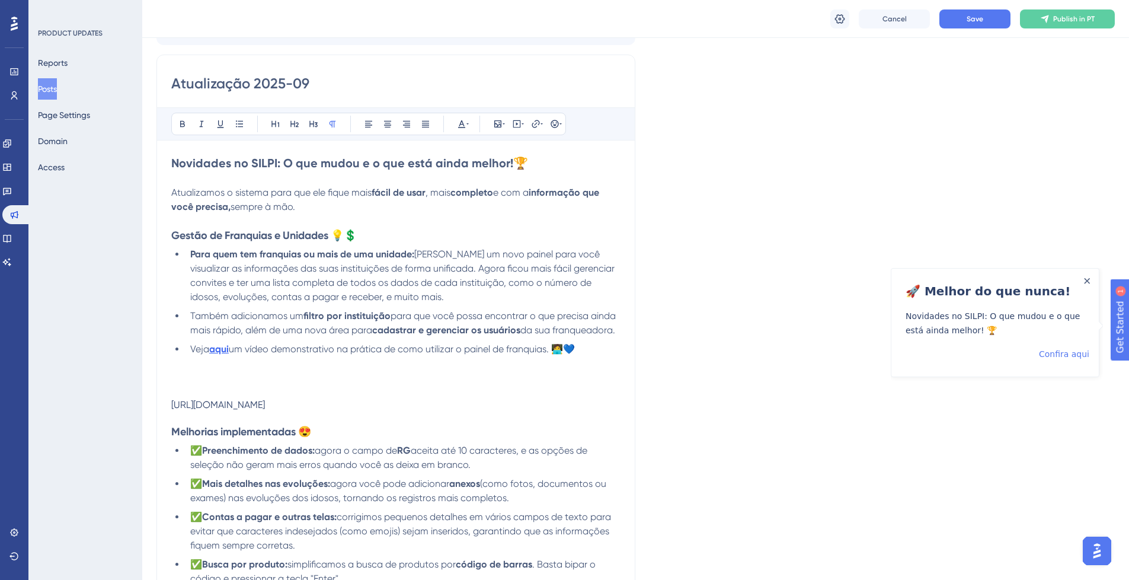
click at [212, 408] on div "Atualização 2025-09 Bold Italic Underline Bullet Point Heading 1 Heading 2 Head…" at bounding box center [395, 565] width 479 height 1020
click at [257, 409] on div "https://www.loom.com/share/1be377f549e243ee99947e85c450ec7f?sid=3ef9af80-8ec1-4…" at bounding box center [395, 404] width 449 height 11
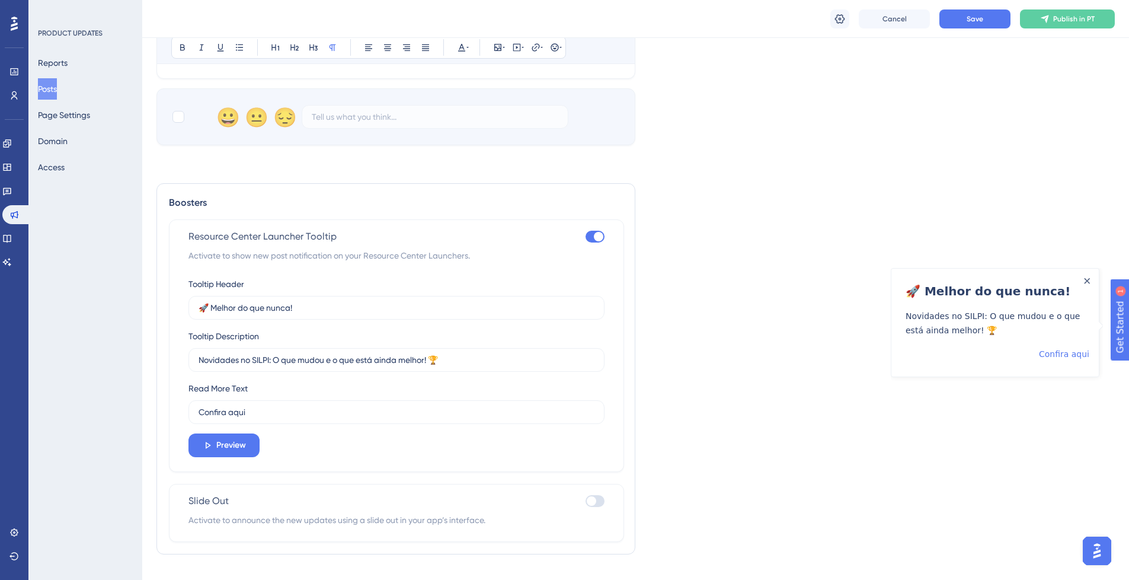
scroll to position [1171, 0]
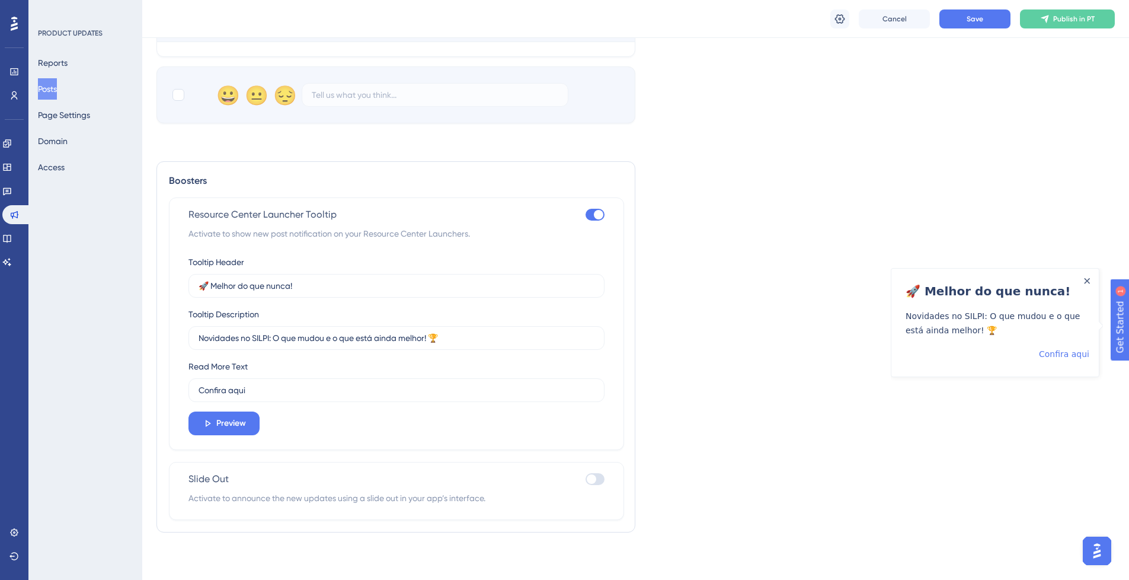
click at [593, 217] on div at bounding box center [594, 215] width 19 height 12
click at [585, 215] on input "checkbox" at bounding box center [585, 215] width 1 height 1
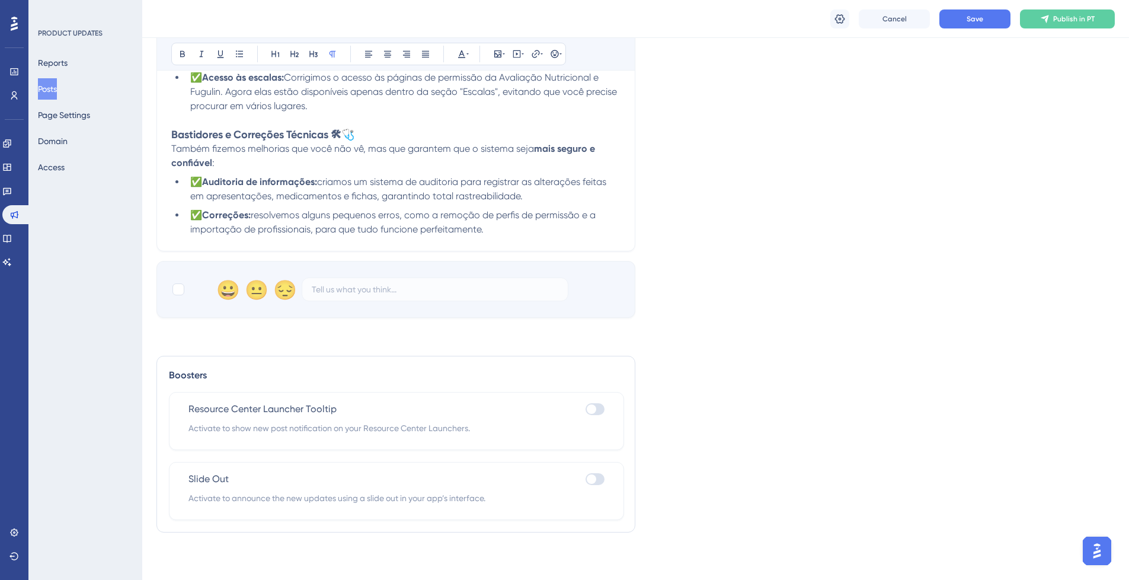
scroll to position [977, 0]
click at [605, 405] on div "Resource Center Launcher Tooltip Activate to show new post notification on your…" at bounding box center [396, 421] width 455 height 58
click at [601, 405] on div at bounding box center [594, 409] width 19 height 12
click at [585, 409] on input "checkbox" at bounding box center [585, 409] width 1 height 1
checkbox input "true"
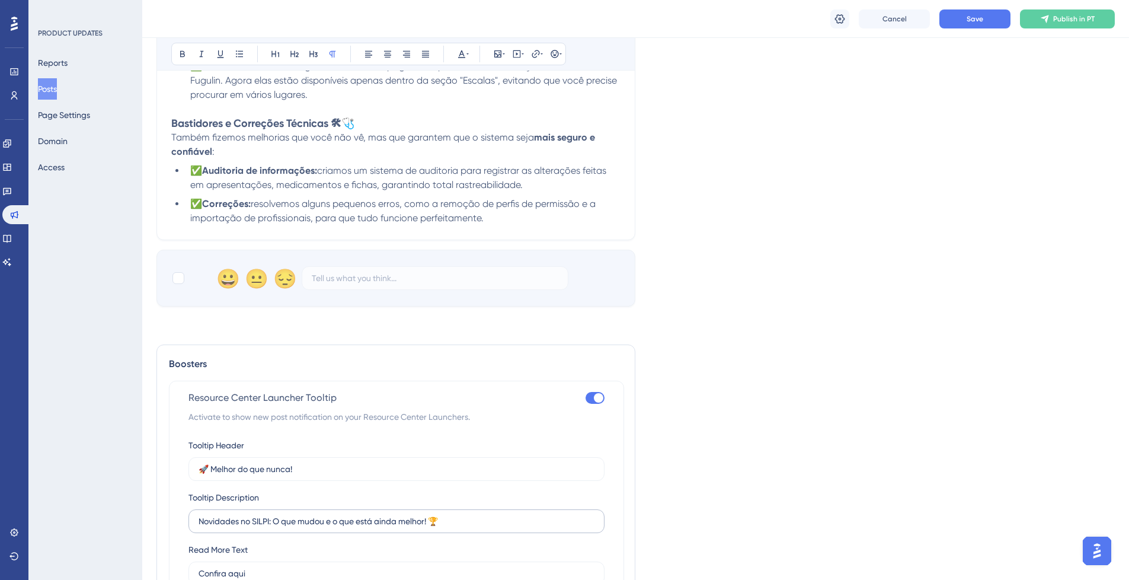
scroll to position [1171, 0]
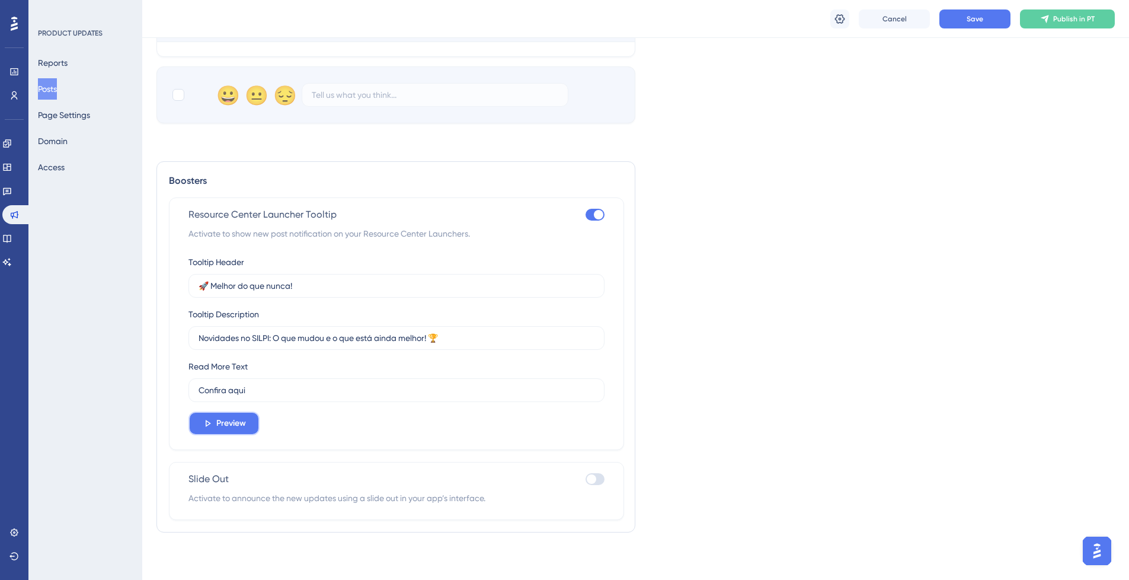
click at [243, 420] on span "Preview" at bounding box center [231, 423] width 30 height 14
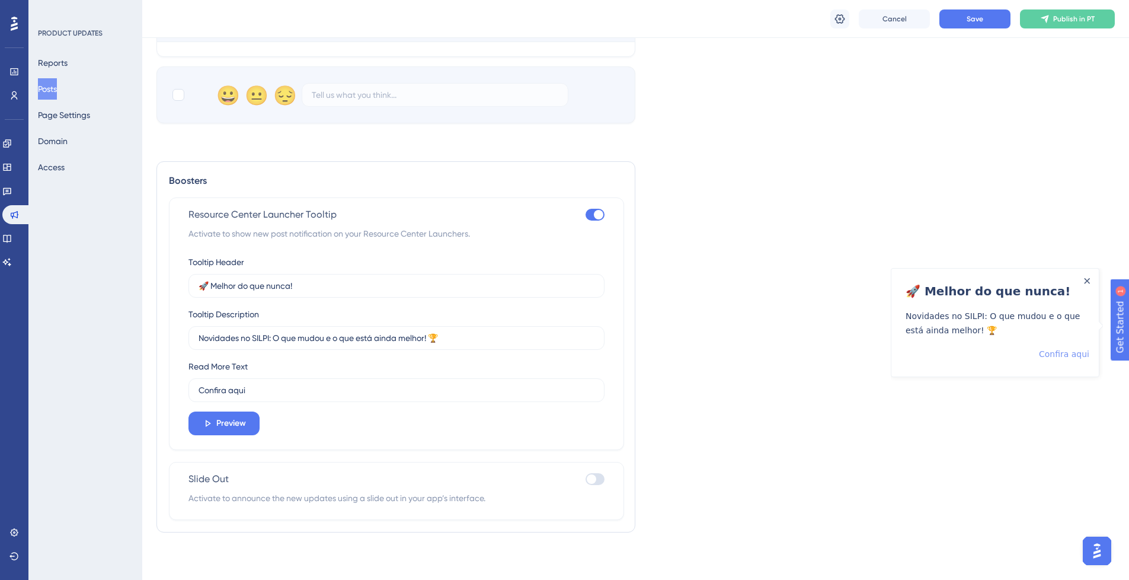
click at [1067, 354] on link "Confira aqui" at bounding box center [1064, 353] width 50 height 14
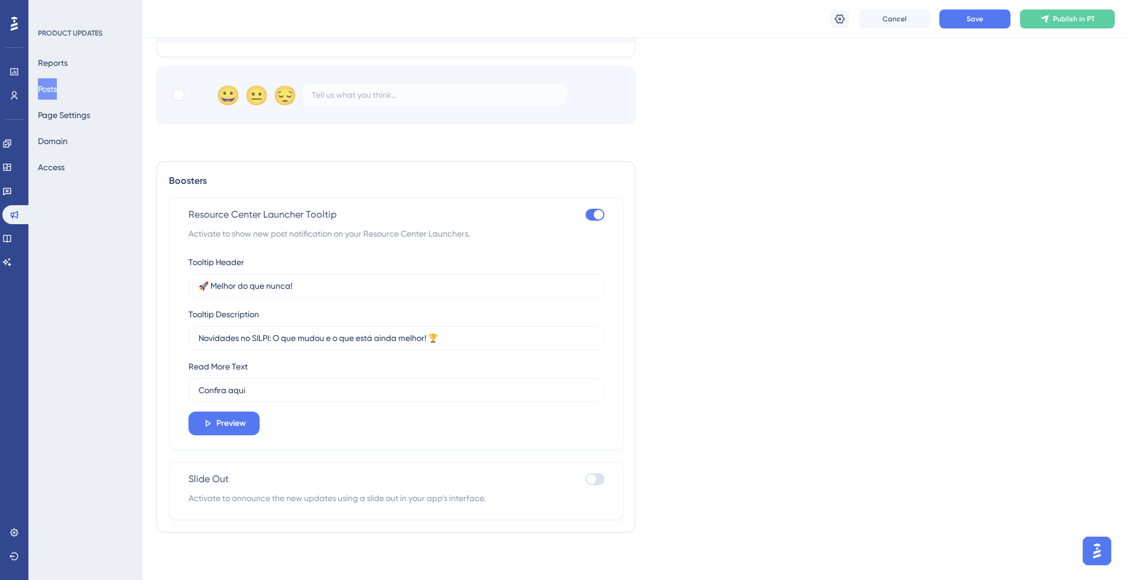
click at [596, 480] on div at bounding box center [594, 479] width 19 height 12
drag, startPoint x: 593, startPoint y: 475, endPoint x: 614, endPoint y: 414, distance: 64.1
click at [593, 475] on div at bounding box center [591, 478] width 9 height 9
click at [585, 479] on input "checkbox" at bounding box center [585, 479] width 1 height 1
checkbox input "true"
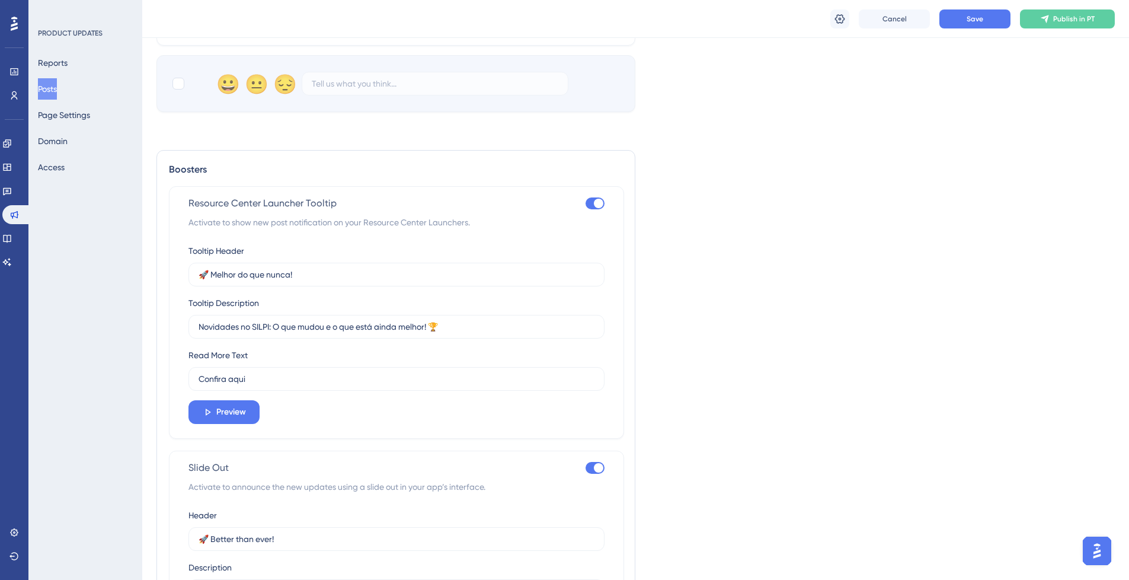
click at [588, 209] on div at bounding box center [594, 203] width 19 height 12
click at [585, 204] on input "checkbox" at bounding box center [585, 203] width 1 height 1
checkbox input "false"
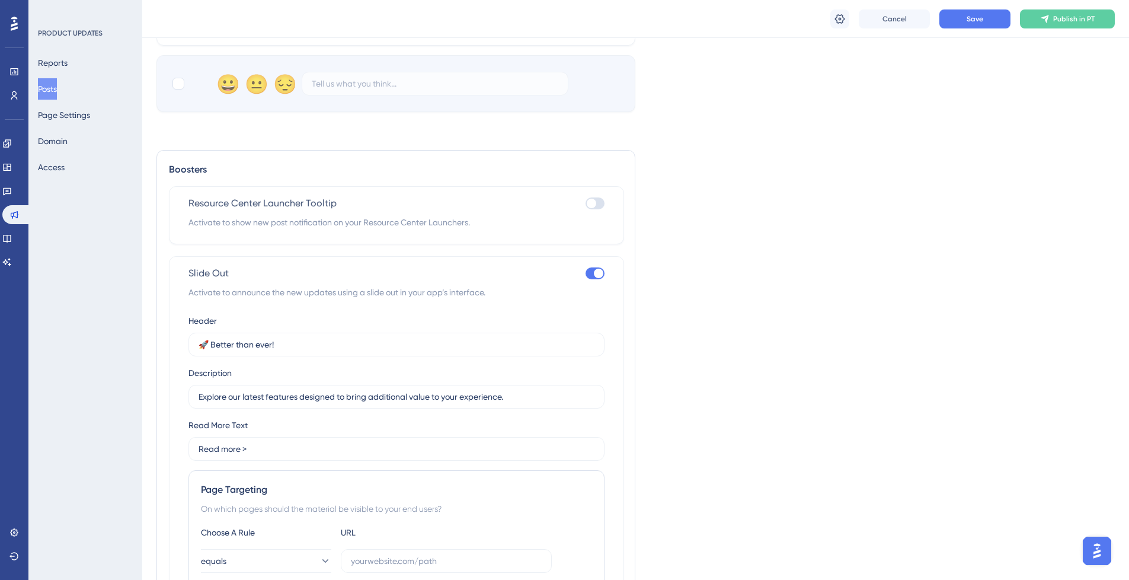
scroll to position [1333, 0]
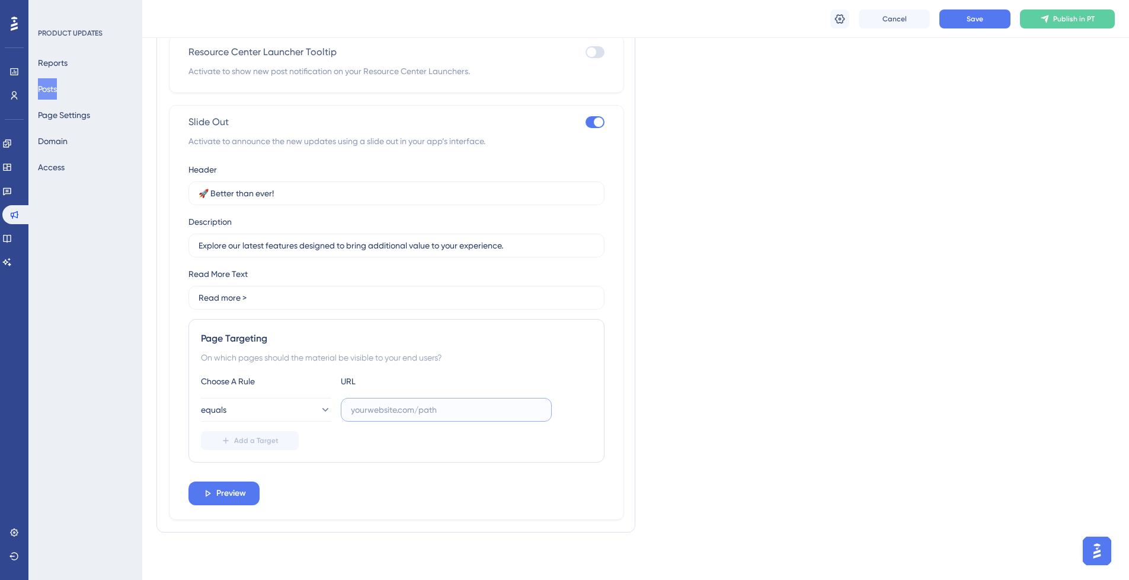
click at [462, 409] on input "text" at bounding box center [446, 409] width 191 height 13
click at [596, 129] on div "Slide Out Activate to announce the new updates using a slide out in your app’s …" at bounding box center [396, 131] width 416 height 33
drag, startPoint x: 594, startPoint y: 124, endPoint x: 601, endPoint y: 98, distance: 27.0
click at [594, 125] on div at bounding box center [598, 121] width 9 height 9
click at [585, 123] on input "checkbox" at bounding box center [585, 122] width 1 height 1
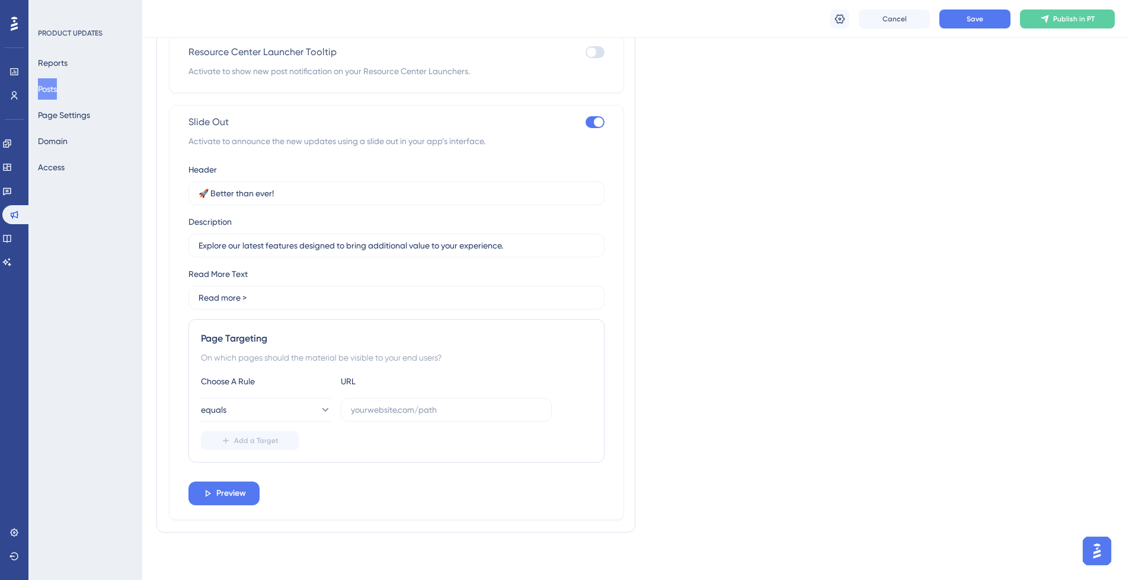
checkbox input "false"
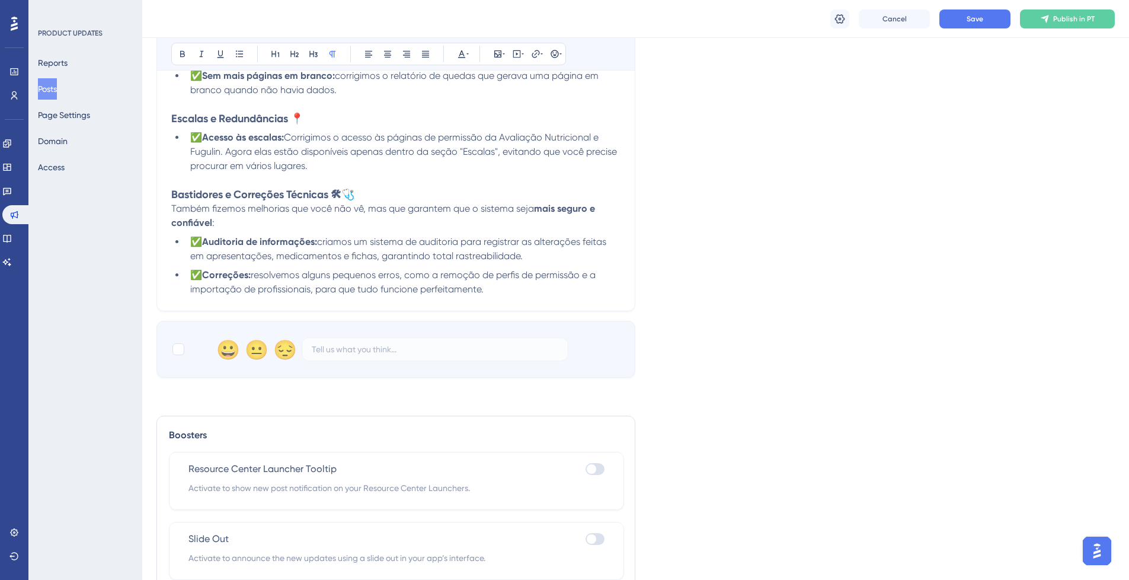
scroll to position [977, 0]
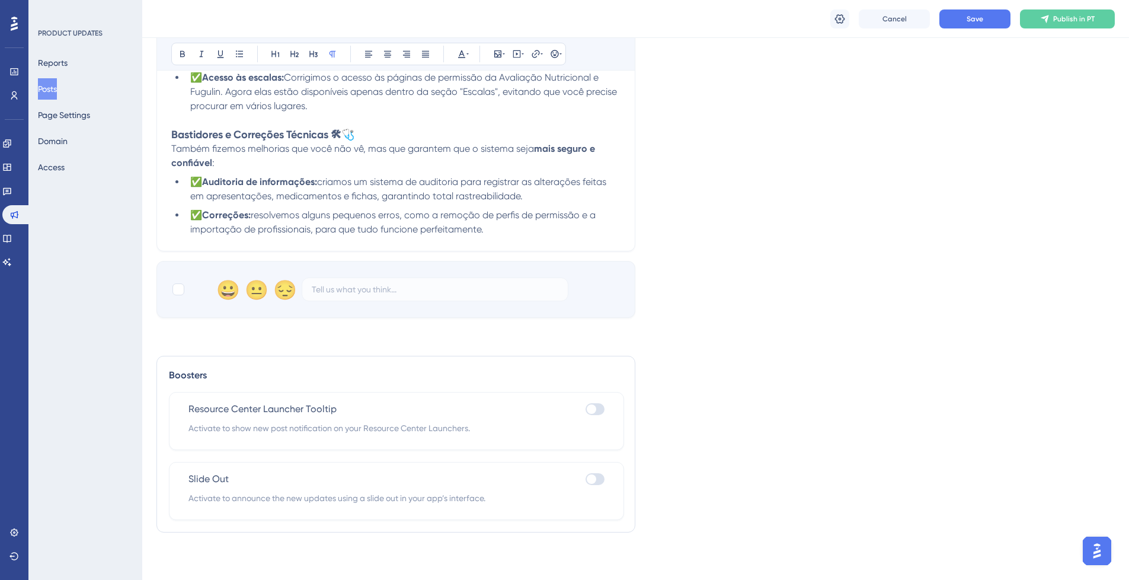
click at [599, 402] on label at bounding box center [594, 409] width 19 height 14
click at [585, 409] on input "checkbox" at bounding box center [585, 409] width 1 height 1
checkbox input "true"
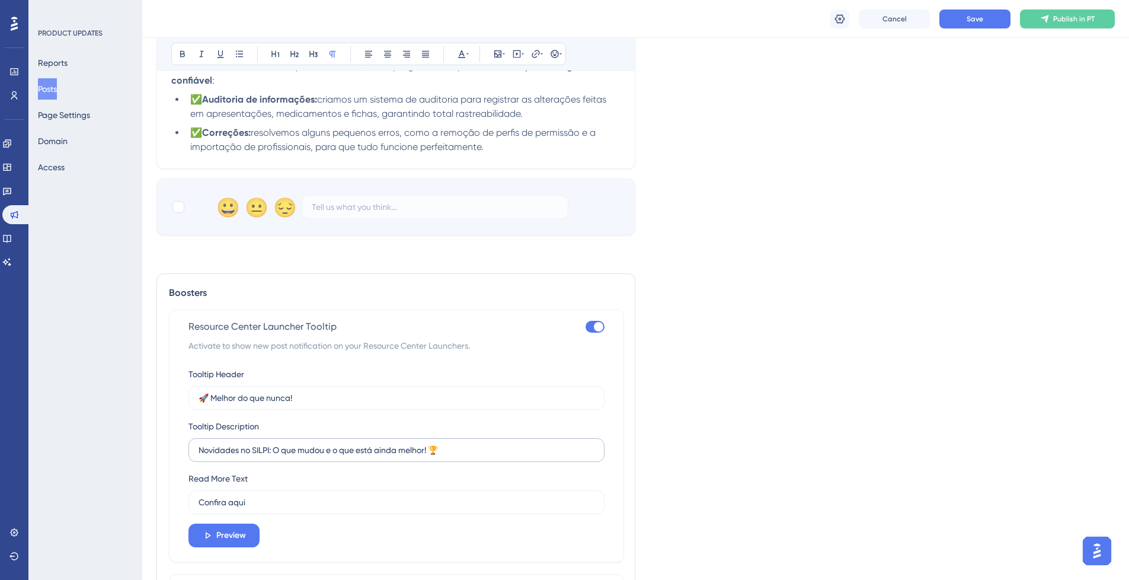
scroll to position [1171, 0]
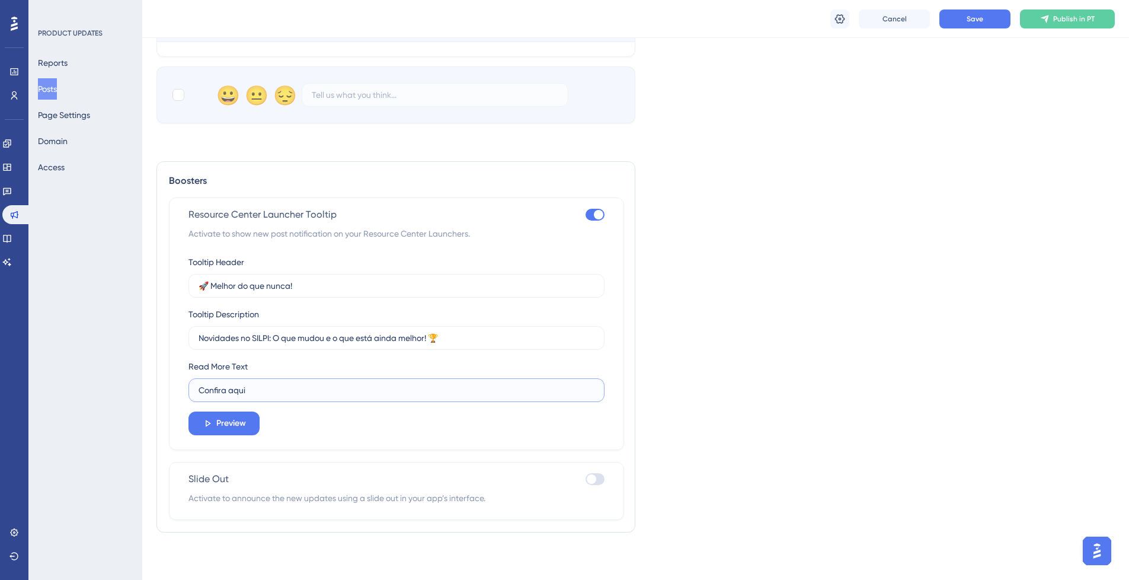
drag, startPoint x: 280, startPoint y: 383, endPoint x: 302, endPoint y: 404, distance: 30.2
click at [302, 404] on div "Tooltip Header 🚀 Melhor do que nunca! Tooltip Description Novidades no SILPI: O…" at bounding box center [396, 345] width 416 height 180
click at [244, 414] on button "Preview" at bounding box center [223, 423] width 71 height 24
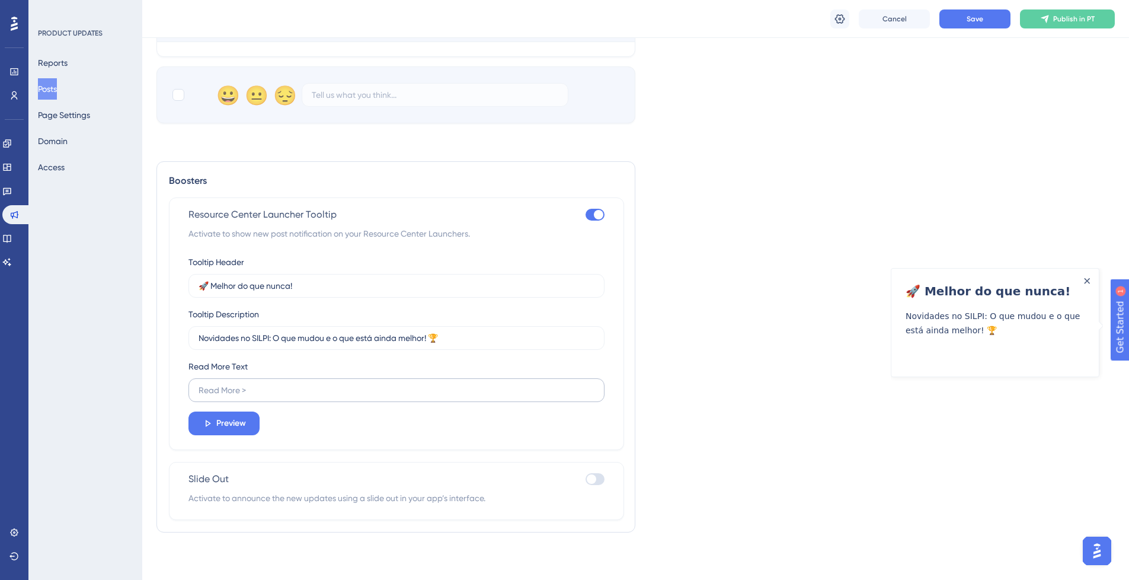
click at [299, 379] on label at bounding box center [396, 390] width 416 height 24
click at [299, 383] on input "text" at bounding box center [397, 389] width 396 height 13
type input "Confira"
click at [593, 482] on div at bounding box center [591, 478] width 9 height 9
click at [585, 479] on input "checkbox" at bounding box center [585, 479] width 1 height 1
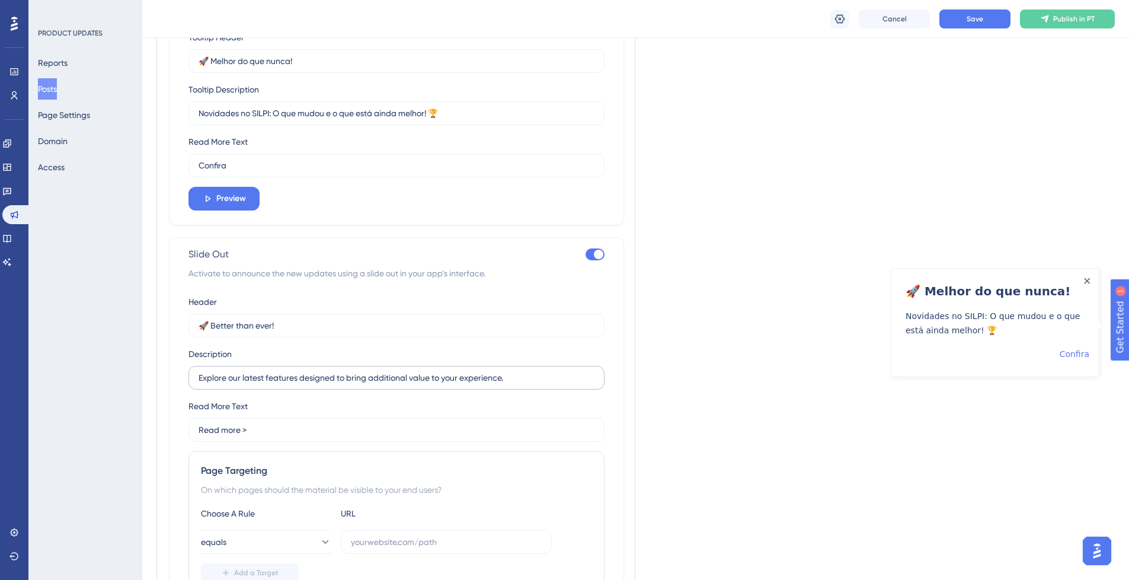
scroll to position [1455, 0]
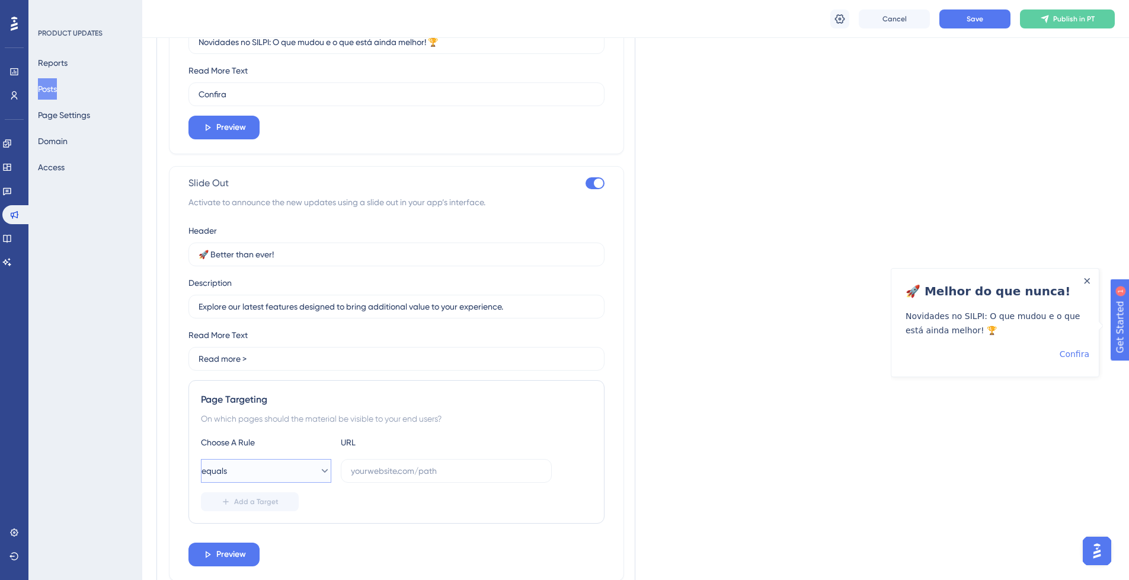
click at [276, 479] on button "equals" at bounding box center [266, 471] width 130 height 24
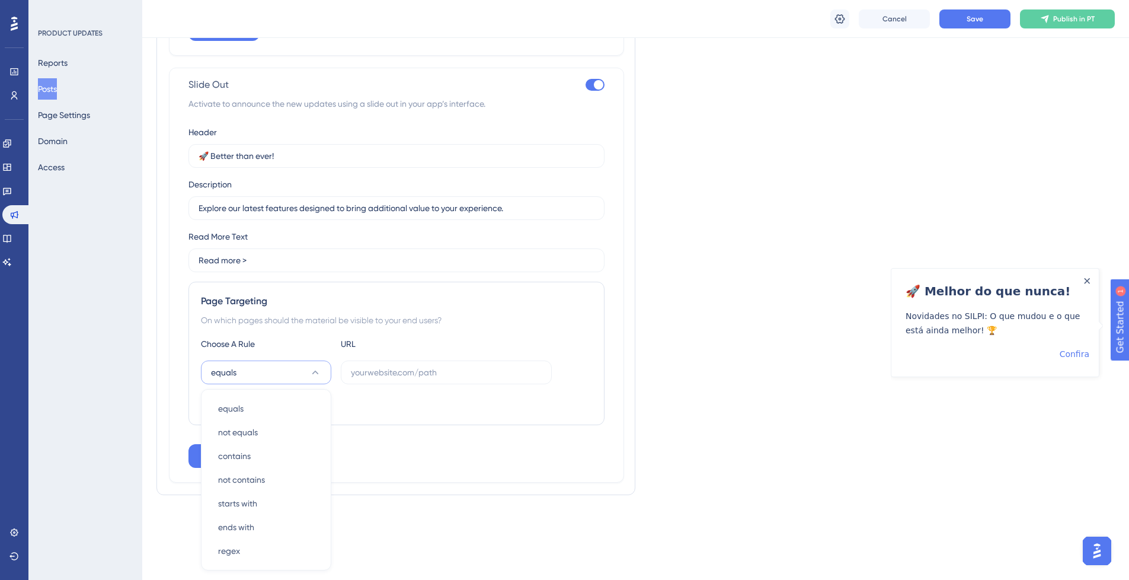
click at [399, 439] on div "Header 🚀 Better than ever! Description Explore our latest features designed to …" at bounding box center [396, 296] width 416 height 343
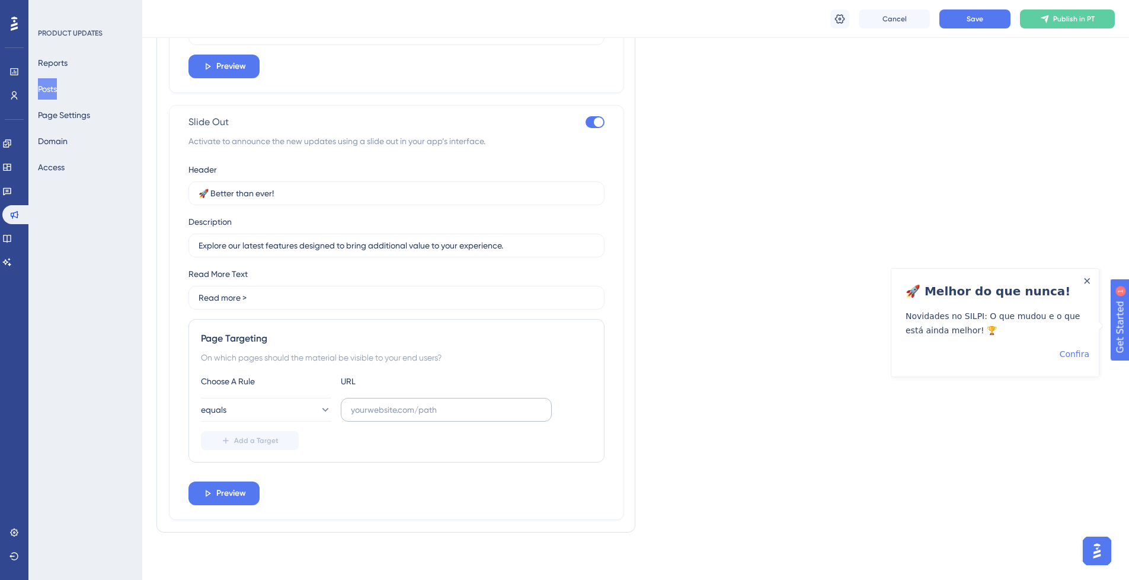
scroll to position [1528, 0]
drag, startPoint x: 386, startPoint y: 405, endPoint x: 389, endPoint y: 410, distance: 6.4
click at [386, 405] on input "text" at bounding box center [446, 409] width 191 height 13
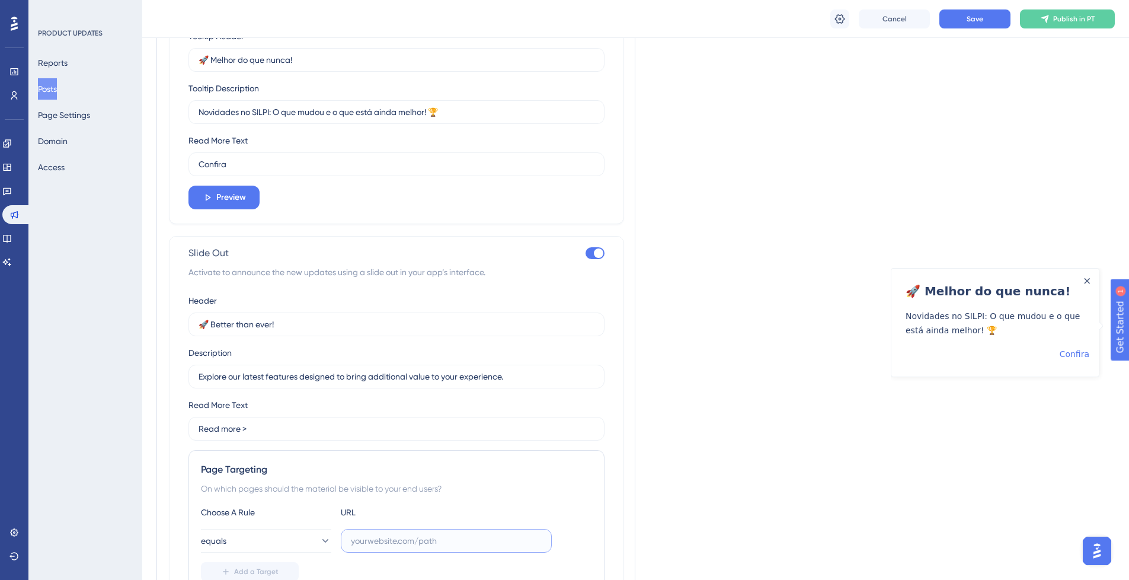
scroll to position [1314, 0]
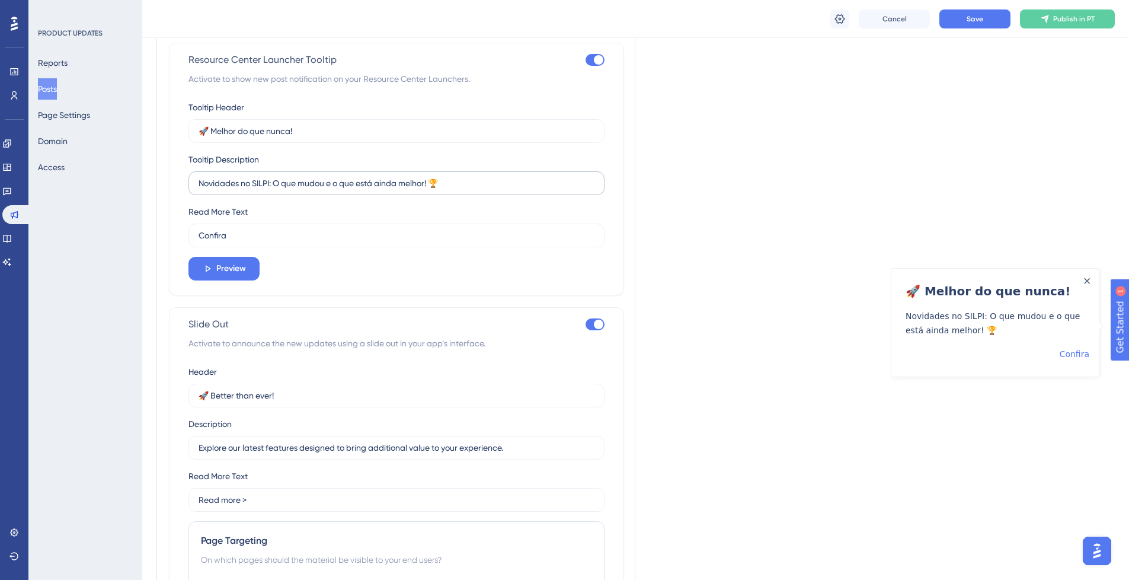
drag, startPoint x: 590, startPoint y: 333, endPoint x: 578, endPoint y: 336, distance: 12.2
click at [590, 330] on div at bounding box center [594, 324] width 19 height 12
click at [585, 325] on input "checkbox" at bounding box center [585, 324] width 1 height 1
checkbox input "false"
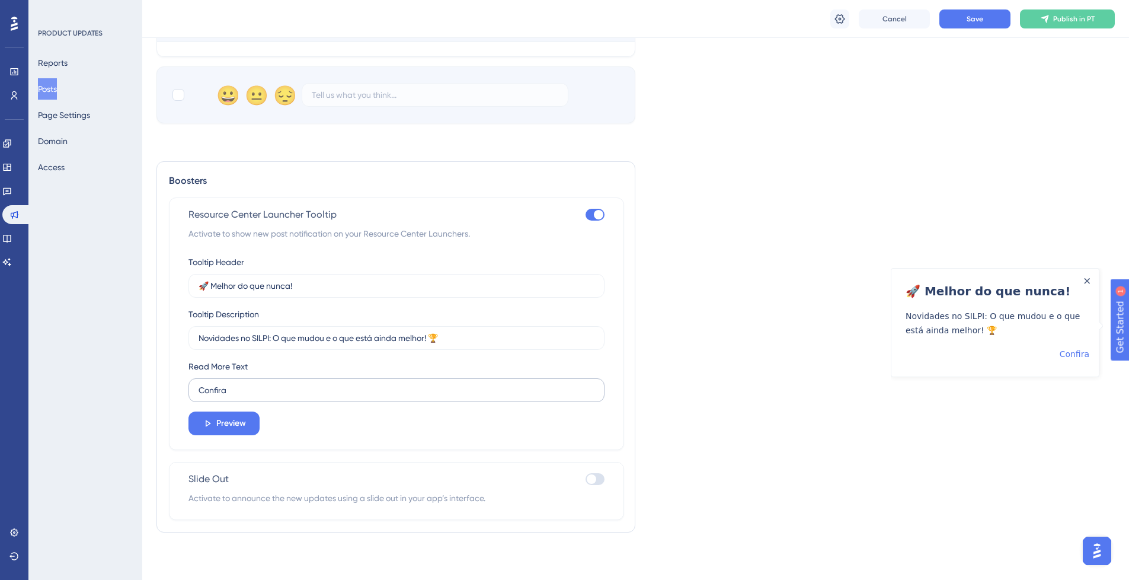
click at [296, 383] on label "Confira" at bounding box center [396, 390] width 416 height 24
click at [296, 383] on input "Confira" at bounding box center [397, 389] width 396 height 13
click at [309, 394] on input "Confira" at bounding box center [397, 389] width 396 height 13
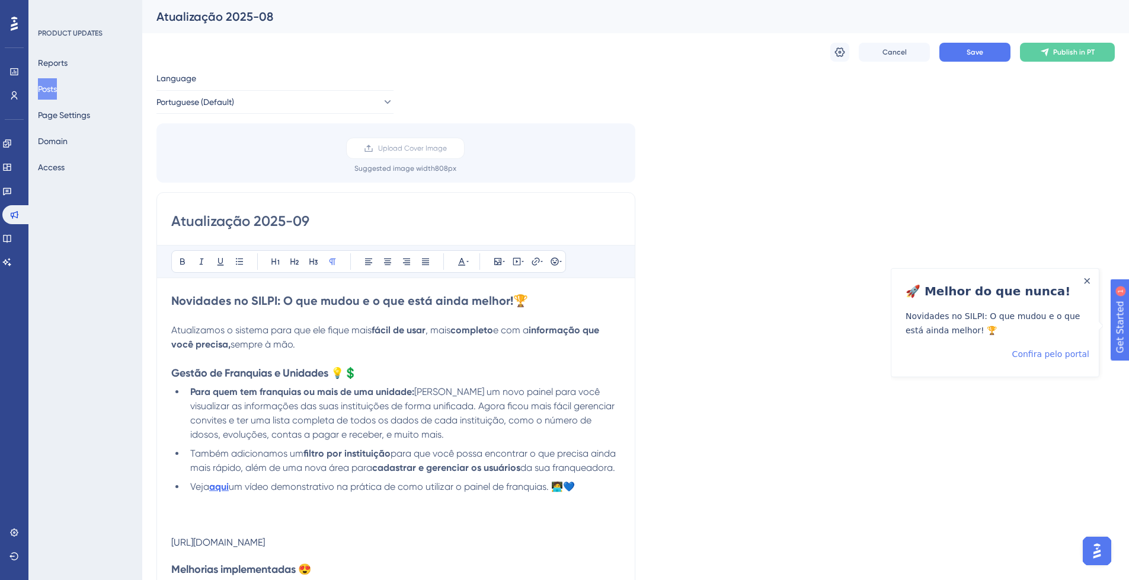
scroll to position [142, 0]
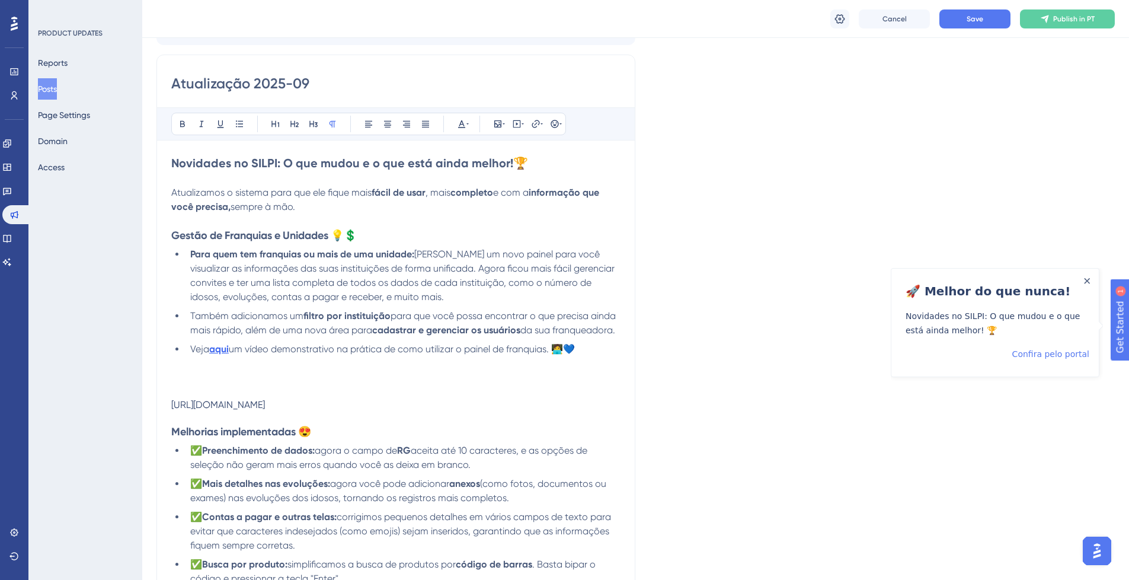
type input "Confira pelo portal"
click at [242, 382] on p at bounding box center [395, 377] width 449 height 14
click at [508, 126] on div "Bold Italic Underline Bullet Point Heading 1 Heading 2 Heading 3 Normal Align L…" at bounding box center [368, 124] width 395 height 23
click at [511, 124] on button at bounding box center [516, 124] width 17 height 17
click at [497, 175] on textarea at bounding box center [517, 197] width 180 height 53
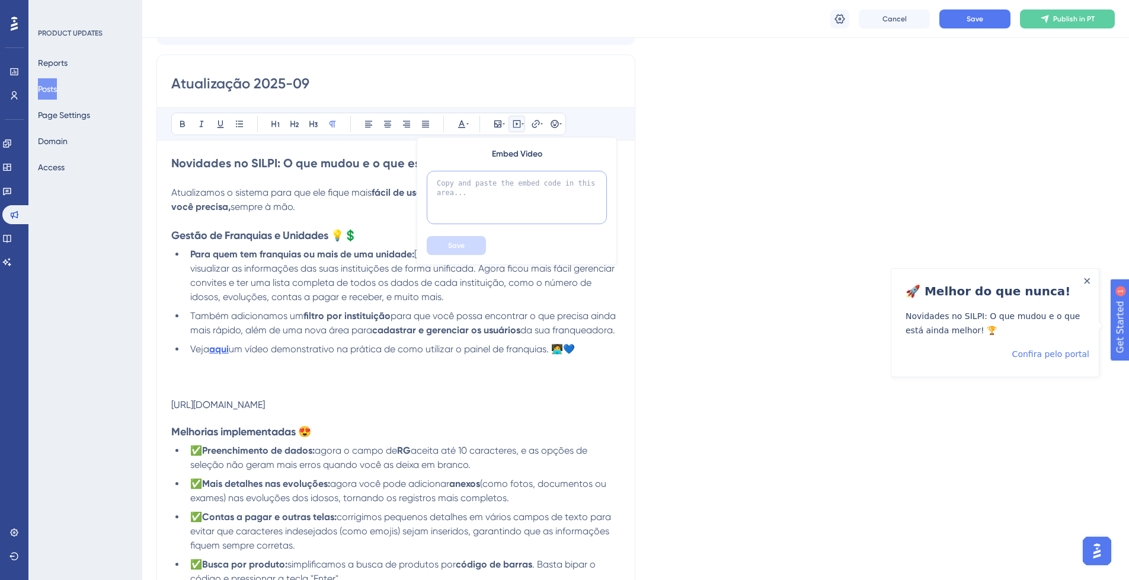
paste textarea "<div style="position: relative; padding-bottom: 56.25%; height: 0;"><iframe src…"
type textarea "<div style="position: relative; padding-bottom: 56.25%; height: 0;"><iframe src…"
click at [457, 241] on span "Save" at bounding box center [456, 245] width 17 height 9
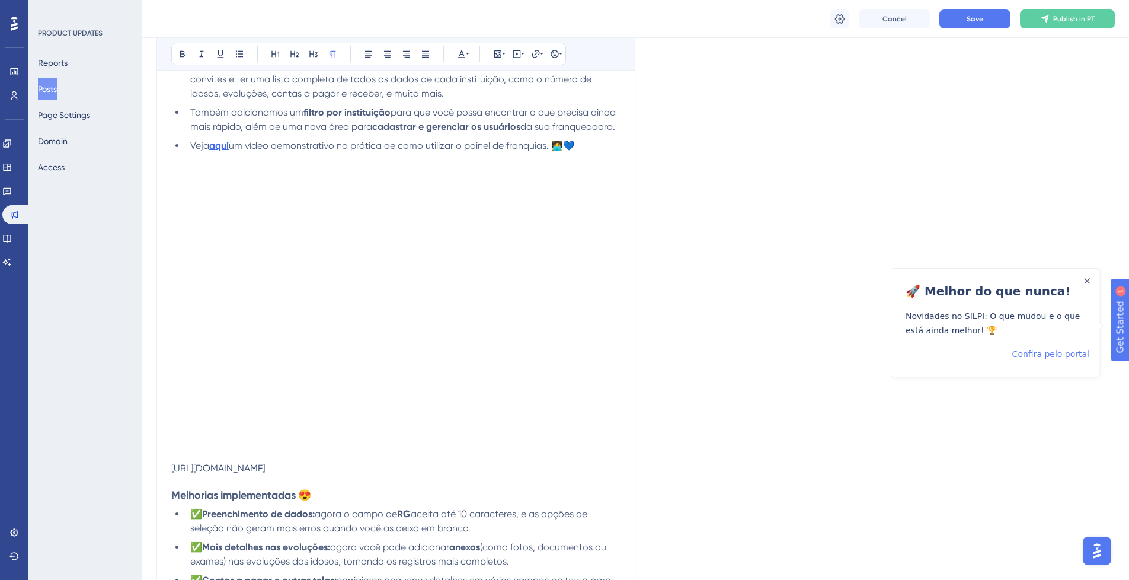
scroll to position [417, 0]
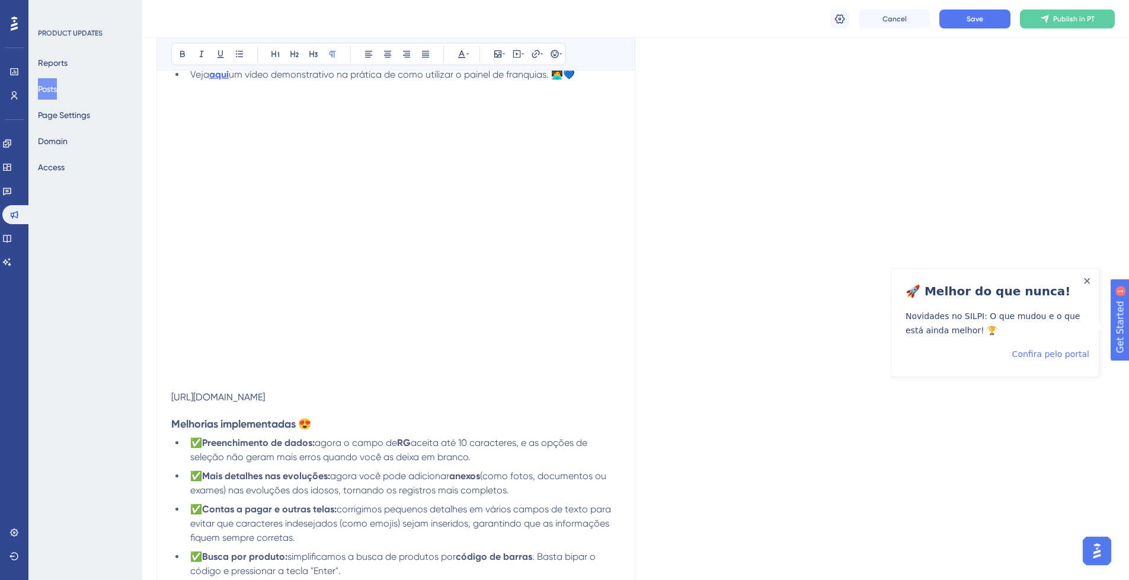
drag, startPoint x: 173, startPoint y: 396, endPoint x: 225, endPoint y: 404, distance: 52.2
click at [226, 402] on div "https://www.loom.com/share/1be377f549e243ee99947e85c450ec7f?sid=3ef9af80-8ec1-4…" at bounding box center [395, 396] width 449 height 11
drag, startPoint x: 224, startPoint y: 403, endPoint x: 232, endPoint y: 411, distance: 10.9
click at [224, 402] on div "https://www.loom.com/share/1be377f549e243ee99947e85c450ec7f?sid=3ef9af80-8ec1-4…" at bounding box center [395, 396] width 449 height 11
click at [238, 414] on p at bounding box center [395, 409] width 449 height 14
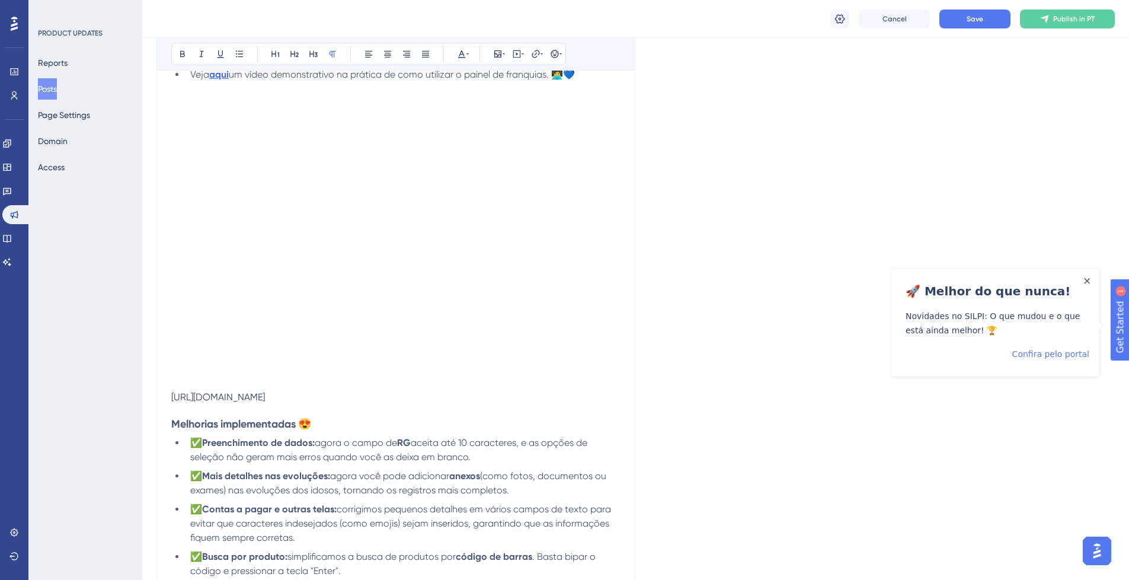
drag, startPoint x: 233, startPoint y: 409, endPoint x: 228, endPoint y: 408, distance: 6.0
click at [228, 402] on div "https://www.loom.com/share/1be377f549e243ee99947e85c450ec7f?sid=3ef9af80-8ec1-4…" at bounding box center [395, 396] width 449 height 11
click at [232, 402] on div "https://www.loom.com/share/1be377f549e243ee99947e85c450ec7f?sid=3ef9af80-8ec1-4…" at bounding box center [395, 396] width 449 height 11
drag, startPoint x: 171, startPoint y: 395, endPoint x: 235, endPoint y: 405, distance: 64.3
click at [235, 402] on div "https://www.loom.com/share/1be377f549e243ee99947e85c450ec7f?sid=3ef9af80-8ec1-4…" at bounding box center [395, 396] width 449 height 11
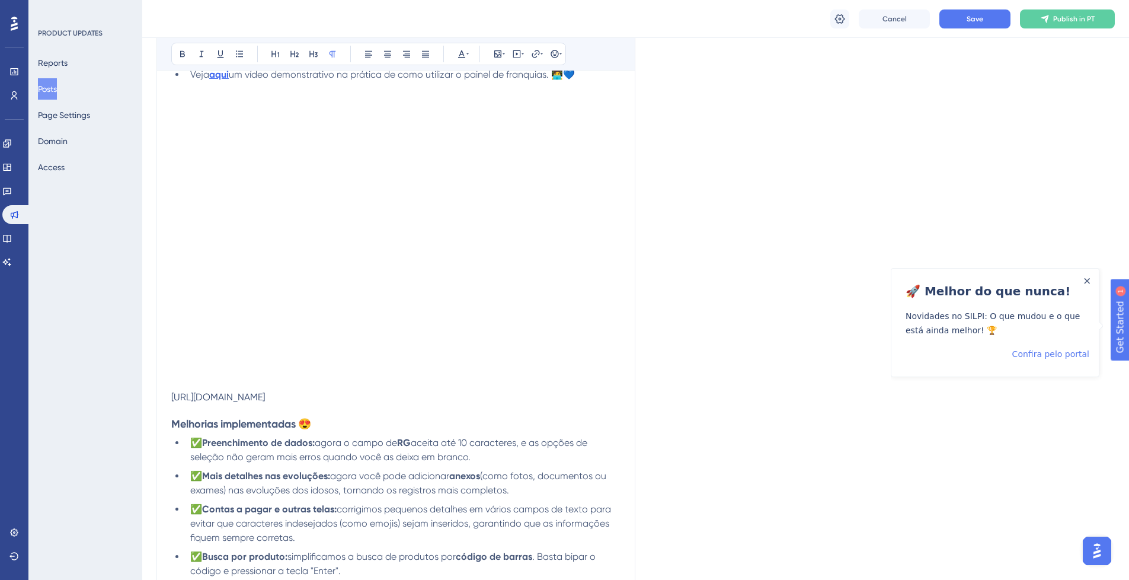
click at [235, 402] on div "https://www.loom.com/share/1be377f549e243ee99947e85c450ec7f?sid=3ef9af80-8ec1-4…" at bounding box center [395, 396] width 449 height 11
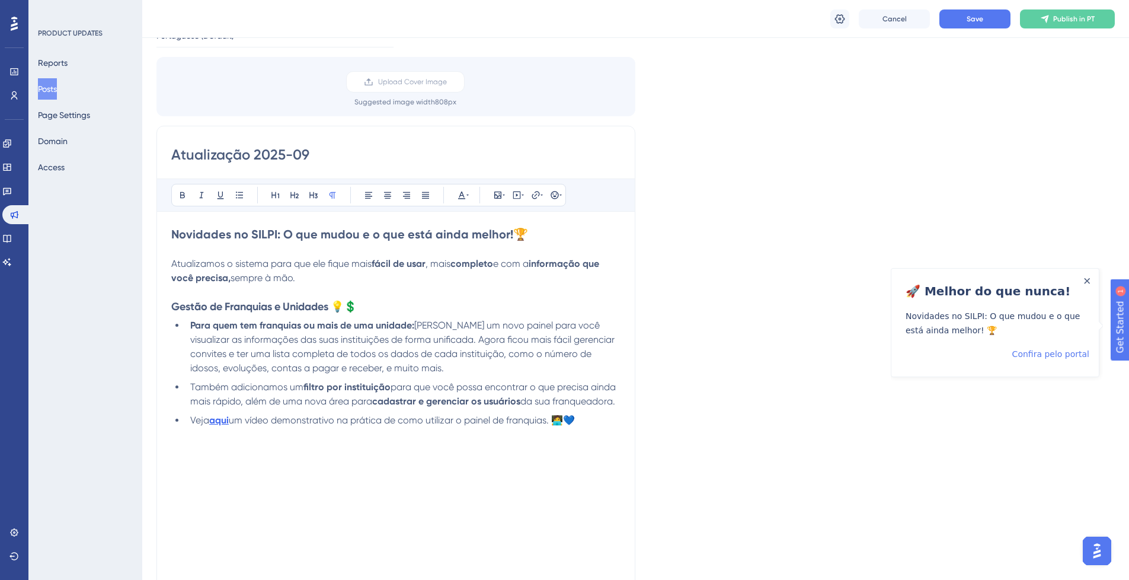
scroll to position [142, 0]
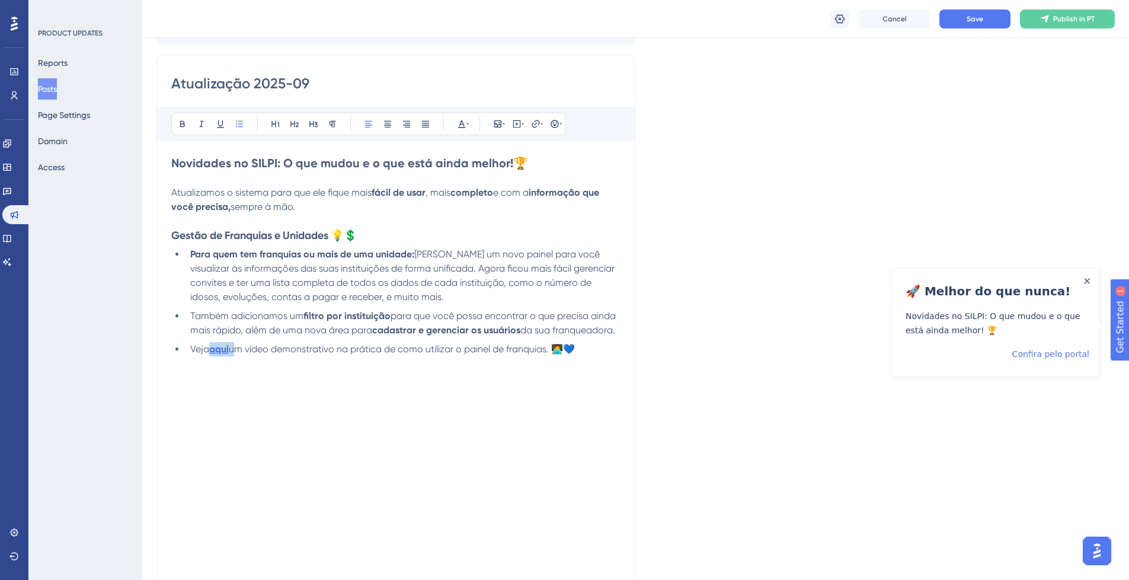
drag, startPoint x: 228, startPoint y: 350, endPoint x: 208, endPoint y: 353, distance: 20.5
click at [208, 353] on li "Veja aqui um vídeo demonstrativo na prática de como utilizar o painel de franqu…" at bounding box center [402, 349] width 435 height 14
click at [388, 363] on p at bounding box center [395, 363] width 449 height 14
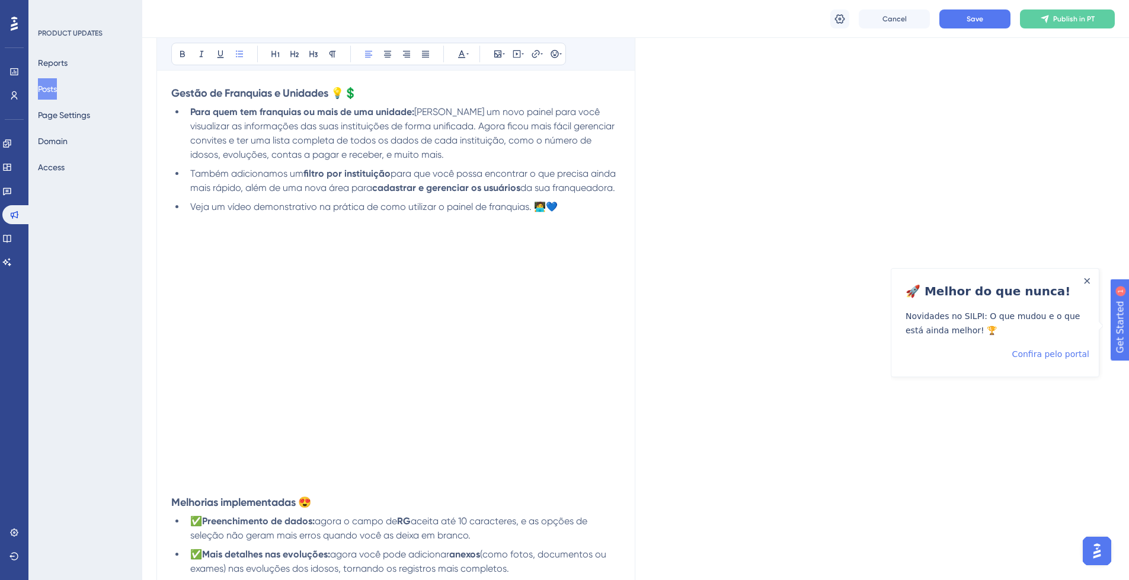
scroll to position [427, 0]
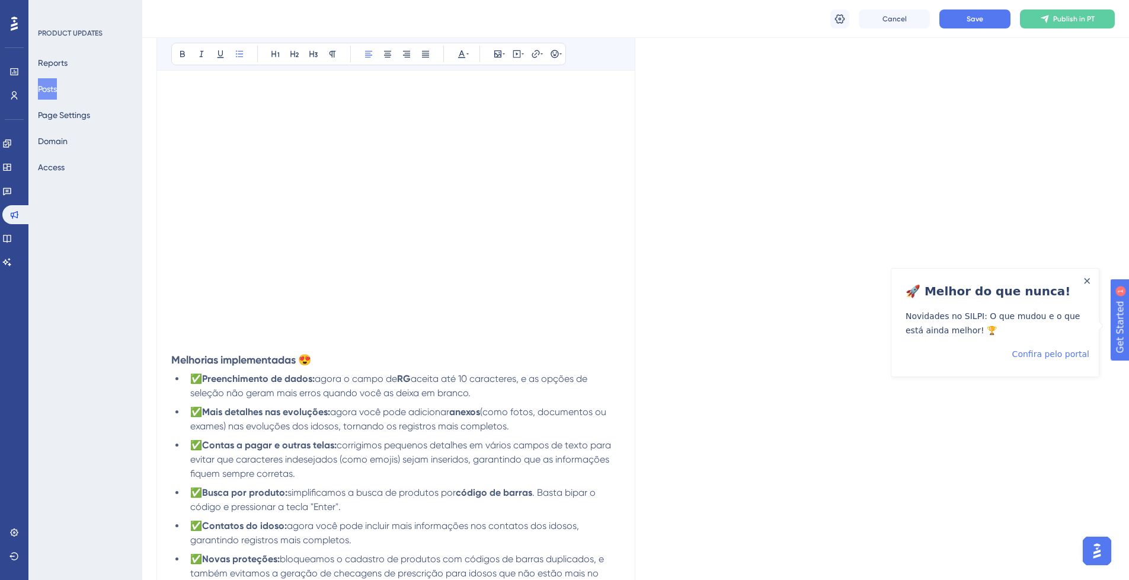
click at [171, 356] on strong "Melhorias implementadas 😍" at bounding box center [241, 359] width 140 height 13
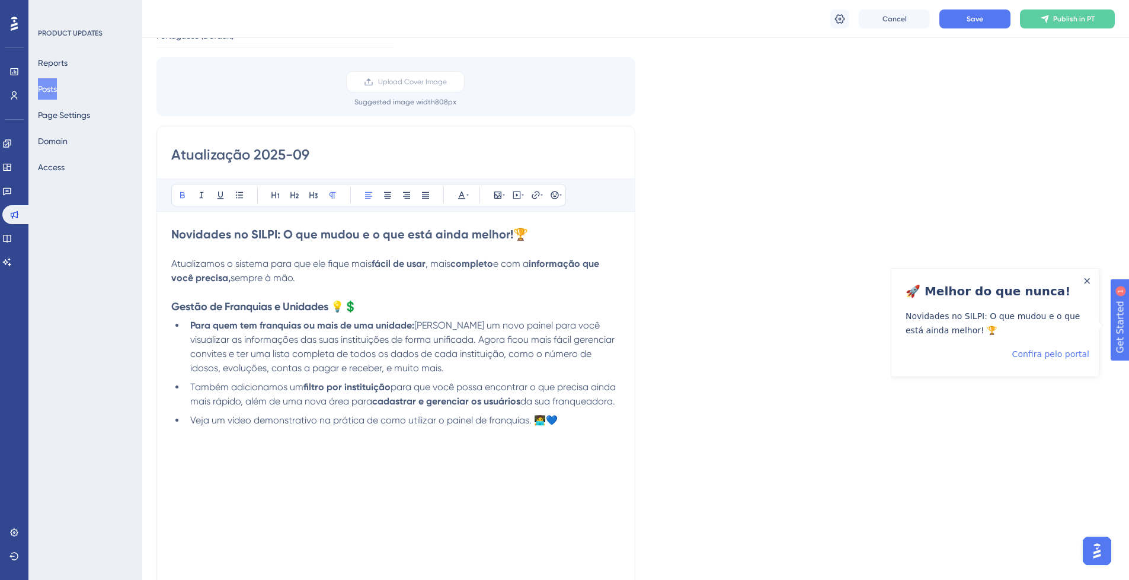
scroll to position [0, 0]
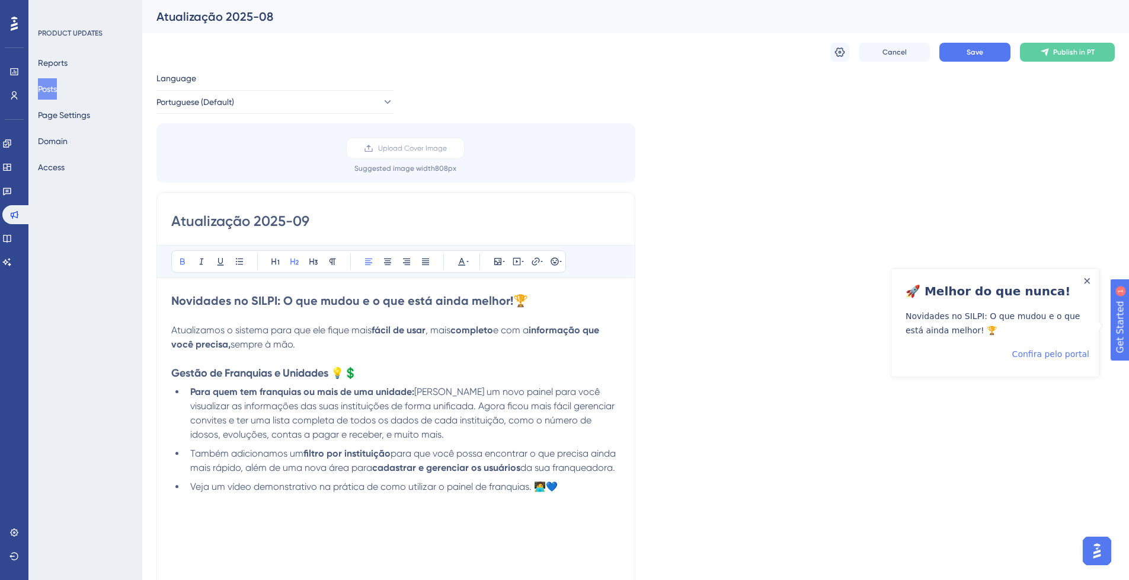
click at [174, 297] on strong "Novidades no SILPI: O que mudou e o que está ainda melhor!" at bounding box center [342, 300] width 342 height 14
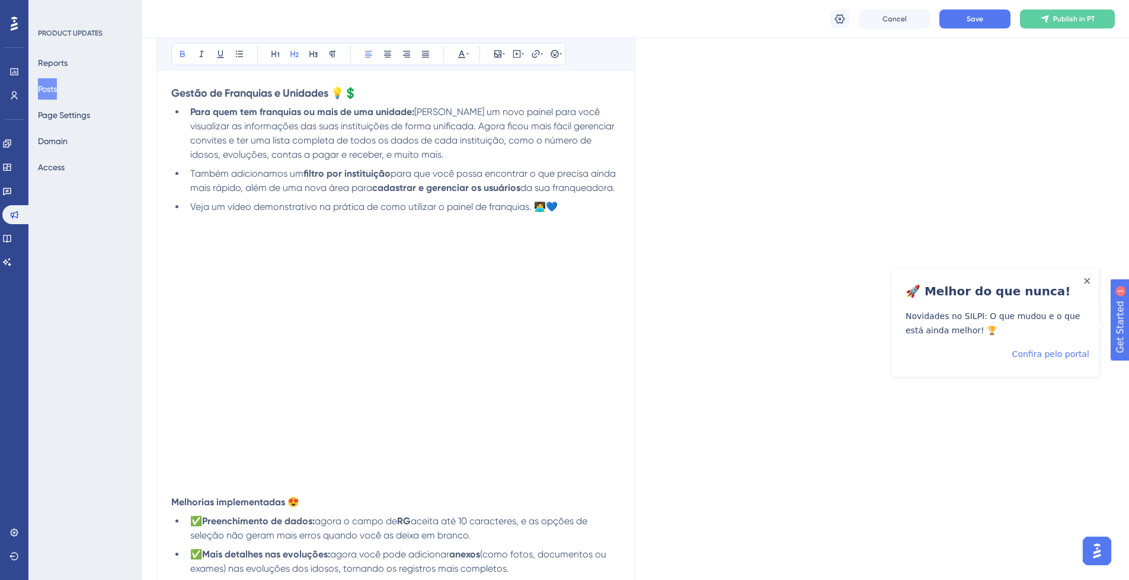
scroll to position [213, 0]
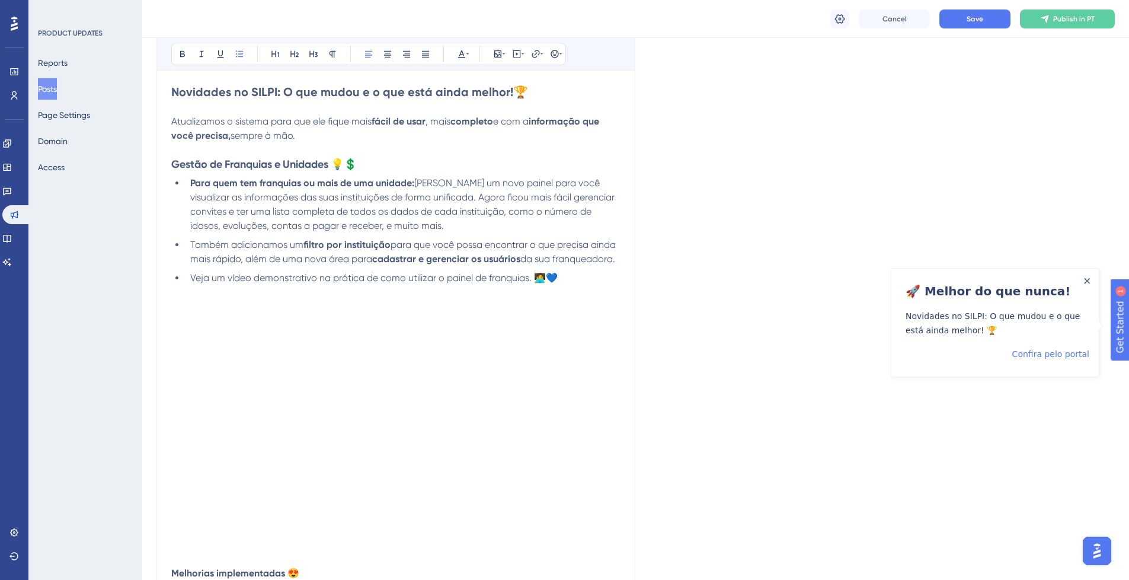
drag, startPoint x: 242, startPoint y: 277, endPoint x: 233, endPoint y: 276, distance: 9.0
click at [242, 278] on span "Veja um vídeo demonstrativo na prática de como utilizar o painel de franquias. …" at bounding box center [373, 277] width 367 height 11
drag, startPoint x: 214, startPoint y: 276, endPoint x: 318, endPoint y: 273, distance: 104.3
click at [318, 272] on span "Veja um vídeo demonstrativo na prática de como utilizar o painel de franquias. …" at bounding box center [373, 277] width 367 height 11
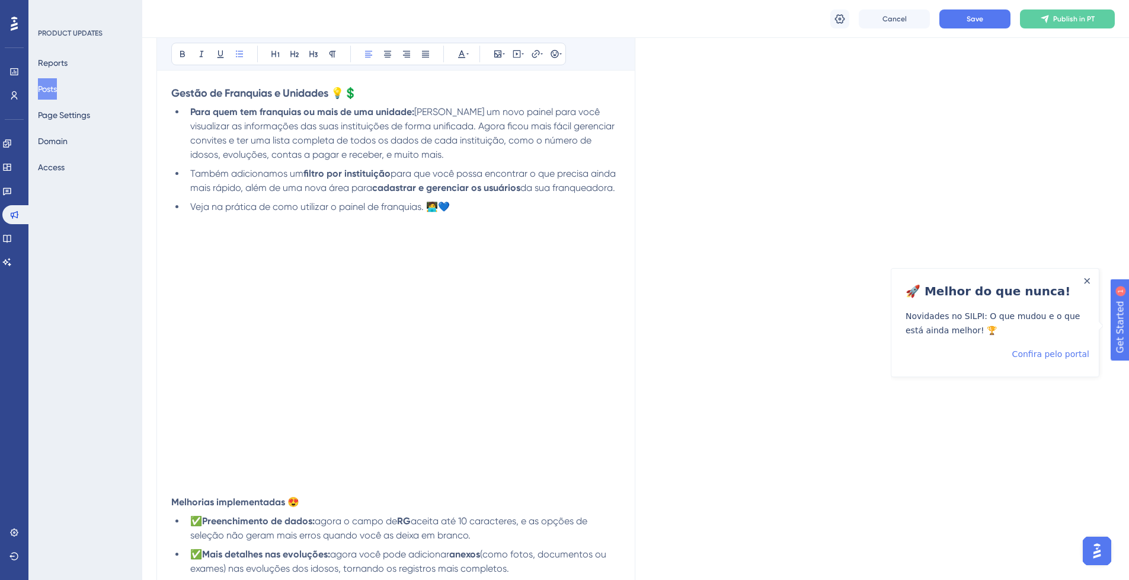
click at [425, 209] on span "Veja na prática de como utilizar o painel de franquias. 🧑‍💻💙" at bounding box center [320, 206] width 260 height 11
drag, startPoint x: 430, startPoint y: 206, endPoint x: 449, endPoint y: 207, distance: 19.0
click at [449, 207] on span "Veja na prática de como utilizar o painel de franquias: 🧑‍💻💙" at bounding box center [320, 206] width 260 height 11
copy span "🧑‍💻💙"
click at [190, 201] on li "Veja na prática de como utilizar o painel de franquias: 🧑‍💻💙" at bounding box center [402, 207] width 435 height 14
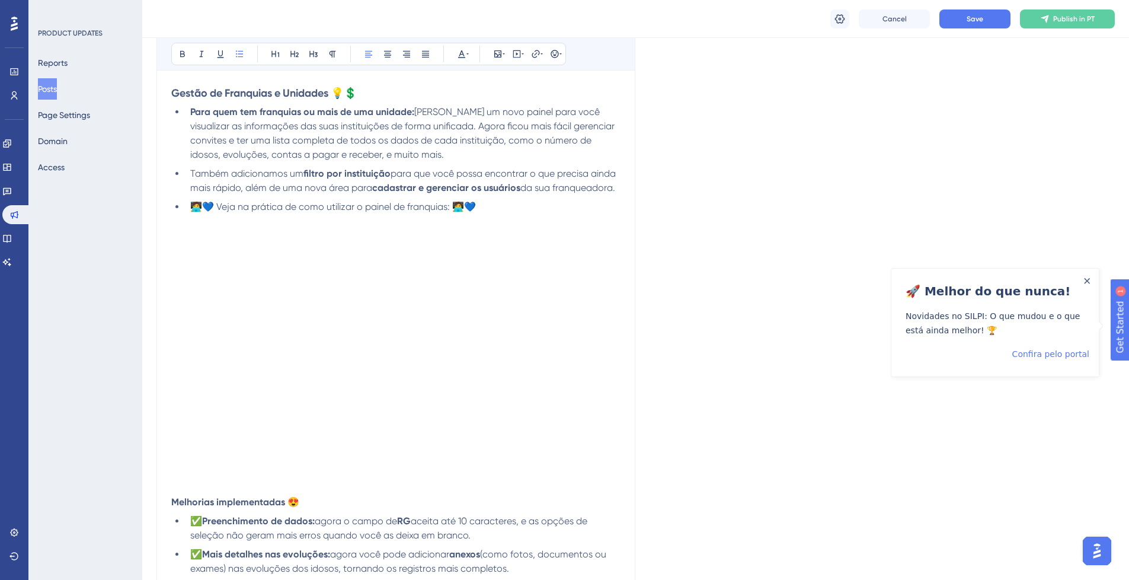
click at [488, 203] on li "🧑‍💻💙 Veja na prática de como utilizar o painel de franquias: 🧑‍💻💙" at bounding box center [402, 207] width 435 height 14
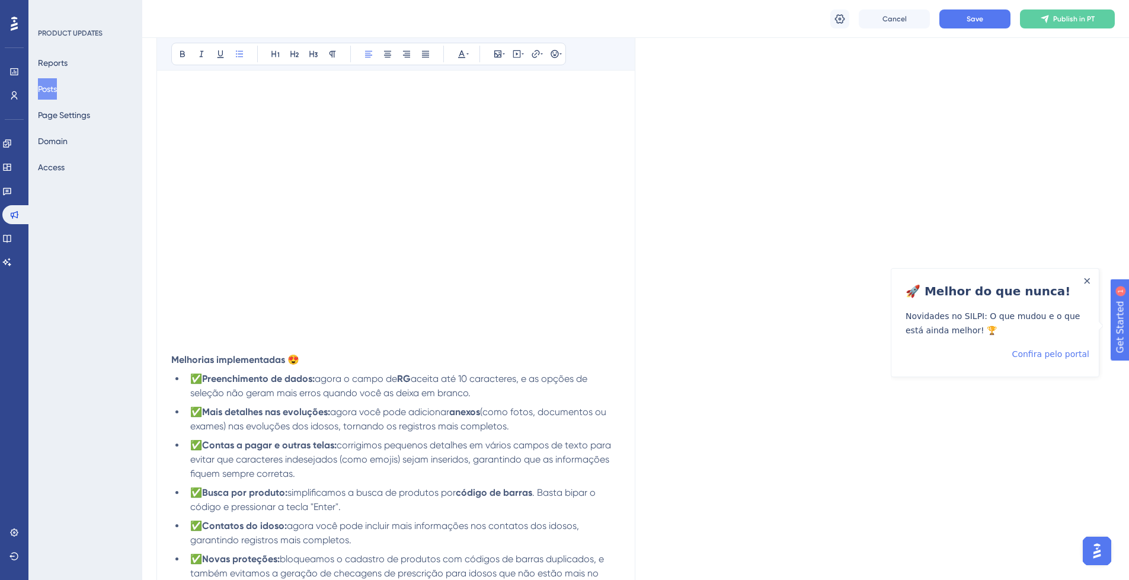
scroll to position [569, 0]
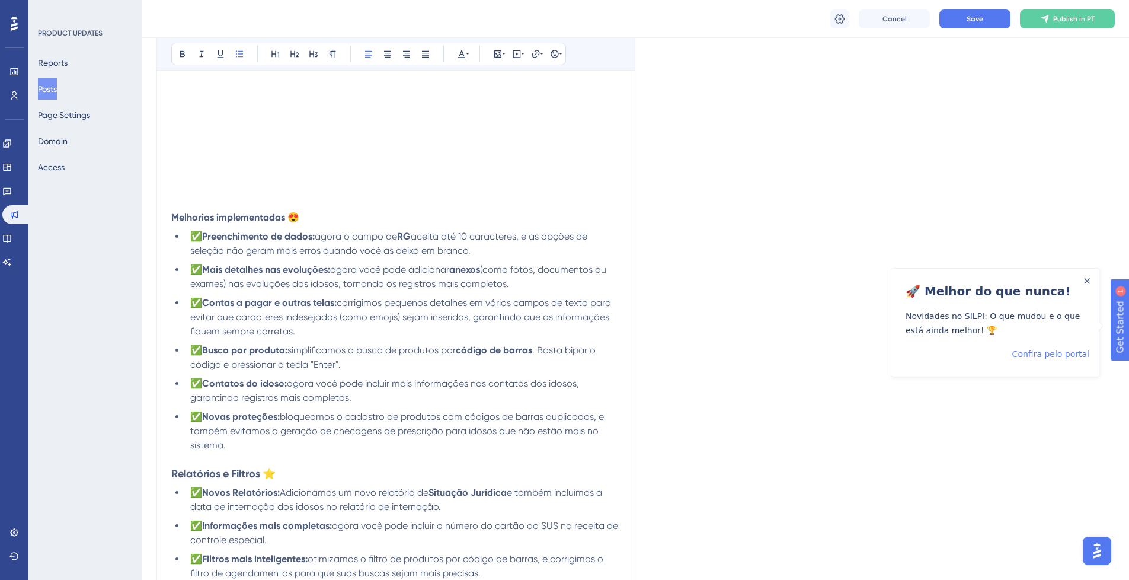
click at [232, 473] on strong "Relatórios e Filtros ⭐" at bounding box center [223, 473] width 104 height 13
click at [253, 474] on strong "Relatórios e Filtros ⭐" at bounding box center [223, 473] width 104 height 13
drag, startPoint x: 173, startPoint y: 221, endPoint x: 326, endPoint y: 48, distance: 230.9
click at [283, 216] on strong "Melhorias implementadas 😍" at bounding box center [235, 217] width 128 height 11
click at [313, 52] on icon at bounding box center [313, 54] width 8 height 7
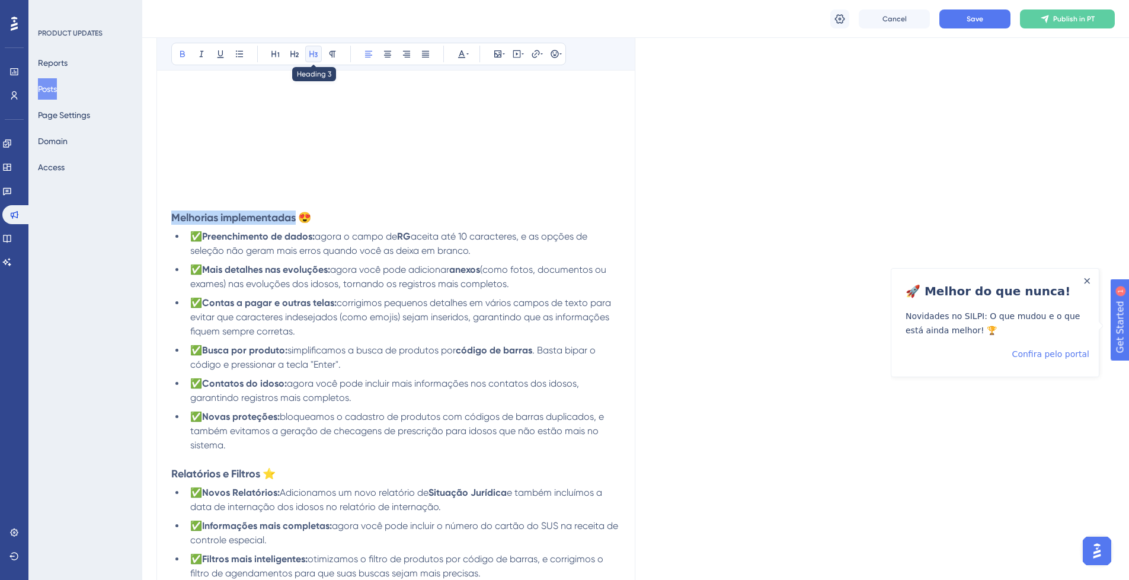
click at [312, 54] on icon at bounding box center [313, 54] width 8 height 7
click at [311, 52] on icon at bounding box center [313, 53] width 9 height 9
click at [273, 267] on strong "Mais detalhes nas evoluções:" at bounding box center [266, 269] width 128 height 11
drag, startPoint x: 222, startPoint y: 475, endPoint x: 264, endPoint y: 475, distance: 42.1
click at [264, 475] on strong "Relatórios e Filtros ⭐" at bounding box center [223, 473] width 104 height 13
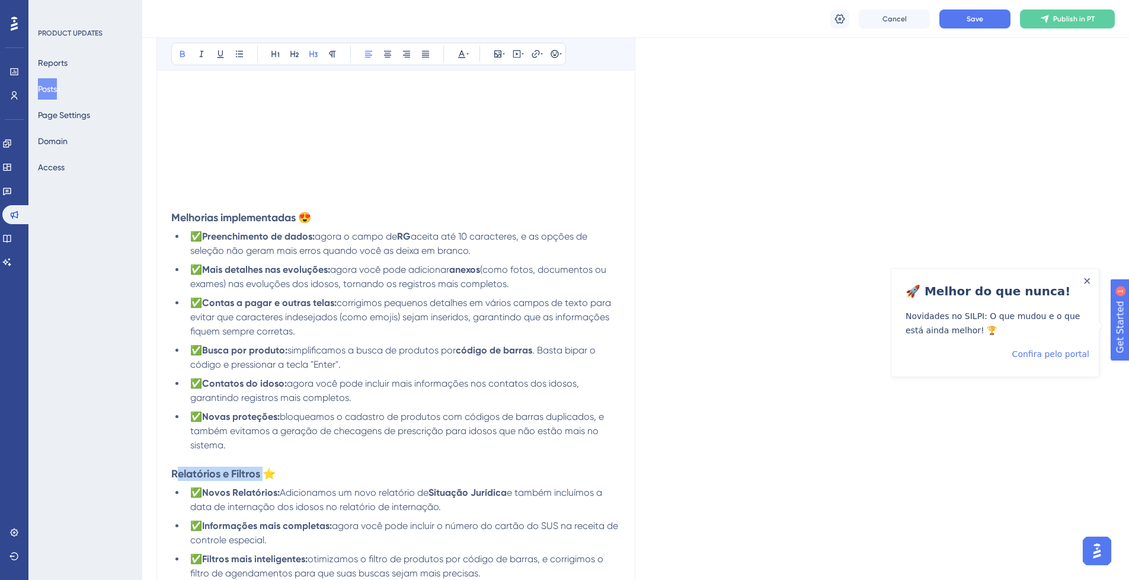
drag, startPoint x: 265, startPoint y: 412, endPoint x: 284, endPoint y: 356, distance: 59.2
click at [265, 412] on strong "Novas proteções:" at bounding box center [241, 416] width 78 height 11
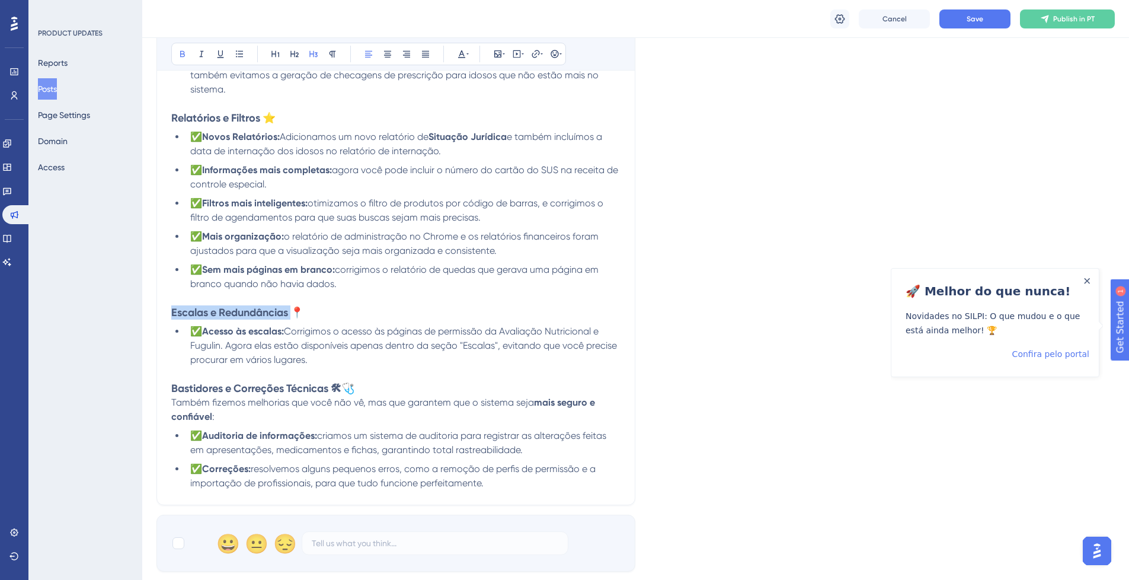
drag, startPoint x: 257, startPoint y: 295, endPoint x: 293, endPoint y: 312, distance: 40.0
click at [292, 311] on strong "Escalas e Redundâncias 📍" at bounding box center [237, 312] width 132 height 13
drag, startPoint x: 262, startPoint y: 394, endPoint x: 331, endPoint y: 389, distance: 68.9
click at [331, 389] on strong "Bastidores e Correções Técnicas 🛠🩺" at bounding box center [262, 388] width 183 height 13
click at [327, 330] on span "Corrigimos o acesso às páginas de permissão da Avaliação Nutricional e Fugulin.…" at bounding box center [404, 345] width 429 height 40
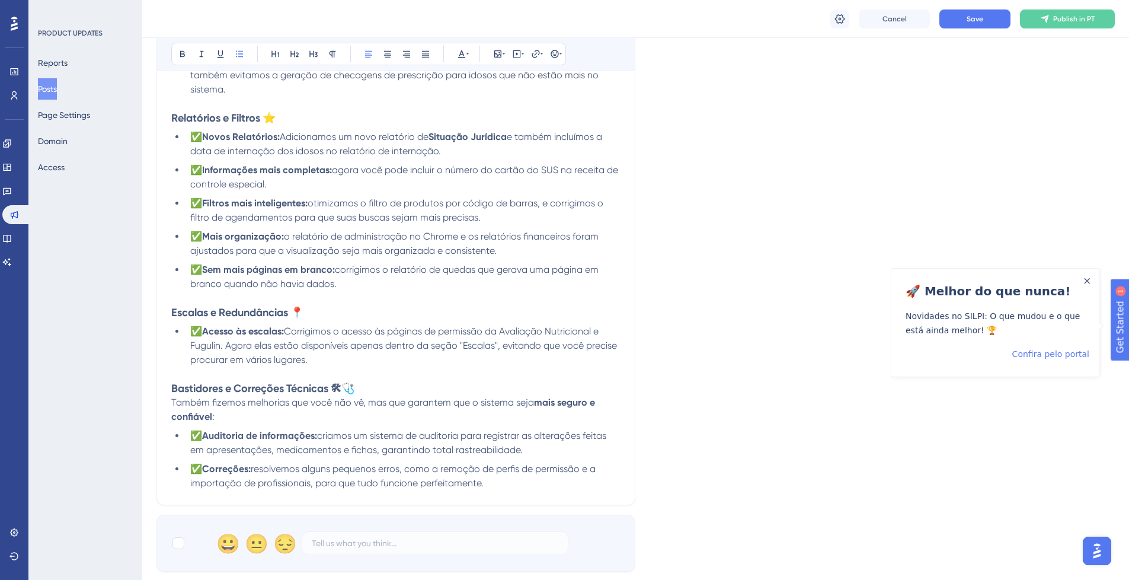
click at [380, 385] on h3 "Bastidores e Correções Técnicas 🛠🩺" at bounding box center [395, 388] width 449 height 14
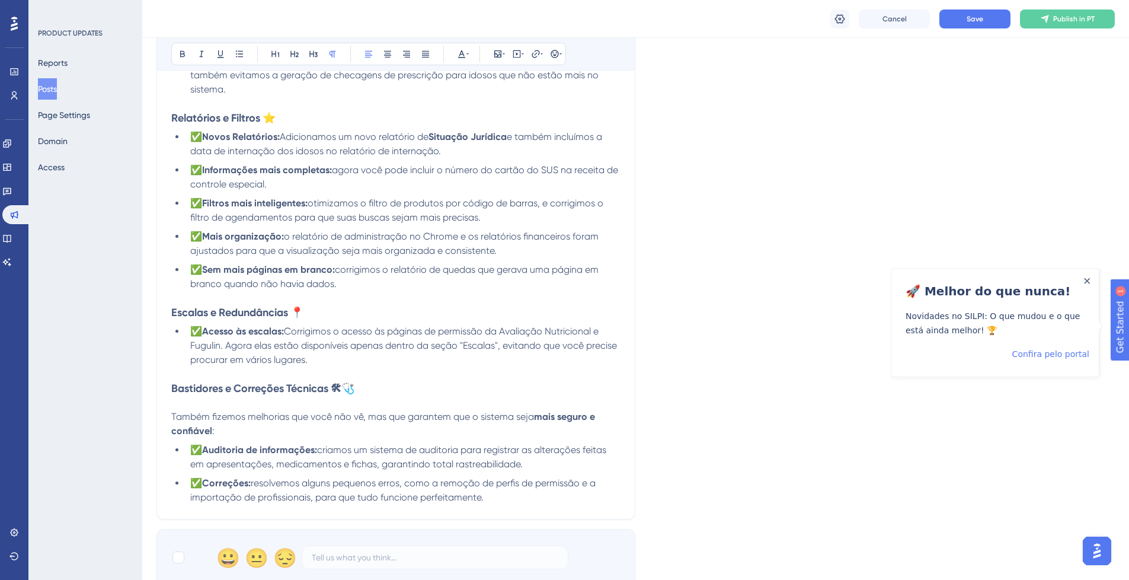
click at [328, 432] on p "Também fizemos melhorias que você não vê, mas que garantem que o sistema seja m…" at bounding box center [395, 423] width 449 height 28
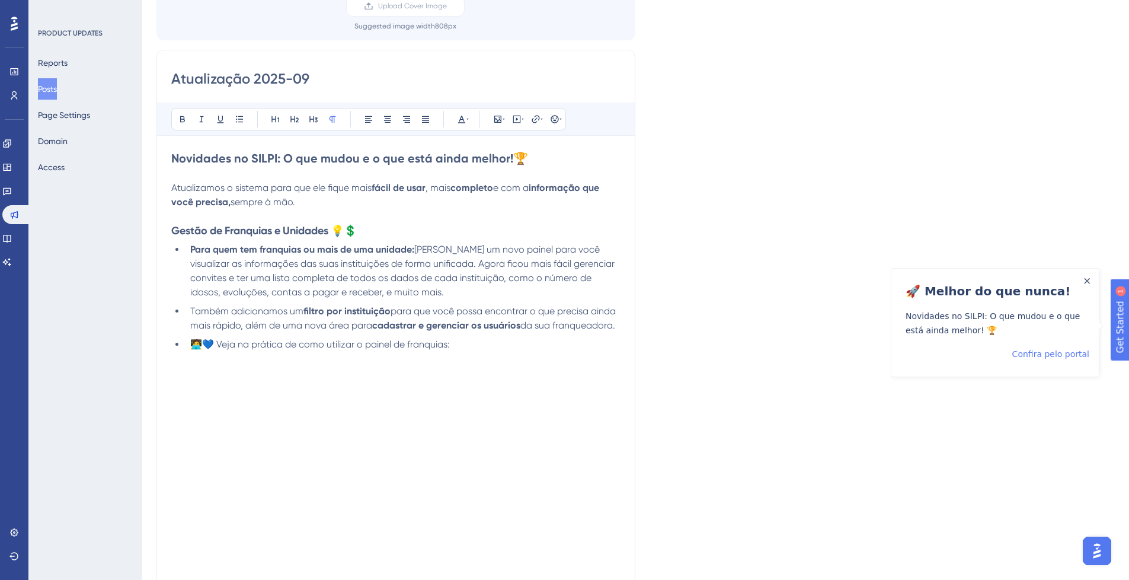
scroll to position [0, 0]
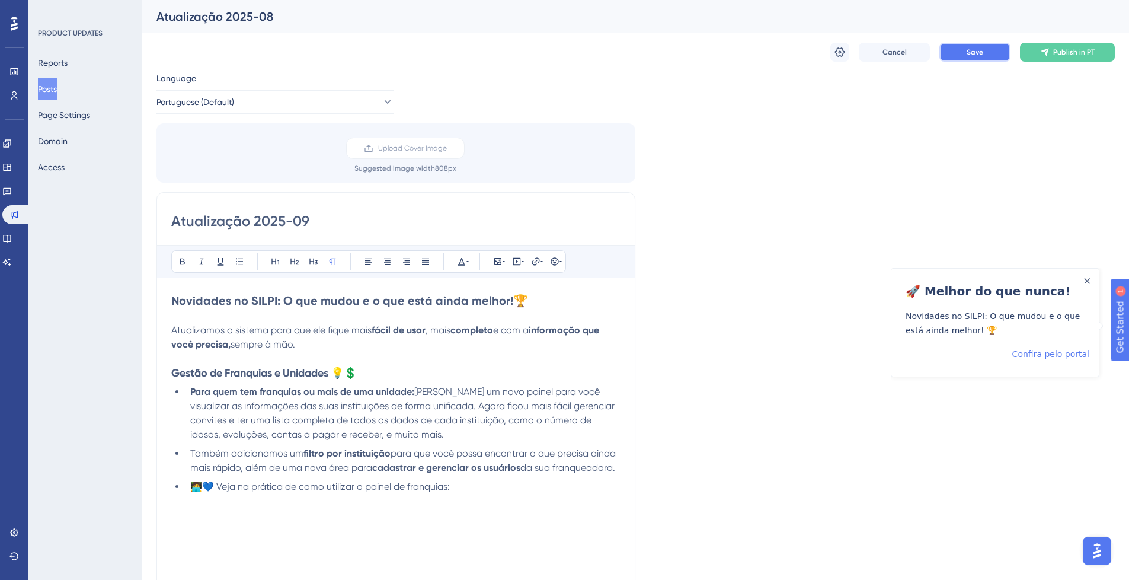
click at [959, 47] on button "Save" at bounding box center [974, 52] width 71 height 19
click at [1084, 283] on div "Close Announcement" at bounding box center [1087, 279] width 6 height 11
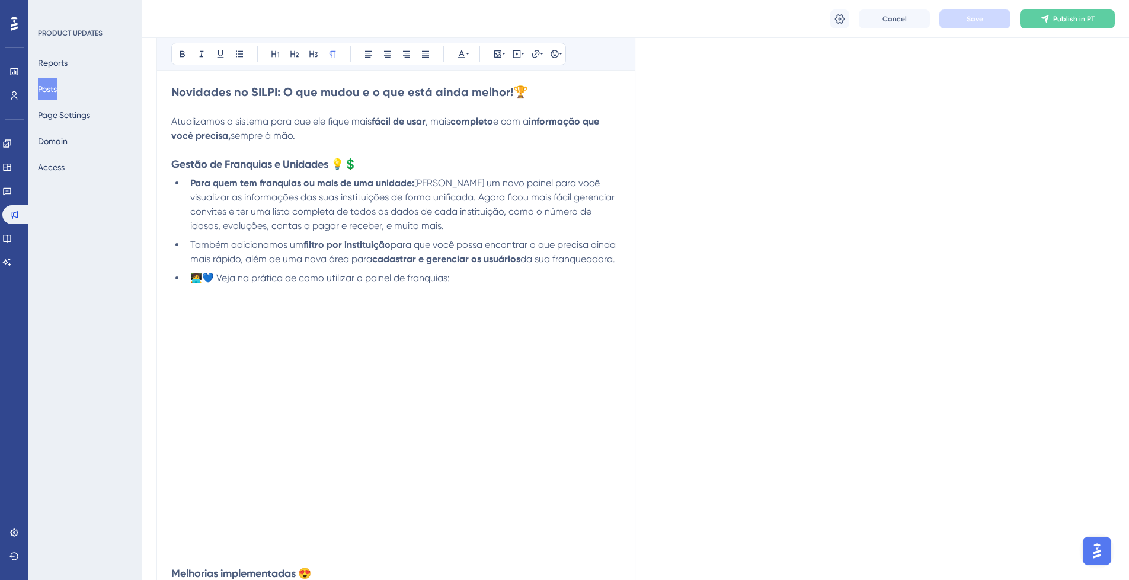
scroll to position [284, 0]
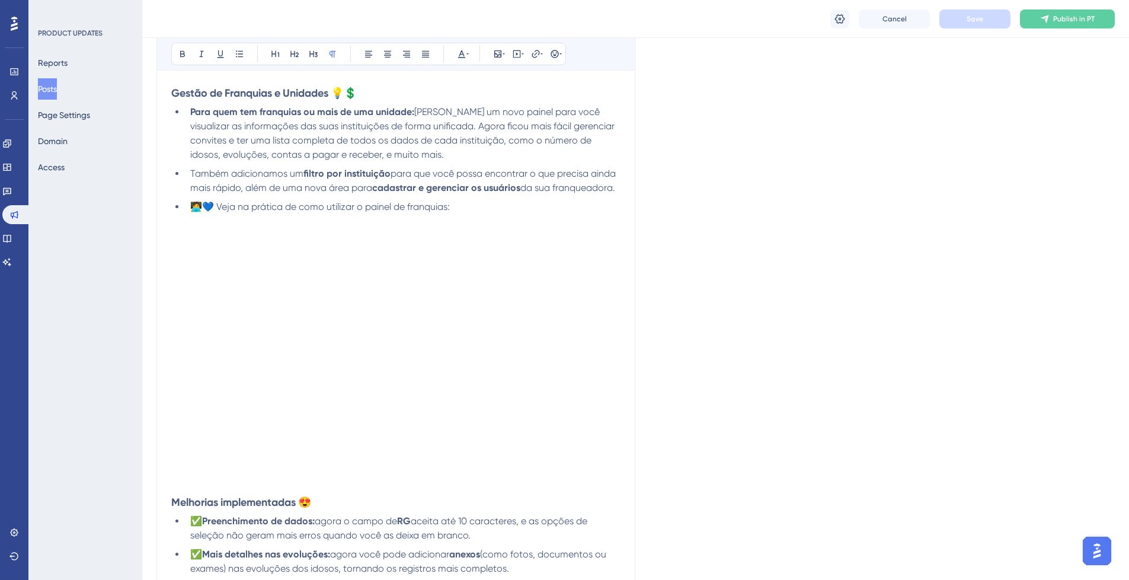
click at [302, 203] on span "🧑‍💻💙 Veja na prática de como utilizar o painel de franquias:" at bounding box center [320, 206] width 260 height 11
click at [392, 179] on li "Também adicionamos um filtro por instituição para que você possa encontrar o qu…" at bounding box center [402, 181] width 435 height 28
click at [956, 18] on button "Save" at bounding box center [974, 18] width 71 height 19
click at [834, 160] on div "Language Portuguese (Default) Upload Cover Image Suggested image width 808 px A…" at bounding box center [635, 515] width 958 height 1448
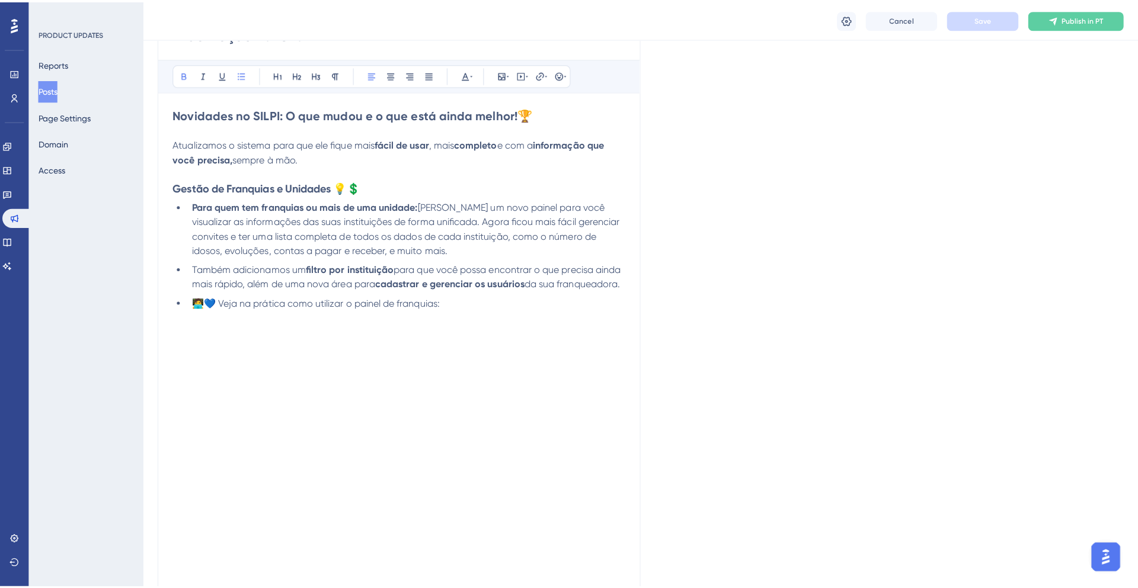
scroll to position [0, 0]
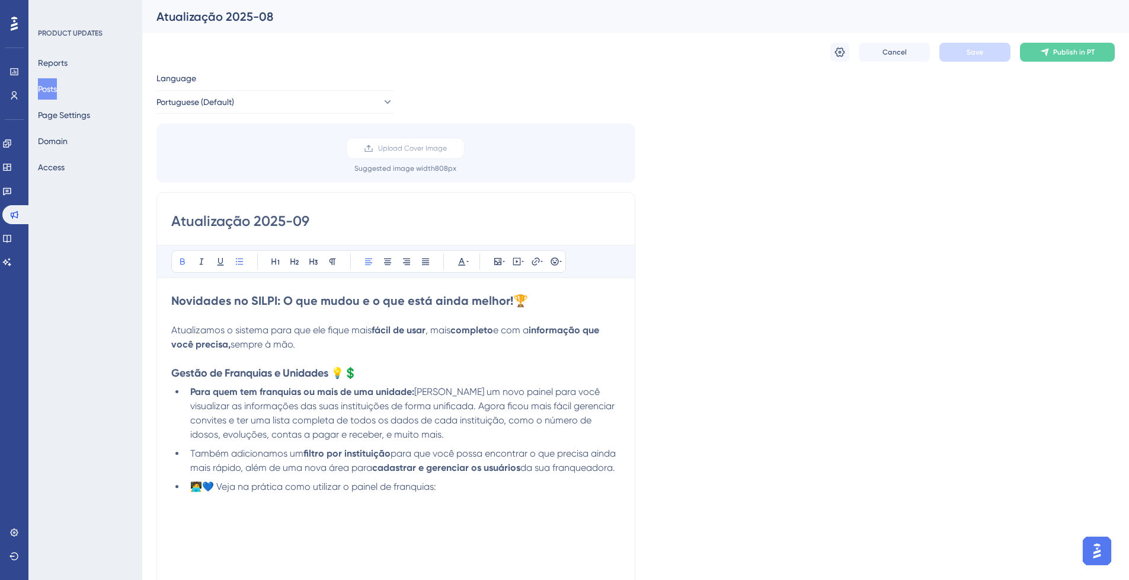
click at [57, 86] on button "Posts" at bounding box center [47, 88] width 19 height 21
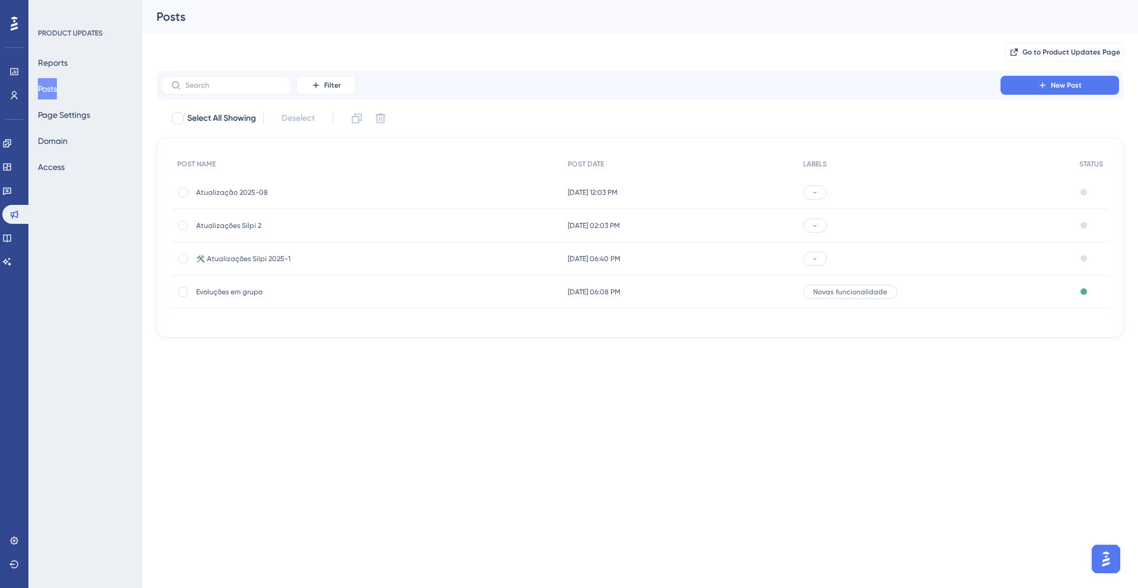
click at [361, 193] on span "Atualização 2025-08" at bounding box center [291, 192] width 190 height 9
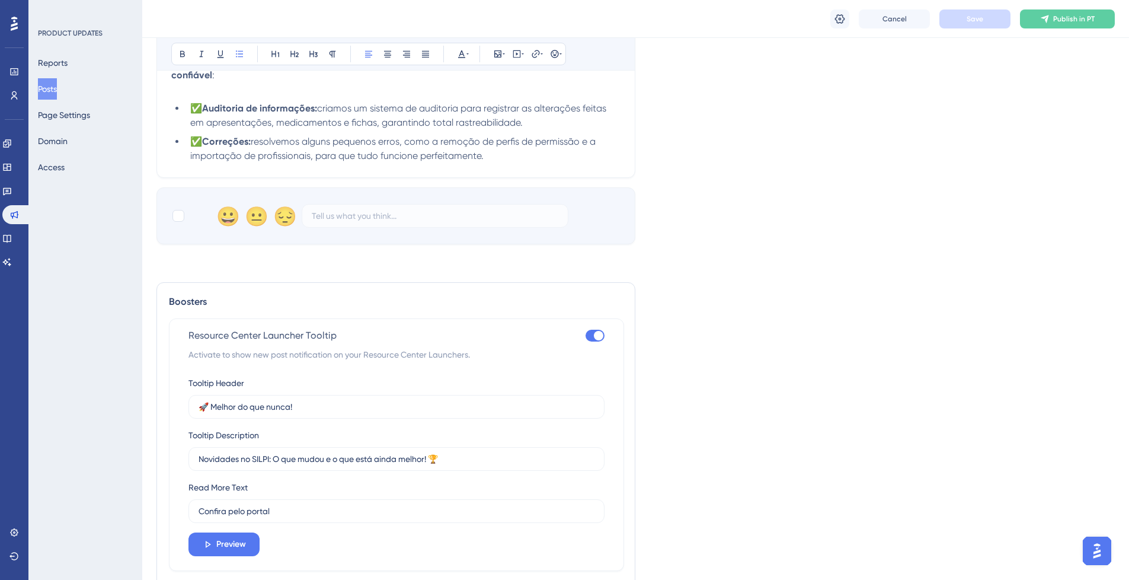
scroll to position [1401, 0]
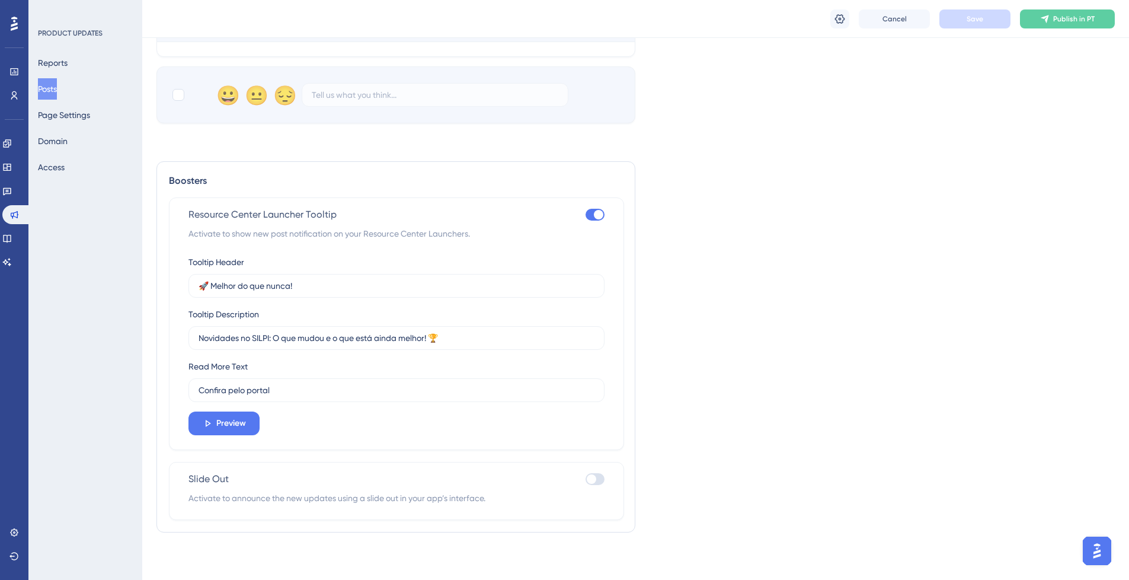
click at [55, 93] on button "Posts" at bounding box center [47, 88] width 19 height 21
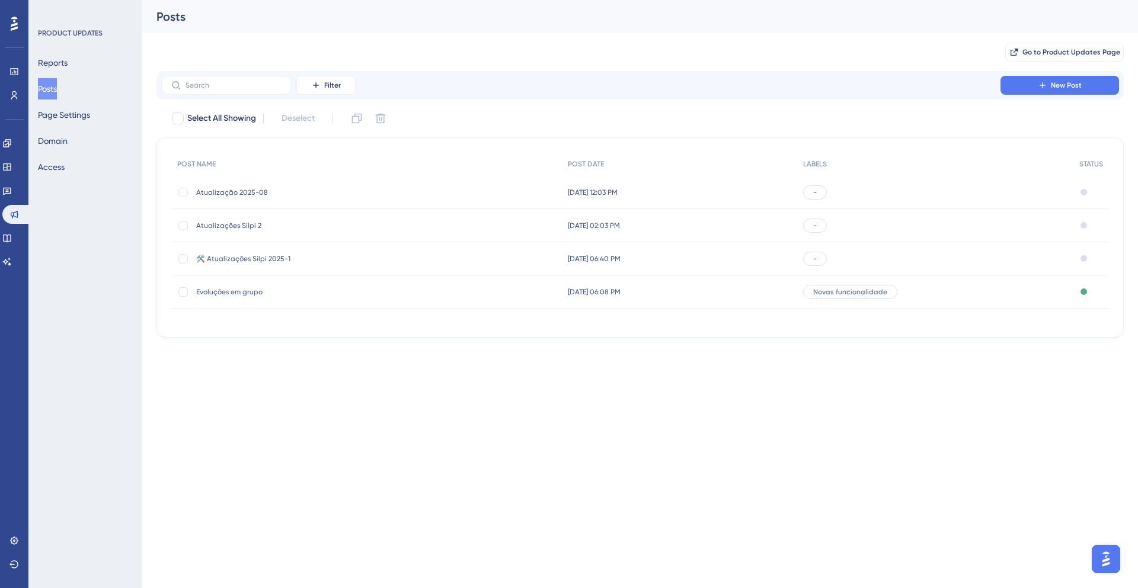
click at [599, 193] on span "18 de ago. de 2025 12:03 PM" at bounding box center [593, 192] width 50 height 9
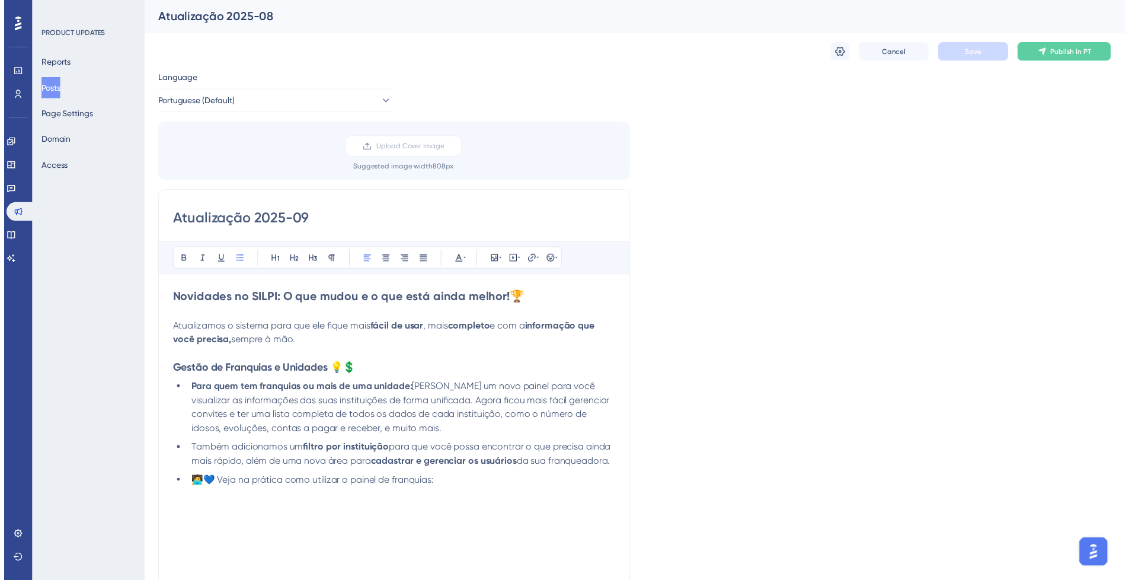
scroll to position [596, 0]
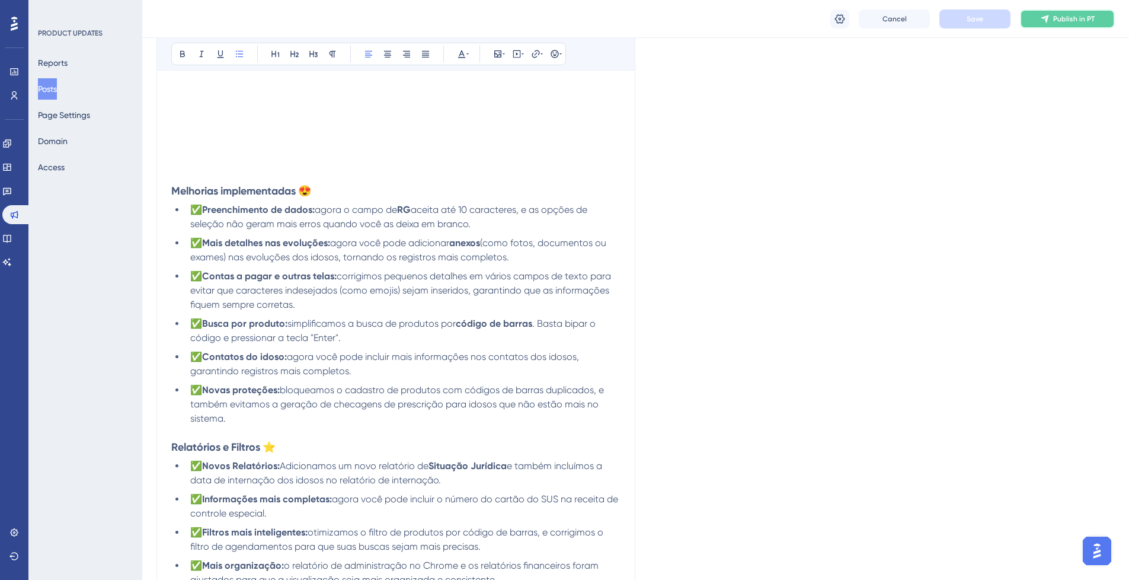
click at [1046, 18] on icon at bounding box center [1045, 19] width 8 height 8
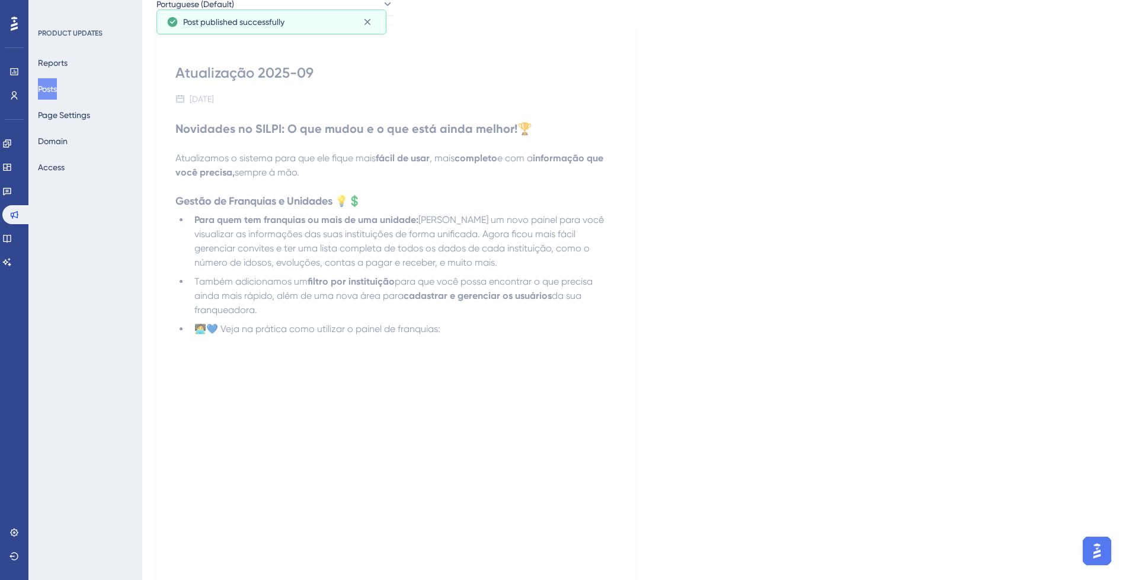
scroll to position [0, 0]
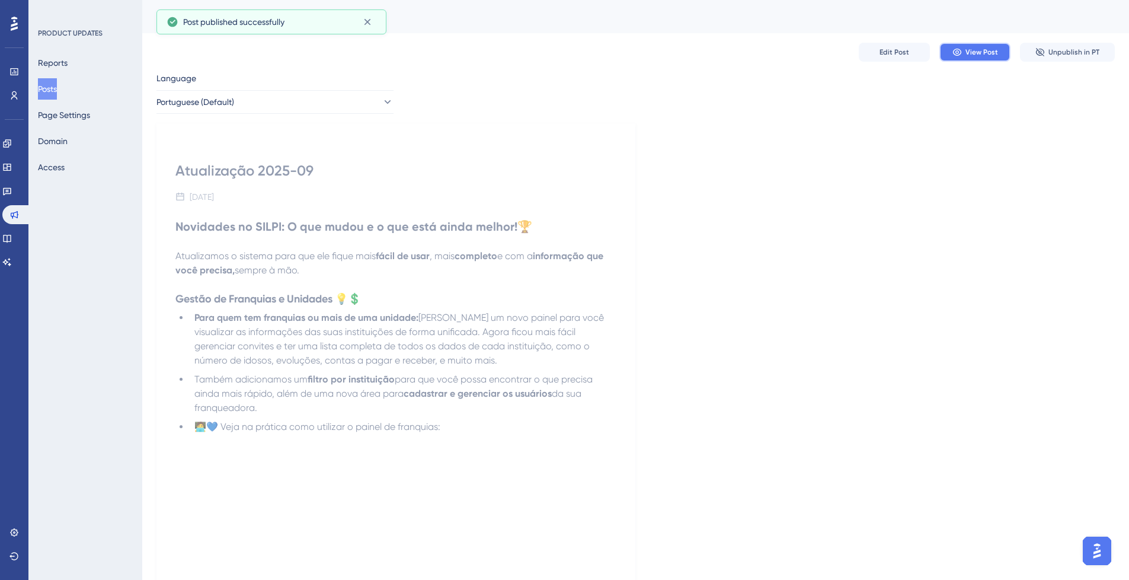
click at [953, 52] on icon at bounding box center [956, 52] width 8 height 7
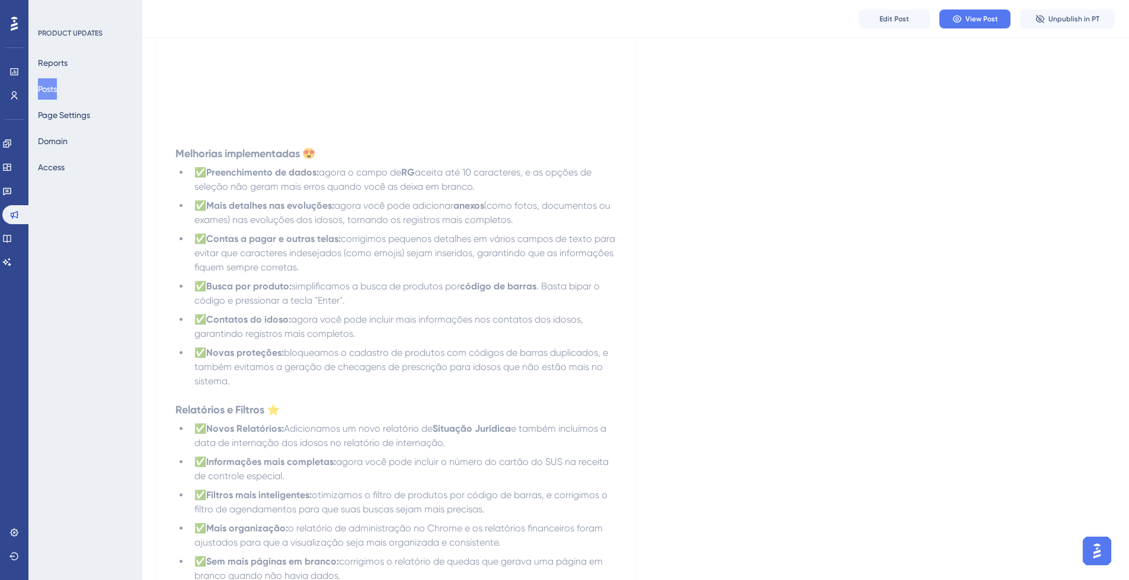
scroll to position [859, 0]
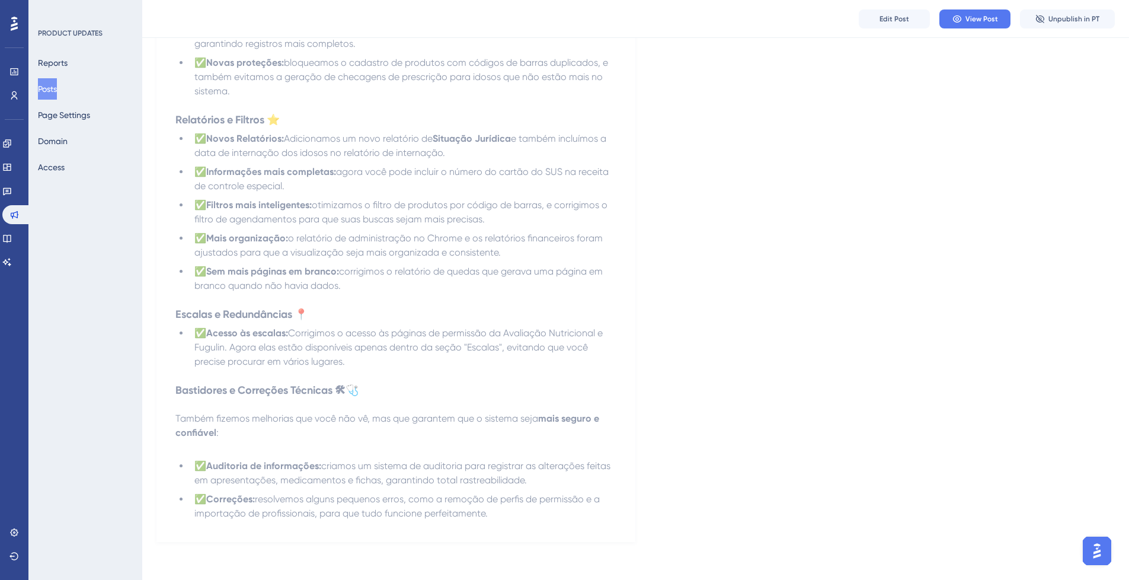
drag, startPoint x: 52, startPoint y: 88, endPoint x: 101, endPoint y: 97, distance: 50.0
click at [52, 89] on button "Posts" at bounding box center [47, 88] width 19 height 21
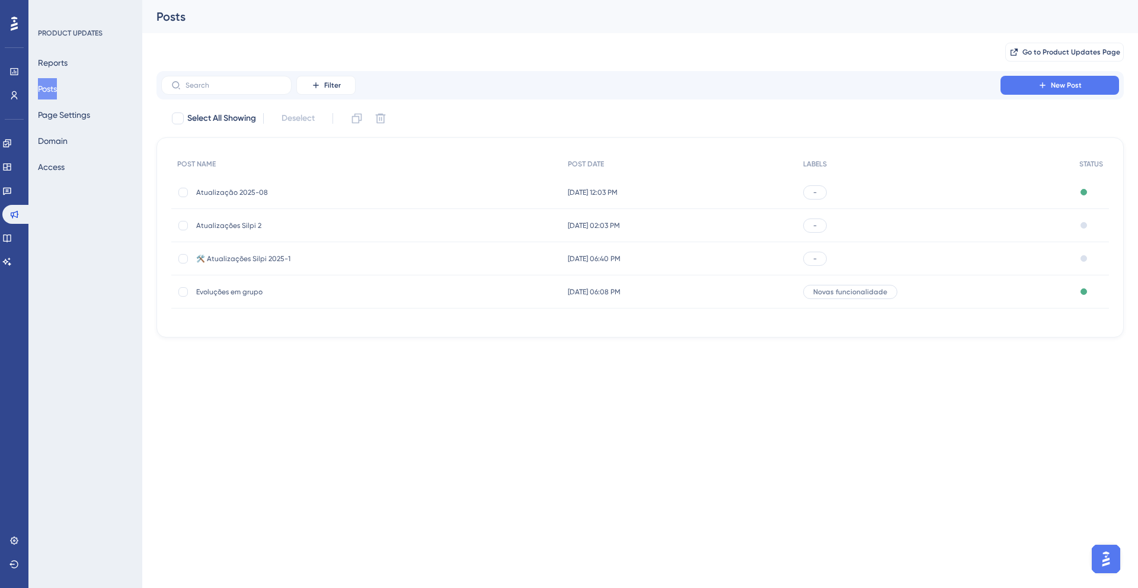
click at [341, 195] on span "Atualização 2025-08" at bounding box center [291, 192] width 190 height 9
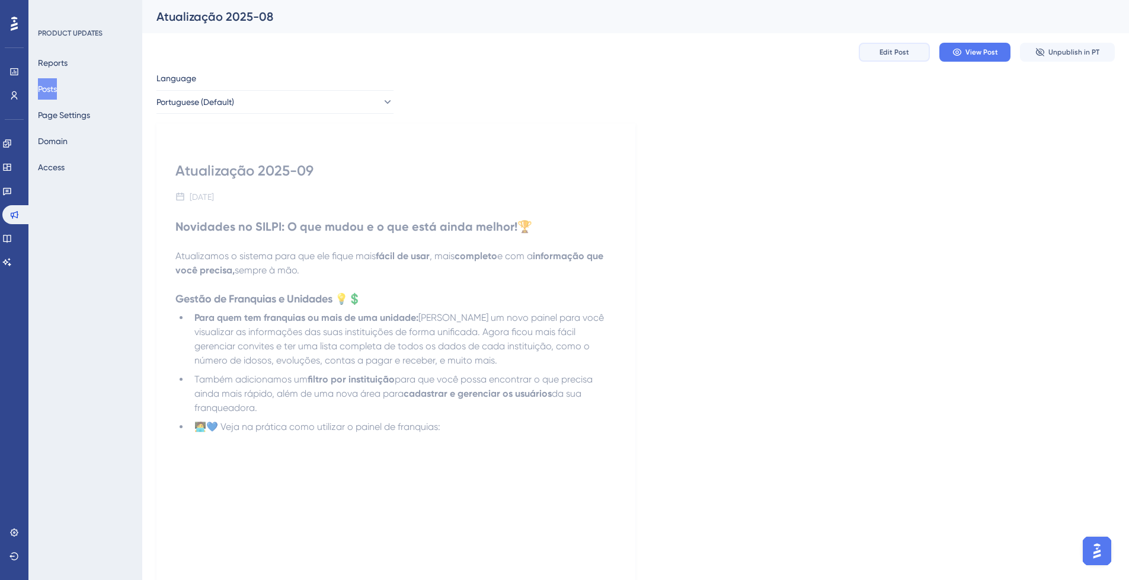
click at [901, 43] on button "Edit Post" at bounding box center [894, 52] width 71 height 19
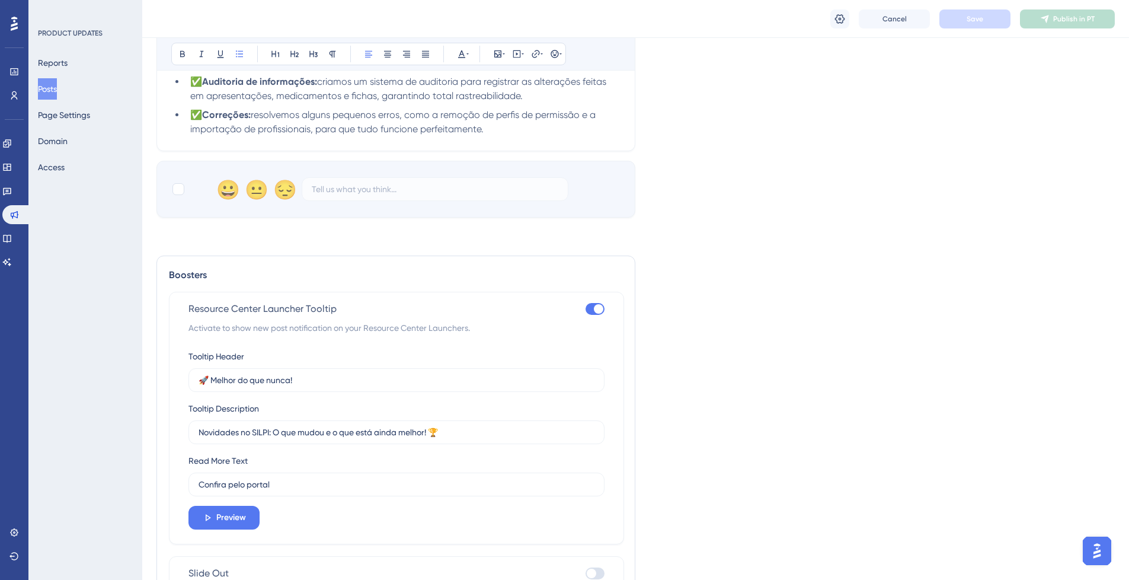
scroll to position [1401, 0]
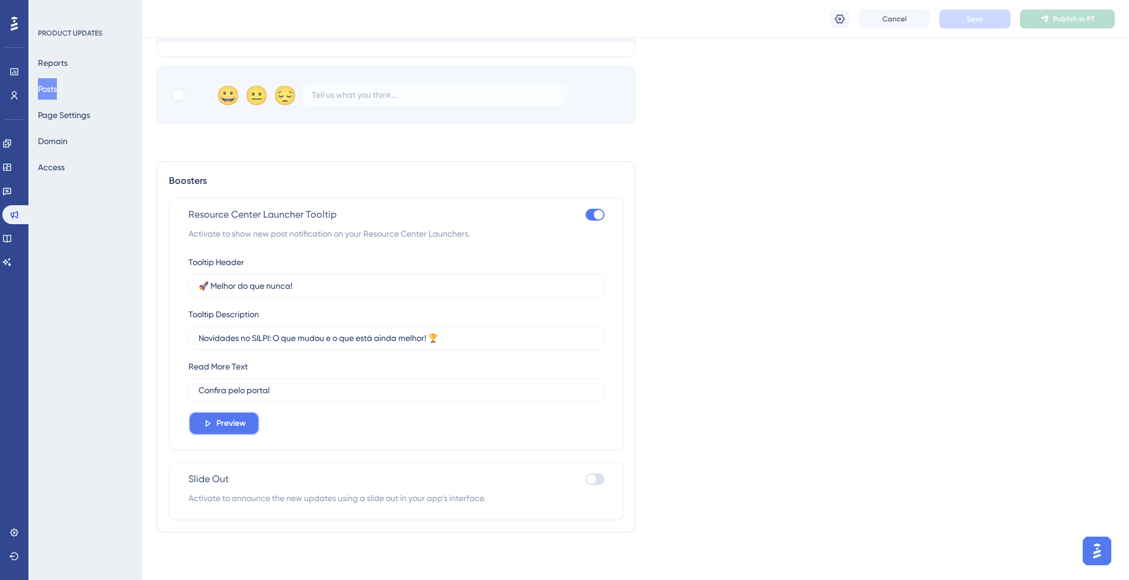
click at [242, 434] on button "Preview" at bounding box center [223, 423] width 71 height 24
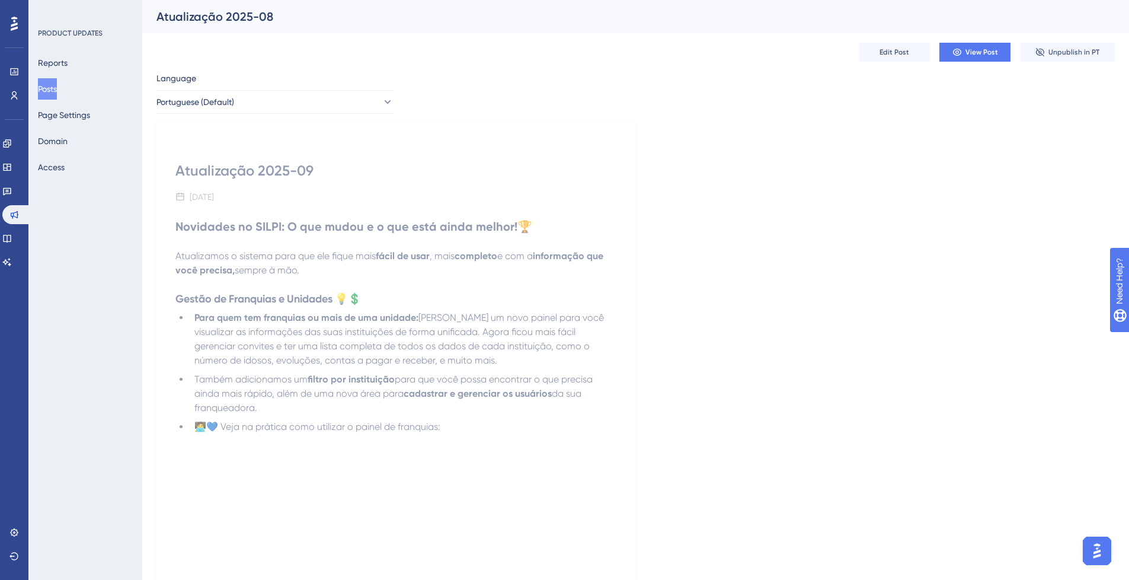
click at [57, 91] on button "Posts" at bounding box center [47, 88] width 19 height 21
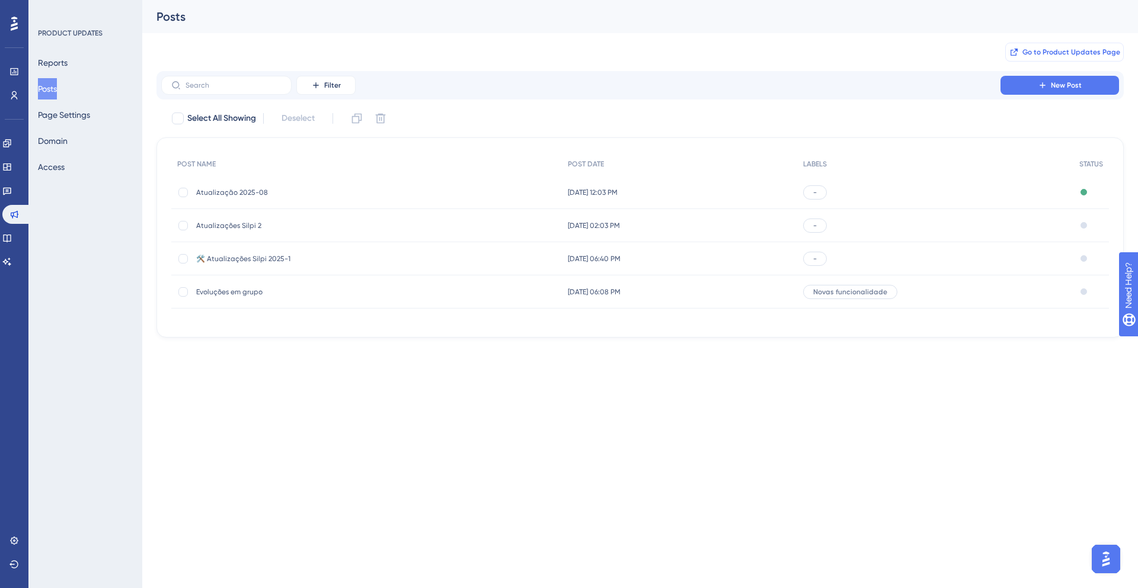
click at [1042, 49] on span "Go to Product Updates Page" at bounding box center [1071, 51] width 98 height 9
click at [675, 186] on div "18 de ago. de 2025 12:03 PM 18 de ago. de 2025 12:03 PM" at bounding box center [679, 192] width 235 height 33
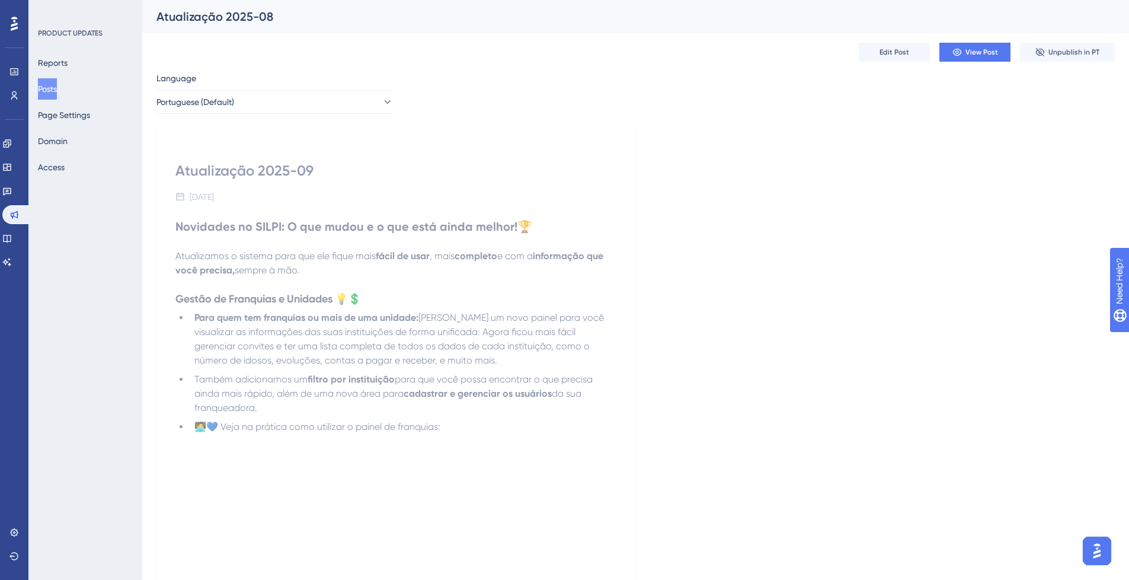
click at [915, 68] on div "Edit Post View Post Unpublish in PT" at bounding box center [635, 52] width 958 height 38
click at [909, 54] on button "Edit Post" at bounding box center [894, 52] width 71 height 19
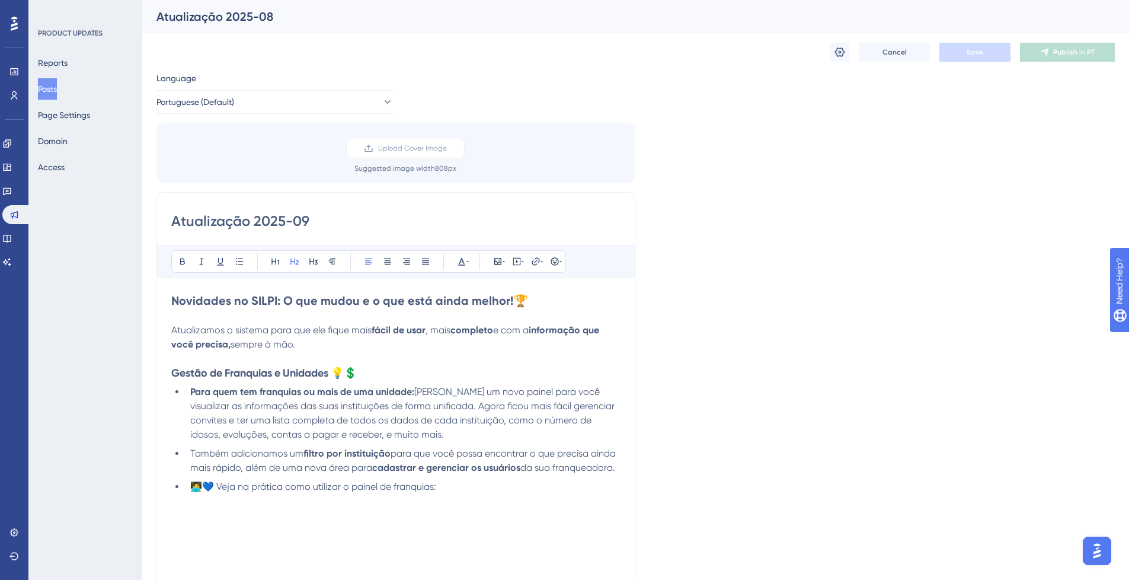
click at [546, 305] on h2 "Novidades no SILPI: O que mudou e o que está ainda melhor! 🏆" at bounding box center [395, 300] width 449 height 17
click at [978, 47] on span "Save" at bounding box center [974, 51] width 17 height 9
click at [1042, 53] on icon at bounding box center [1044, 51] width 9 height 9
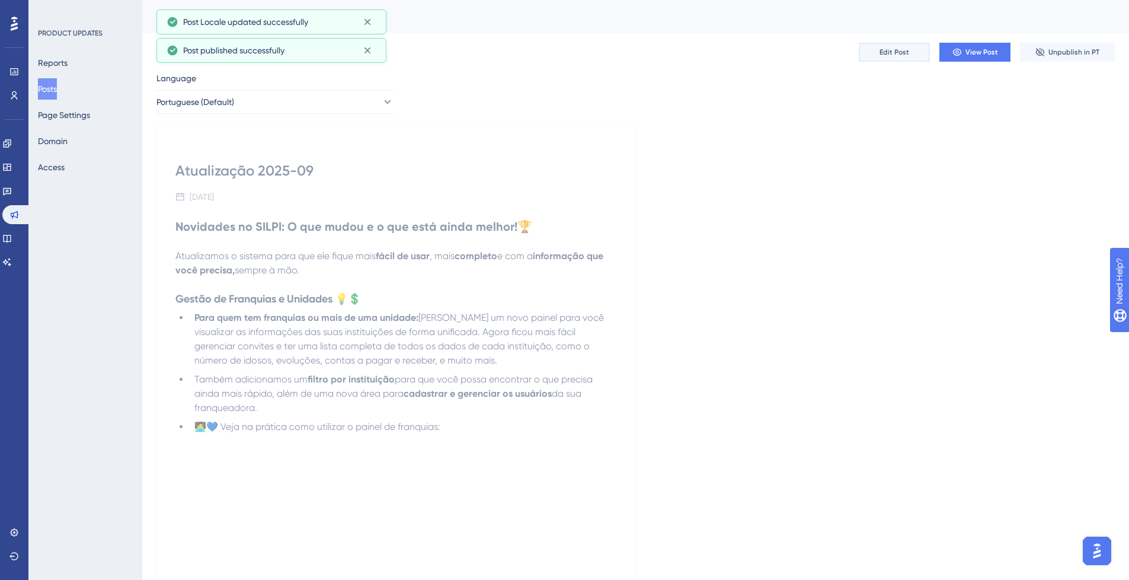
click at [885, 57] on button "Edit Post" at bounding box center [894, 52] width 71 height 19
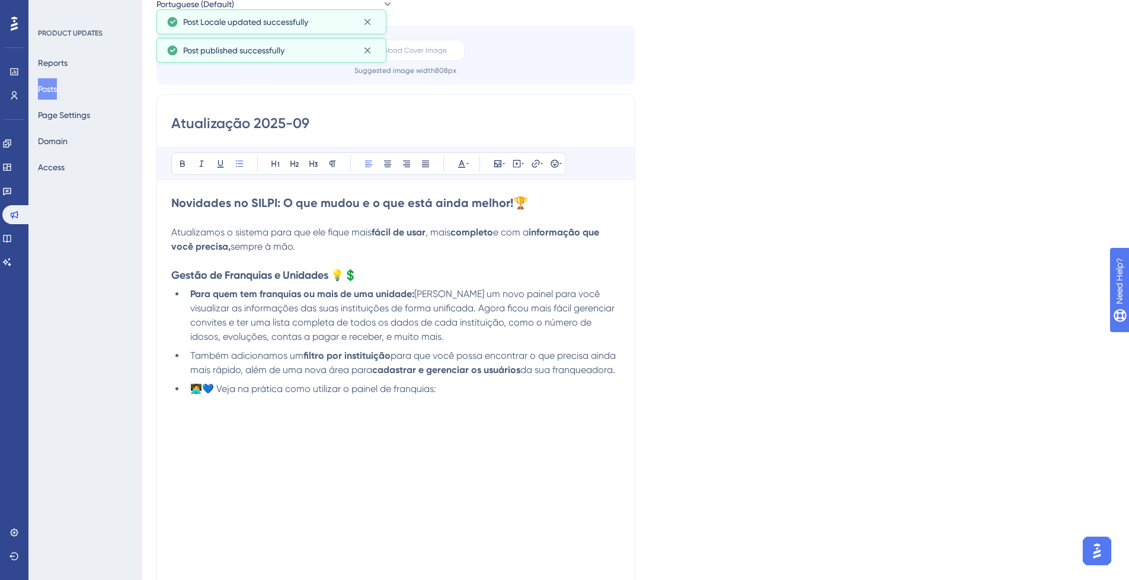
scroll to position [27, 0]
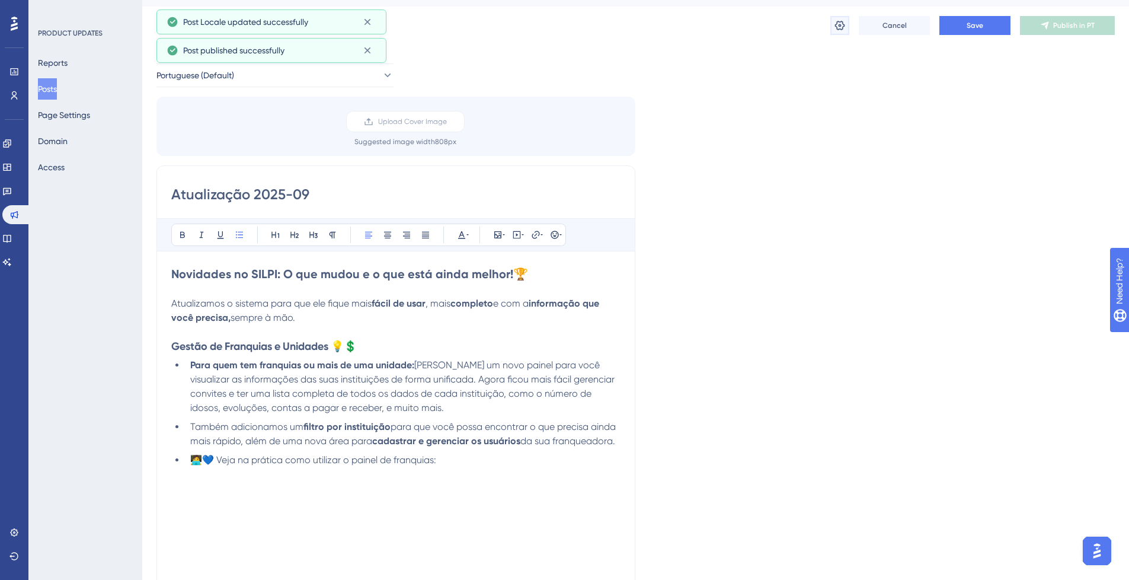
click at [844, 30] on icon at bounding box center [840, 26] width 12 height 12
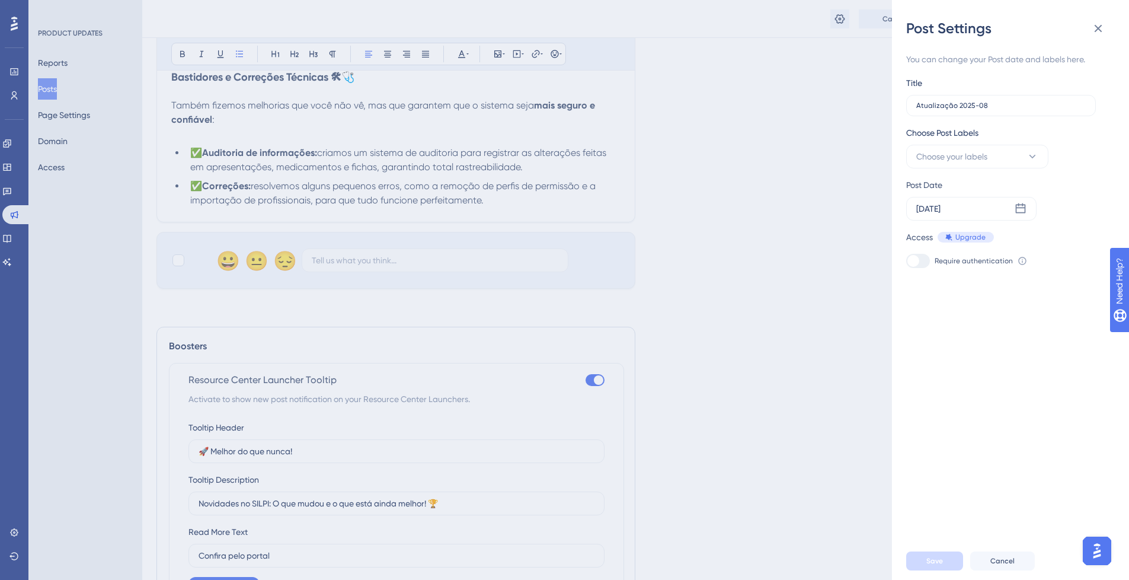
scroll to position [1401, 0]
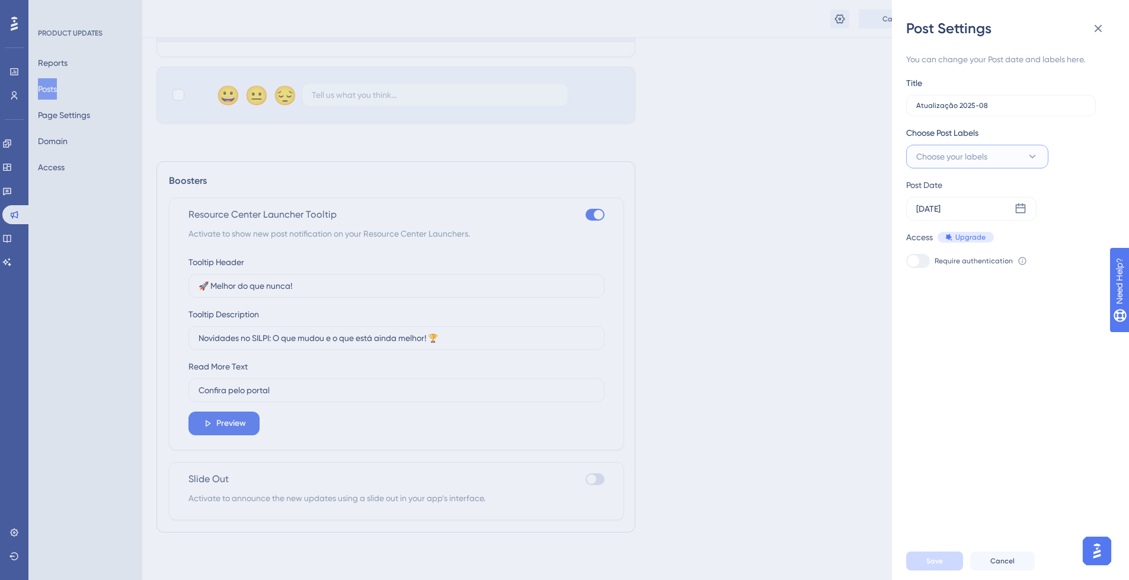
click at [964, 145] on button "Choose your labels" at bounding box center [977, 157] width 142 height 24
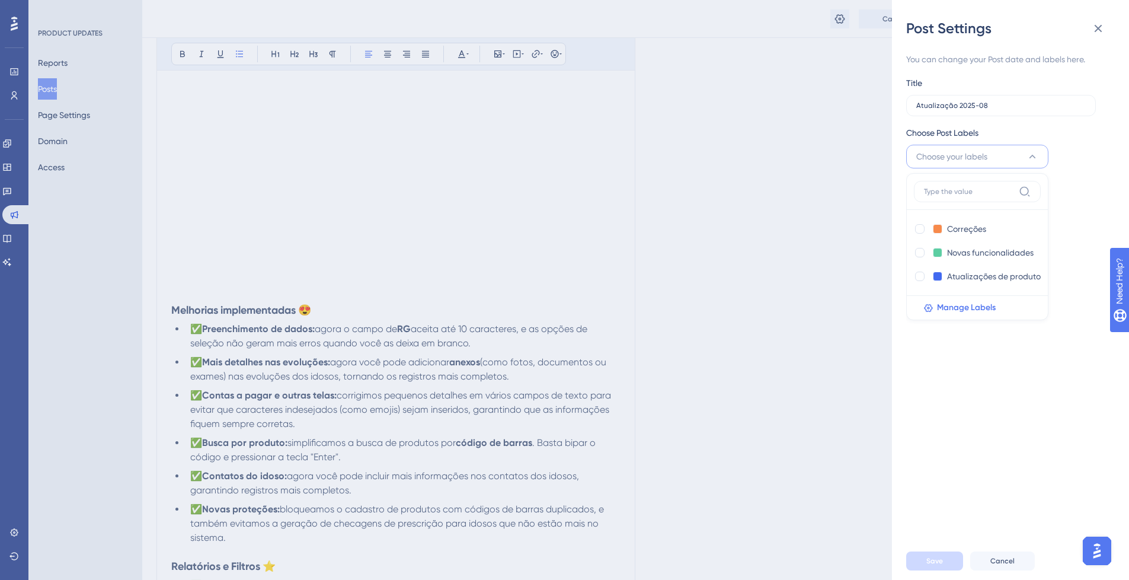
scroll to position [0, 0]
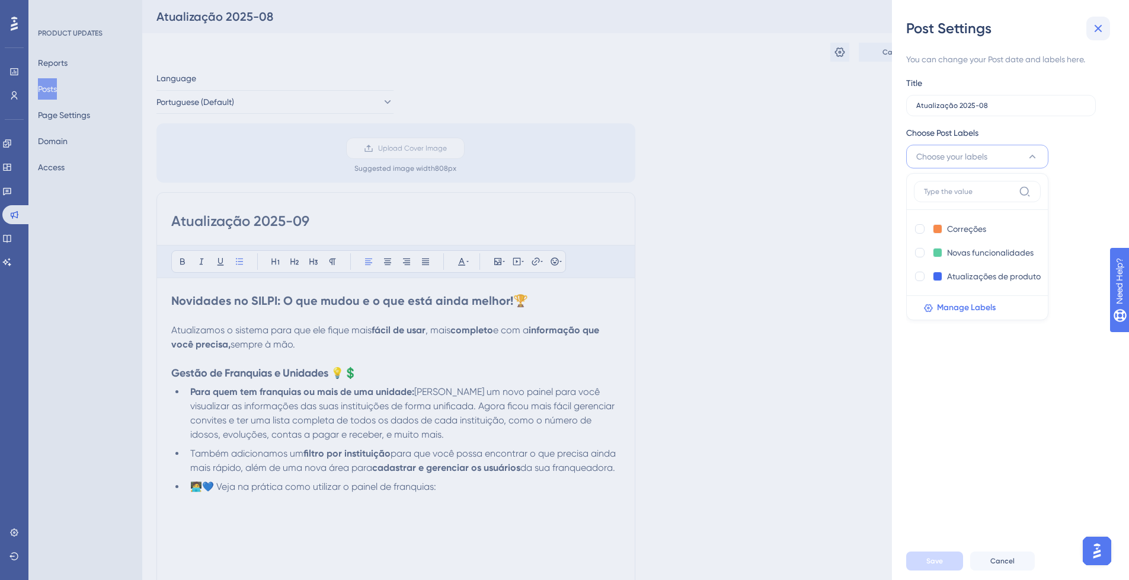
click at [1097, 37] on button at bounding box center [1098, 29] width 24 height 24
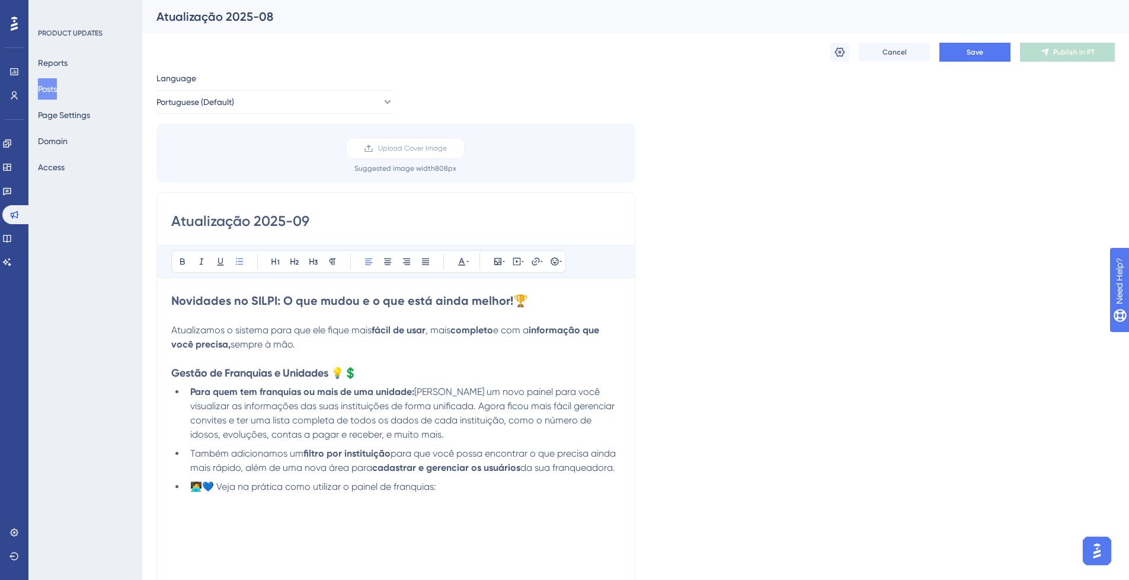
click at [57, 83] on button "Posts" at bounding box center [47, 88] width 19 height 21
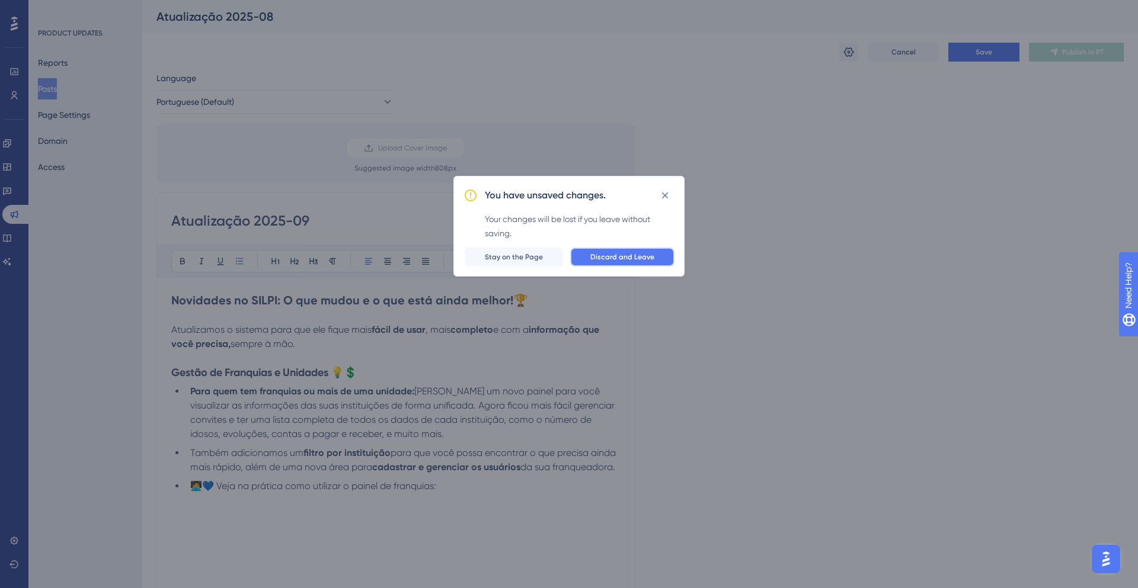
click at [613, 257] on span "Discard and Leave" at bounding box center [622, 256] width 64 height 9
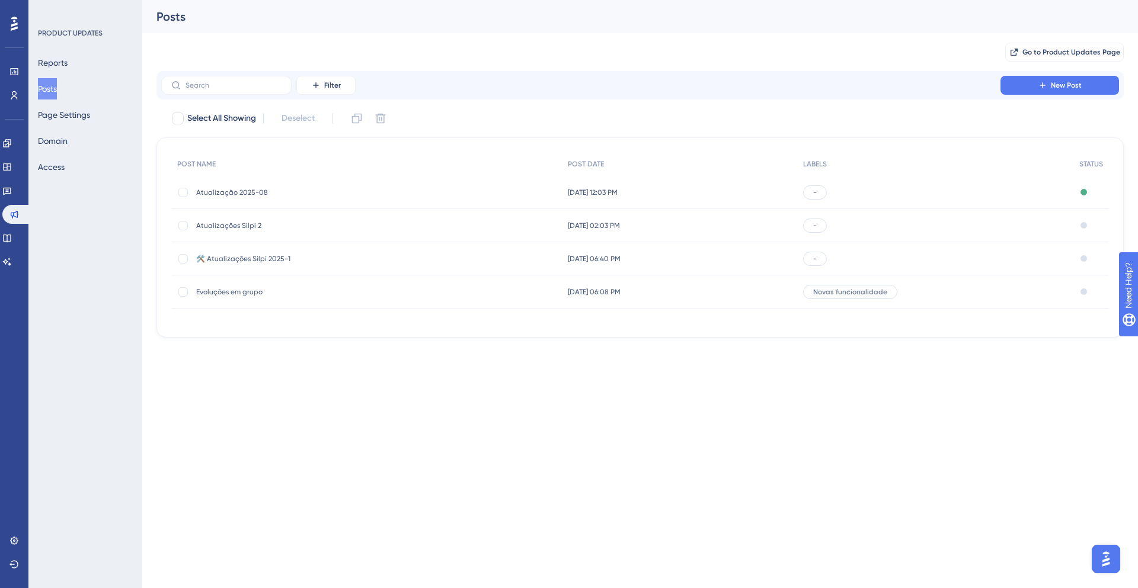
click at [817, 193] on span "-" at bounding box center [815, 192] width 4 height 9
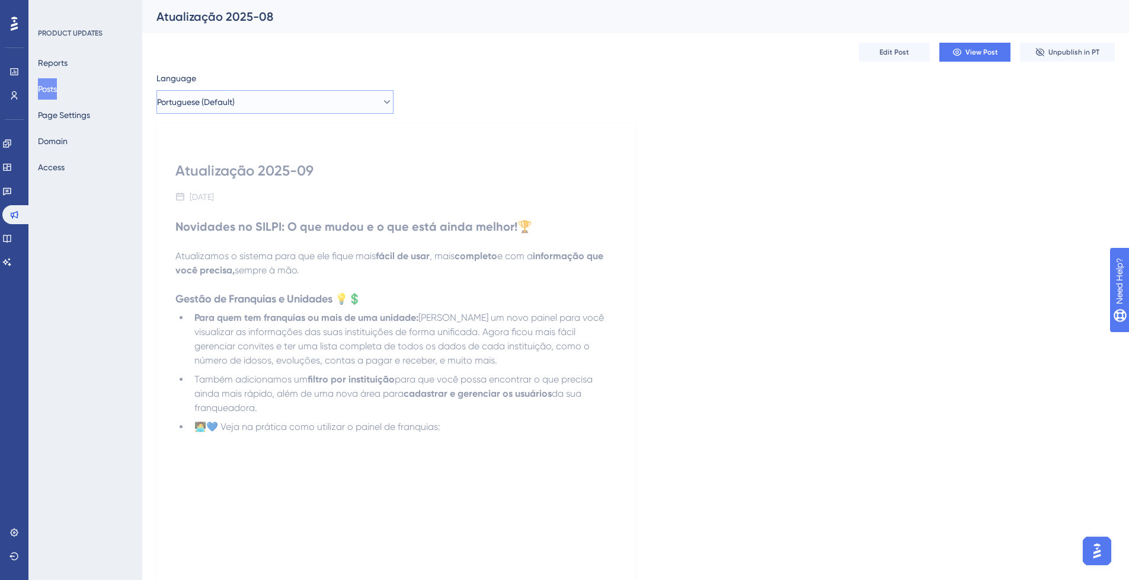
click at [235, 105] on span "Portuguese (Default)" at bounding box center [196, 102] width 78 height 14
click at [238, 105] on span "Portuguese (Default)" at bounding box center [206, 102] width 78 height 14
click at [57, 89] on button "Posts" at bounding box center [47, 88] width 19 height 21
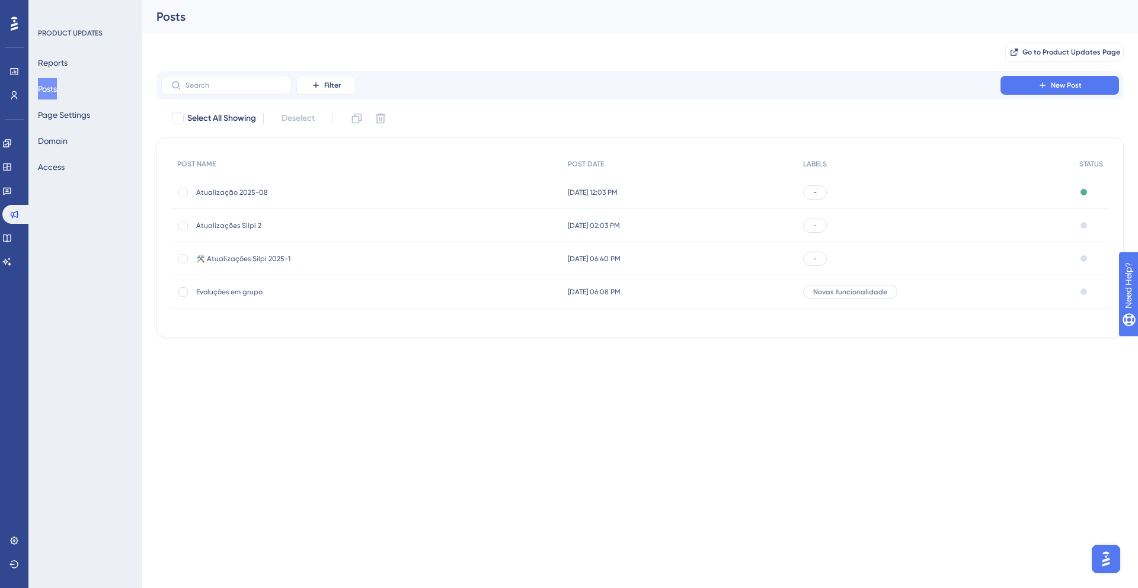
click at [895, 185] on div "-" at bounding box center [935, 192] width 276 height 33
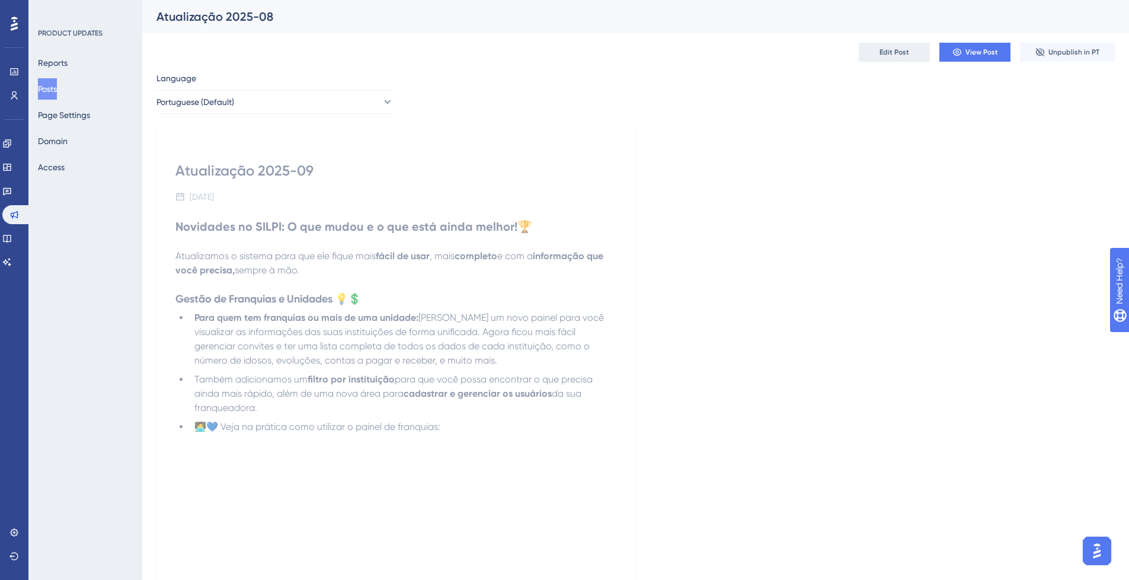
click at [911, 60] on button "Edit Post" at bounding box center [894, 52] width 71 height 19
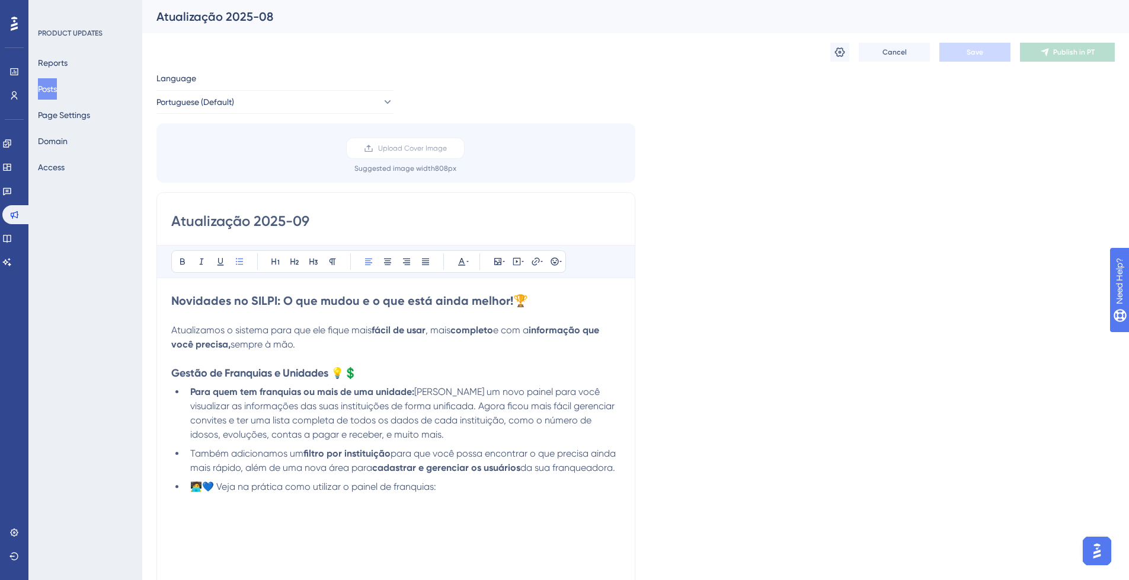
click at [842, 57] on icon at bounding box center [840, 52] width 12 height 12
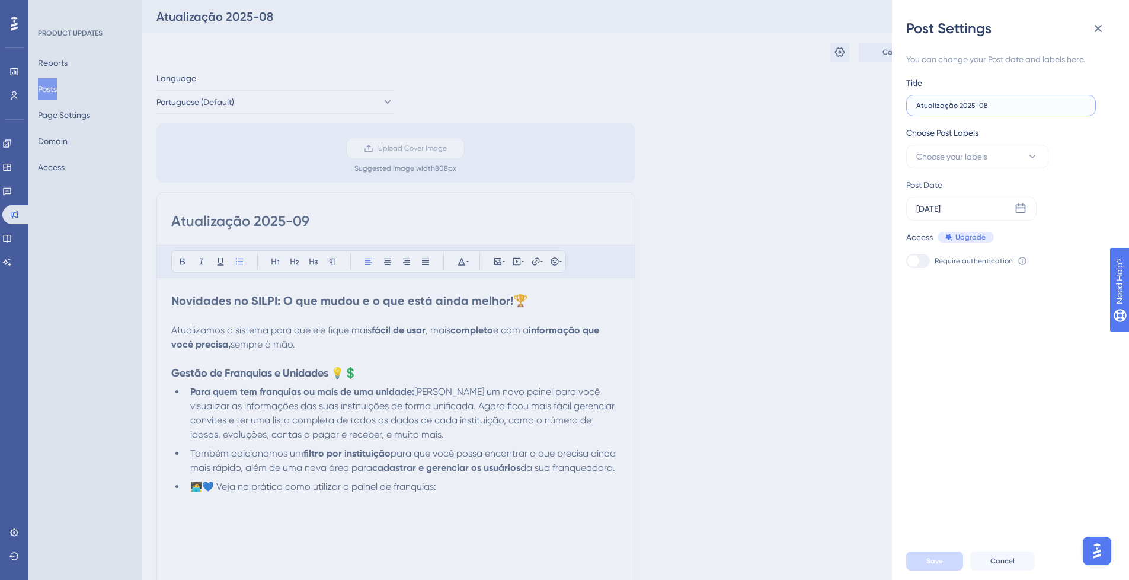
click at [1007, 107] on input "Atualização 2025-08" at bounding box center [1000, 105] width 169 height 8
click at [994, 153] on button "Choose your labels" at bounding box center [977, 157] width 142 height 24
click at [997, 154] on button "Choose your labels" at bounding box center [977, 157] width 142 height 24
drag, startPoint x: 1103, startPoint y: 25, endPoint x: 1106, endPoint y: 50, distance: 25.0
click at [1103, 27] on icon at bounding box center [1098, 28] width 14 height 14
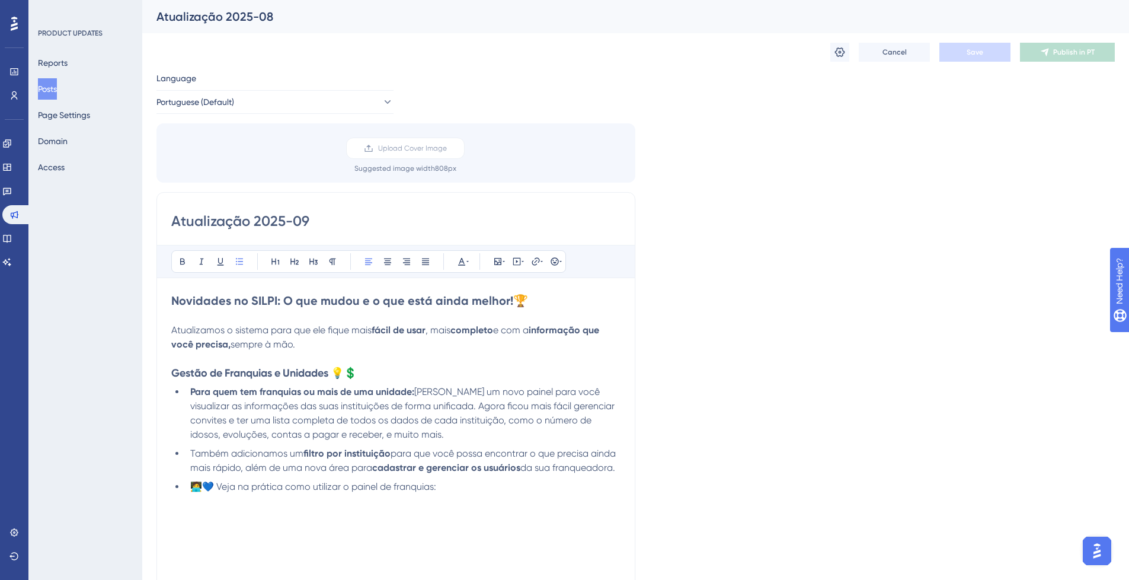
click at [18, 24] on div at bounding box center [14, 23] width 19 height 19
